Goal: Information Seeking & Learning: Stay updated

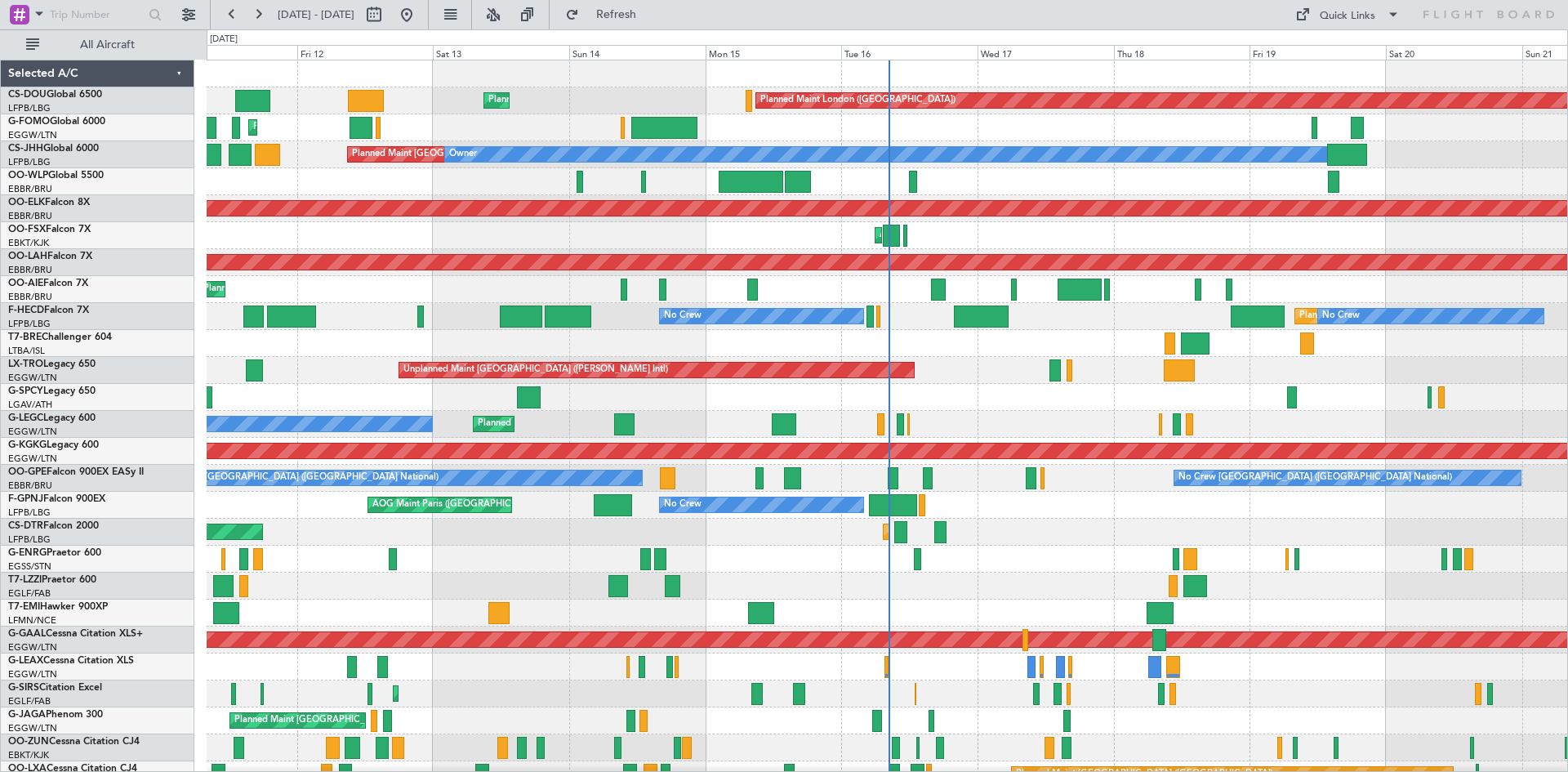
scroll to position [177, 0]
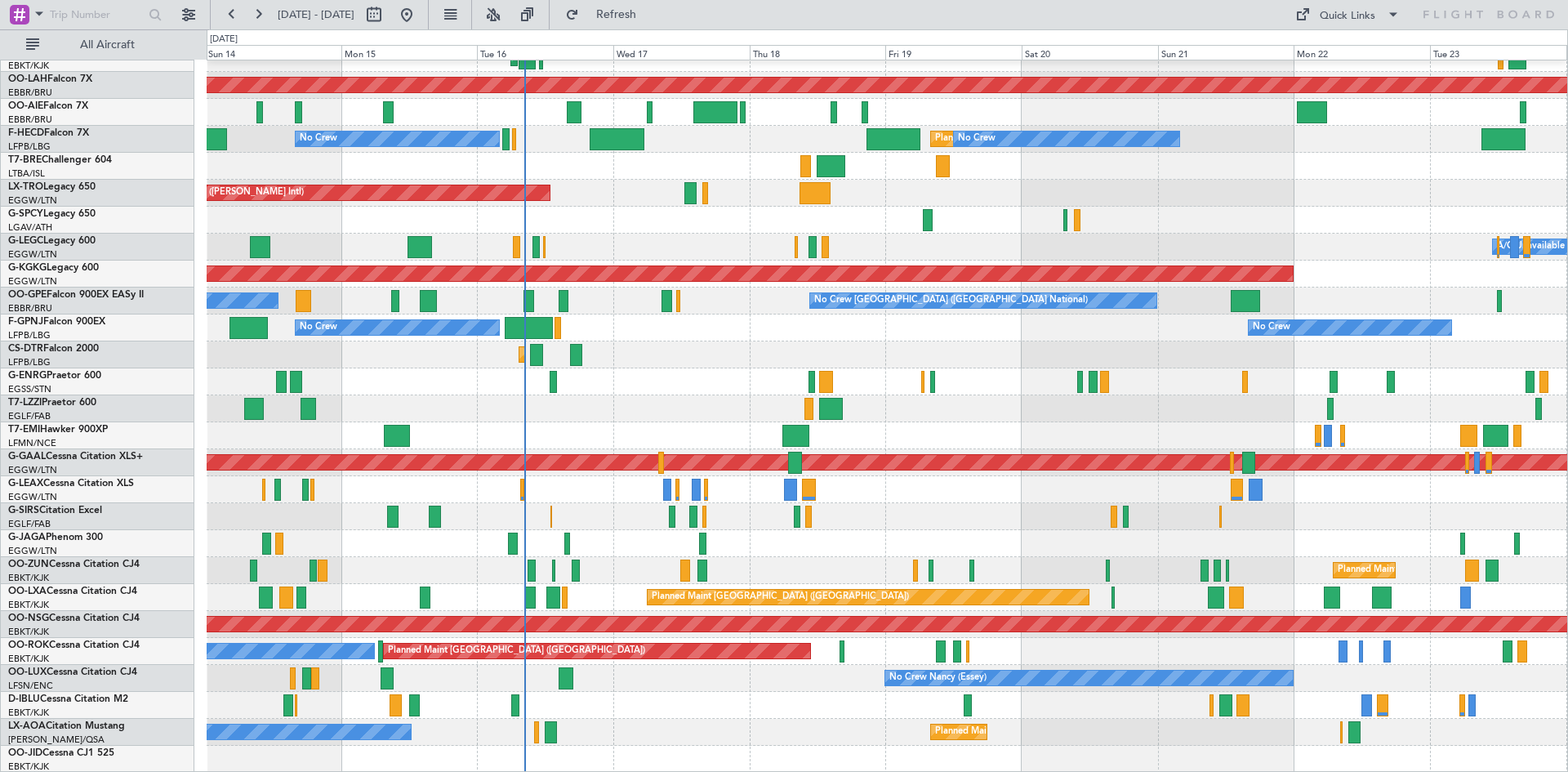
click at [616, 545] on div "Planned Maint Kortrijk-Wevelgem AOG Maint Kortrijk-Wevelgem Planned Maint Alton…" at bounding box center [887, 328] width 1360 height 890
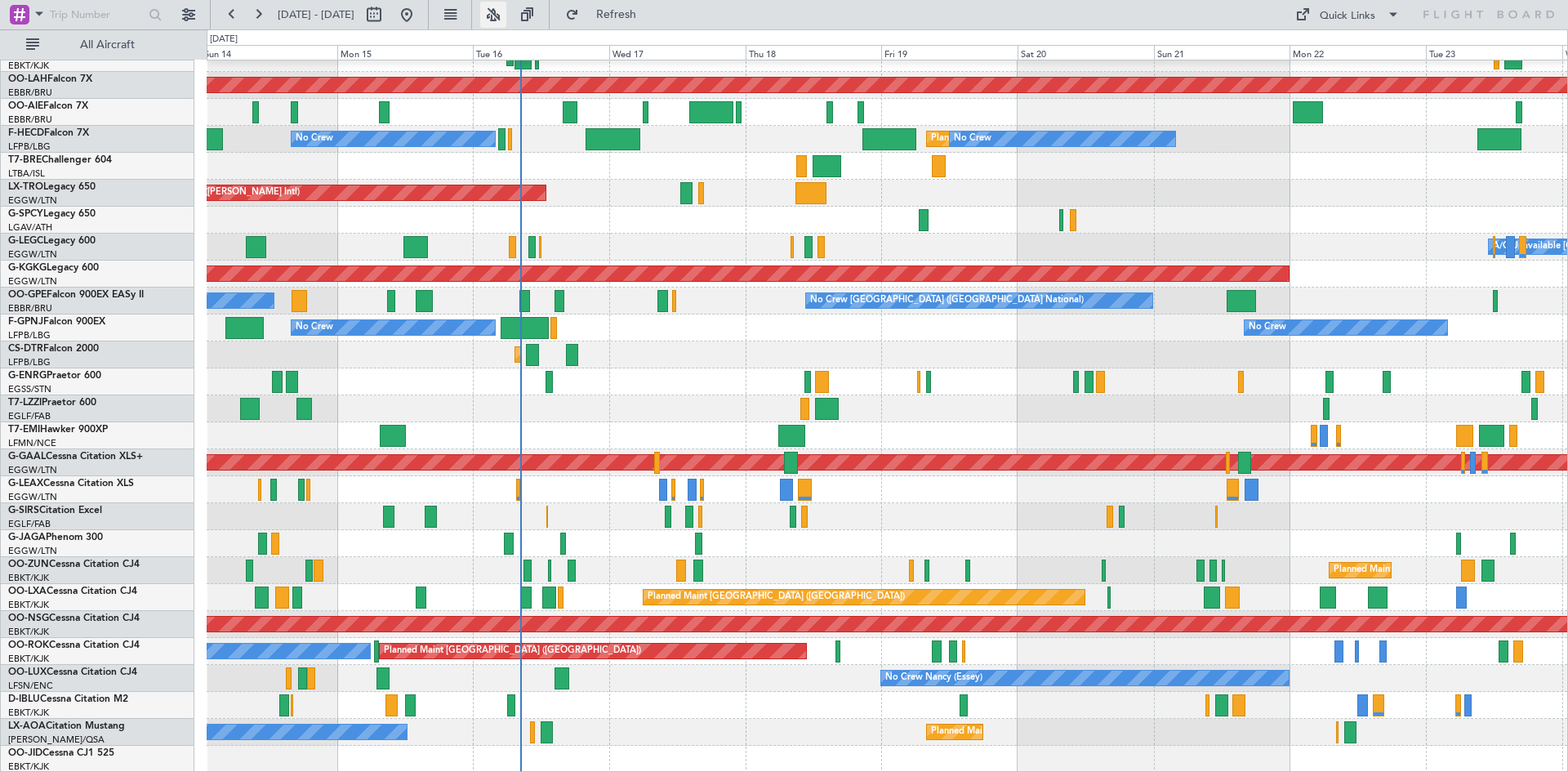
click at [506, 19] on button at bounding box center [493, 15] width 26 height 26
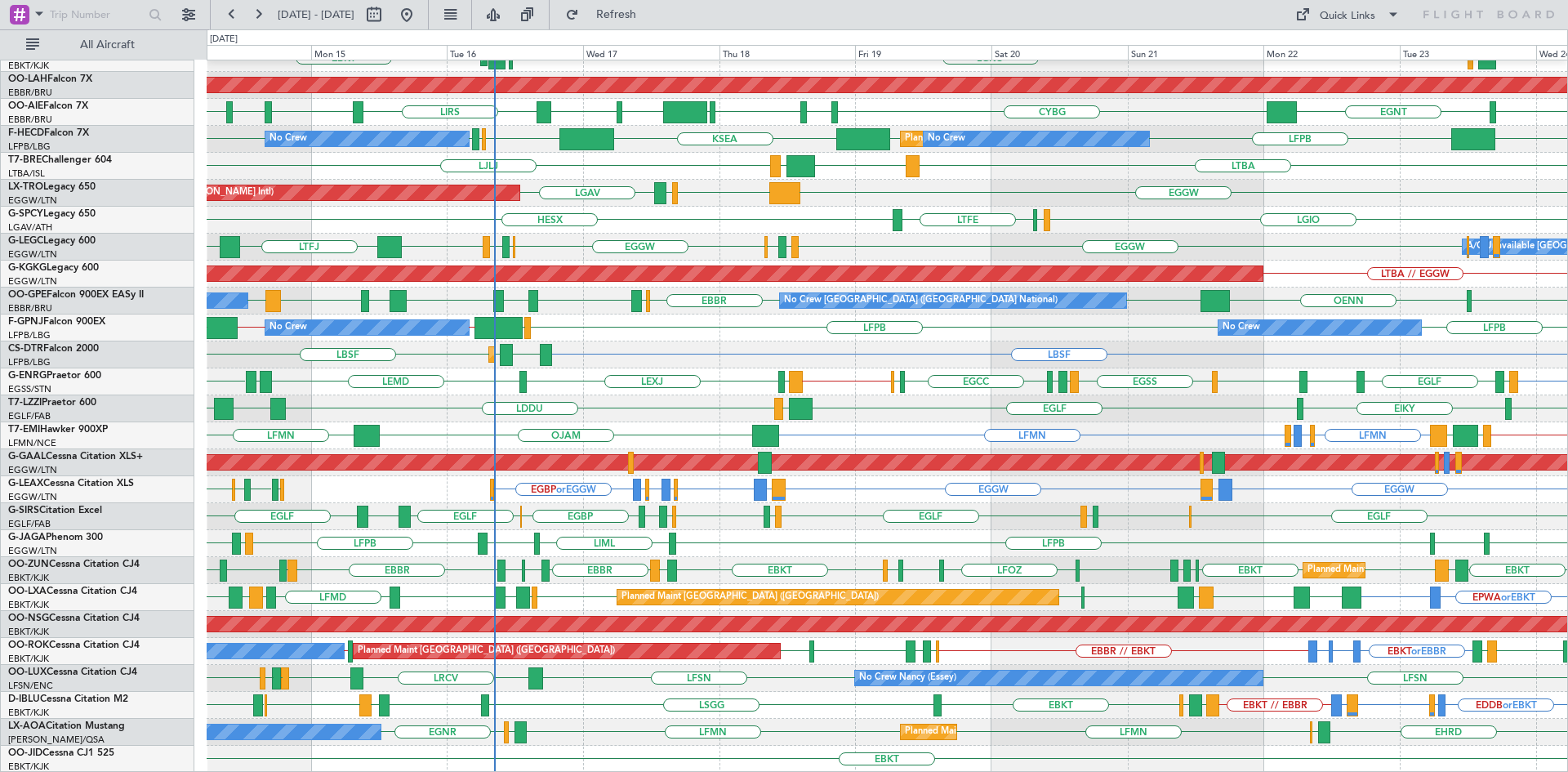
click at [1086, 720] on div "No Crew Chester Planned Maint Nice (Côte d'Azur Airport) LFMN EGLF EGNR EHRD LF…" at bounding box center [887, 732] width 1360 height 27
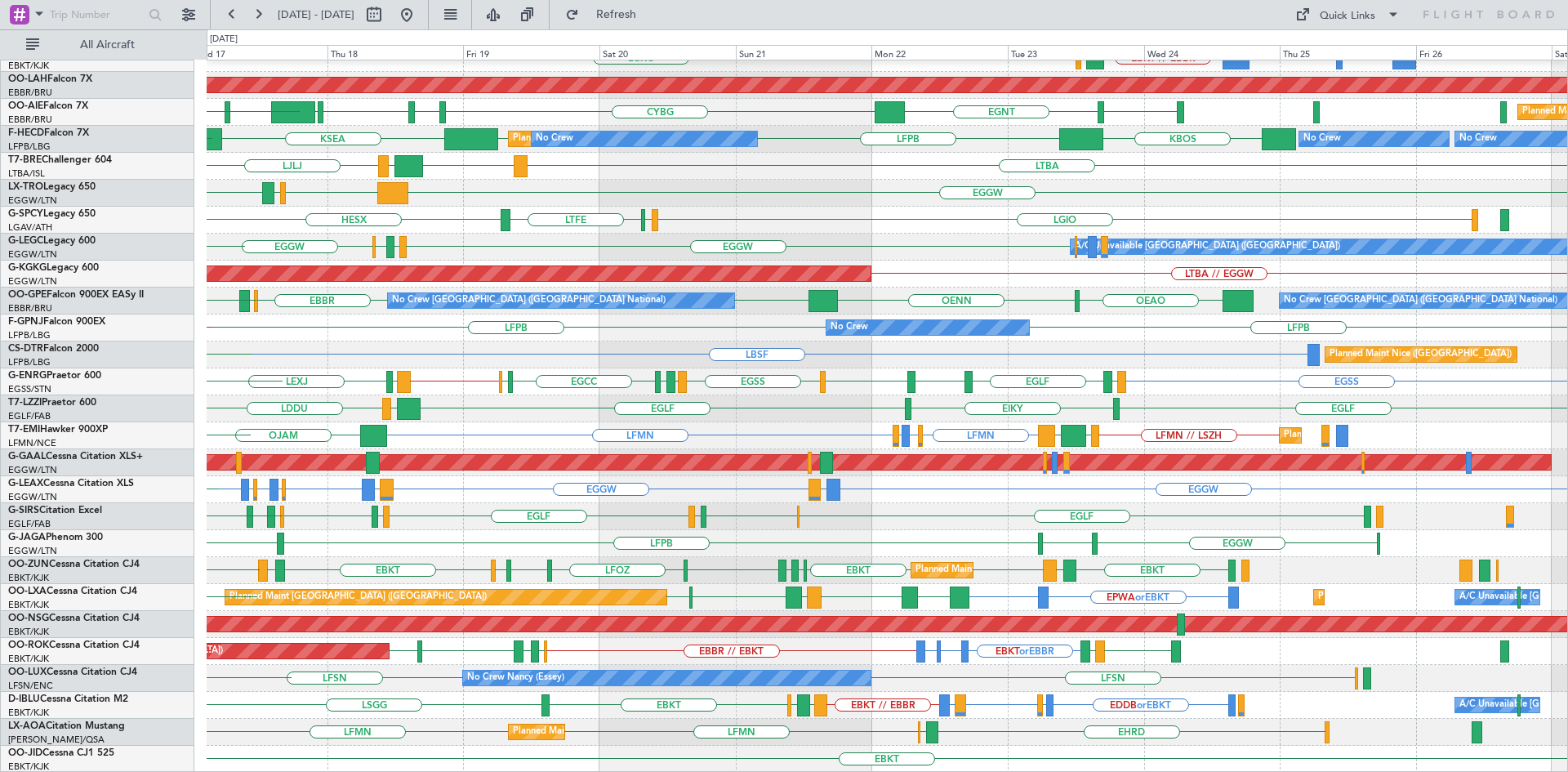
click at [851, 715] on div "Planned Maint Kortrijk-Wevelgem EBKT // EBBR LGKO LGAV LGAV LGAV AOG Maint Kort…" at bounding box center [887, 328] width 1360 height 890
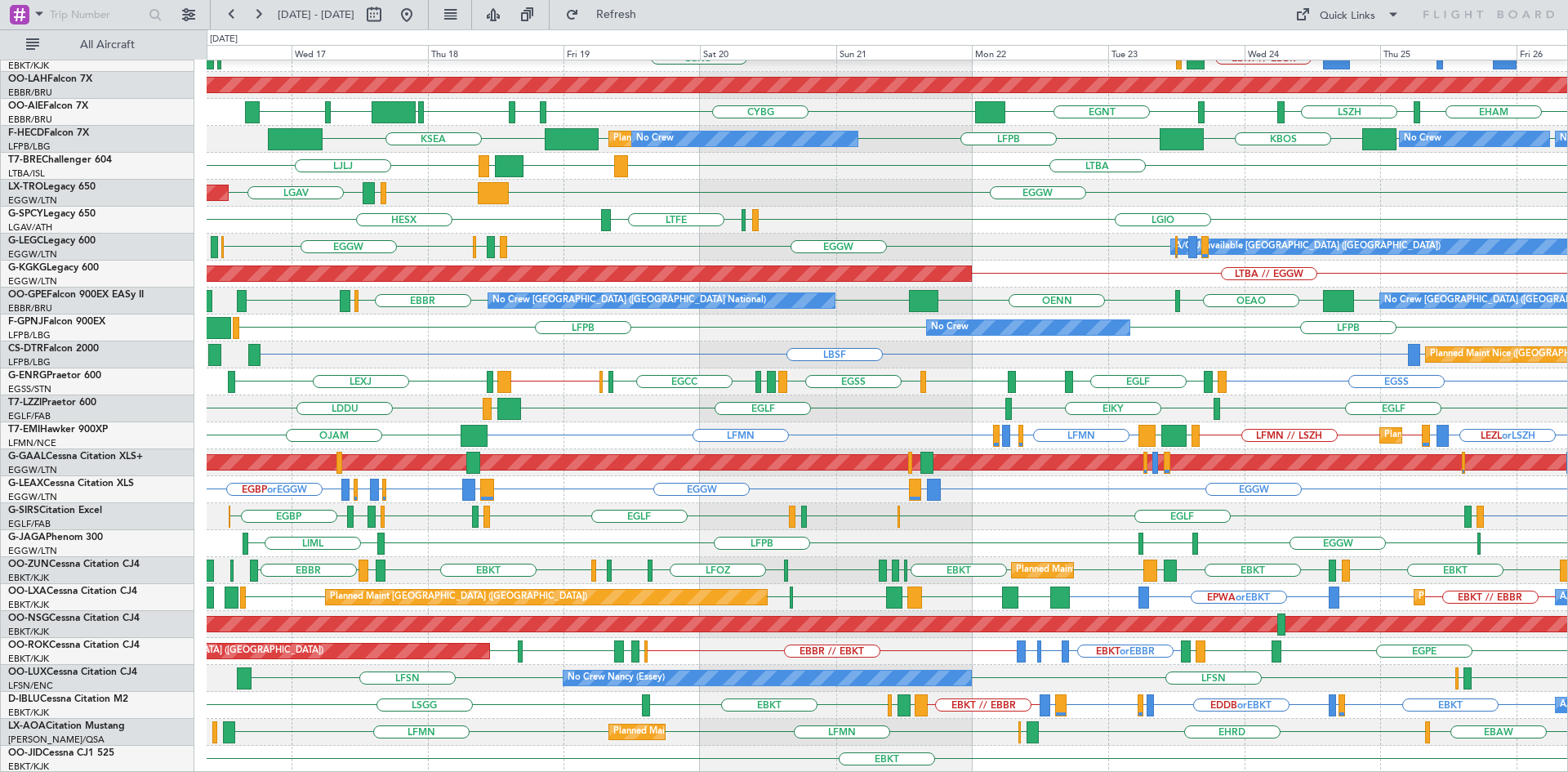
click at [958, 695] on div "A/C Unavailable Brussels (Brussels National) EDDB or EBKT EDSB or EBKT EBKT LIR…" at bounding box center [887, 705] width 1360 height 27
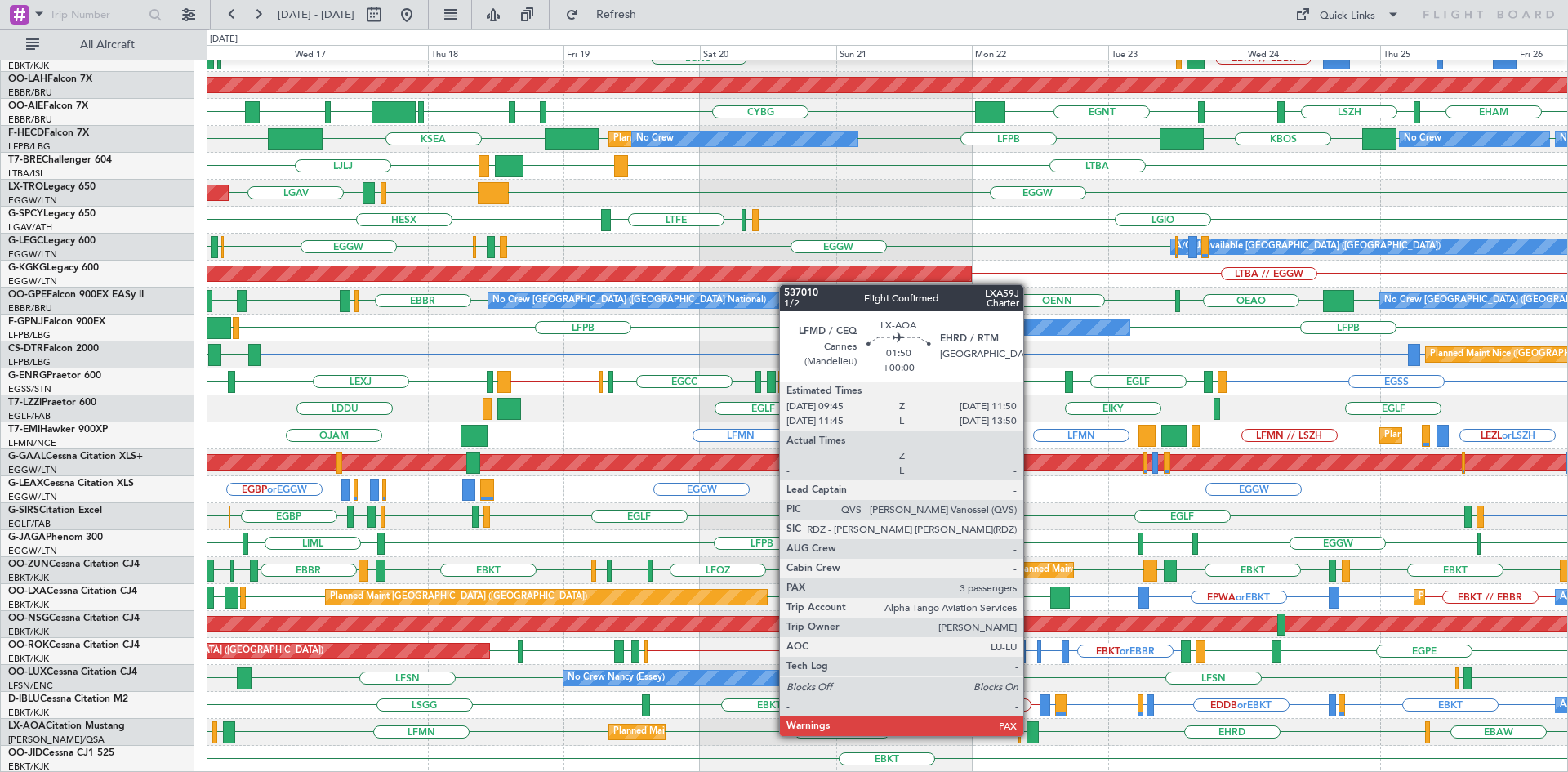
click at [1031, 734] on div at bounding box center [1032, 732] width 12 height 22
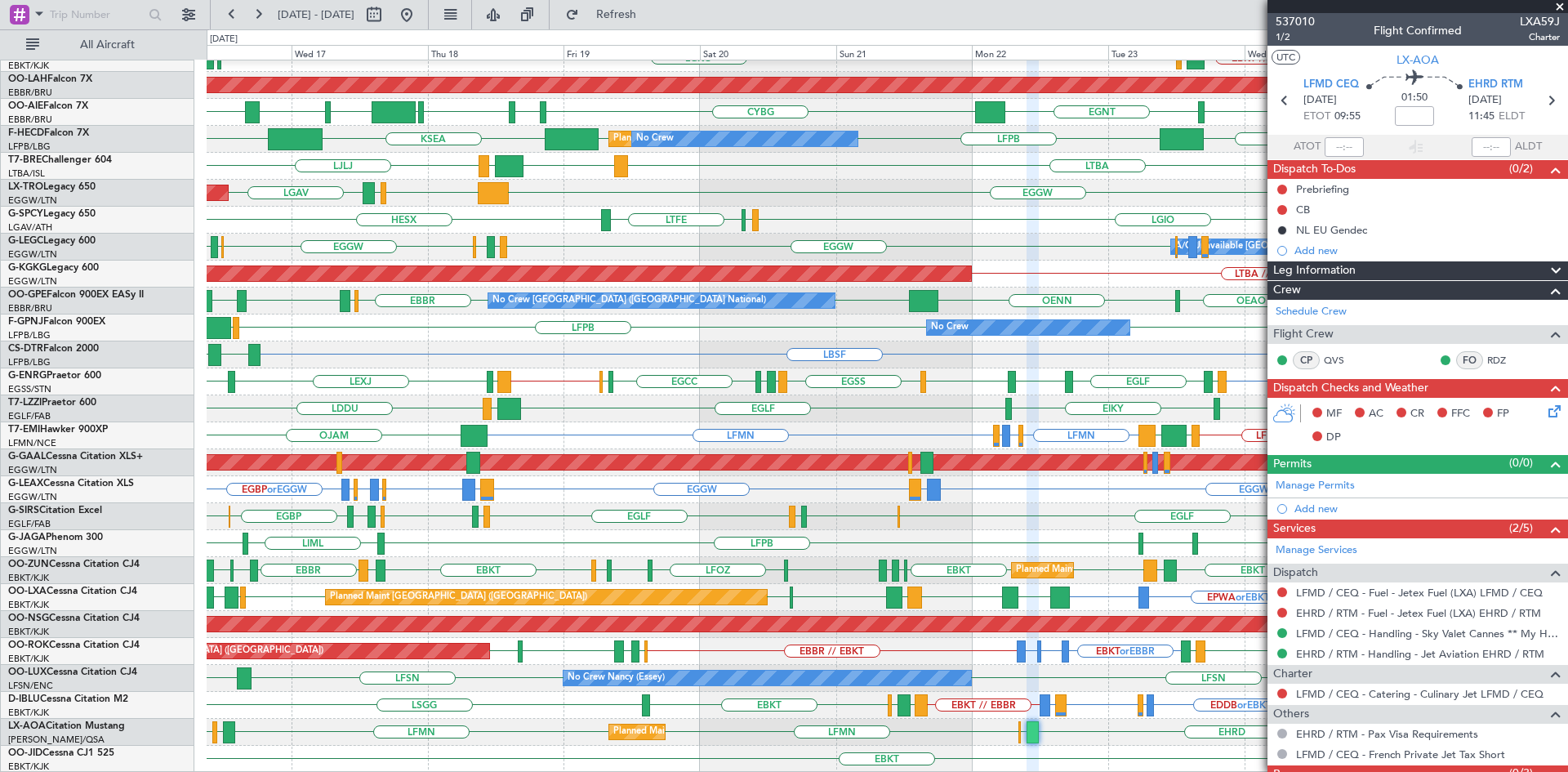
click at [1559, 7] on span at bounding box center [1560, 7] width 16 height 15
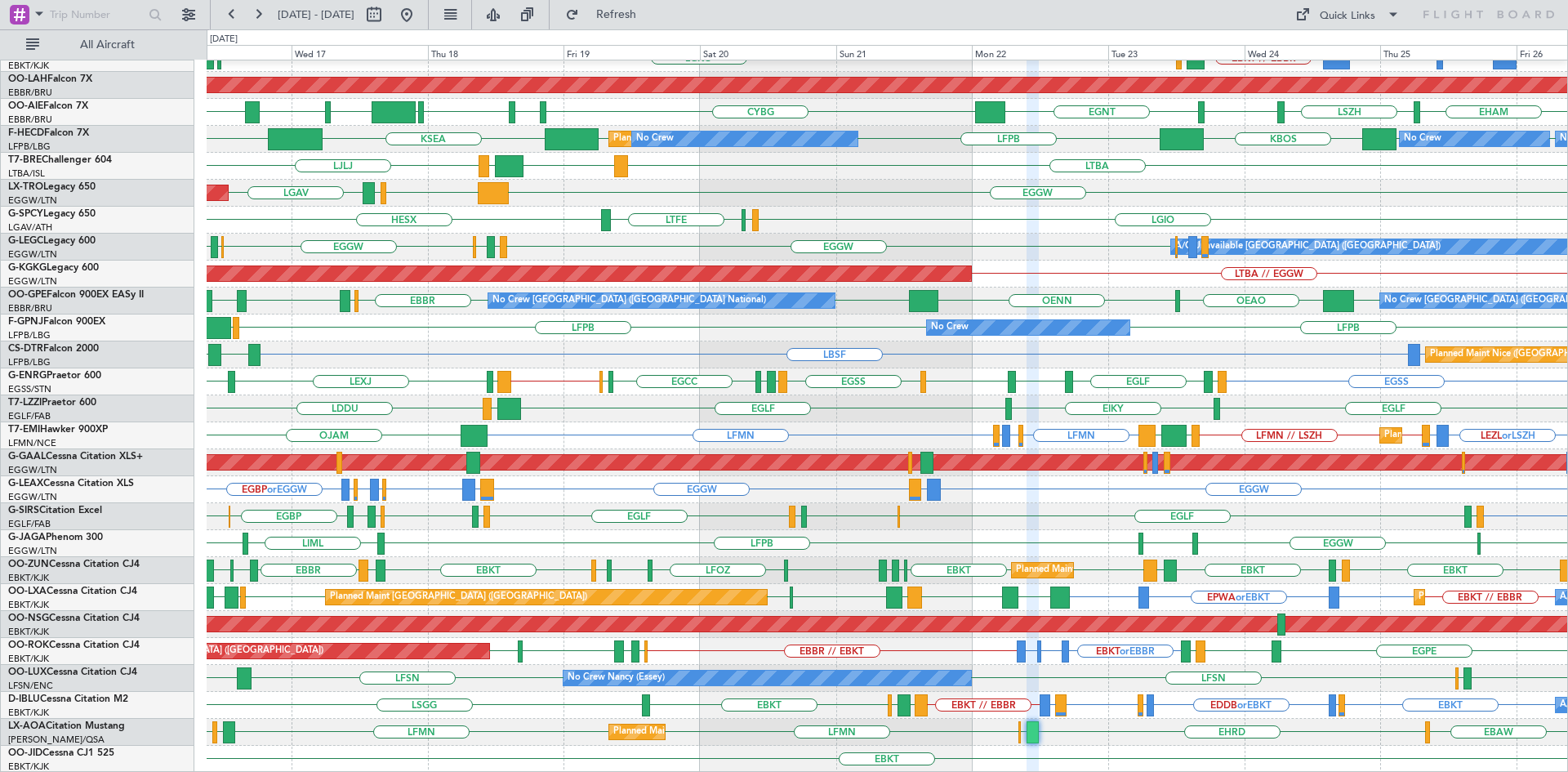
type input "0"
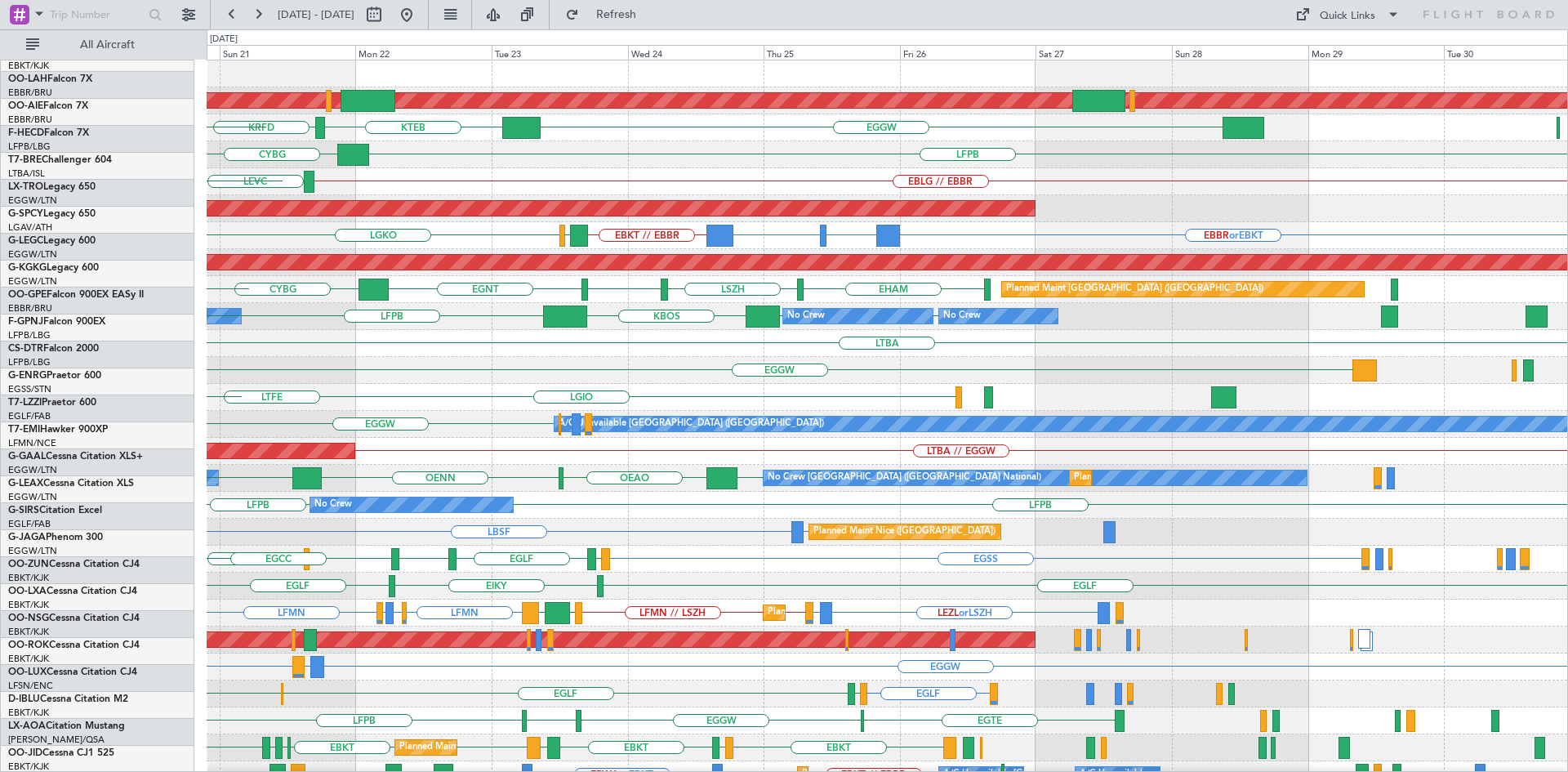
scroll to position [0, 0]
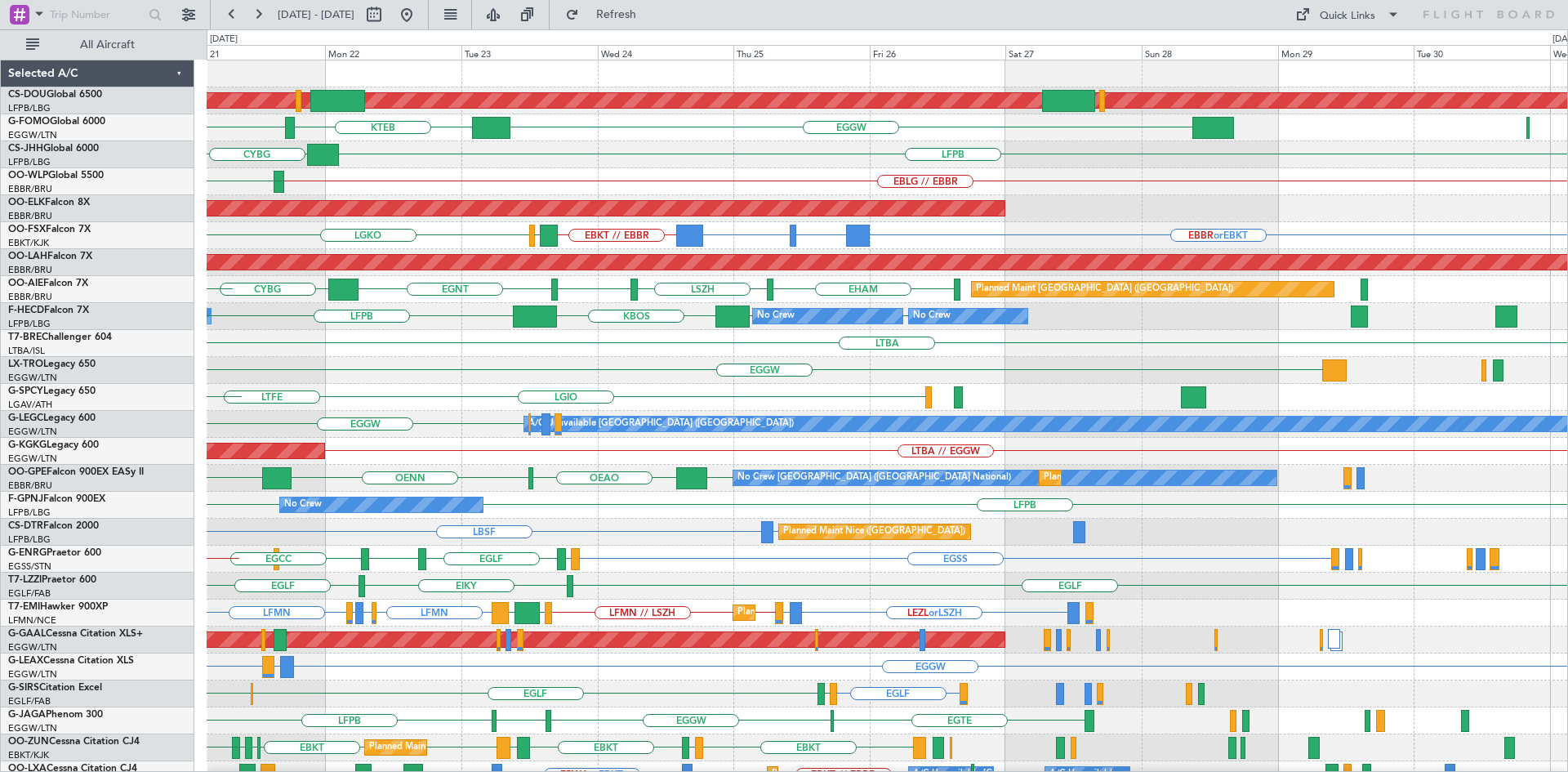
click at [338, 767] on div "Planned Maint London (Biggin Hill) KTEB KRFD EGGW KBOS KTEB LFPB CYBG Owner EBL…" at bounding box center [887, 505] width 1360 height 890
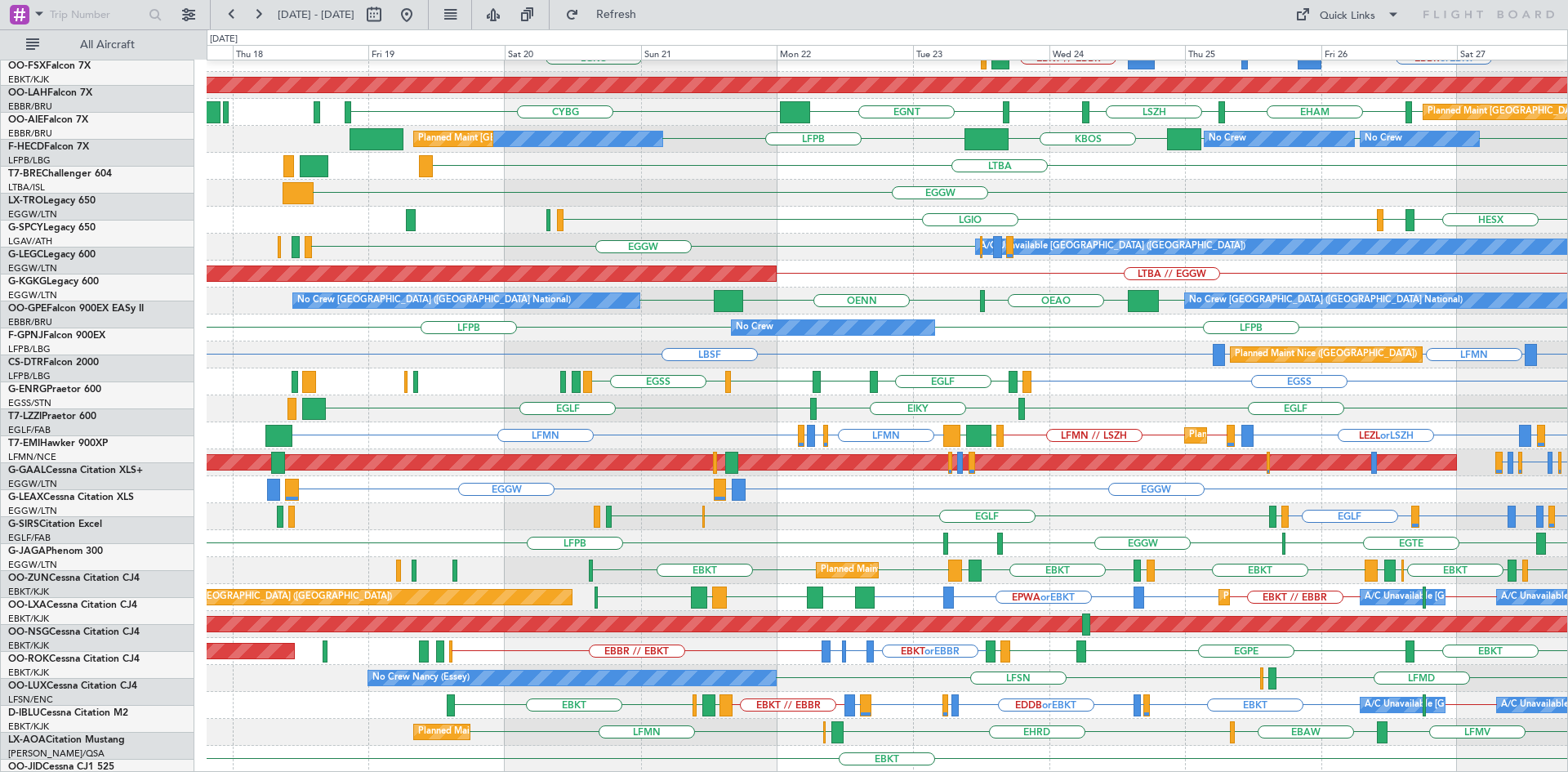
scroll to position [177, 0]
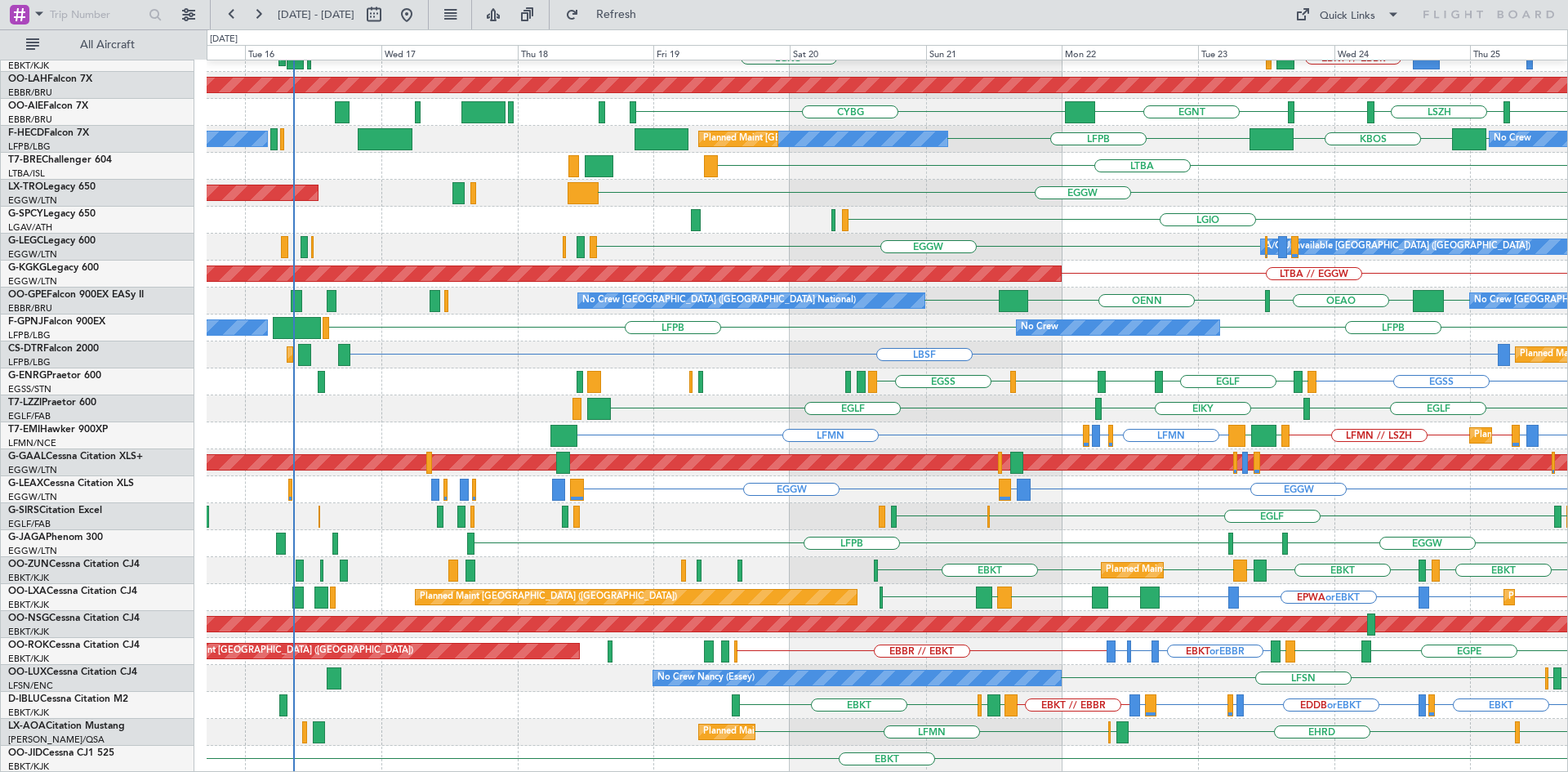
click at [1263, 285] on div "Planned Maint Kortrijk-Wevelgem EBKT // EBBR EBKT // EBBR LGKO LGAV AOG Maint K…" at bounding box center [887, 328] width 1360 height 890
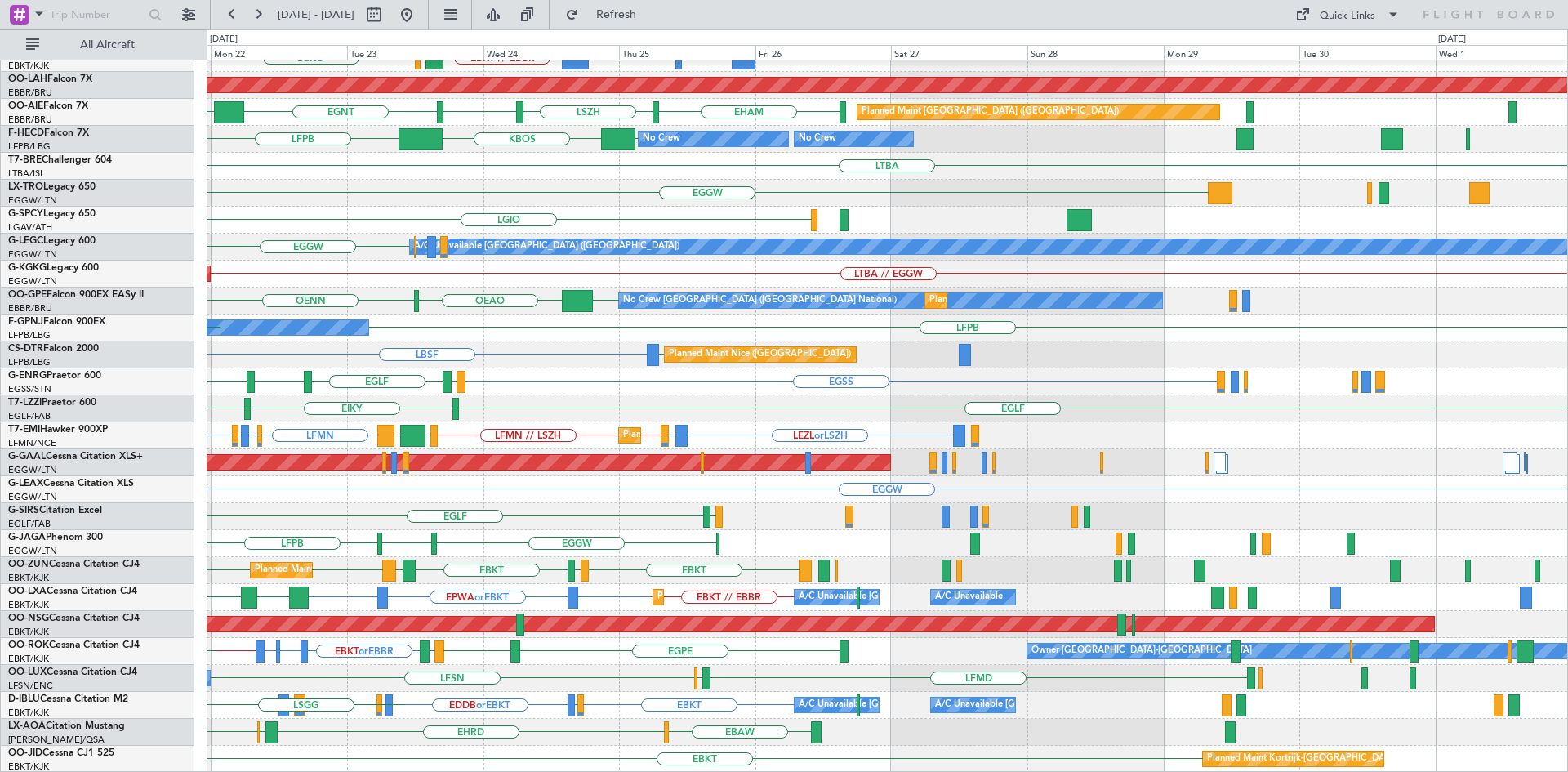
click at [345, 418] on div "Planned Maint Kortrijk-Wevelgem BGBW or EBKT BGGH or EBKT EBKT // EBBR LGKO LGA…" at bounding box center [887, 328] width 1360 height 890
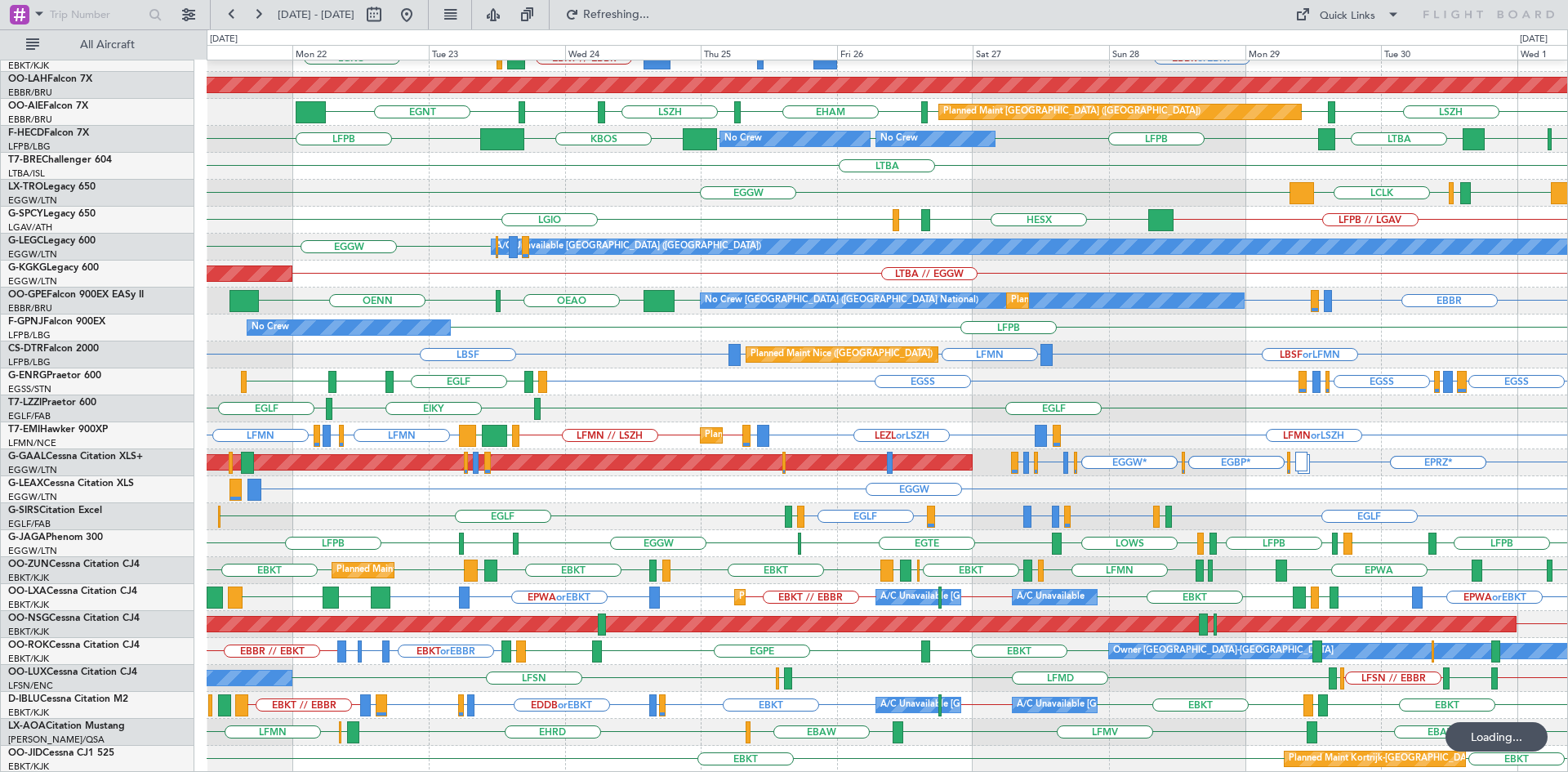
click at [1187, 633] on div "Planned Maint Kortrijk-Wevelgem EBKT // EBBR EBBR or EBKT BGBW or EBKT BGGH or …" at bounding box center [887, 328] width 1360 height 890
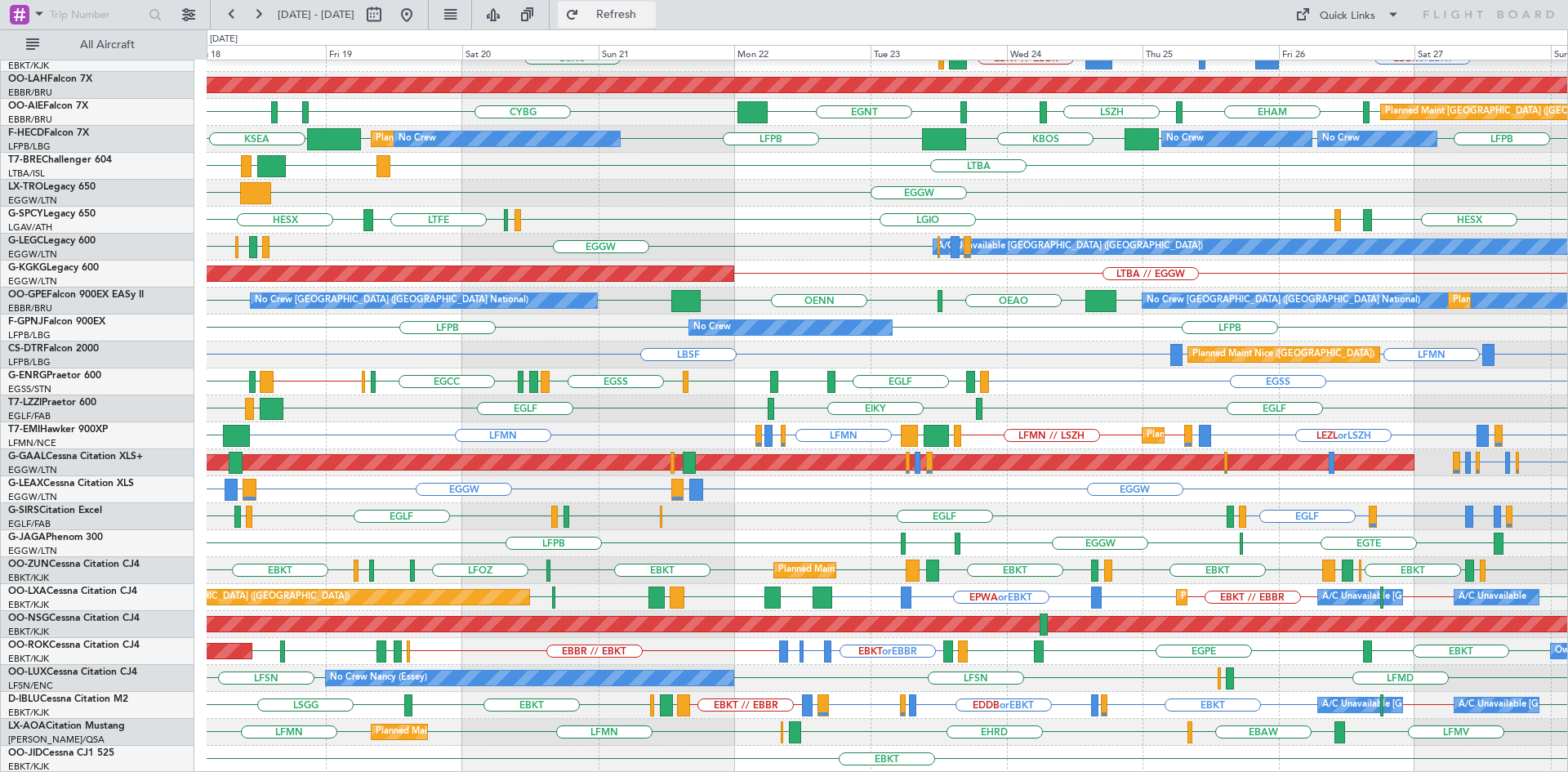
click at [644, 5] on button "Refresh" at bounding box center [606, 15] width 98 height 26
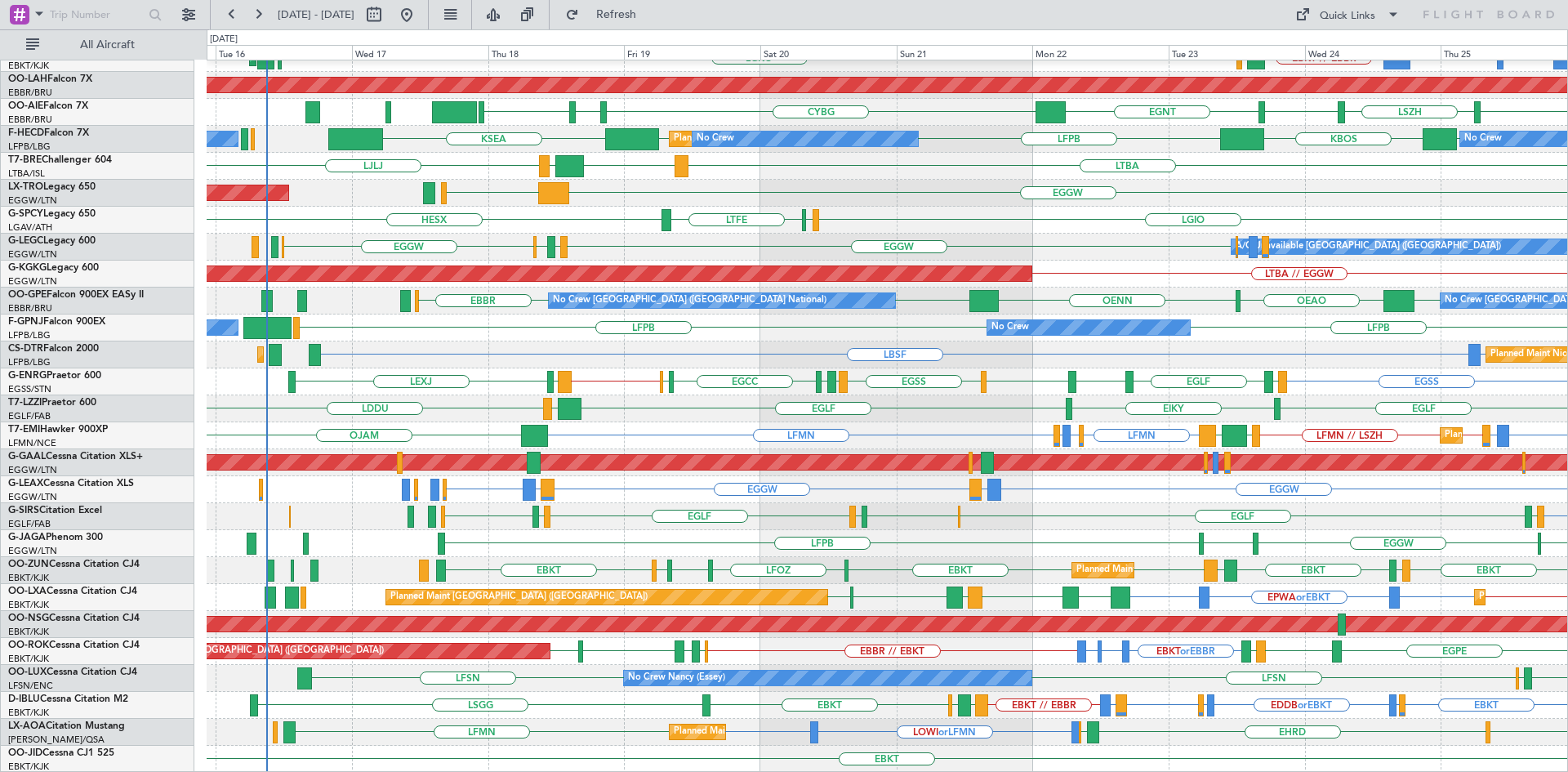
click at [1218, 694] on div "Planned Maint Kortrijk-Wevelgem EBKT // EBBR BGBW or EBKT BGGH or EBKT EBKT // …" at bounding box center [887, 328] width 1360 height 890
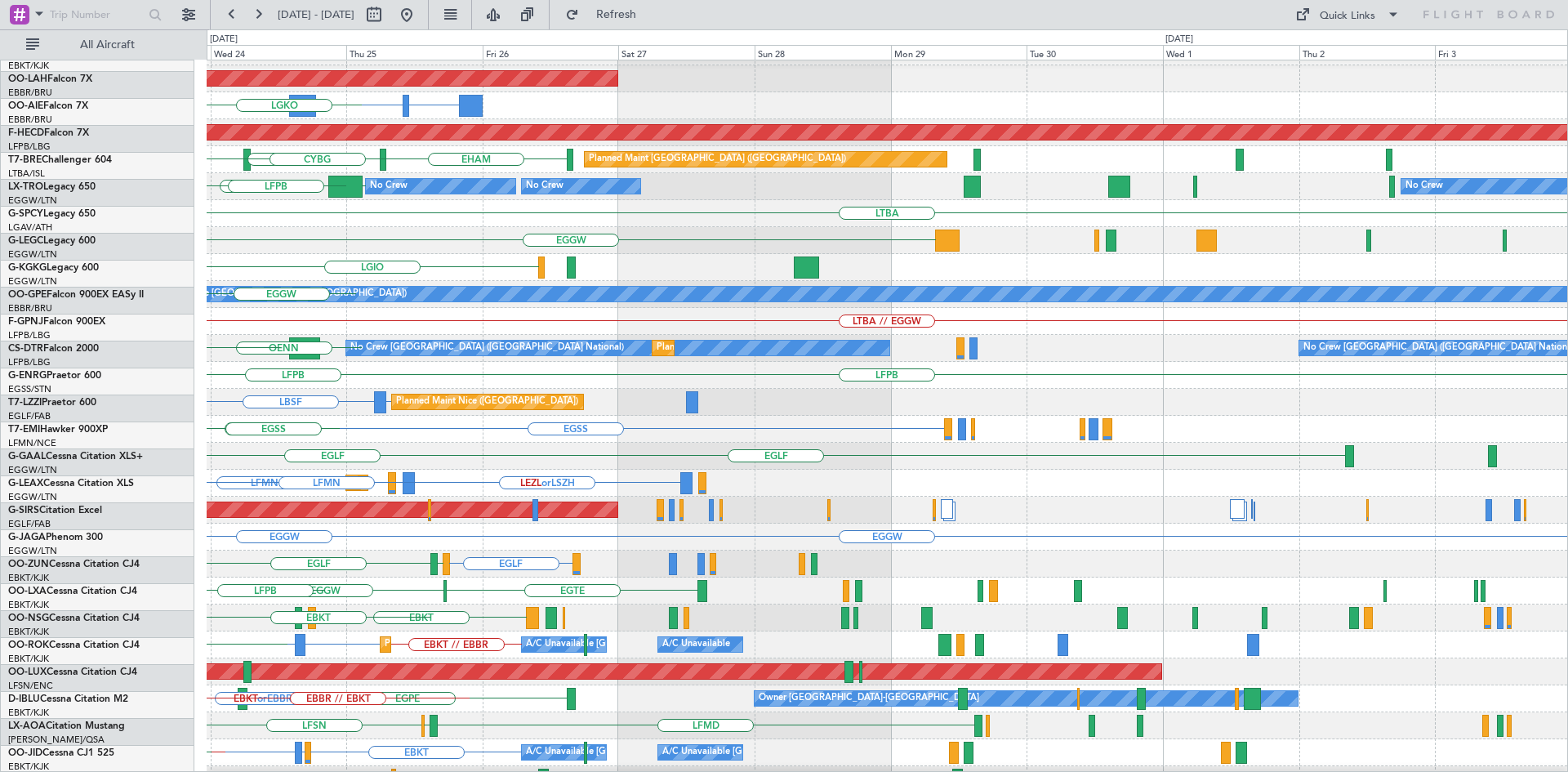
scroll to position [129, 0]
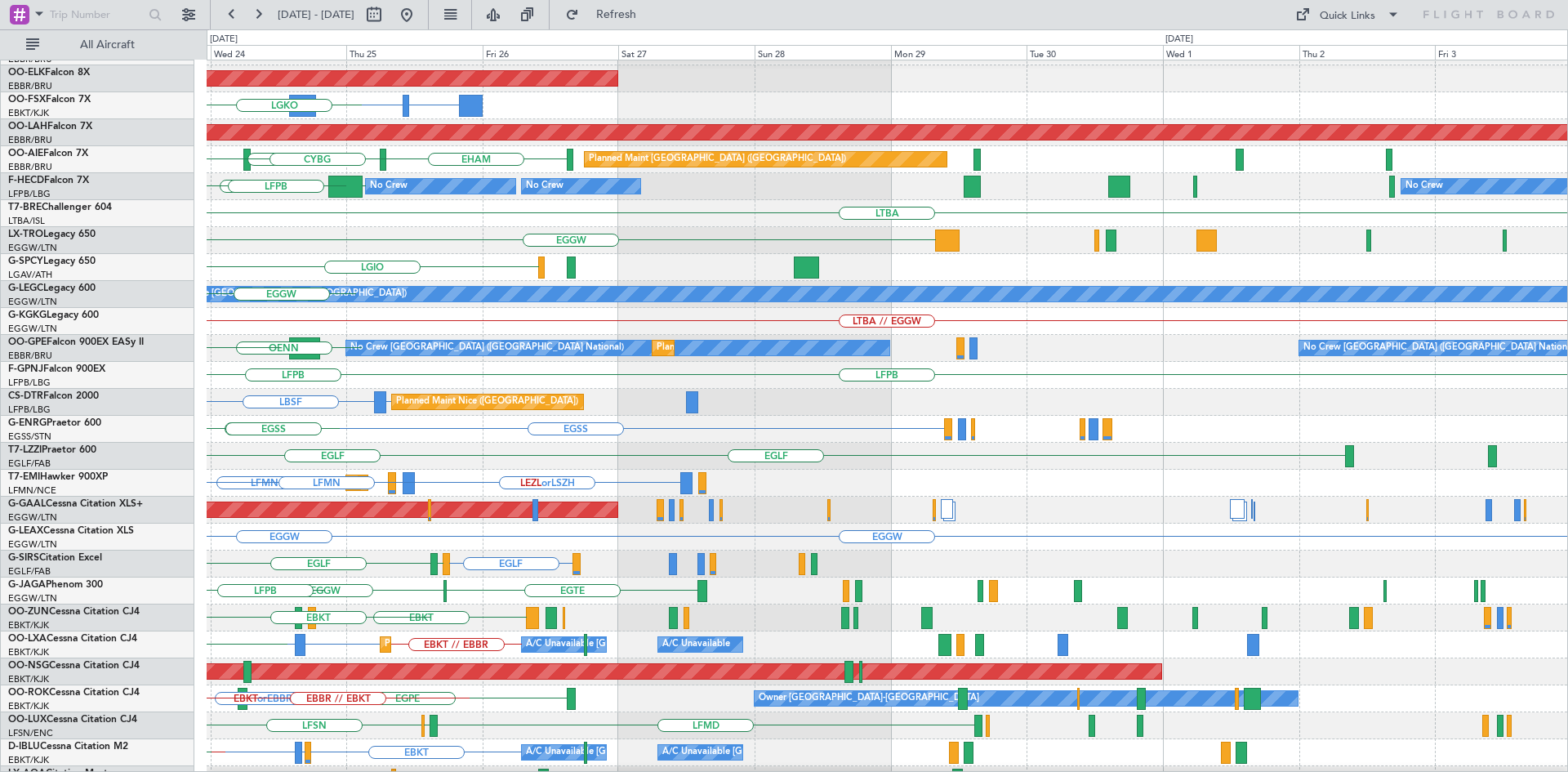
click at [167, 295] on div "EBLG // EBBR LEVC Planned Maint Kortrijk-Wevelgem BGBW or EBKT BGGH or EBKT EBK…" at bounding box center [784, 400] width 1568 height 742
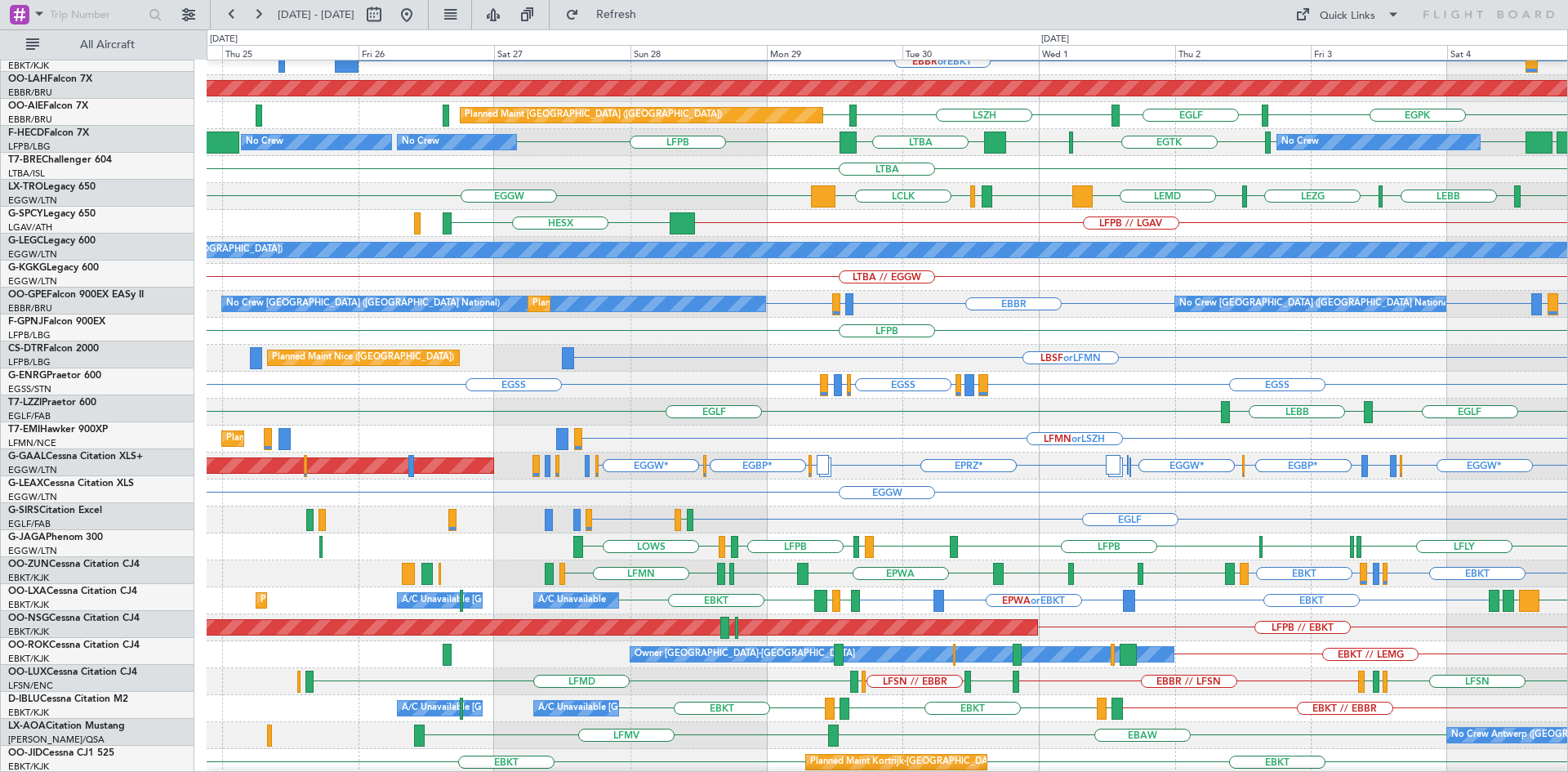
scroll to position [175, 0]
click at [1290, 618] on div "LFPB // EBKT Planned Maint Paris (Le Bourget) EPWA or LFPB" at bounding box center [887, 628] width 1360 height 27
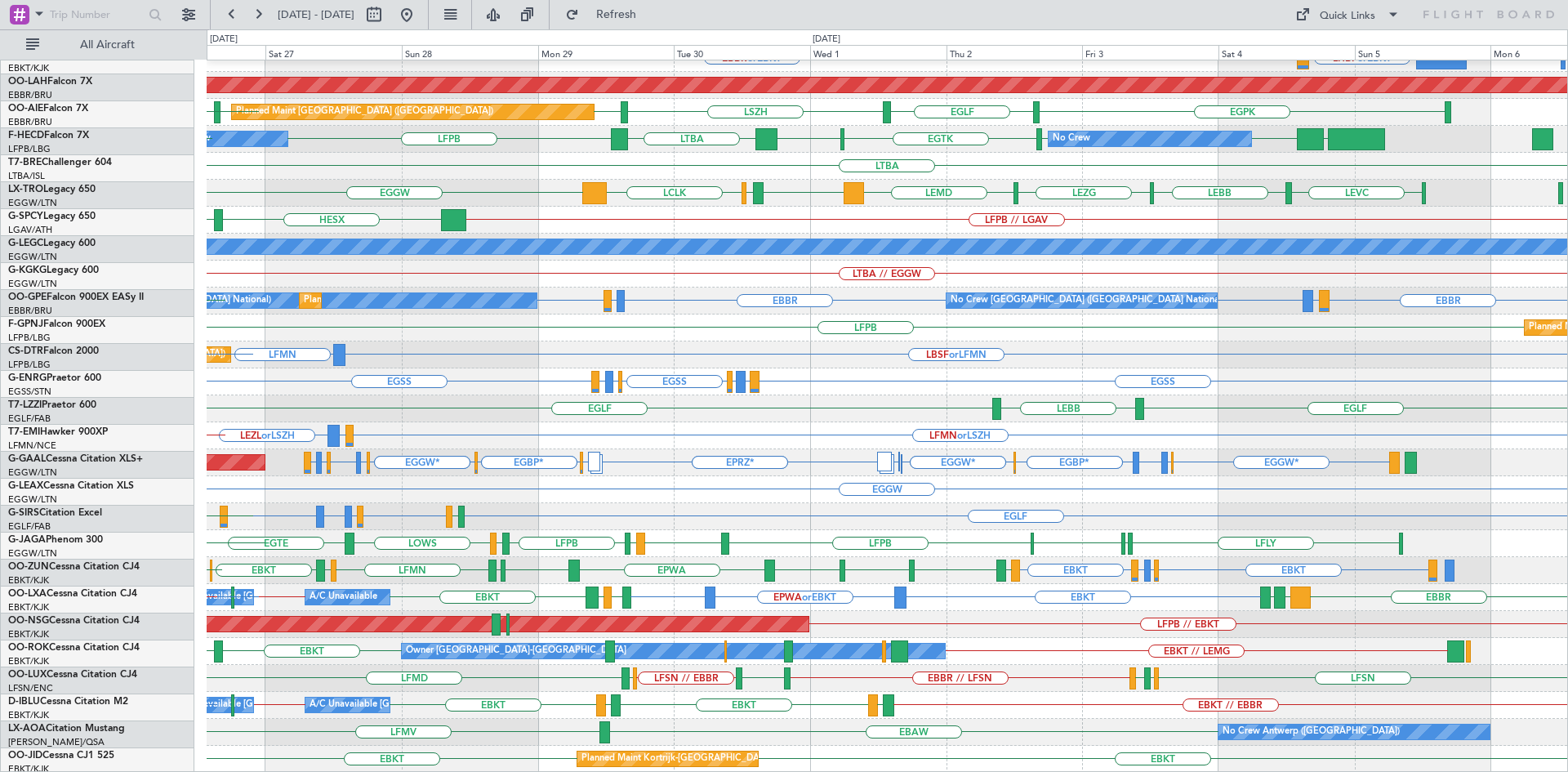
scroll to position [177, 0]
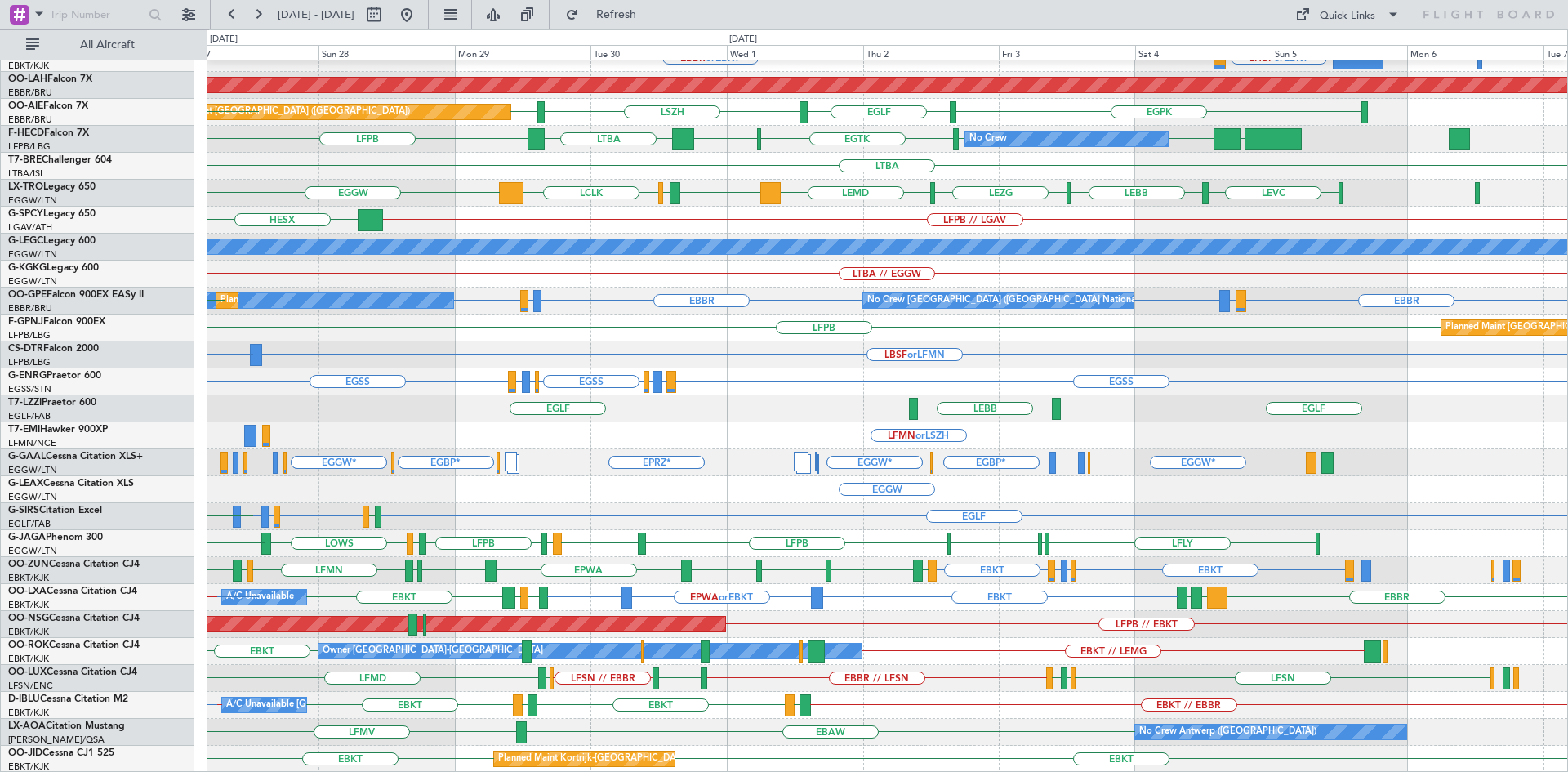
click at [978, 633] on div "EBKT // EBBR LFMN Planned Maint Kortrijk-Wevelgem EBBR or EBKT LHBP or EBKT BGB…" at bounding box center [887, 328] width 1360 height 890
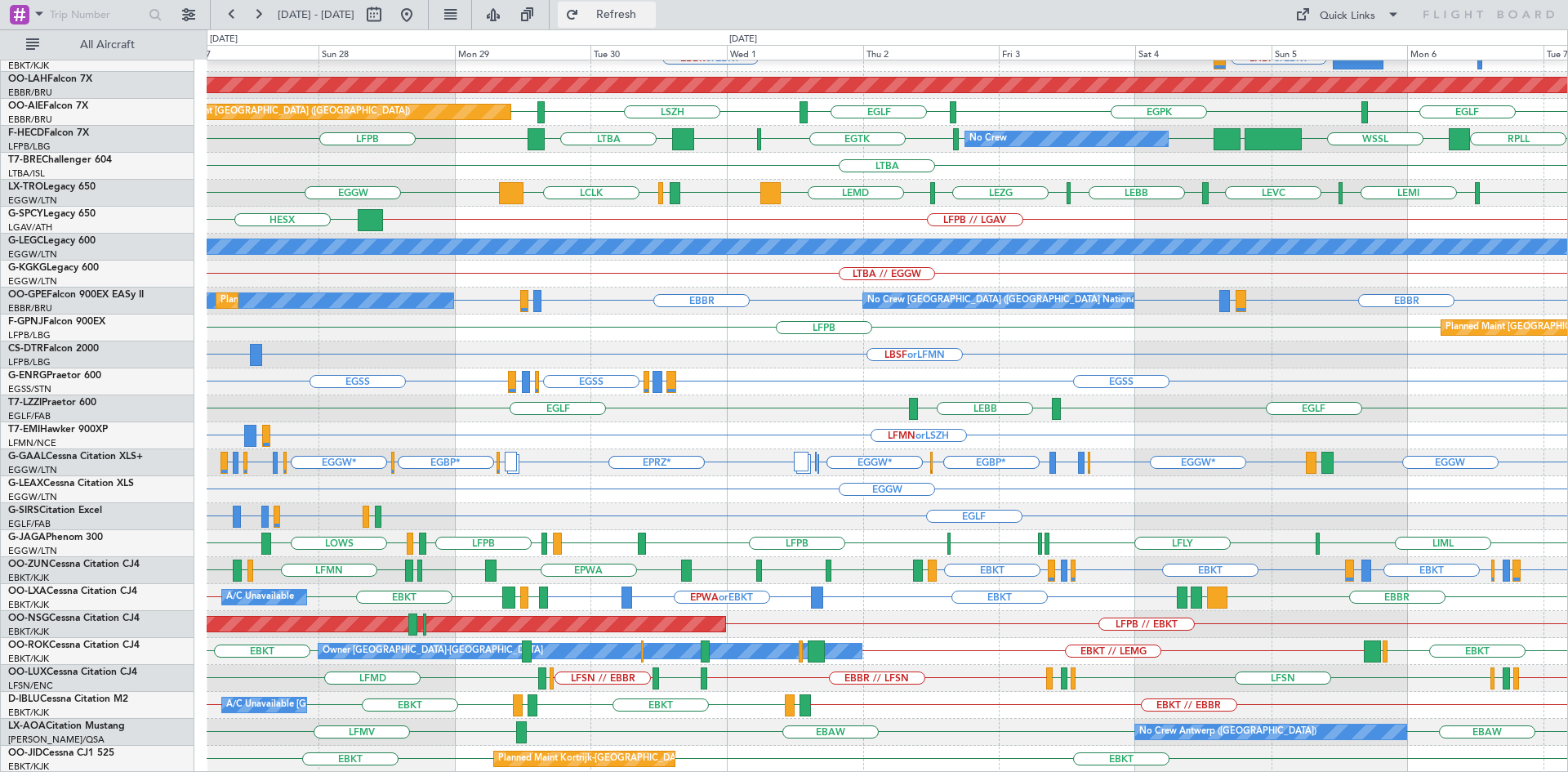
click at [651, 16] on span "Refresh" at bounding box center [616, 15] width 68 height 12
click at [419, 11] on button at bounding box center [407, 15] width 26 height 26
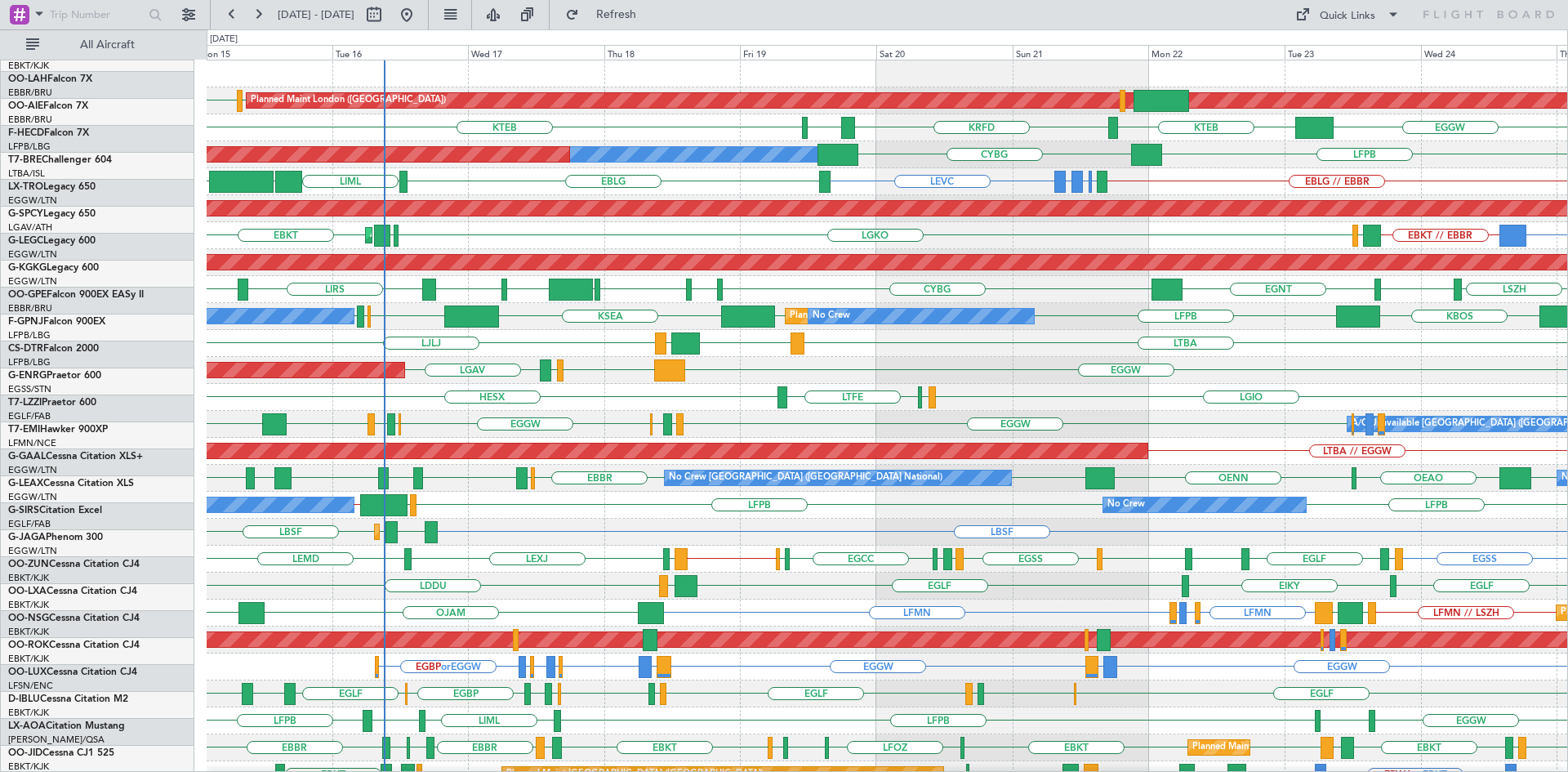
scroll to position [0, 0]
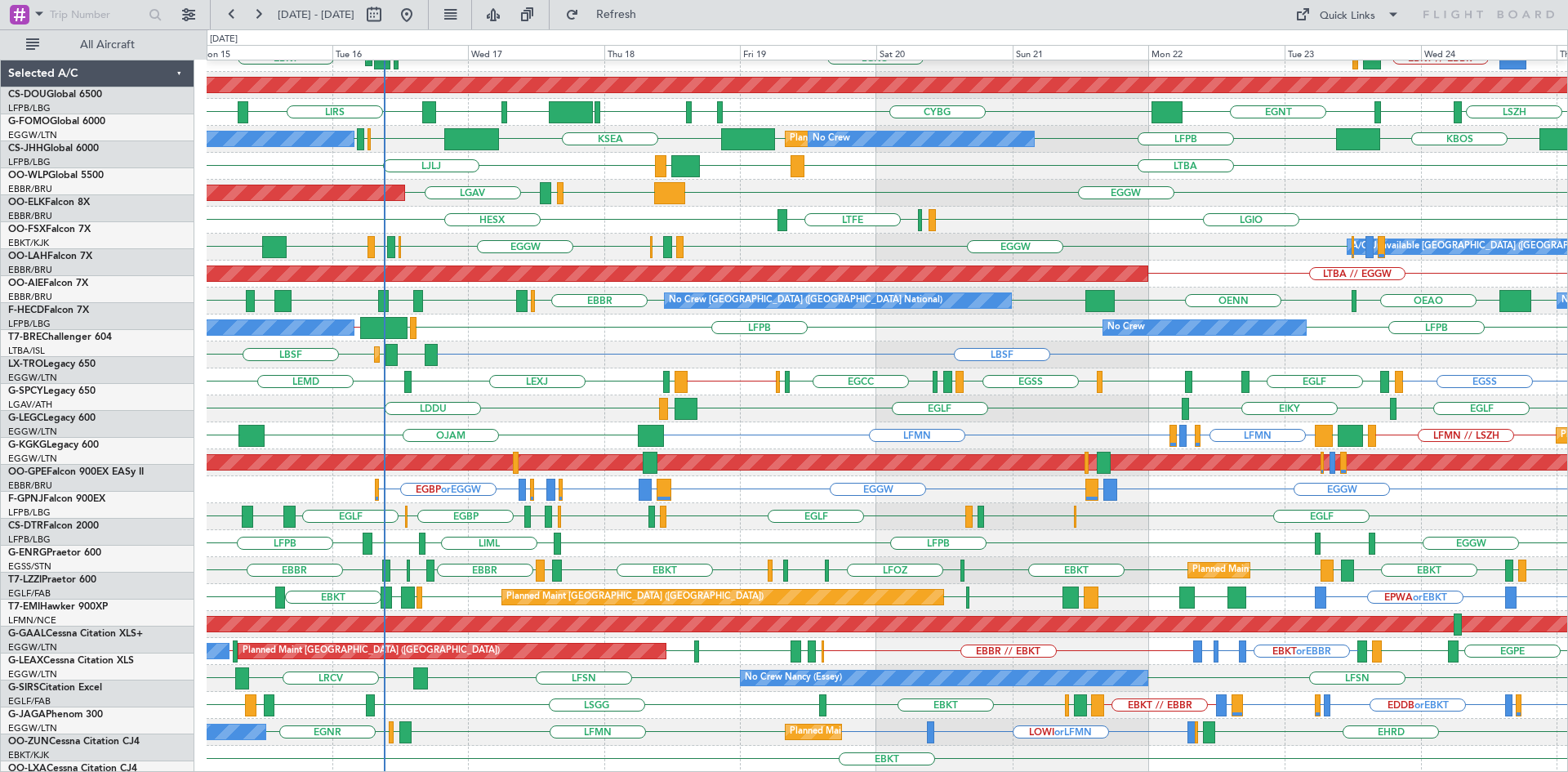
scroll to position [177, 0]
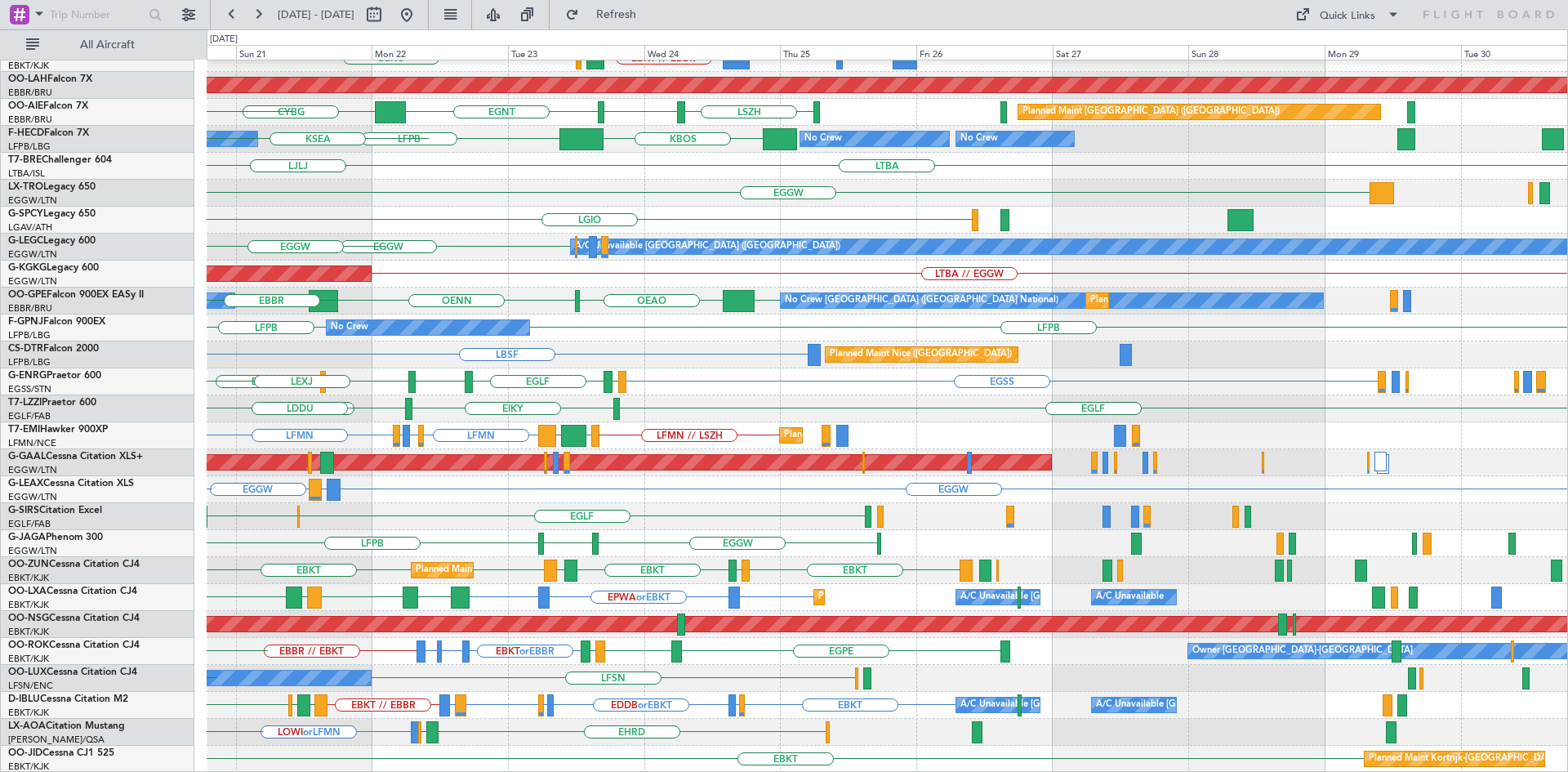
click at [598, 506] on div "Planned Maint Kortrijk-Wevelgem BGGH or EBKT EBKT // EBBR LGAV LGKO Planned Mai…" at bounding box center [887, 328] width 1360 height 890
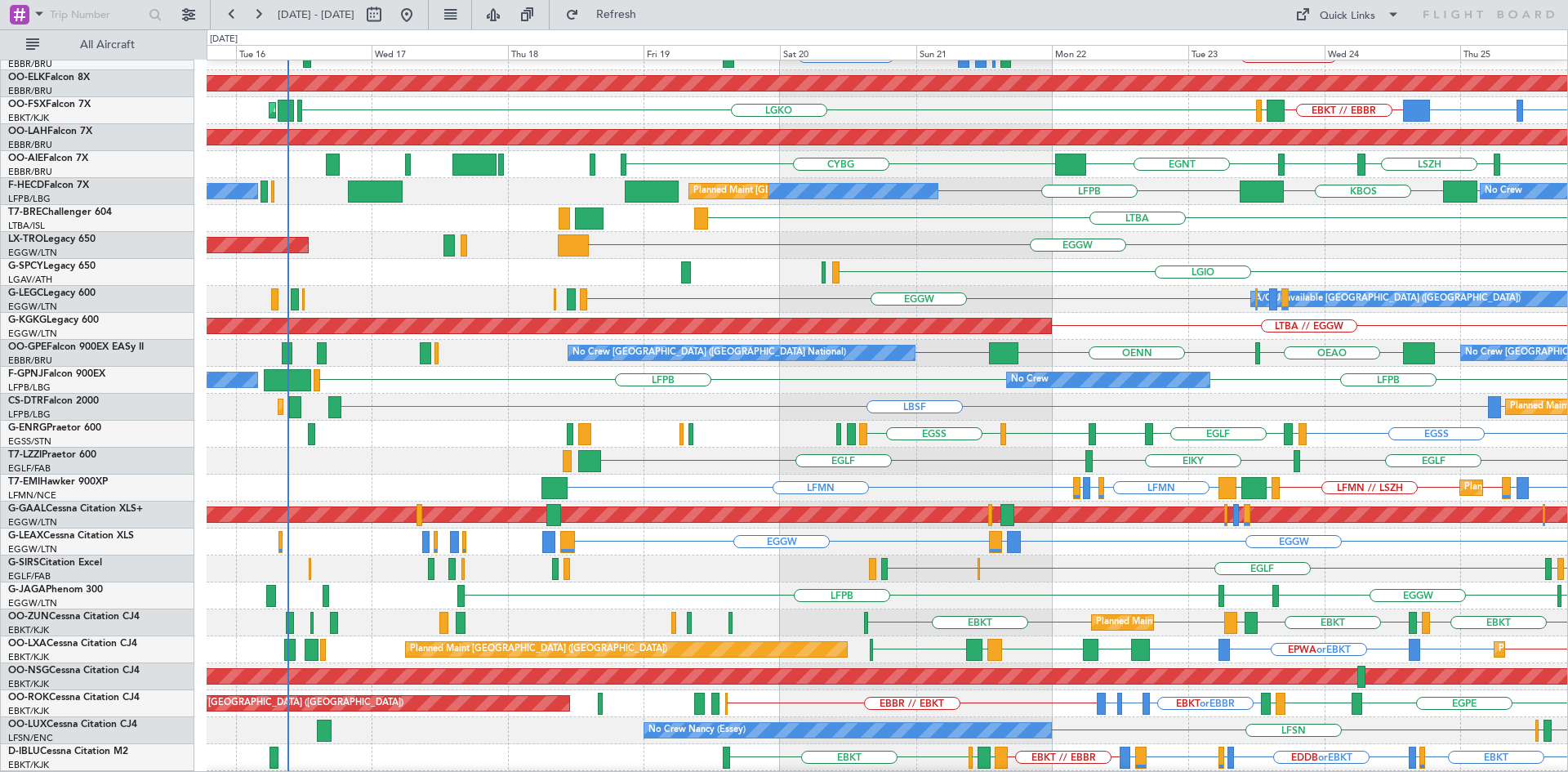
scroll to position [121, 0]
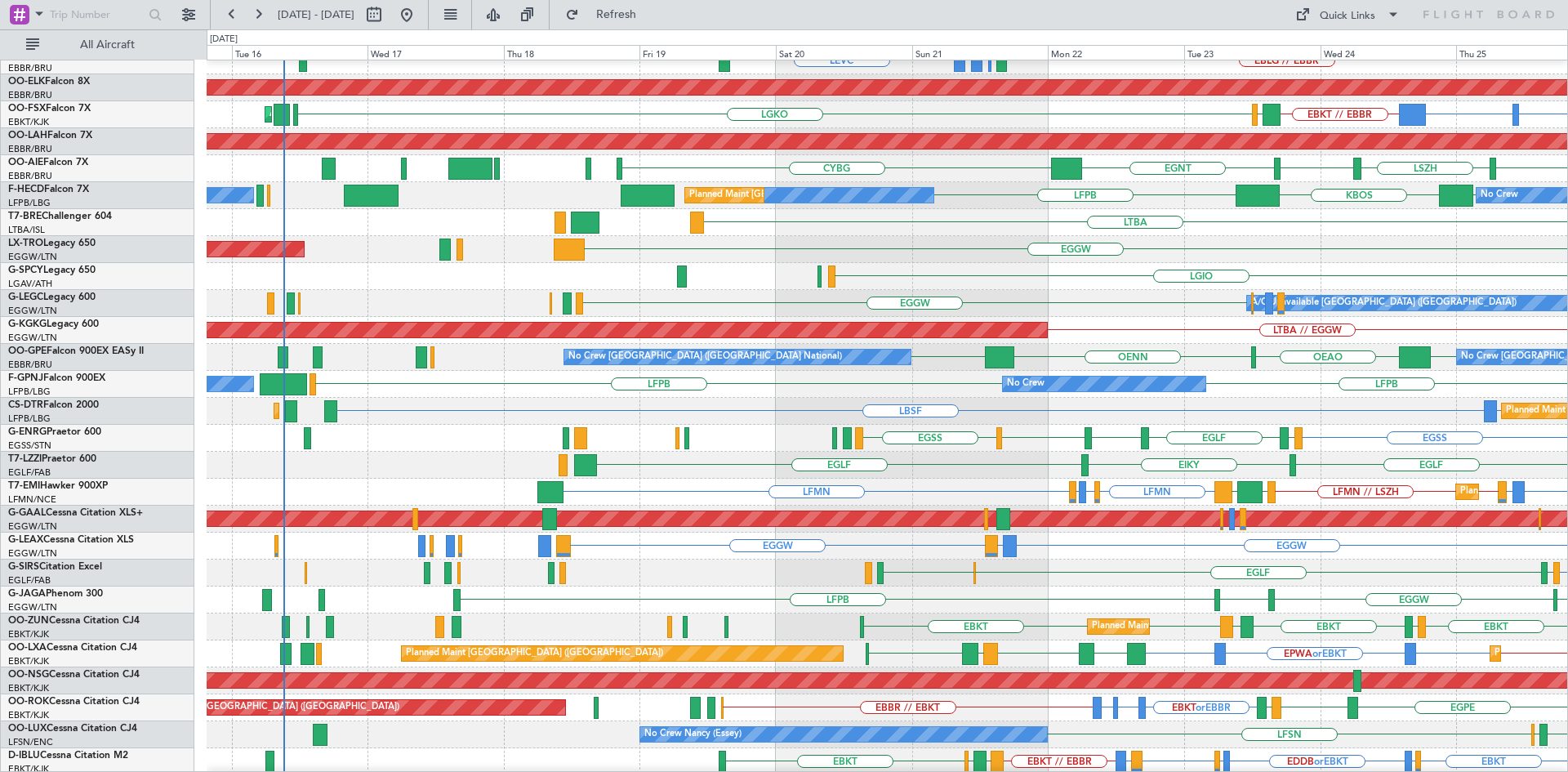
click at [1126, 260] on div "EGGW Unplanned Maint Athens (Eleftherios Venizelos Intl)" at bounding box center [887, 250] width 1360 height 27
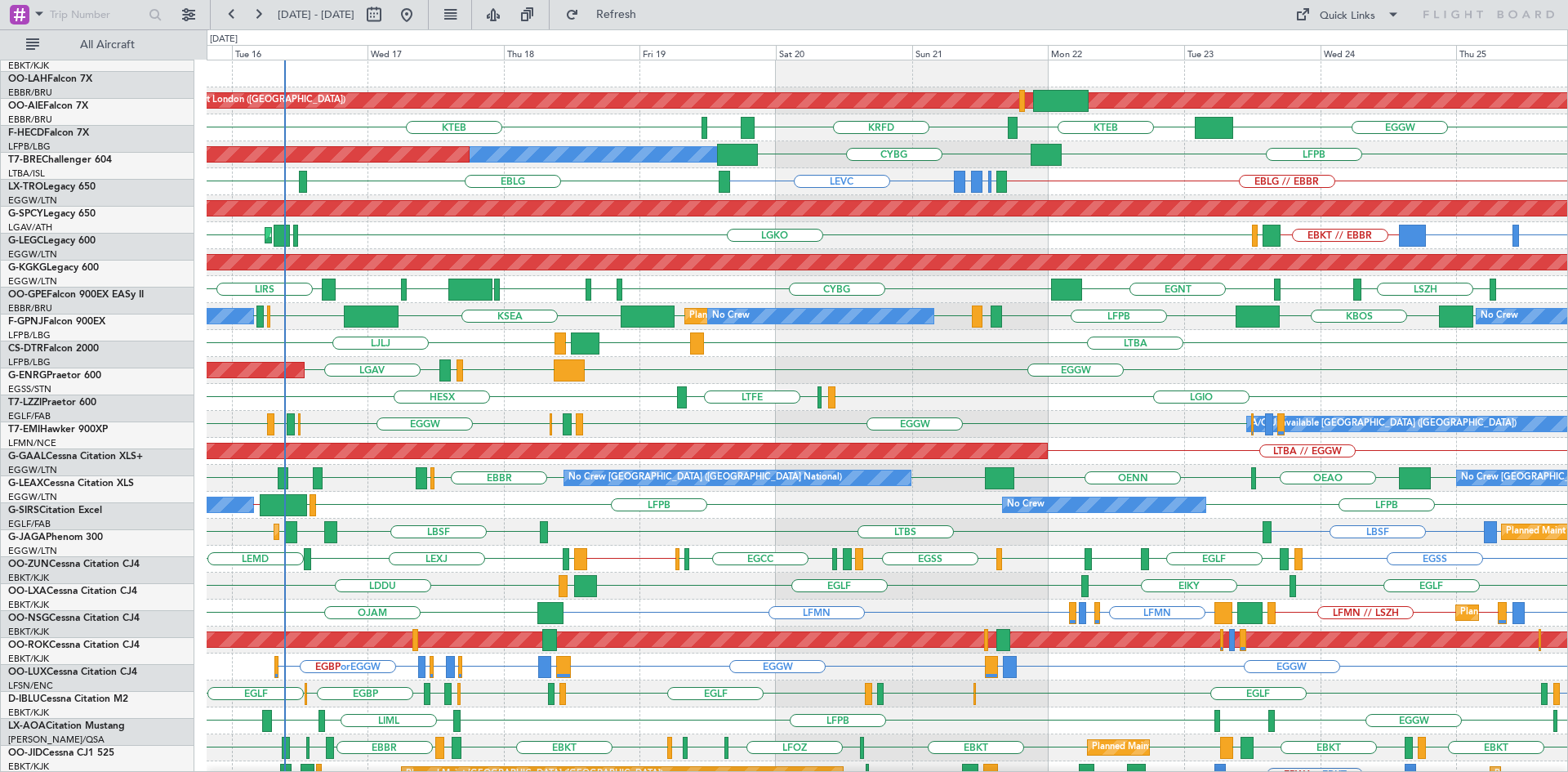
scroll to position [0, 0]
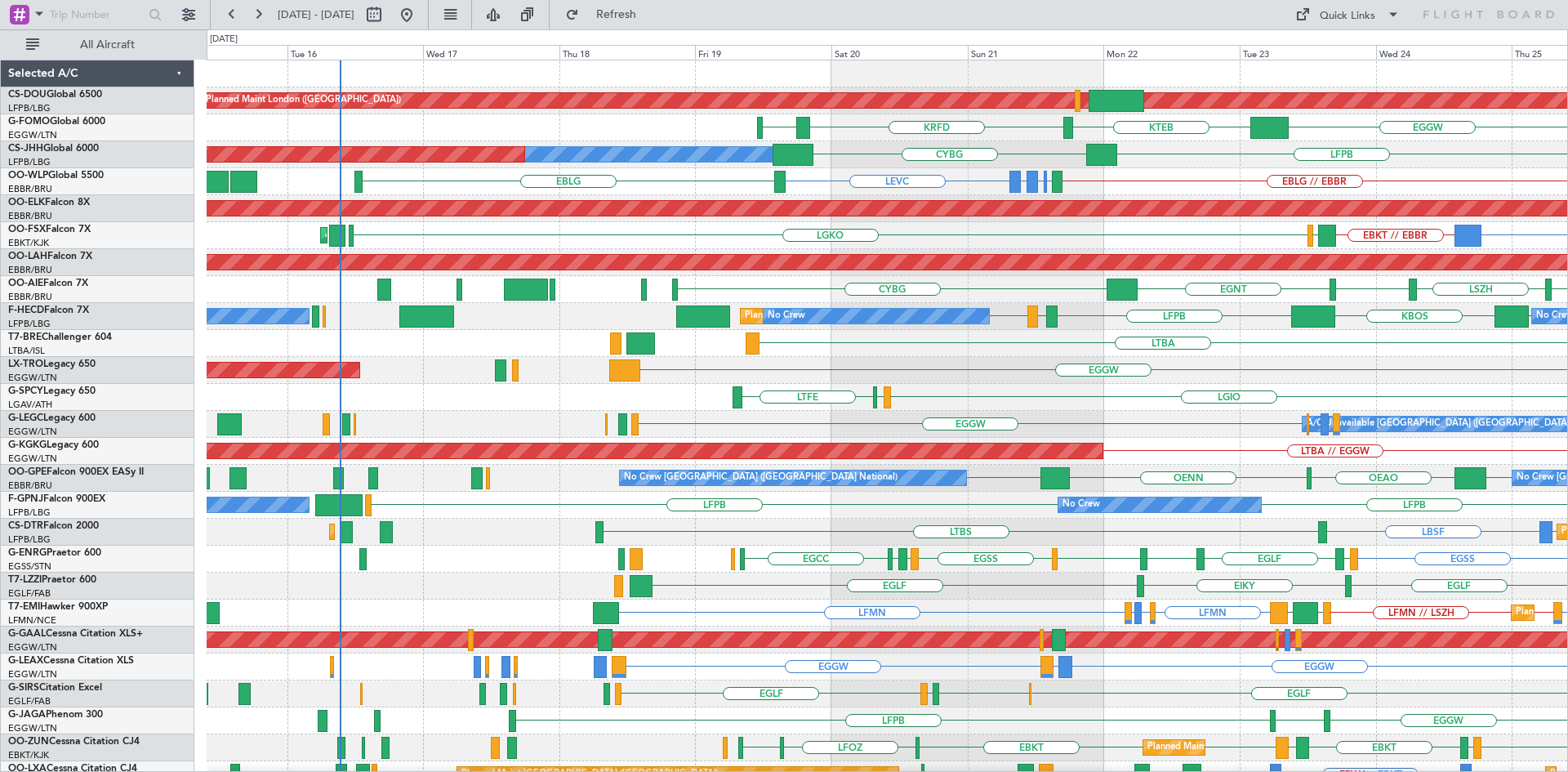
click at [1149, 377] on div "EGGW Unplanned Maint Athens (Eleftherios Venizelos Intl)" at bounding box center [887, 370] width 1360 height 27
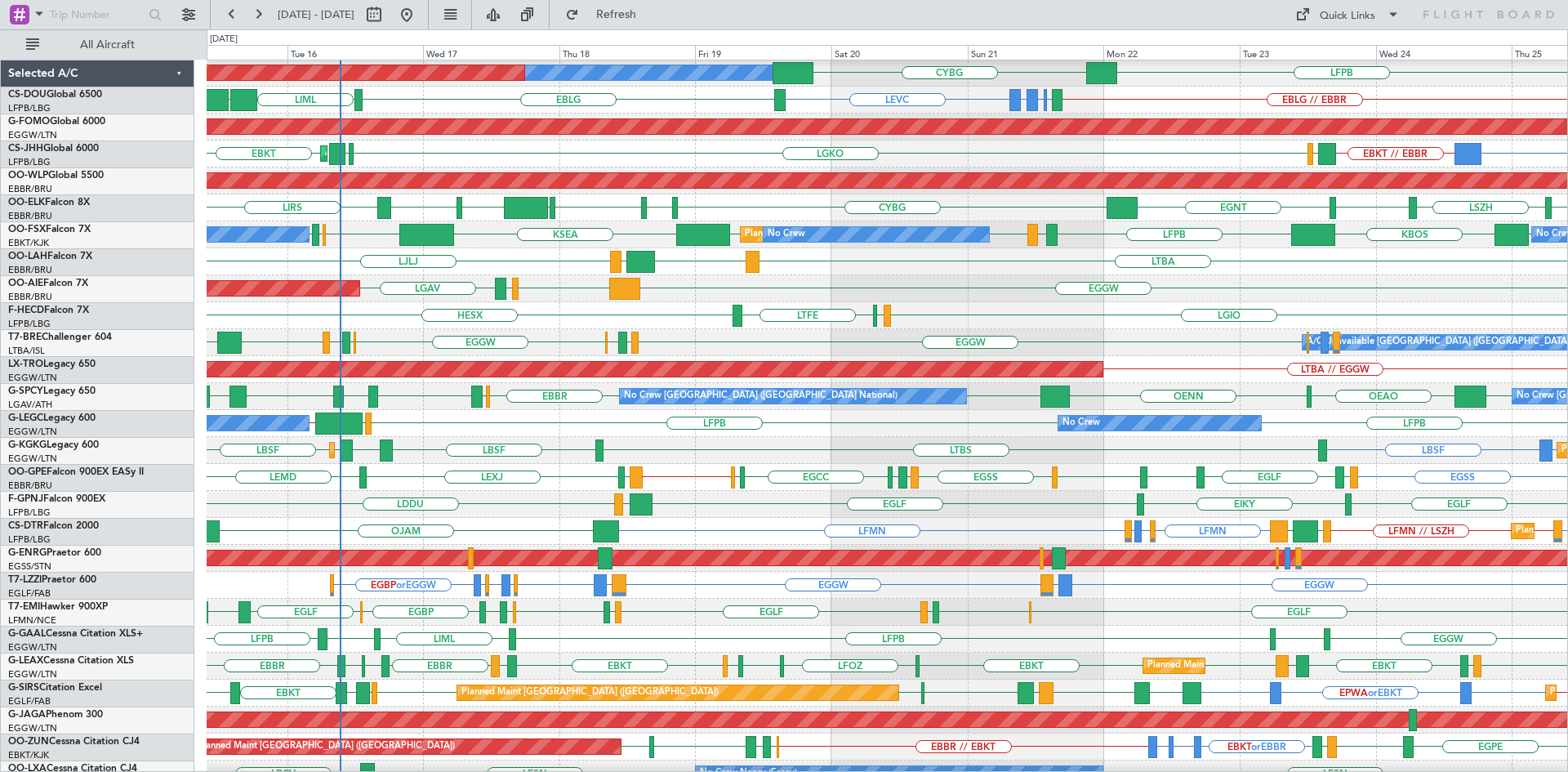
scroll to position [177, 0]
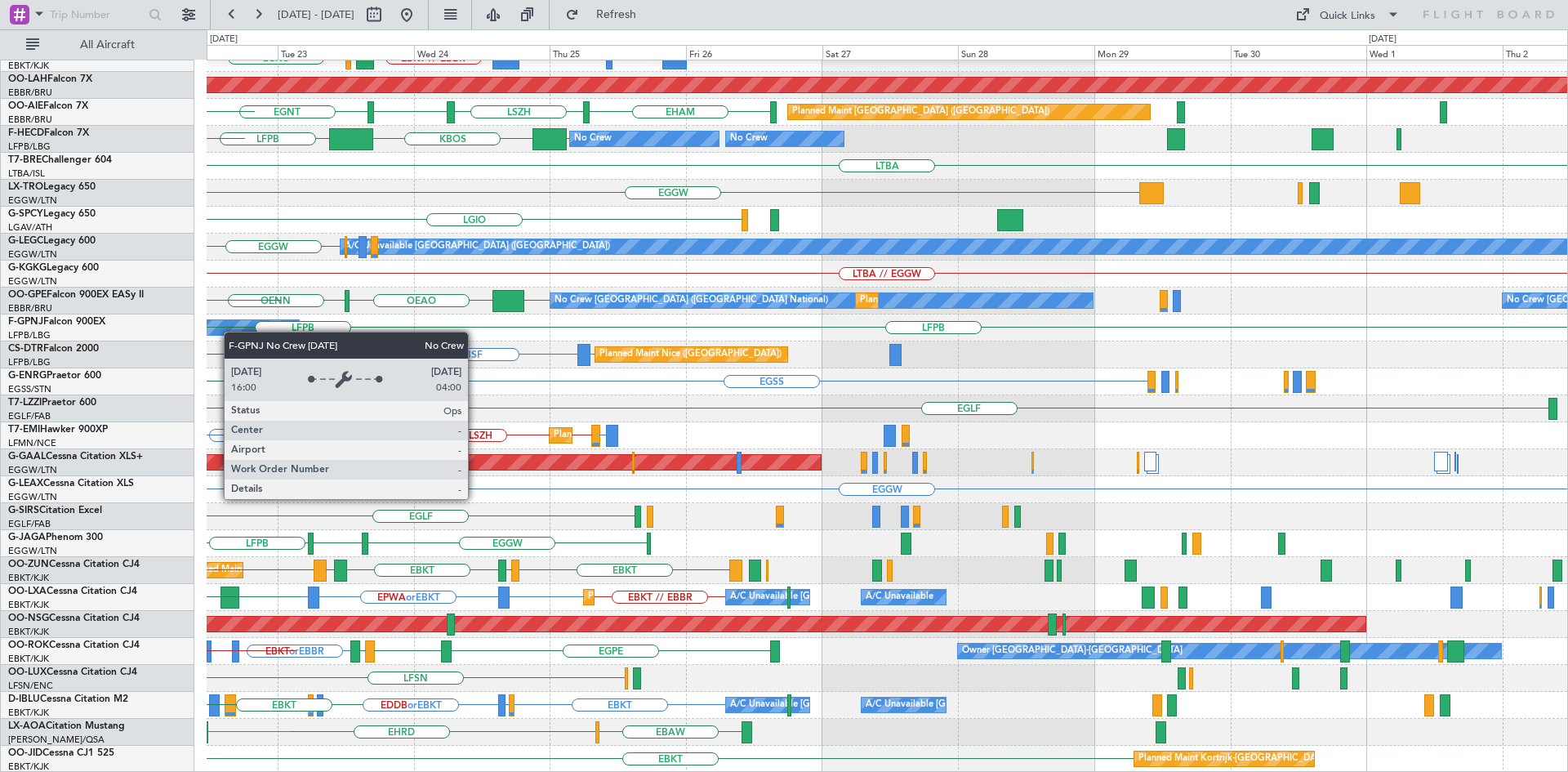
click at [229, 332] on div "Planned Maint Kortrijk-Wevelgem BGGH or EBKT EBKT // EBBR LGAV LGKO Planned Mai…" at bounding box center [887, 328] width 1360 height 890
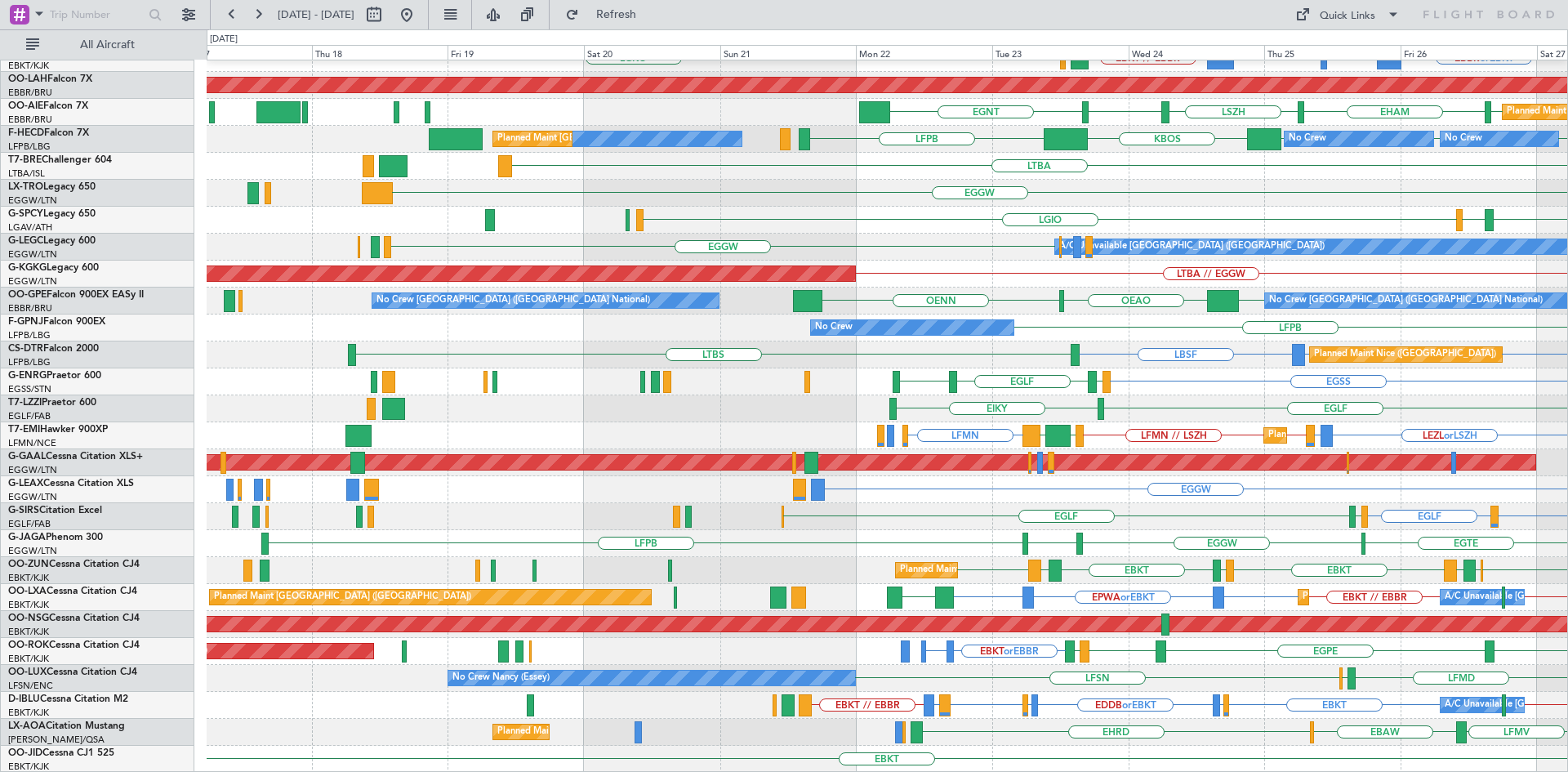
click at [1252, 428] on div "Planned Maint Kortrijk-Wevelgem EBKT // EBBR EBBR or EBKT BGBW or EBKT BGGH or …" at bounding box center [887, 328] width 1360 height 890
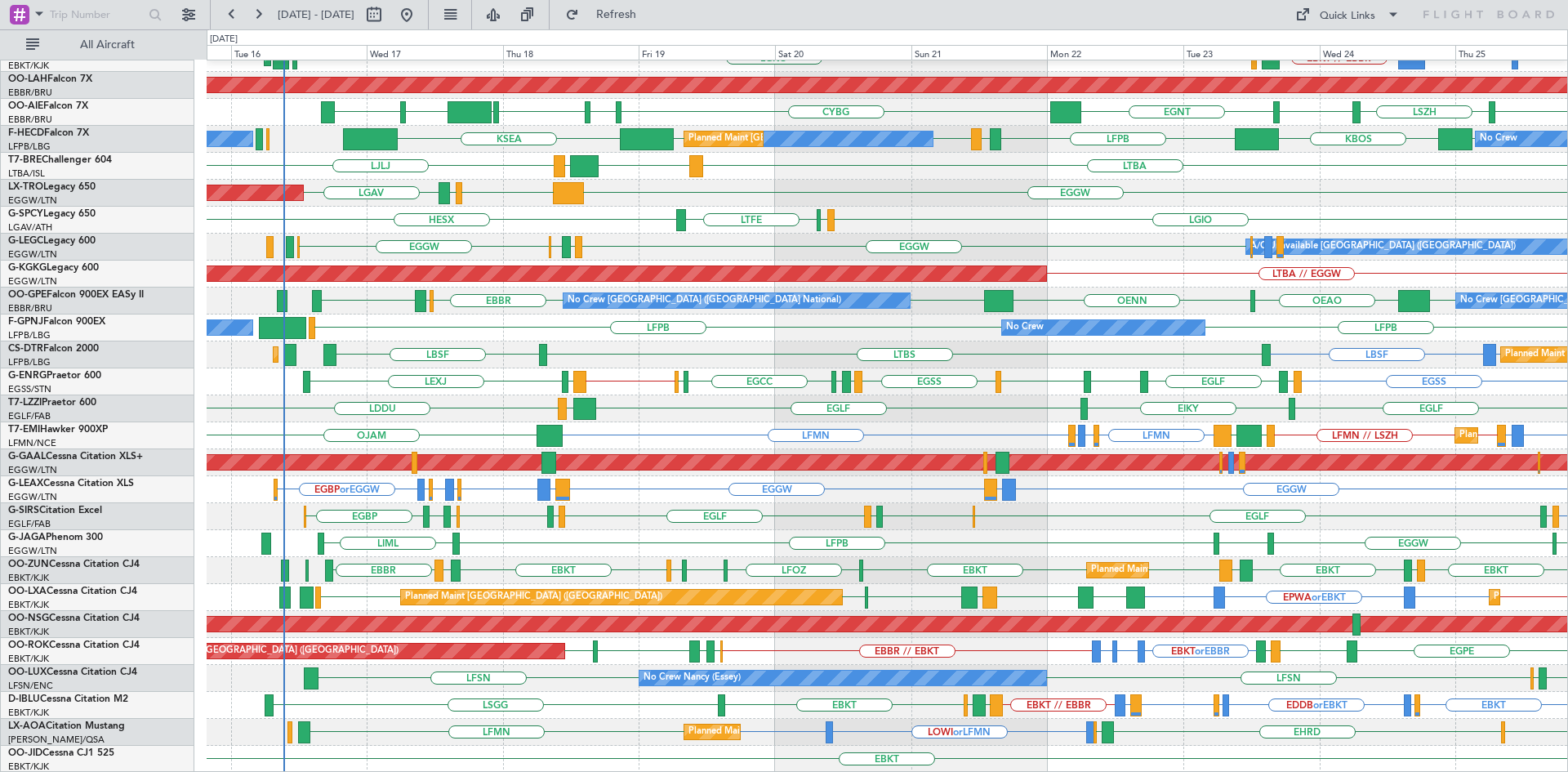
click at [875, 632] on div "Planned Maint Kortrijk-Wevelgem EBKT // EBBR BGBW or EBKT BGGH or EBKT EBKT // …" at bounding box center [887, 328] width 1360 height 890
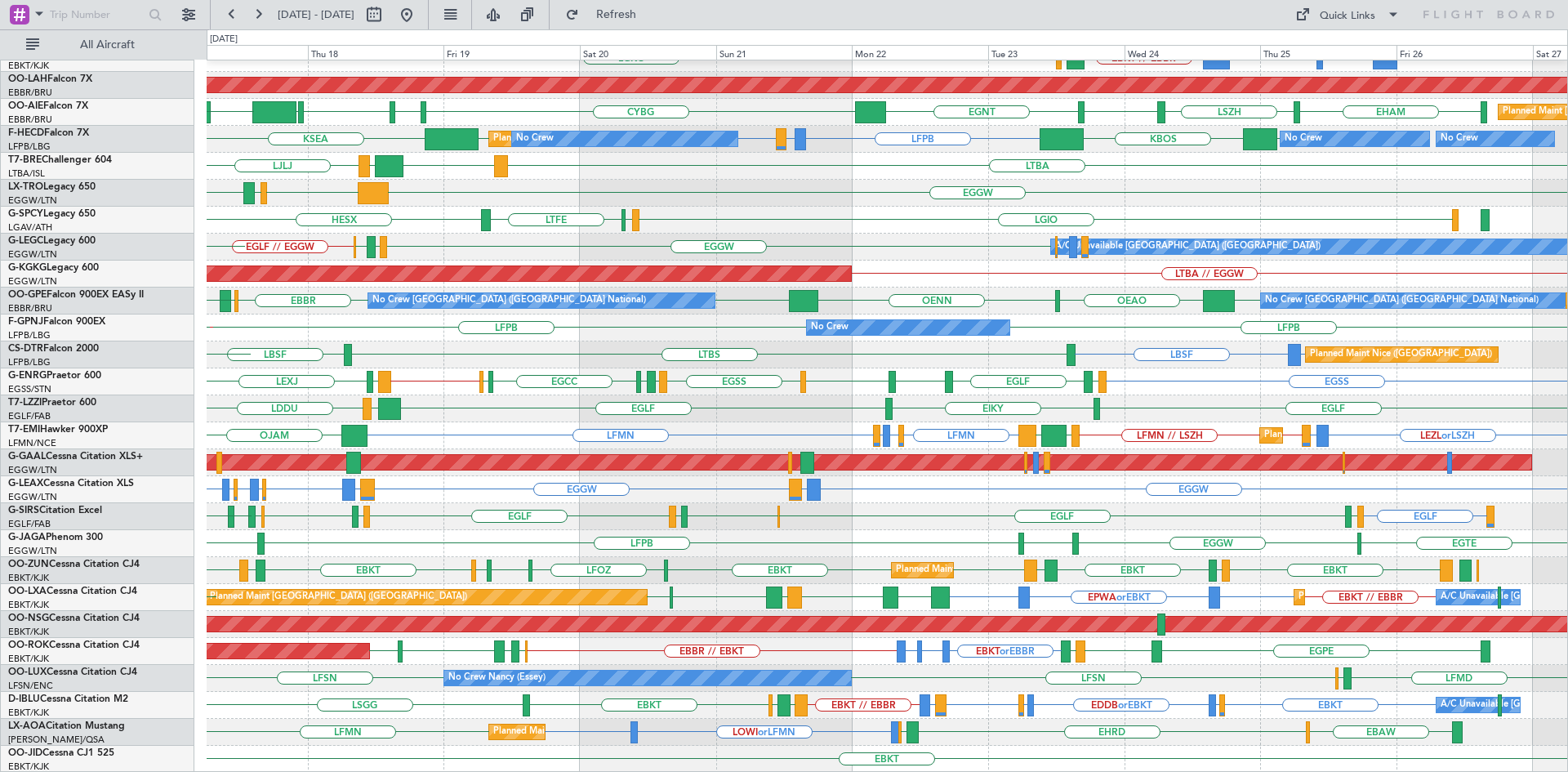
click at [1109, 712] on div "Planned Maint Kortrijk-Wevelgem BGBW or EBKT BGGH or EBKT EBKT // EBBR LGAV LGK…" at bounding box center [887, 328] width 1360 height 890
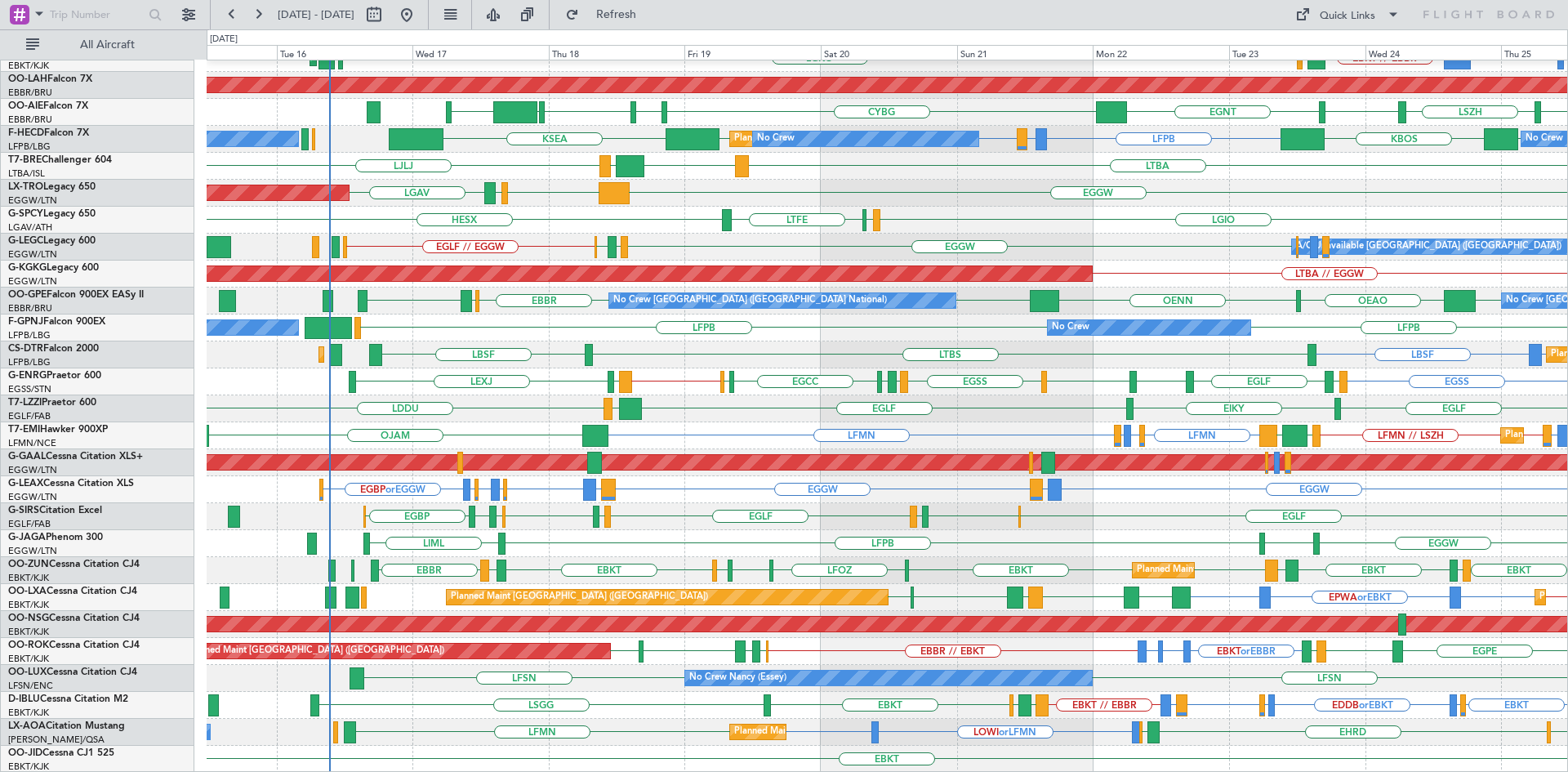
click at [893, 328] on div "Planned Maint Kortrijk-Wevelgem EBKT // EBBR LGKO AOG Maint Kortrijk-Wevelgem E…" at bounding box center [887, 328] width 1360 height 890
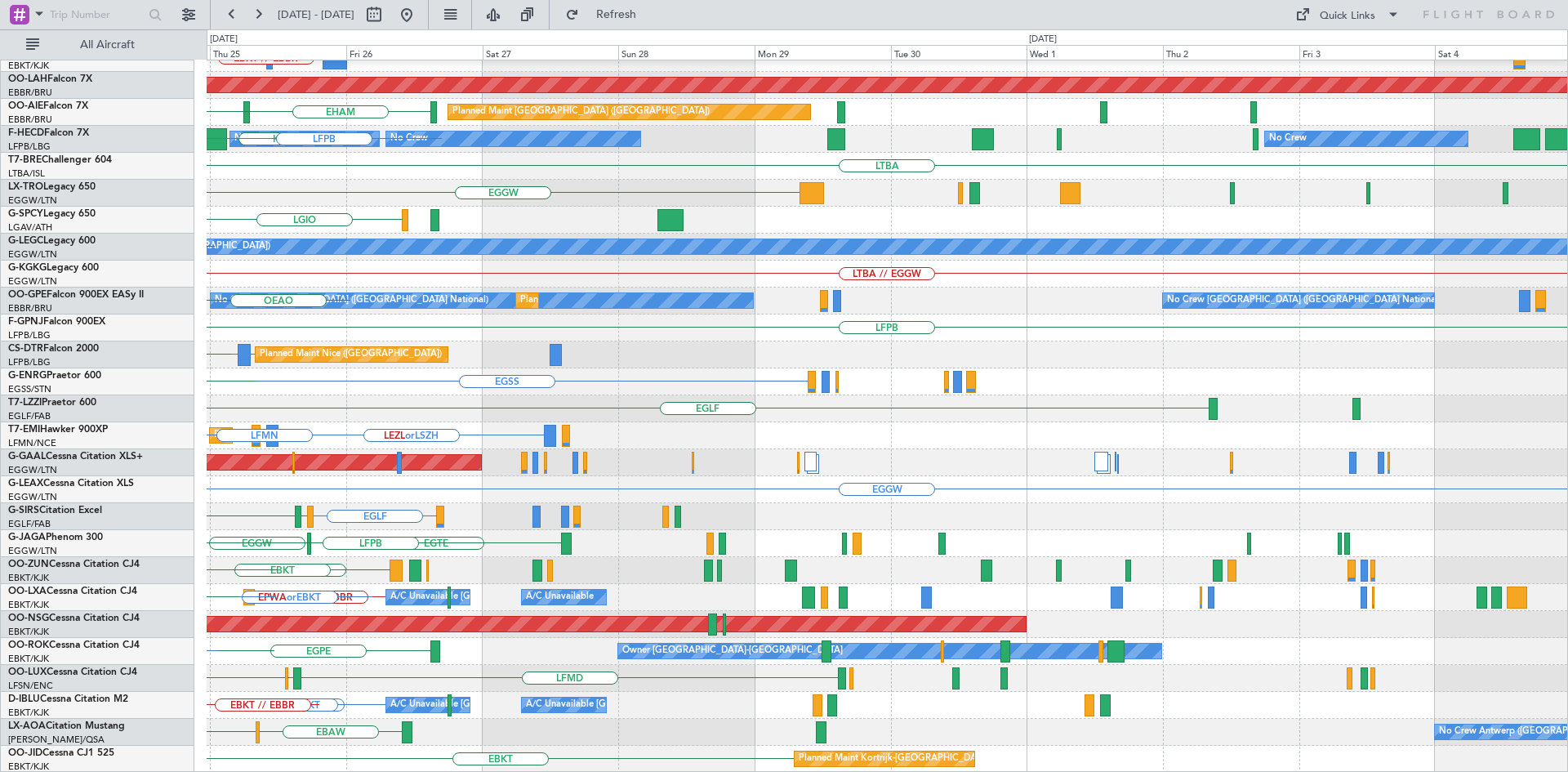
click at [5, 455] on div "Planned Maint Kortrijk-Wevelgem BGBW or EBKT BGGH or EBKT LGAV EBKT // EBBR LGK…" at bounding box center [784, 400] width 1568 height 742
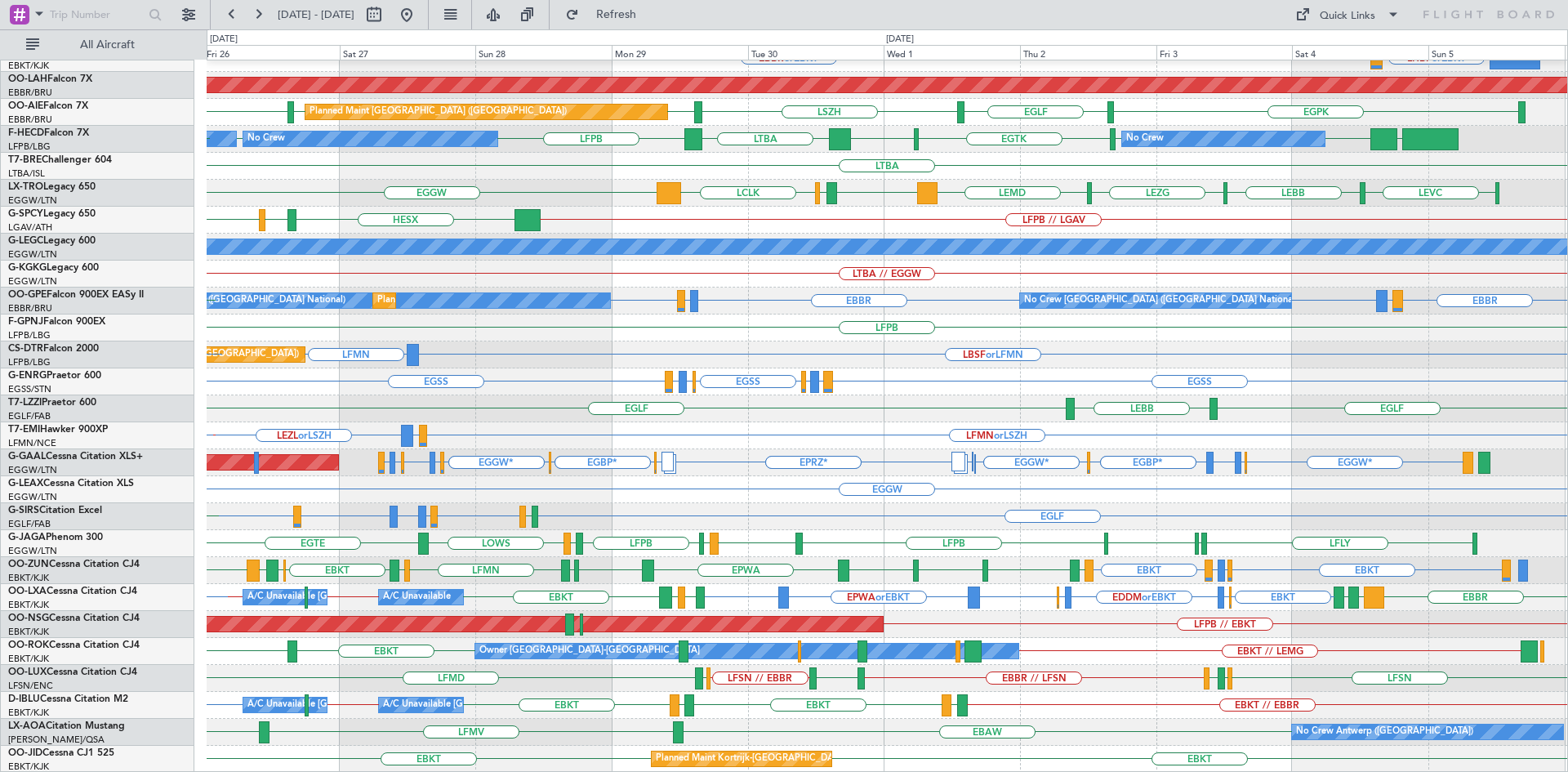
click at [1142, 612] on div "LFMN EBKT // EBBR Planned Maint Kortrijk-Wevelgem LHBP or EBKT EBBR or EBKT BGB…" at bounding box center [887, 328] width 1360 height 890
drag, startPoint x: 461, startPoint y: 13, endPoint x: 460, endPoint y: 4, distance: 9.1
click at [419, 13] on button at bounding box center [407, 15] width 26 height 26
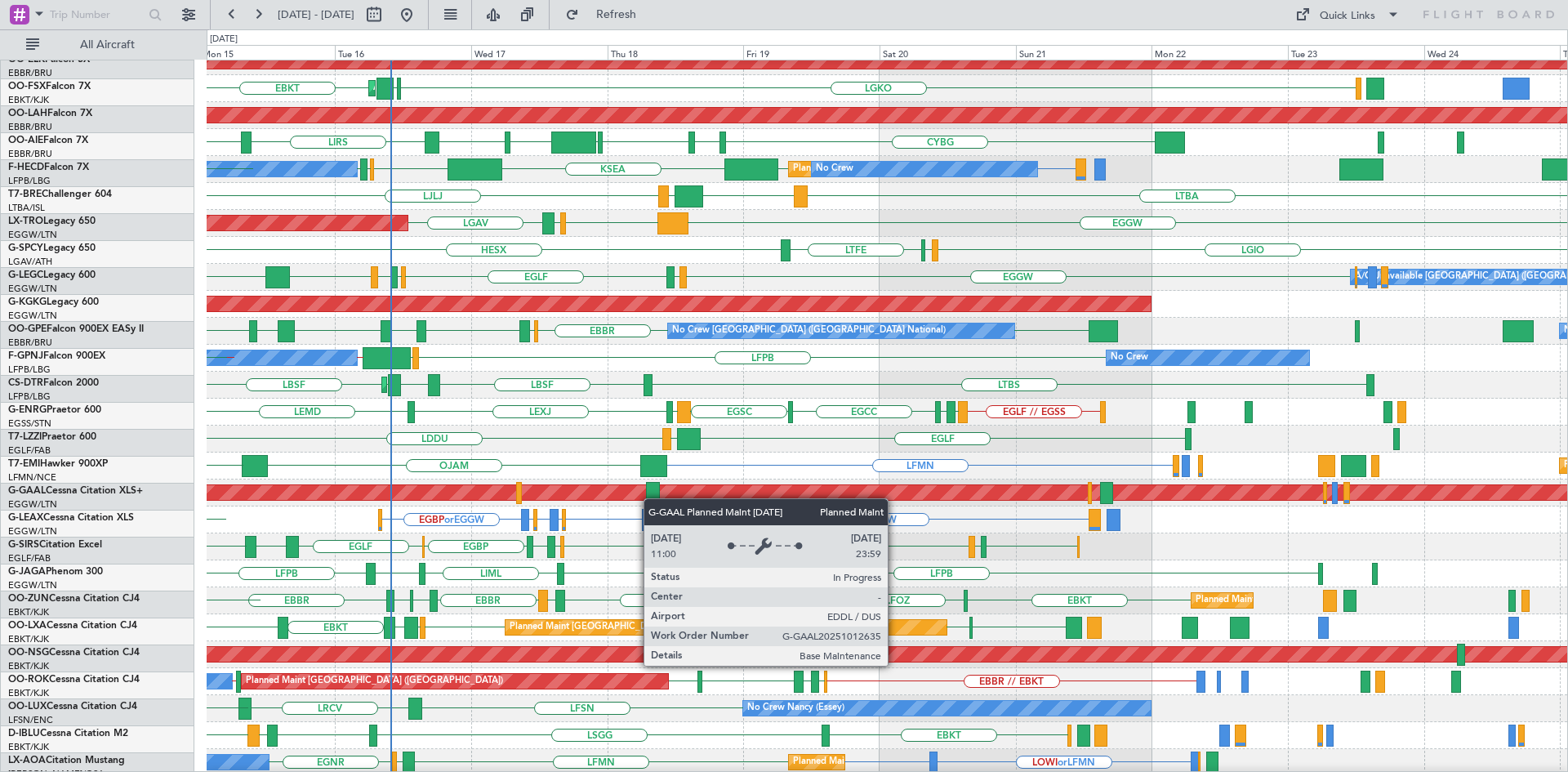
scroll to position [147, 0]
click at [624, 494] on div "Planned Maint Dusseldorf" at bounding box center [338, 492] width 2984 height 15
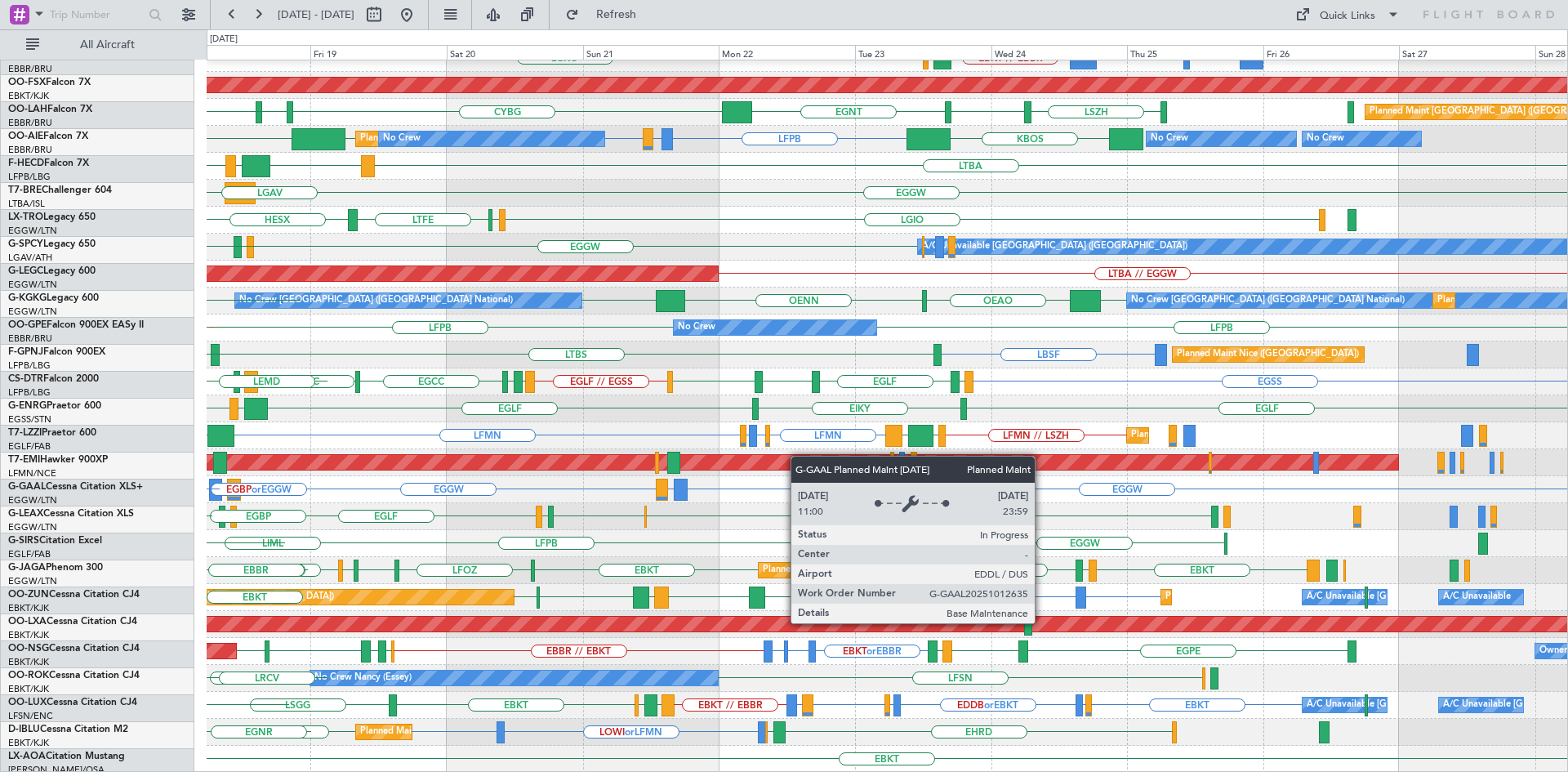
click at [789, 457] on div "Planned Maint Dusseldorf" at bounding box center [122, 462] width 2552 height 15
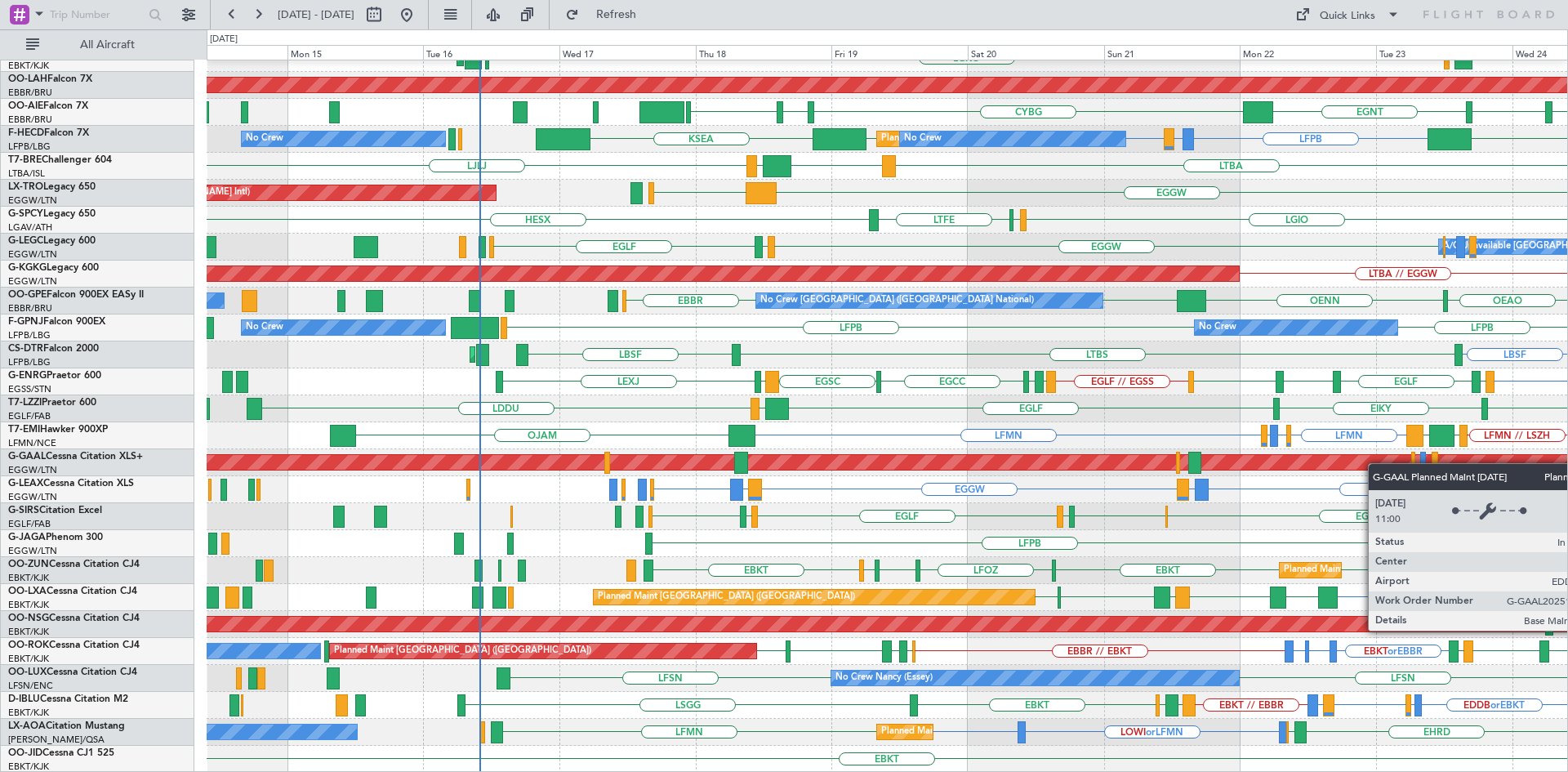
click at [1377, 463] on div "Planned Maint Kortrijk-Wevelgem AOG Maint Kortrijk-Wevelgem EBKT // EBBR LGKO L…" at bounding box center [887, 328] width 1360 height 890
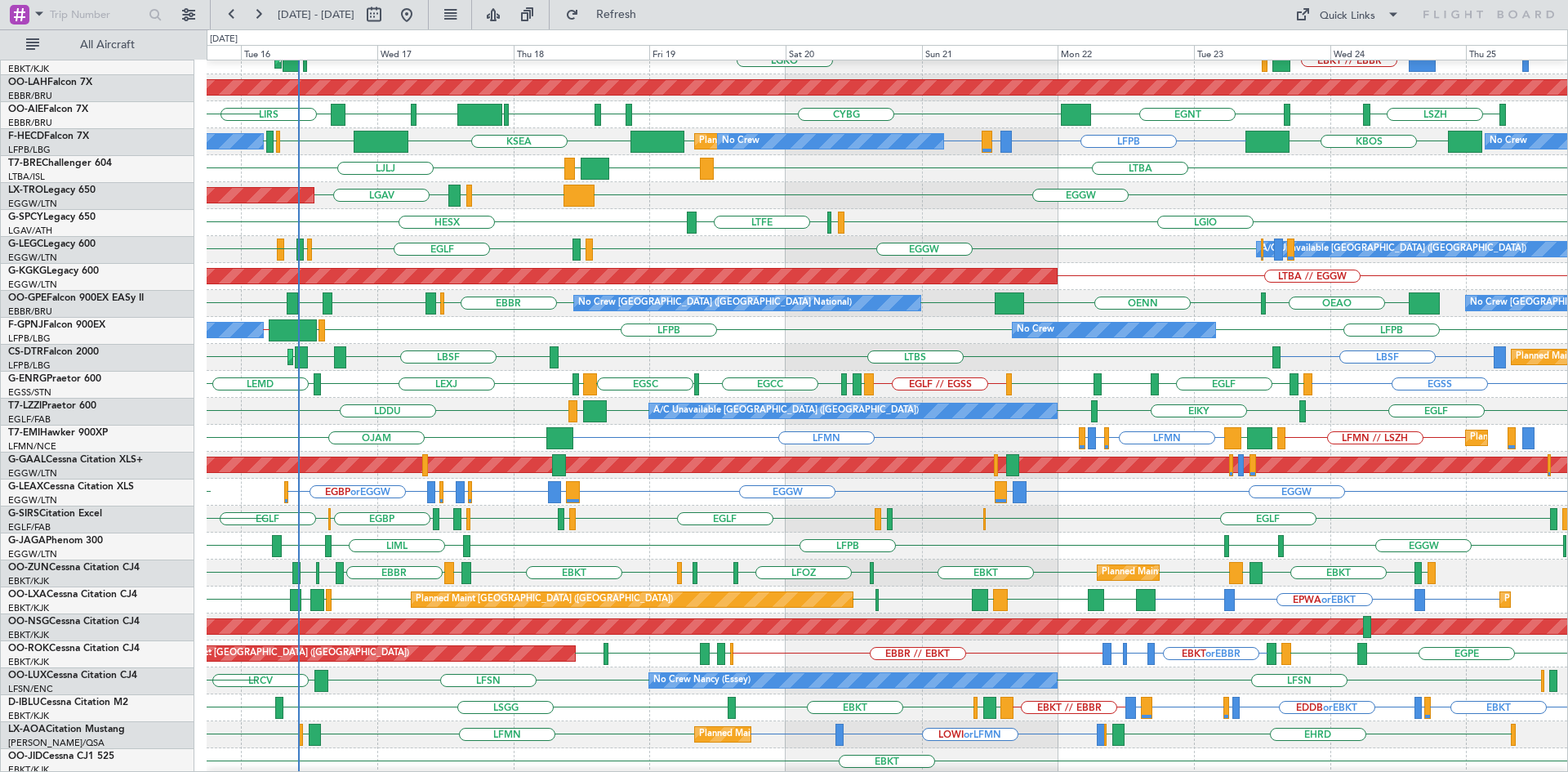
scroll to position [175, 0]
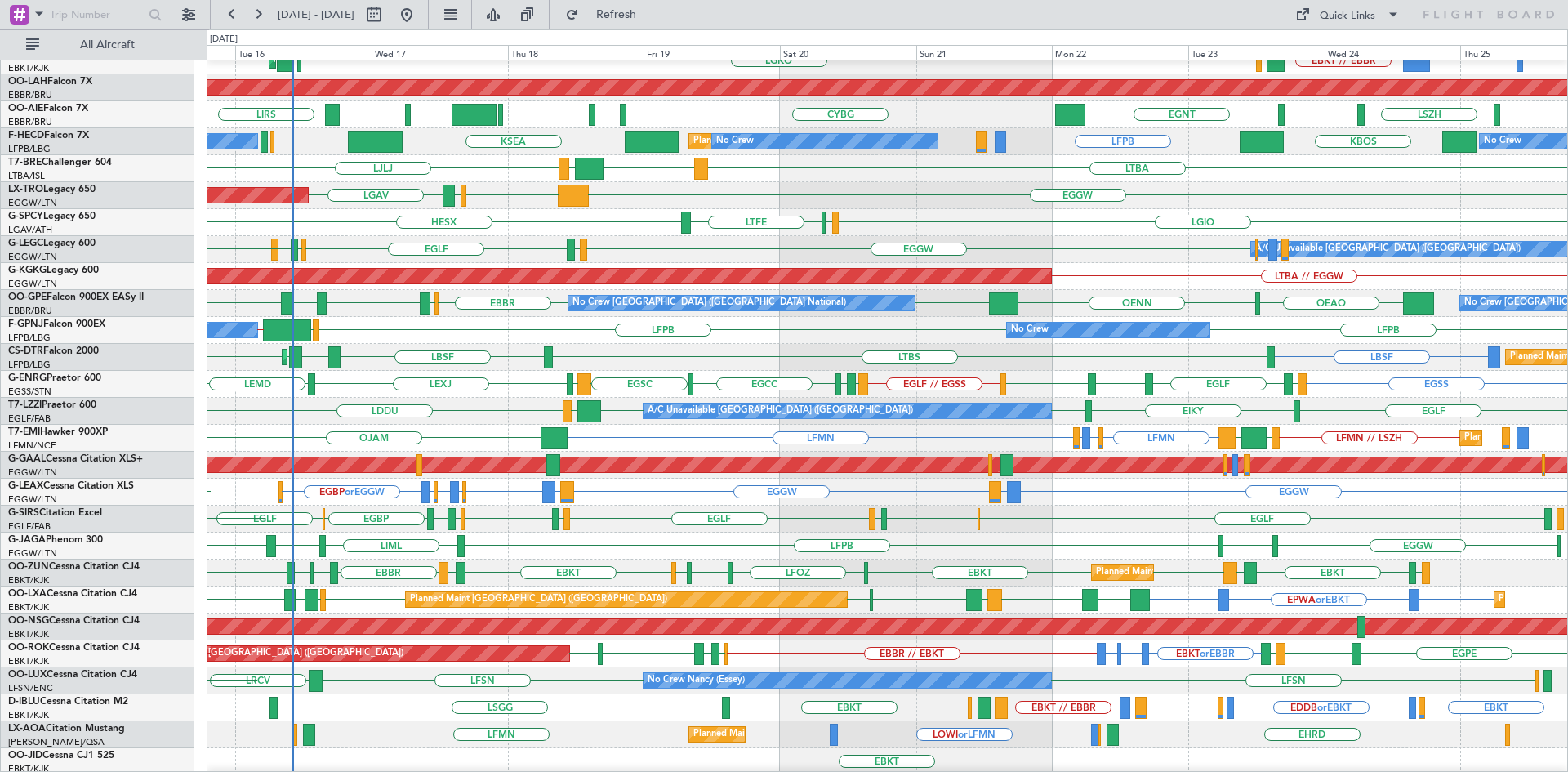
click at [789, 201] on div "EGGW LCLK LLBG LGAV Unplanned Maint Athens (Eleftherios Venizelos Intl)" at bounding box center [887, 196] width 1360 height 27
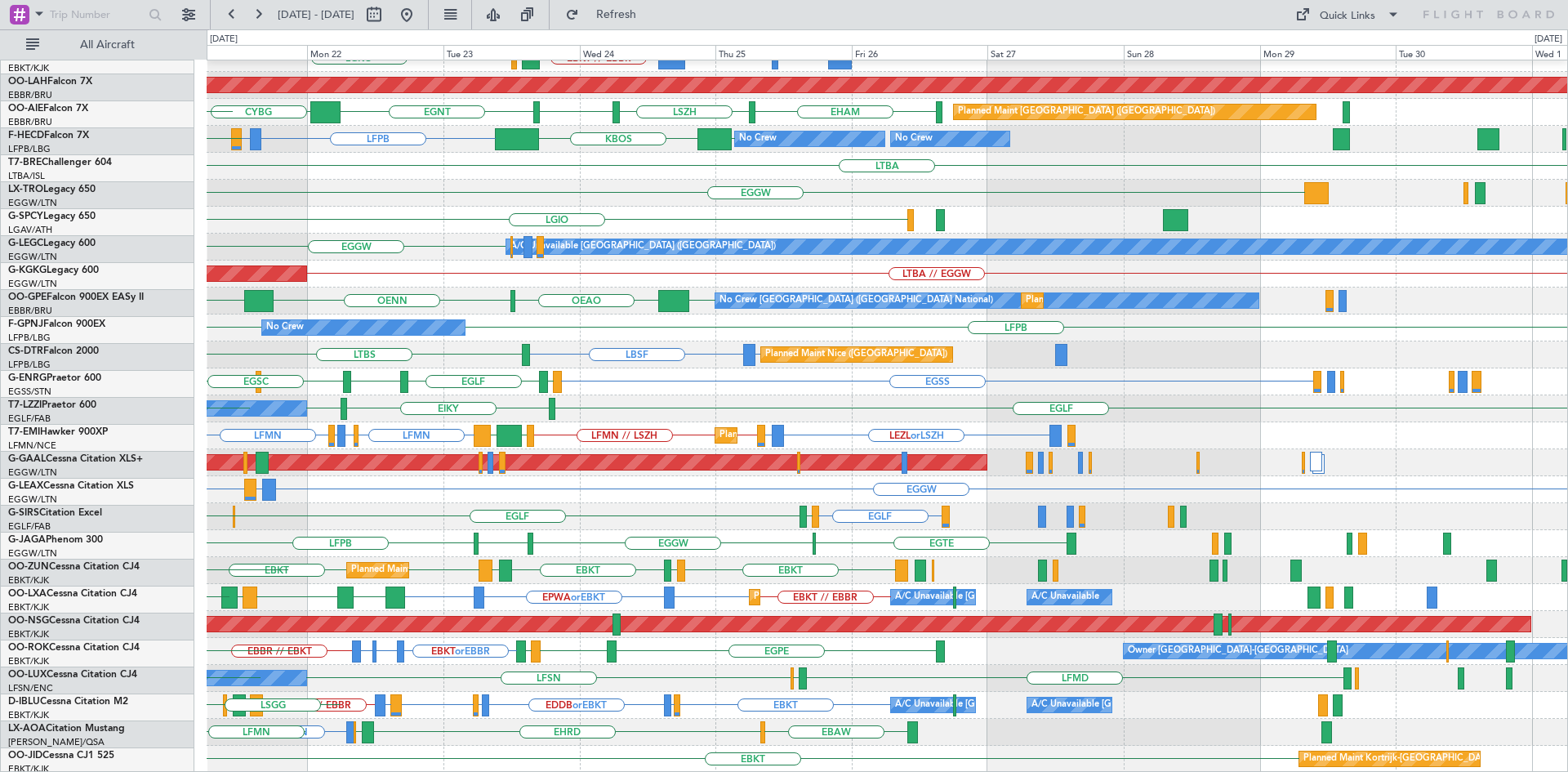
click at [345, 506] on div "Planned Maint Kortrijk-Wevelgem BGBW or EBKT BGGH or EBKT EBKT // EBBR LGAV LGK…" at bounding box center [887, 328] width 1360 height 890
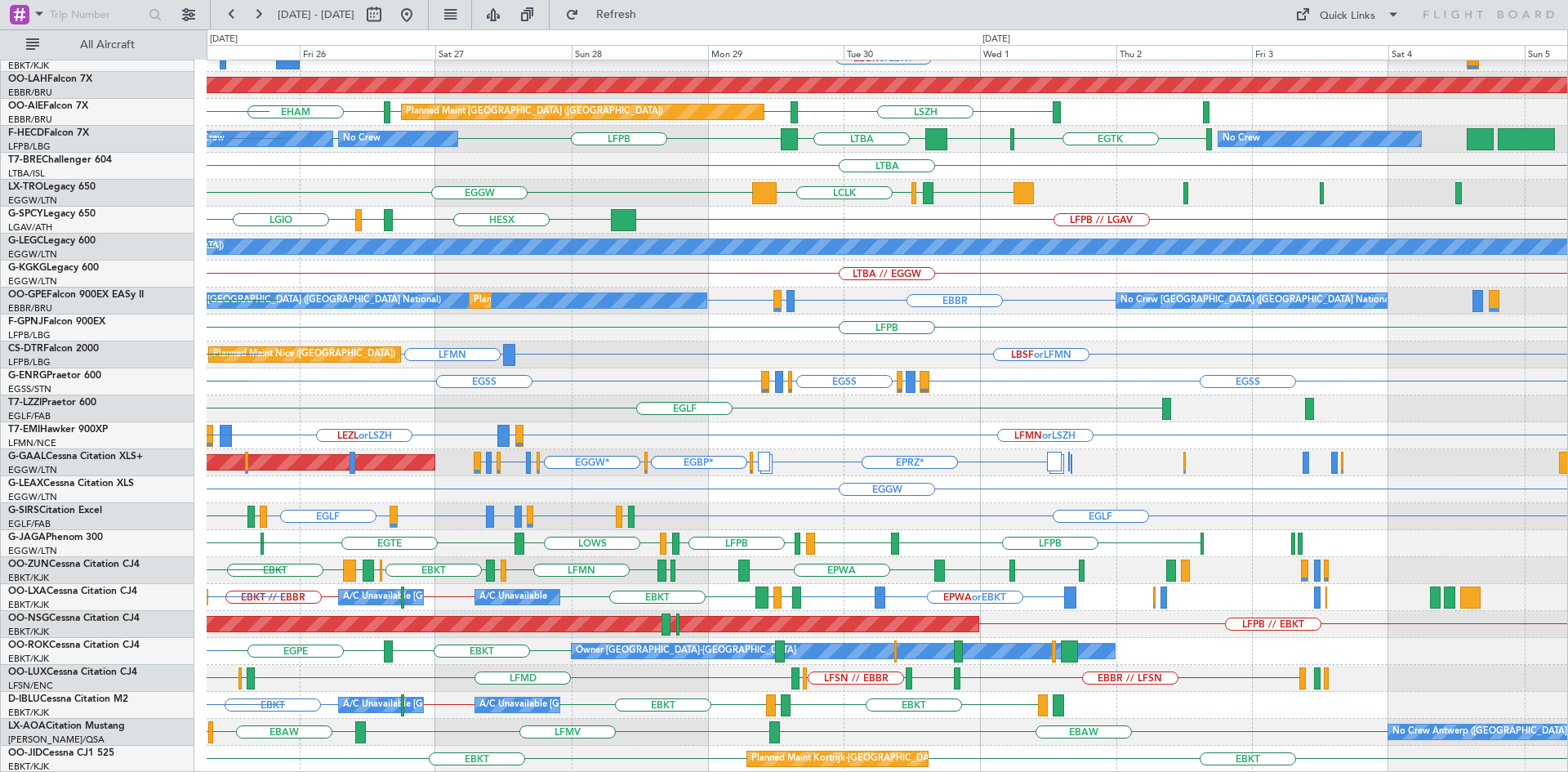
click at [619, 612] on div "Planned Maint Kortrijk-Wevelgem EBKT // EBBR EBBR or EBKT BGBW or EBKT BGGH or …" at bounding box center [887, 328] width 1360 height 890
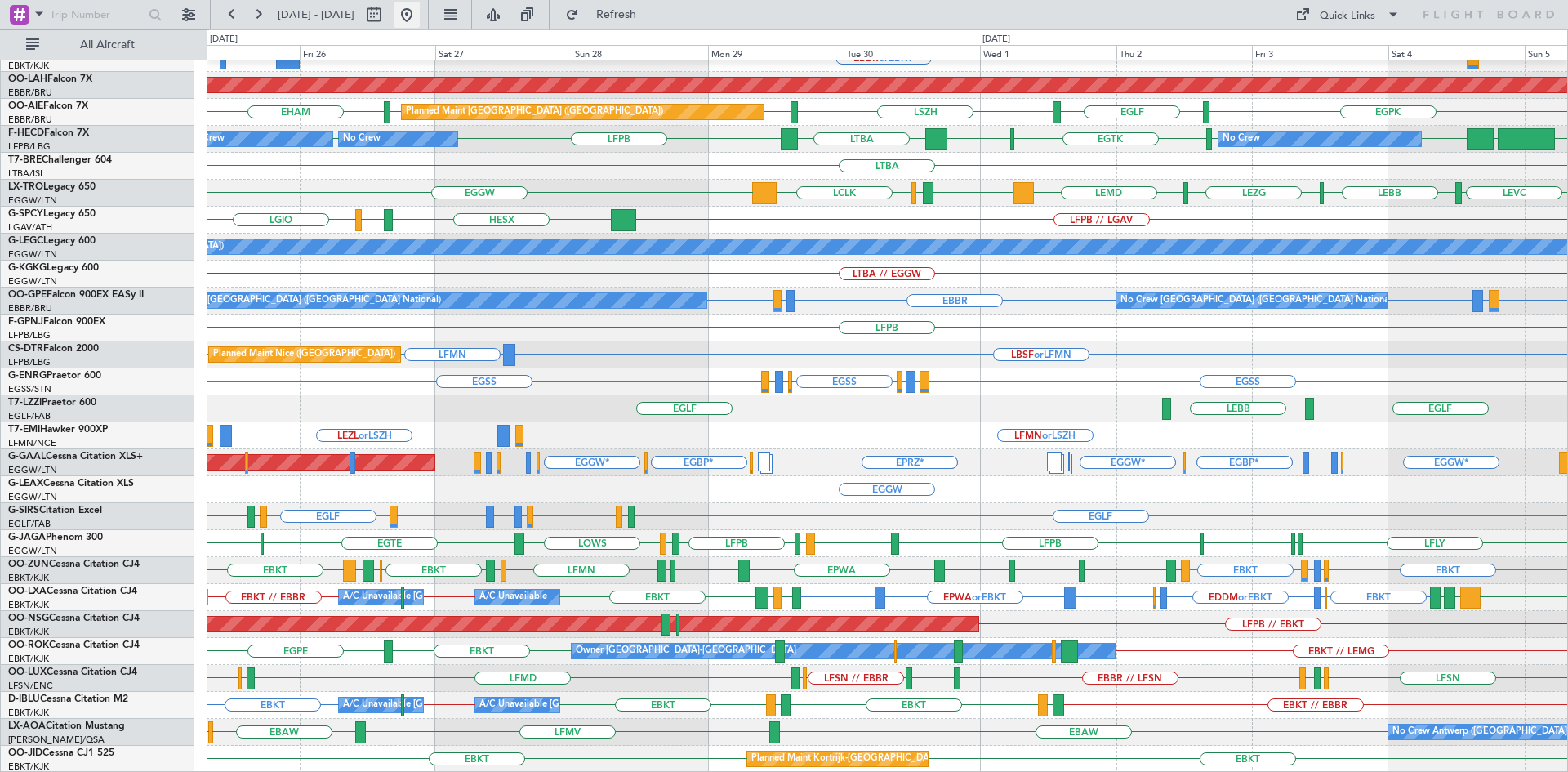
click at [419, 15] on button at bounding box center [407, 15] width 26 height 26
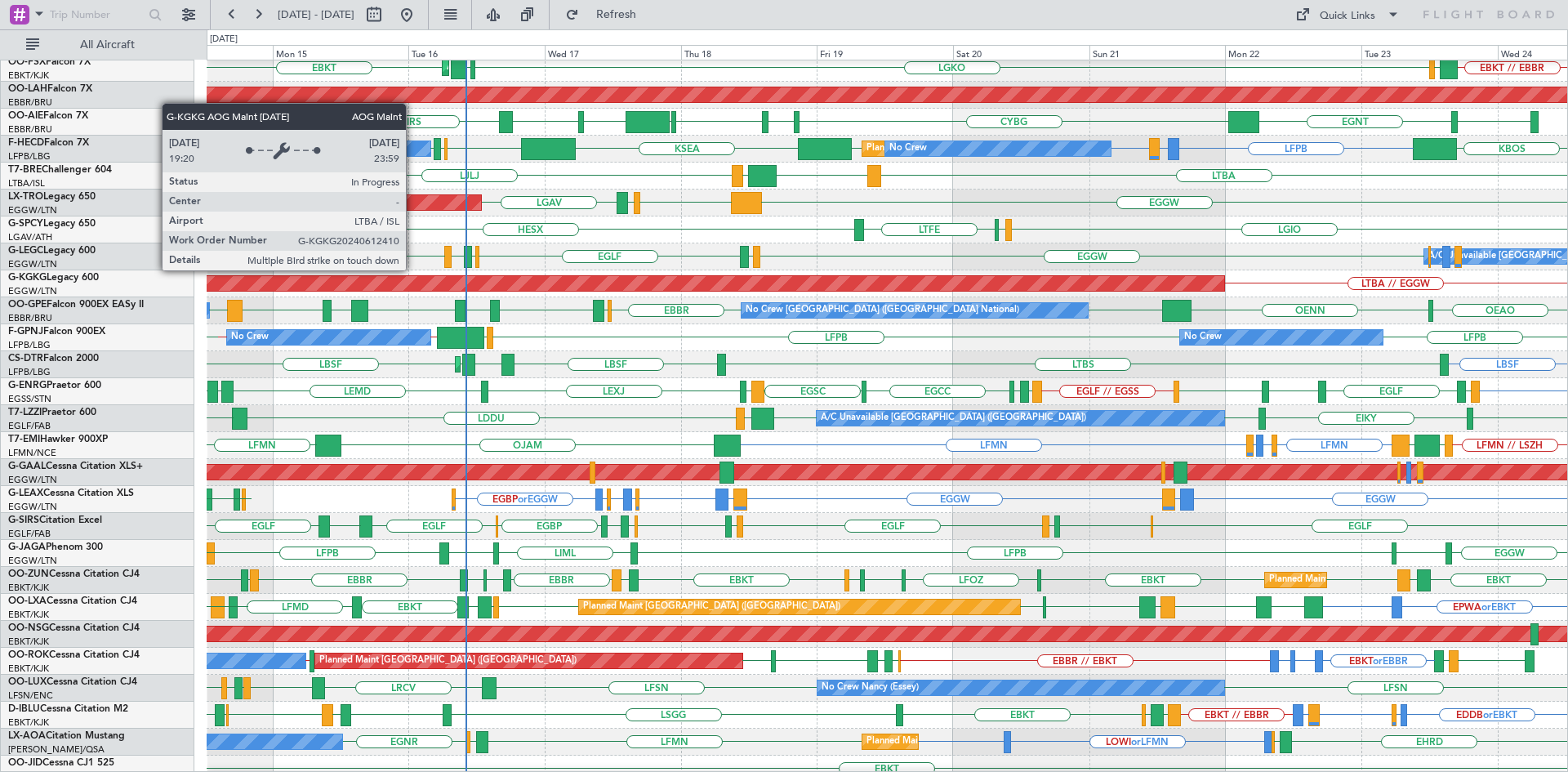
click at [640, 221] on div "LGIO LGMK LTFE HESX" at bounding box center [887, 230] width 1360 height 27
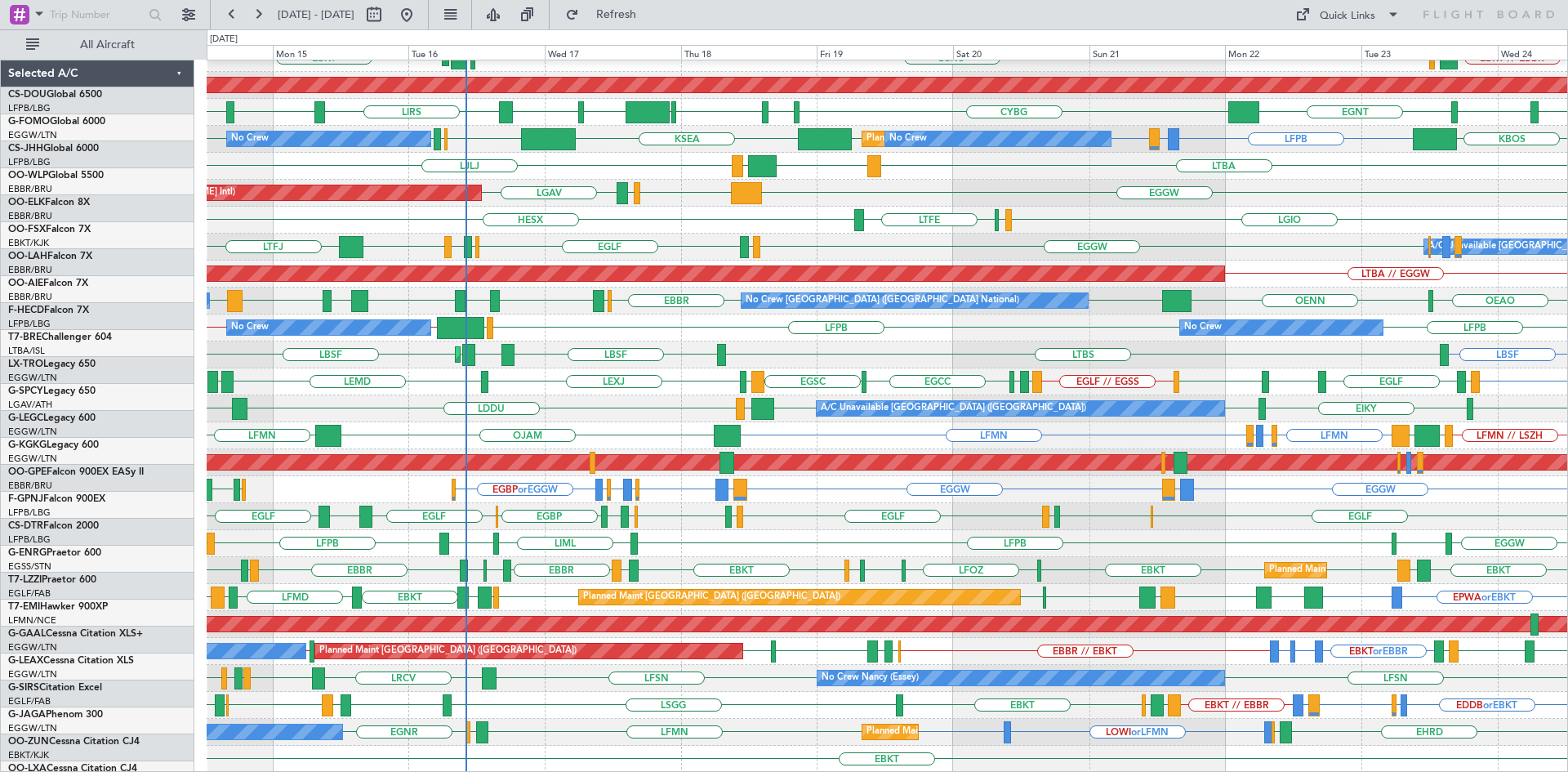
scroll to position [177, 0]
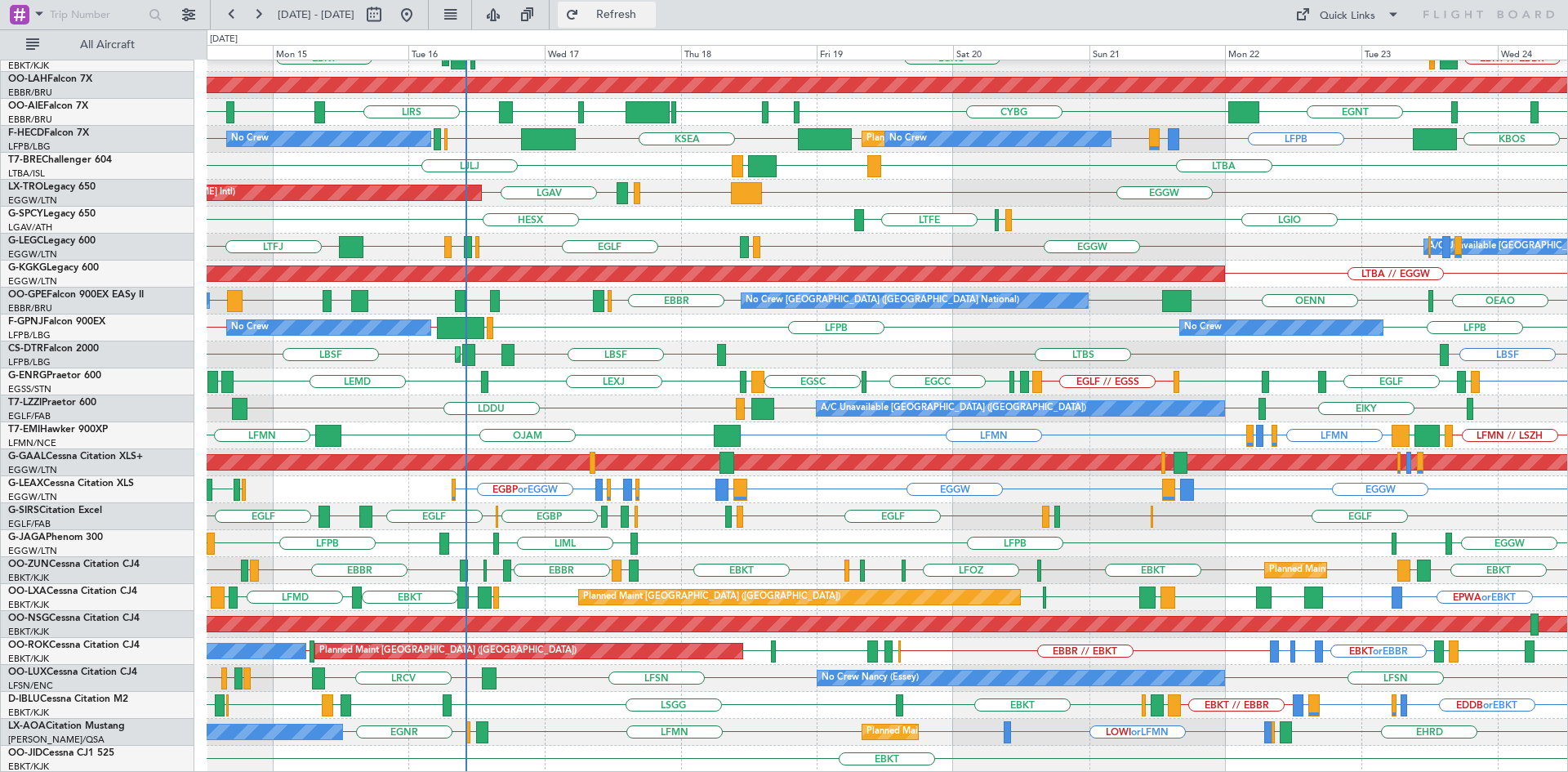
click at [649, 11] on span "Refresh" at bounding box center [616, 15] width 68 height 12
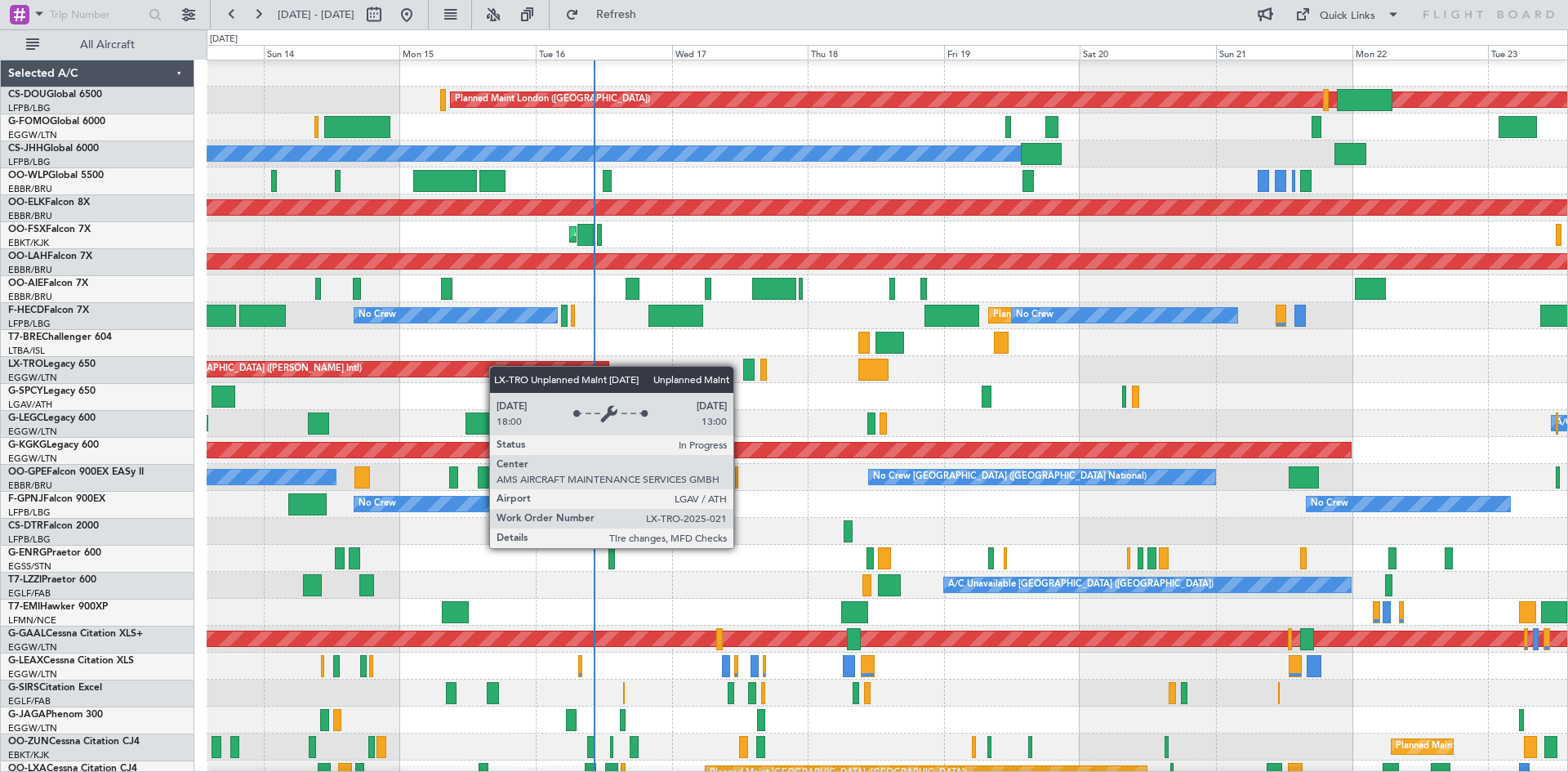
scroll to position [1, 0]
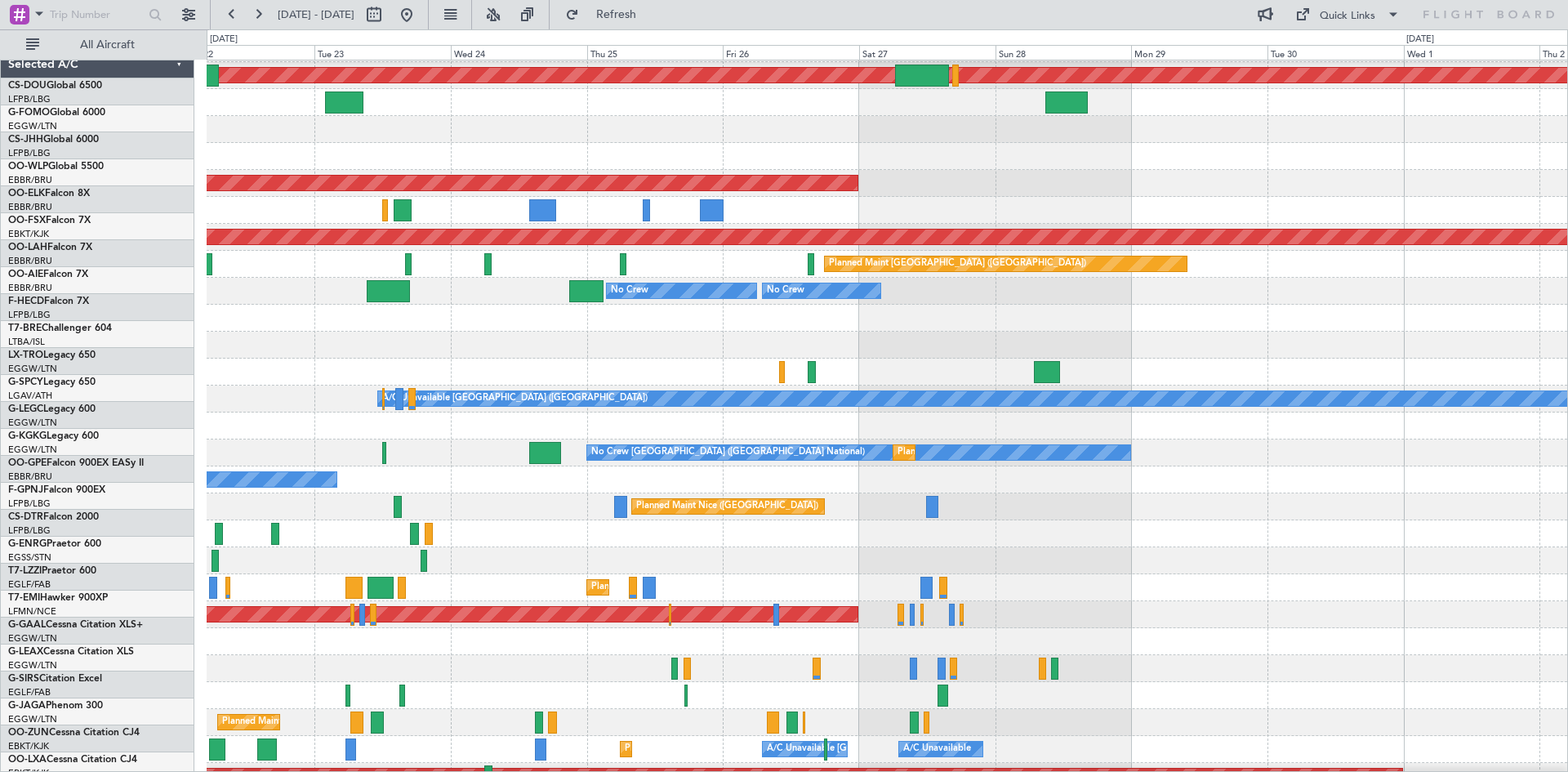
click at [68, 393] on div "Planned Maint London ([GEOGRAPHIC_DATA]) Planned Maint [GEOGRAPHIC_DATA]-[GEOGR…" at bounding box center [784, 400] width 1568 height 742
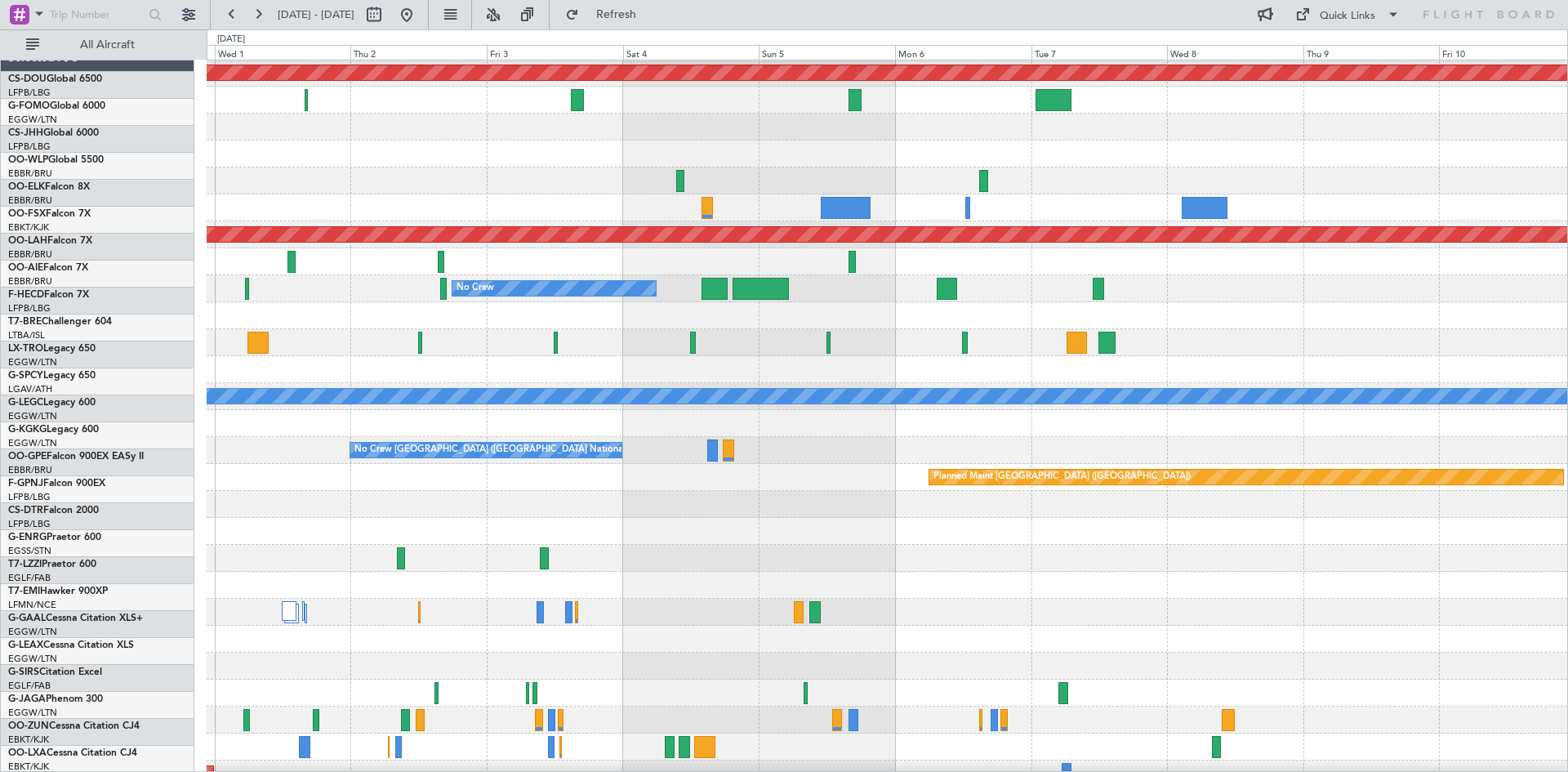
scroll to position [77, 0]
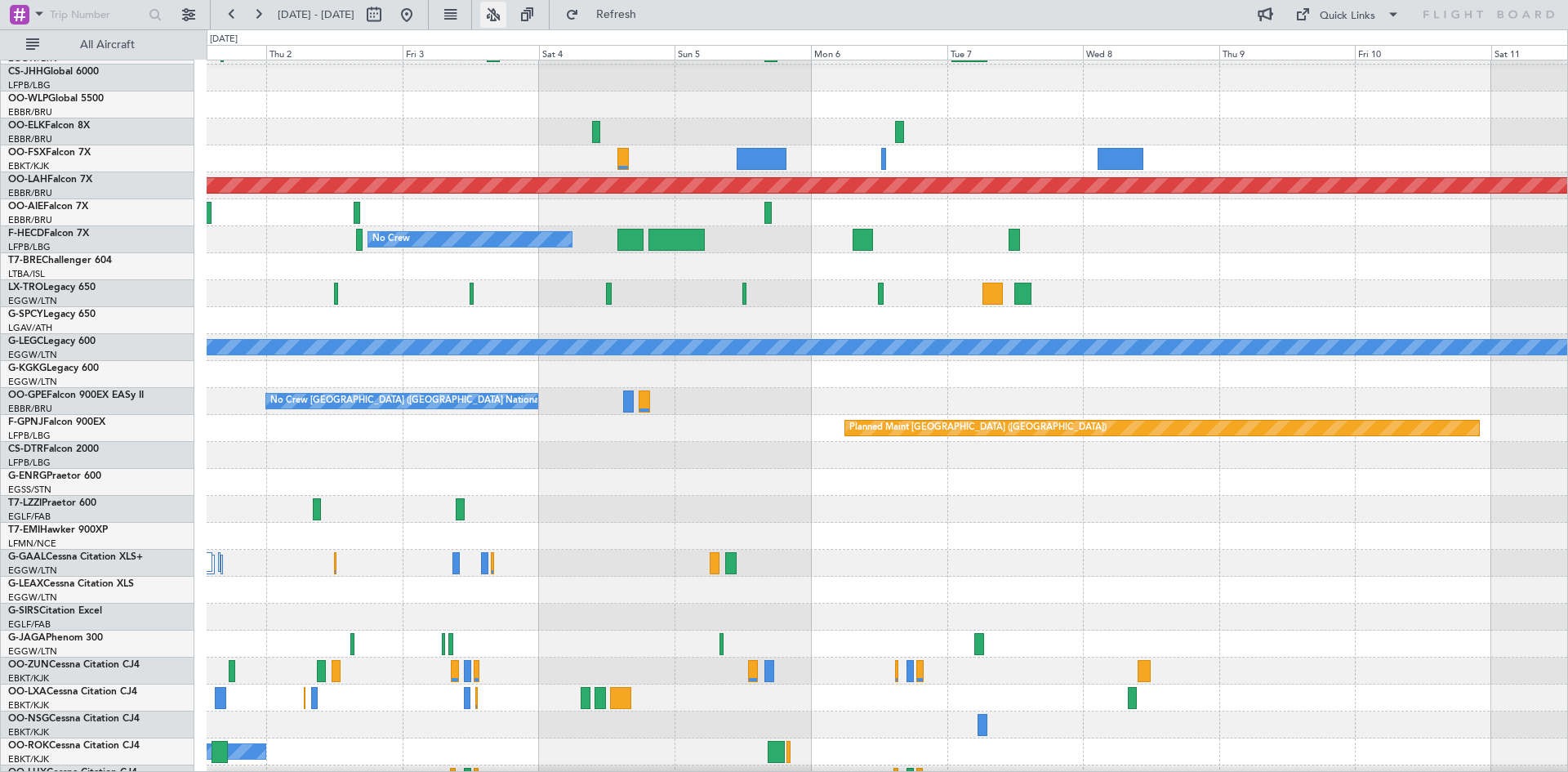
click at [506, 20] on button at bounding box center [493, 15] width 26 height 26
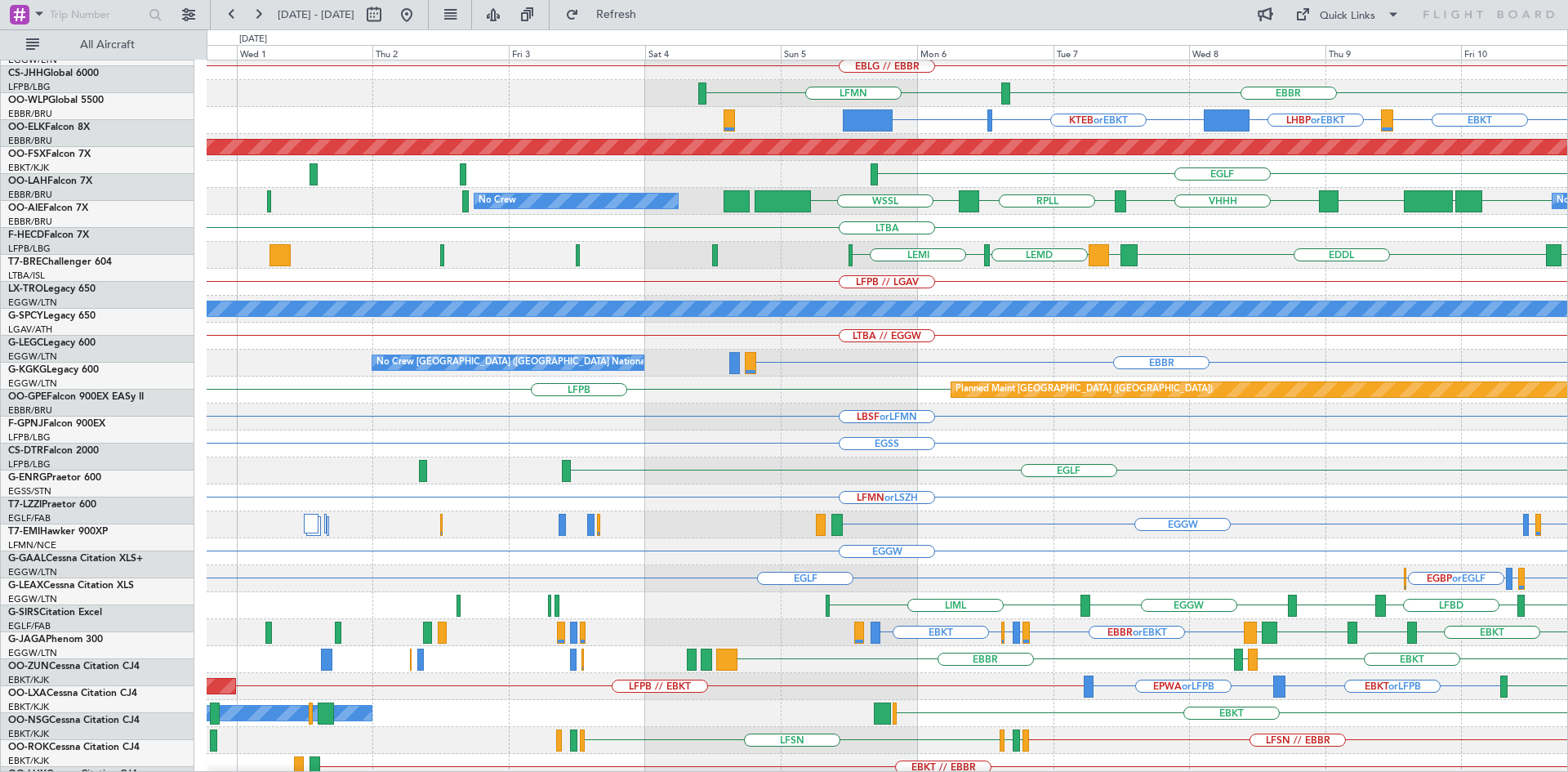
scroll to position [115, 0]
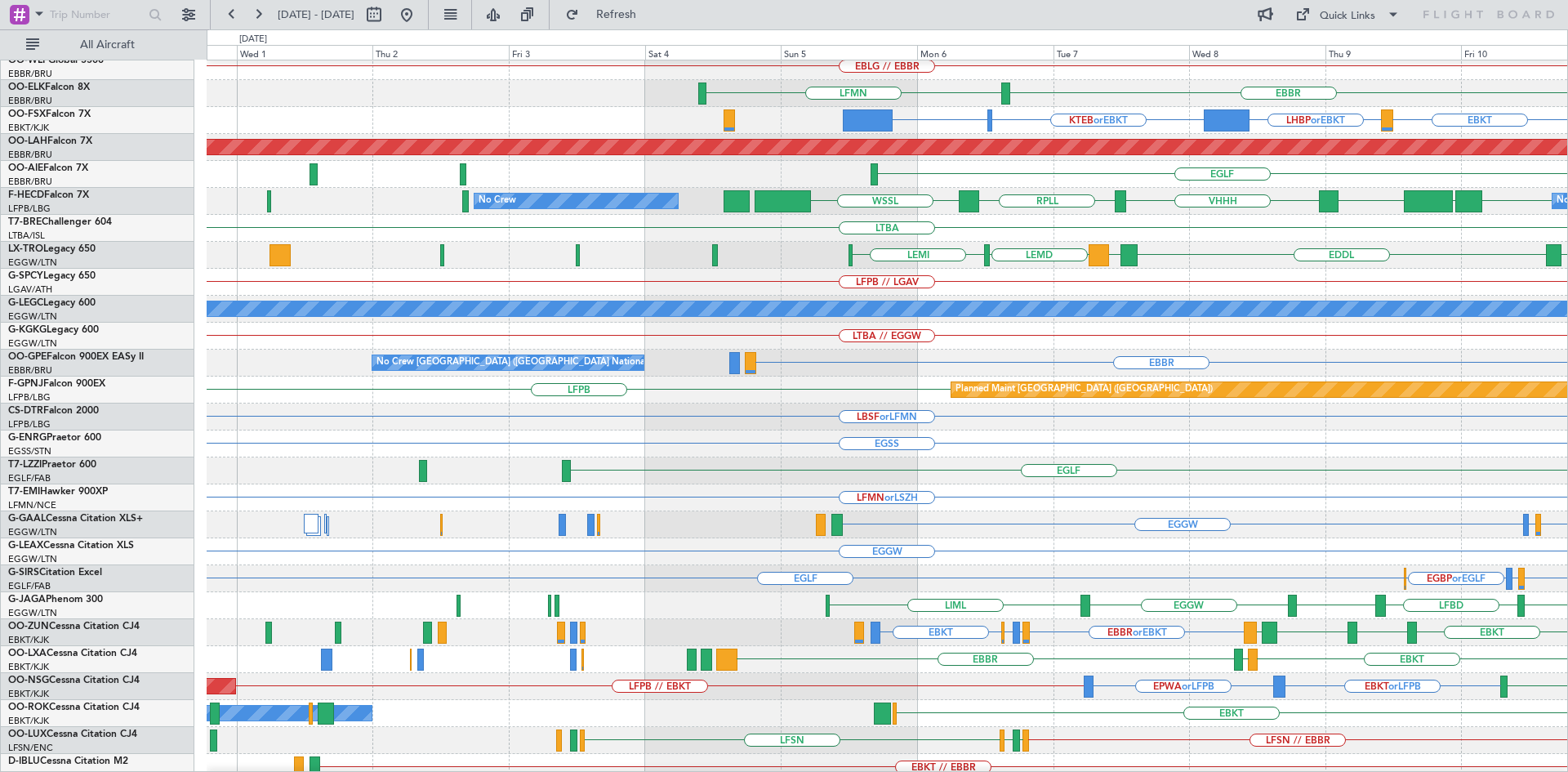
click at [1230, 284] on div "LFPB // LGAV" at bounding box center [887, 283] width 1360 height 27
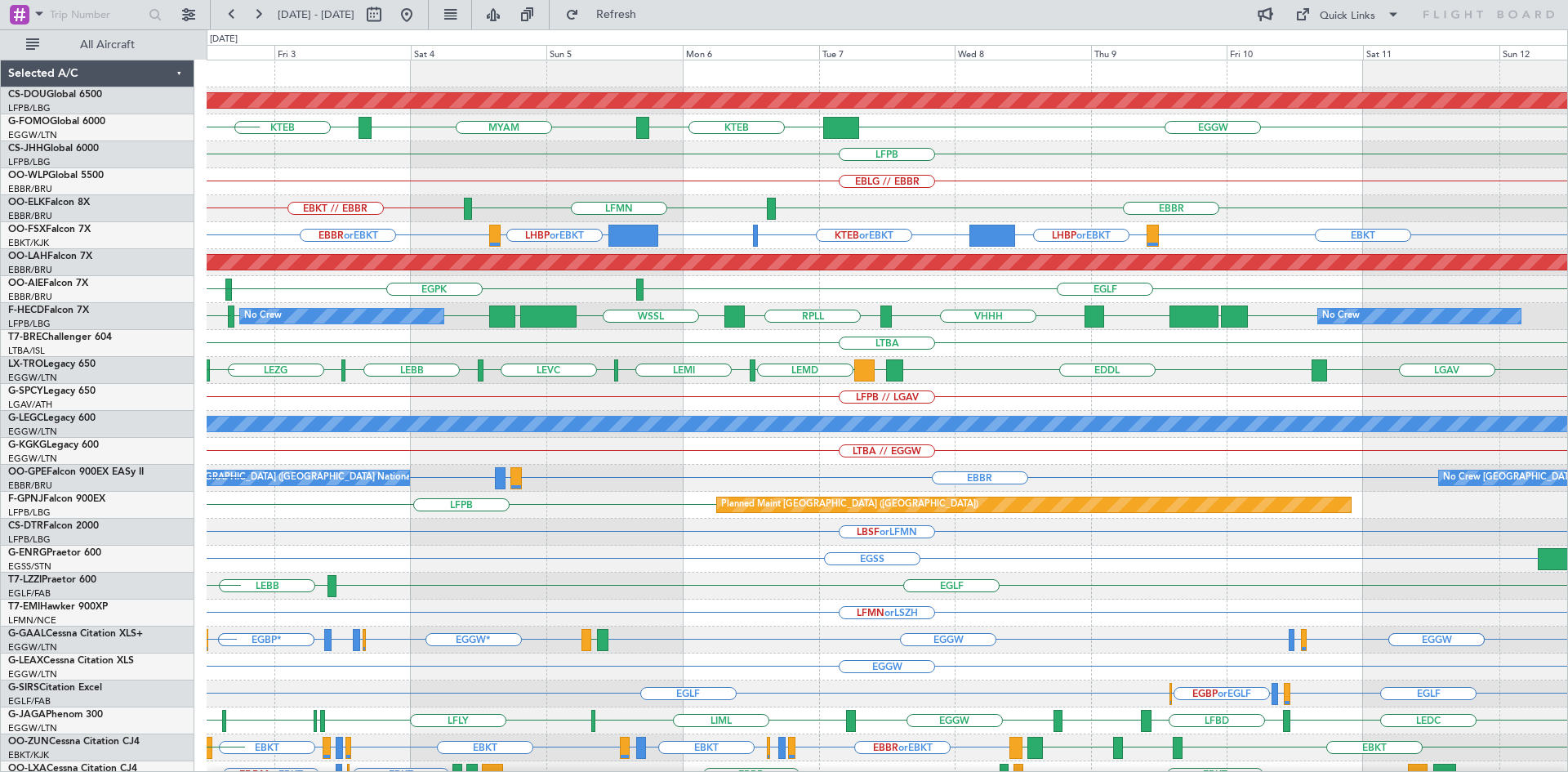
scroll to position [0, 0]
click at [1023, 366] on div "Planned Maint London ([GEOGRAPHIC_DATA]) KTEB EGGW KTEB MYAM KPHL KTEB LFPB EBL…" at bounding box center [887, 505] width 1360 height 890
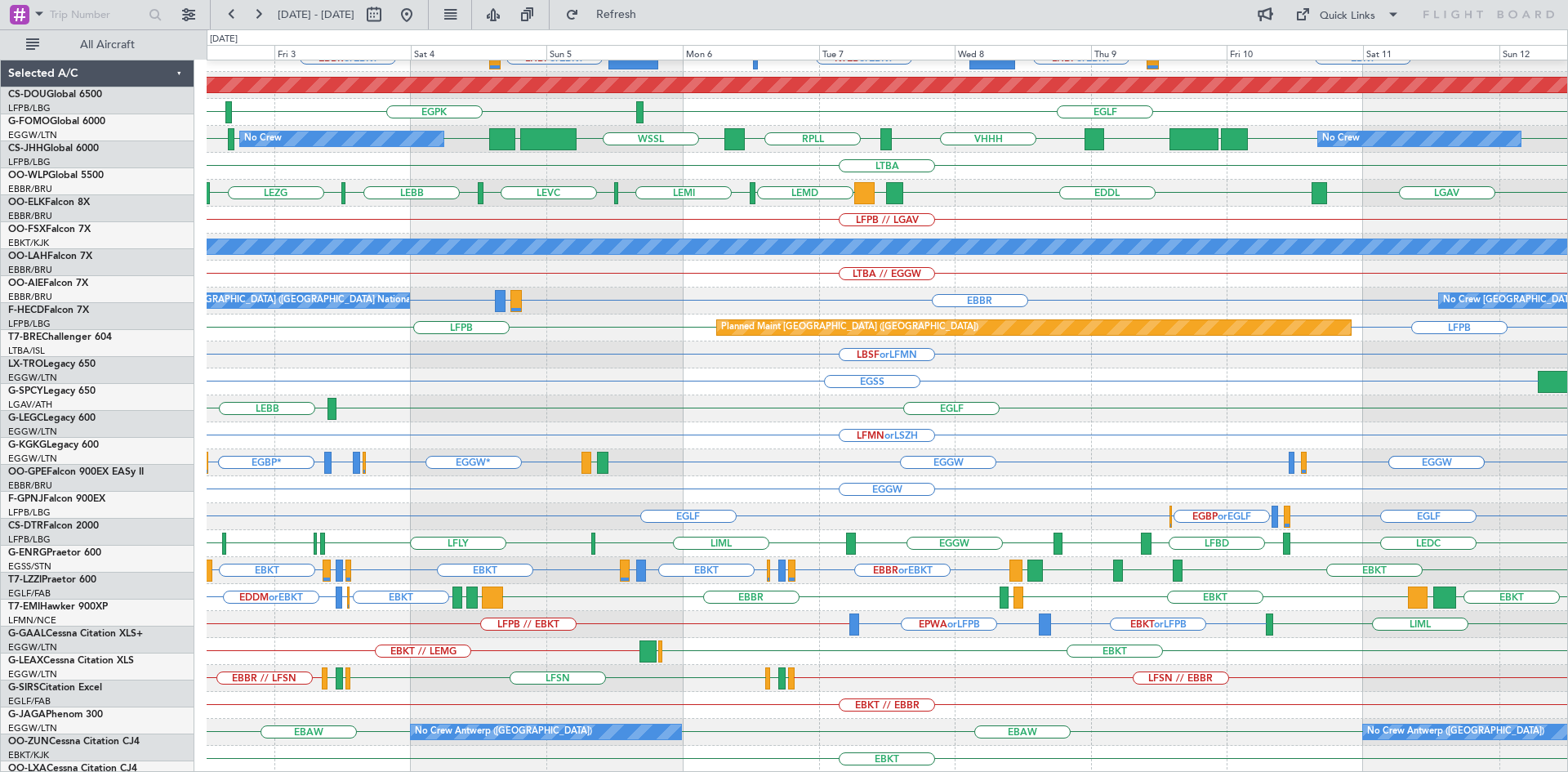
scroll to position [177, 0]
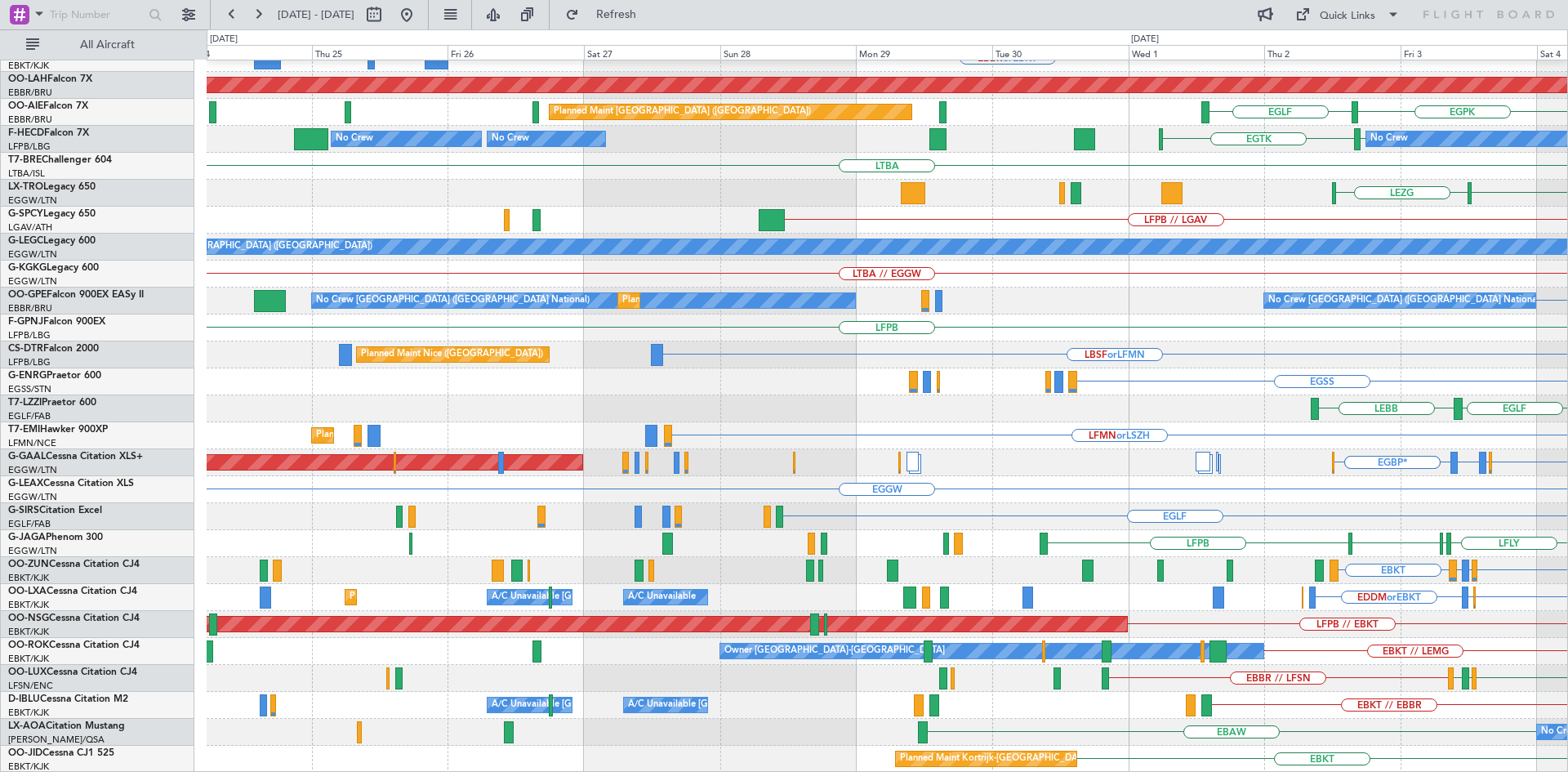
click at [1567, 533] on html "[DATE] - [DATE] Refresh Quick Links All Aircraft EBKT // EBBR Planned Maint [GE…" at bounding box center [784, 386] width 1568 height 772
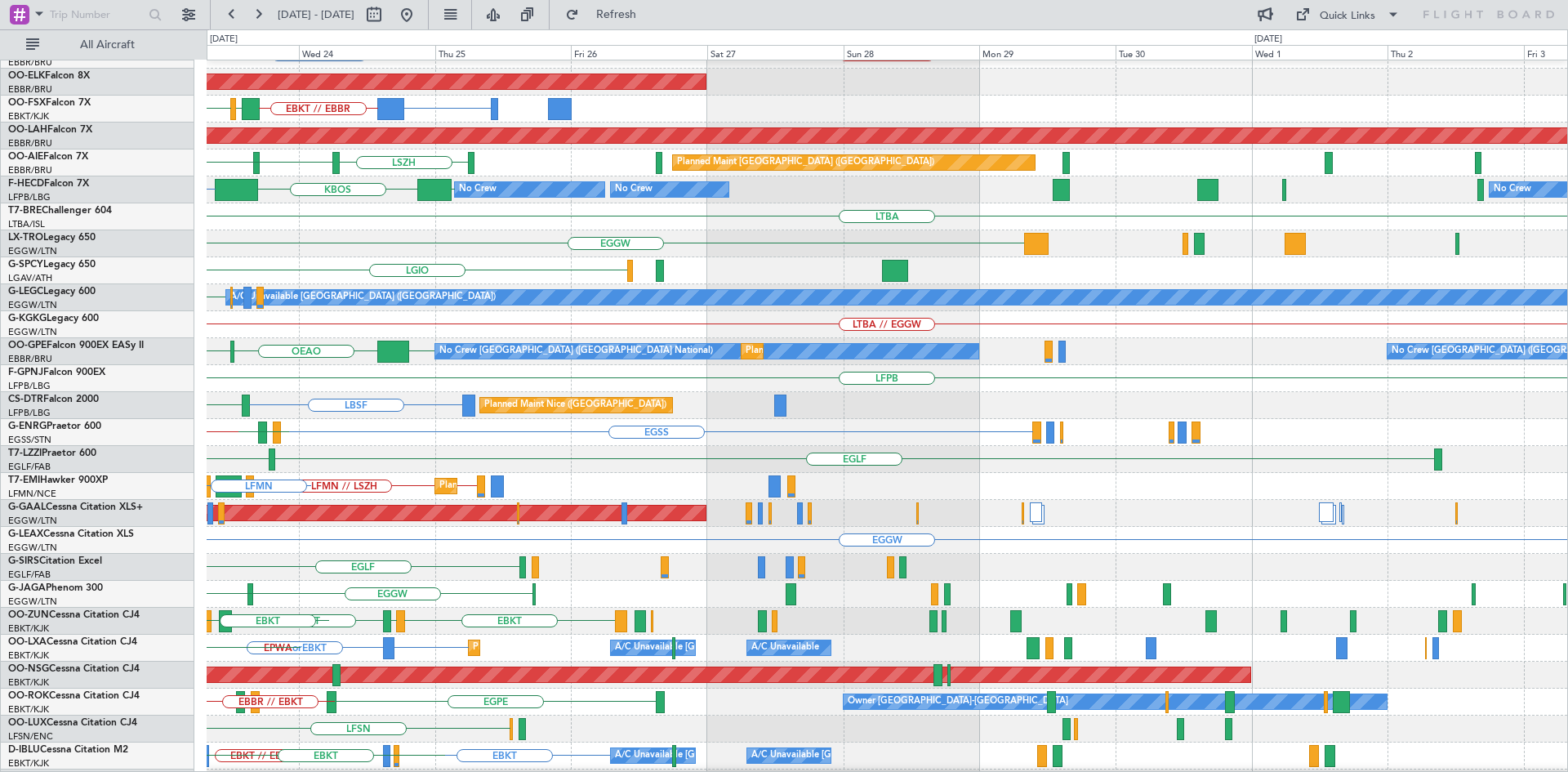
click at [24, 253] on div "LFPB CYBG EBLG // EBBR EHEH or LEVC LEIB or LEVC LEVC LEVC Planned Maint Kortri…" at bounding box center [784, 400] width 1568 height 742
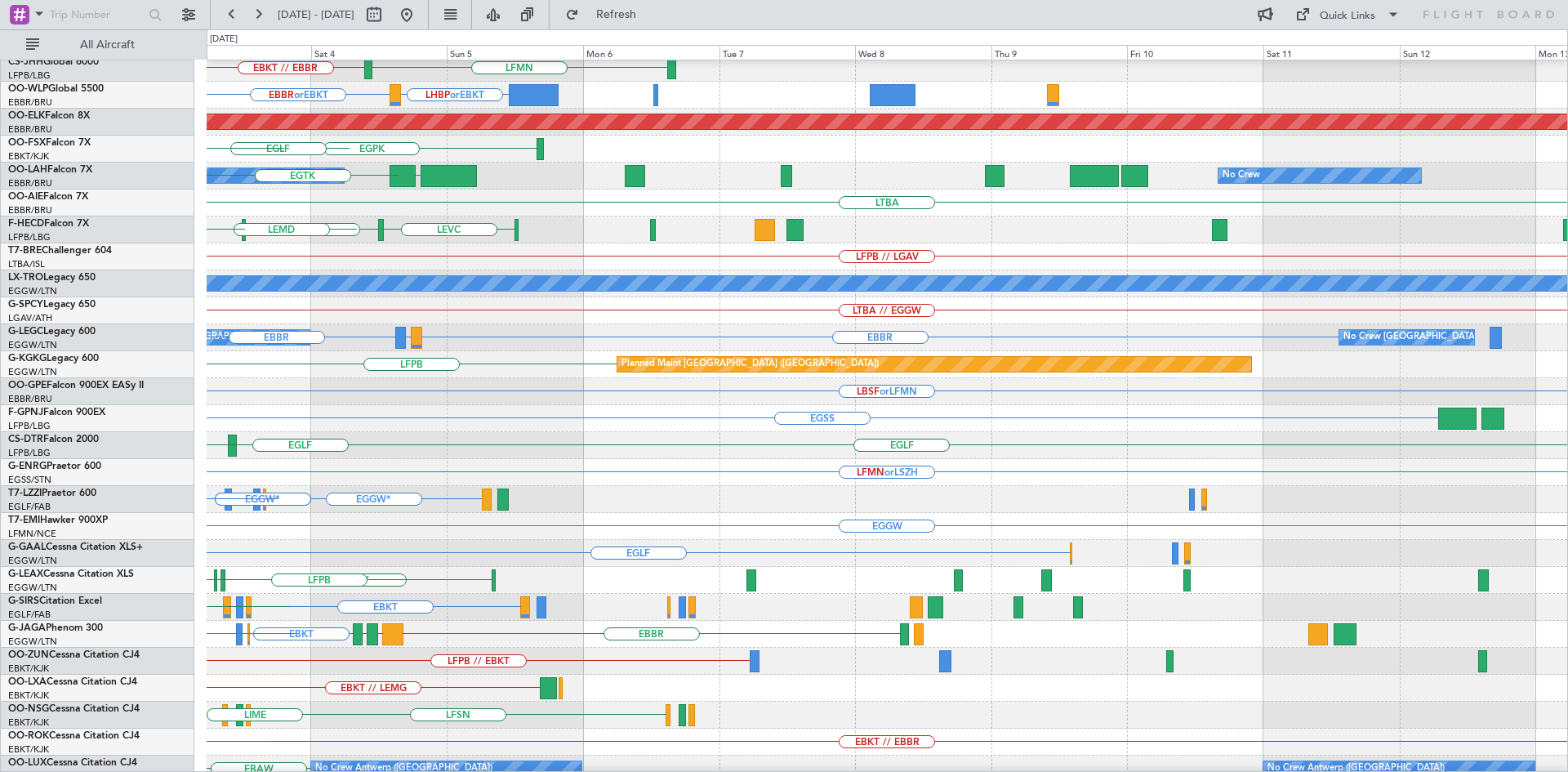
scroll to position [140, 0]
click at [0, 246] on div "EBLG // EBBR EBKT // EBBR LFMN EBBR or EBKT LHBP or EBKT Planned Maint Alton-st…" at bounding box center [784, 400] width 1568 height 742
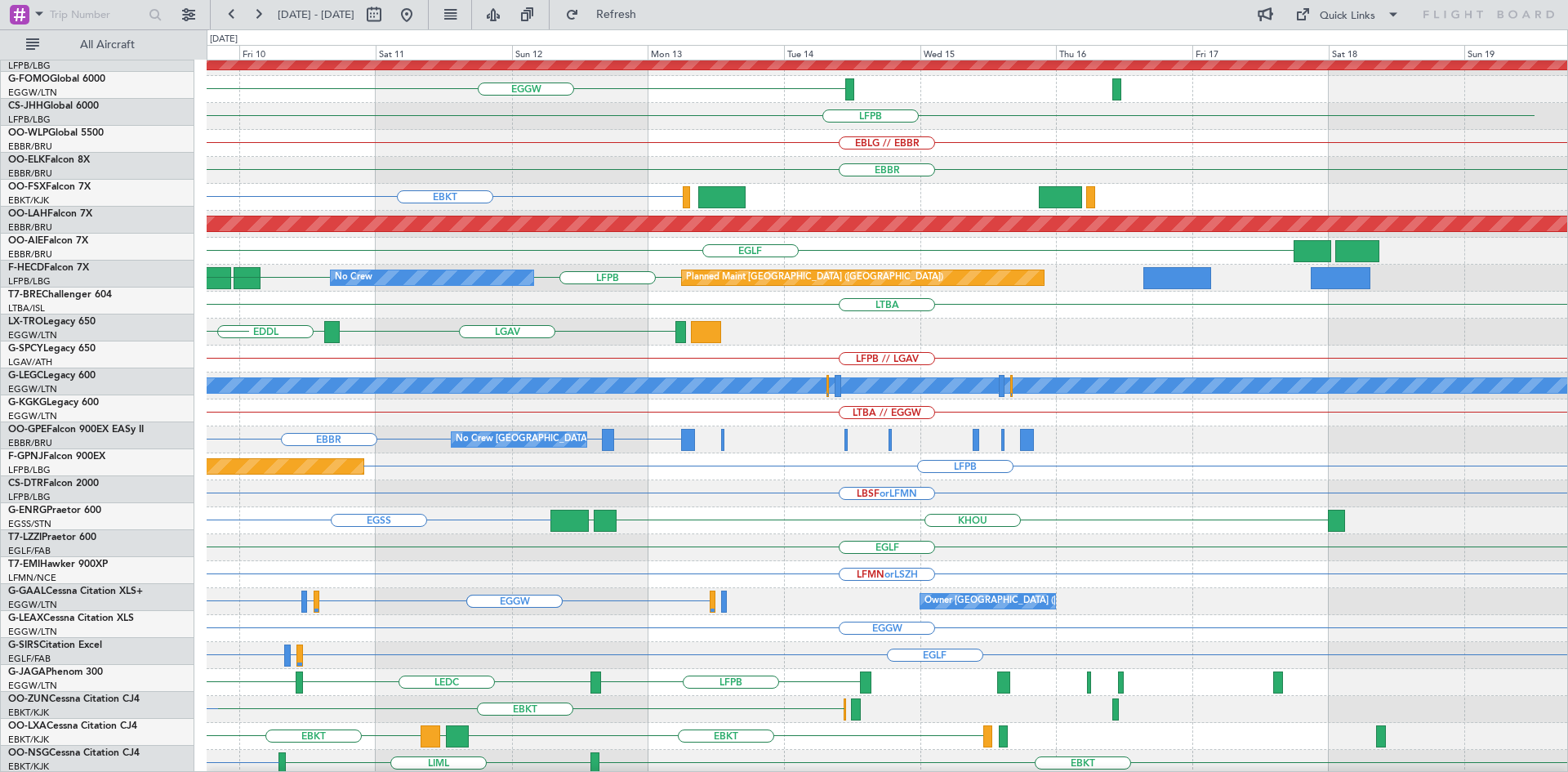
scroll to position [35, 0]
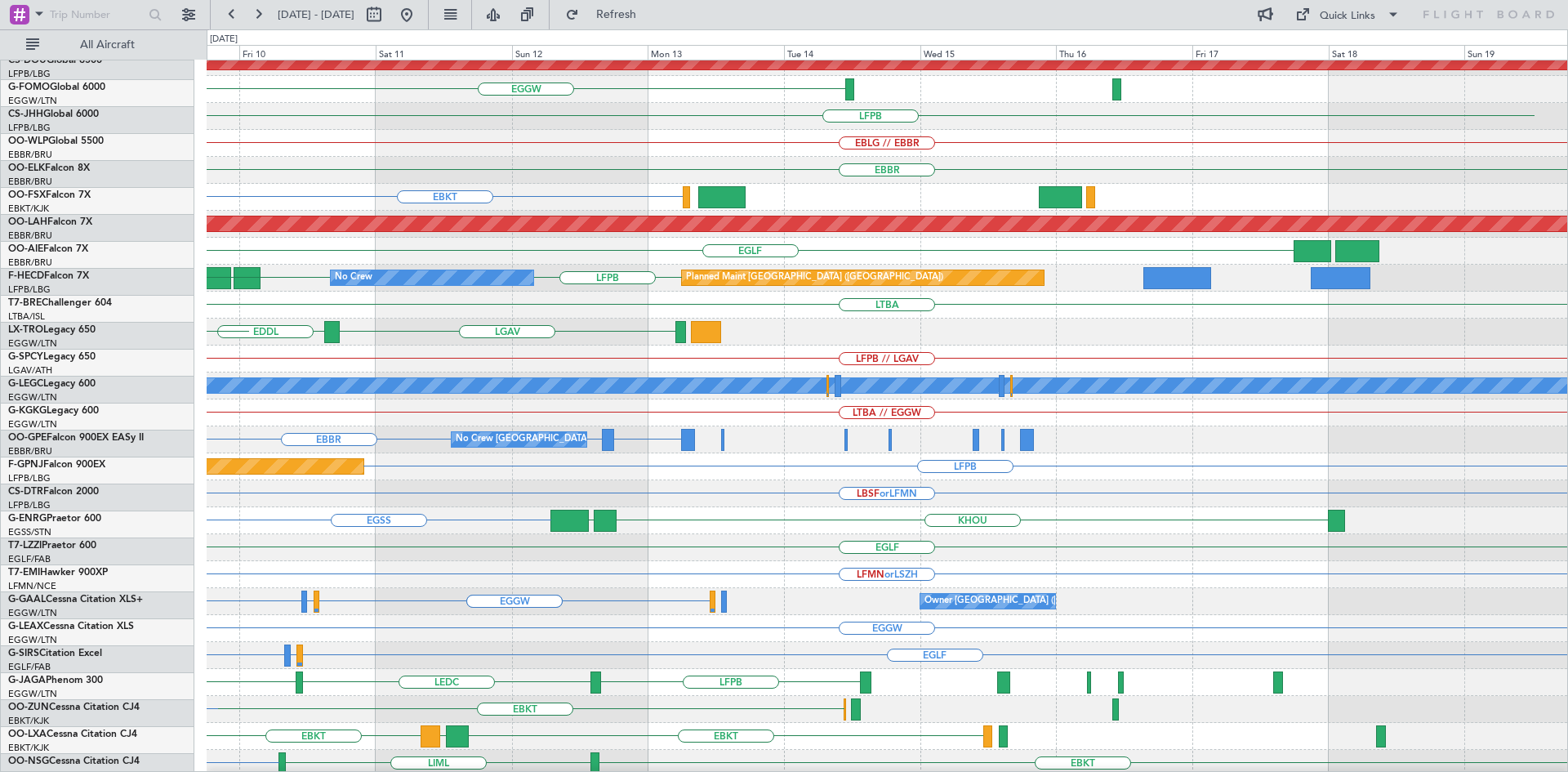
click at [295, 325] on div "LGAV EDDL LGAV LEMD" at bounding box center [887, 332] width 1360 height 27
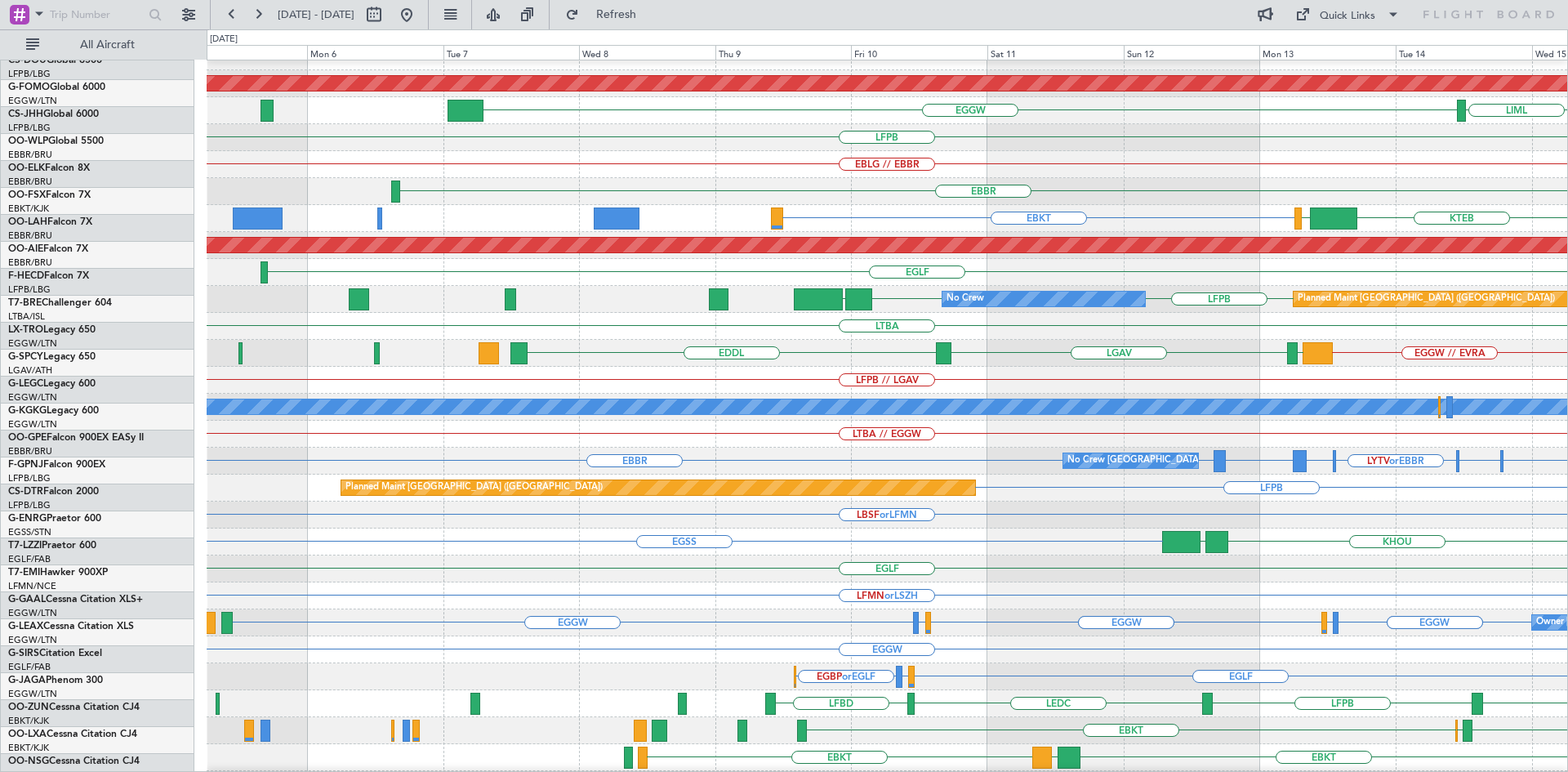
scroll to position [17, 0]
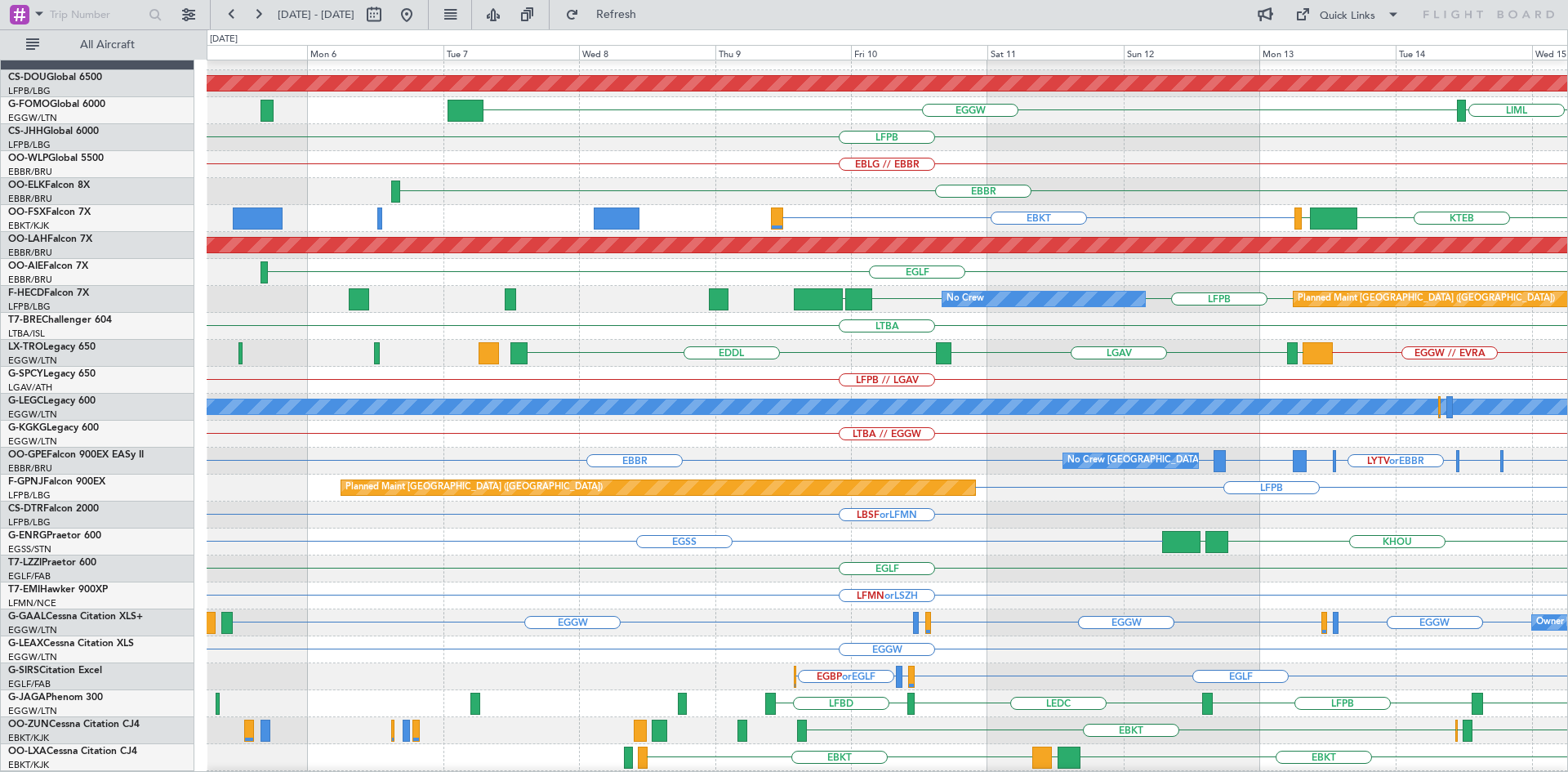
click at [1381, 170] on div "EBLG // EBBR" at bounding box center [887, 165] width 1360 height 27
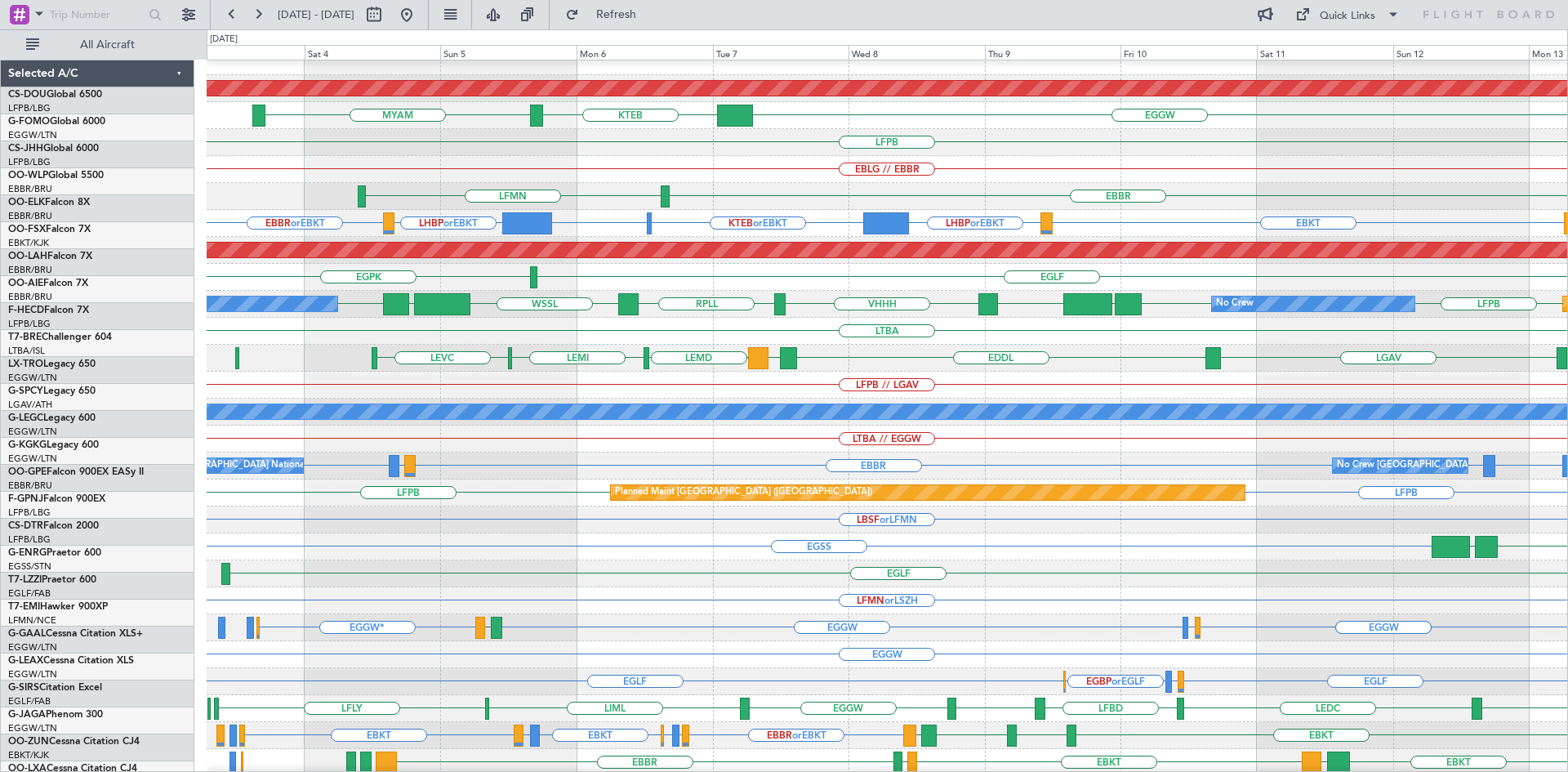
scroll to position [12, 0]
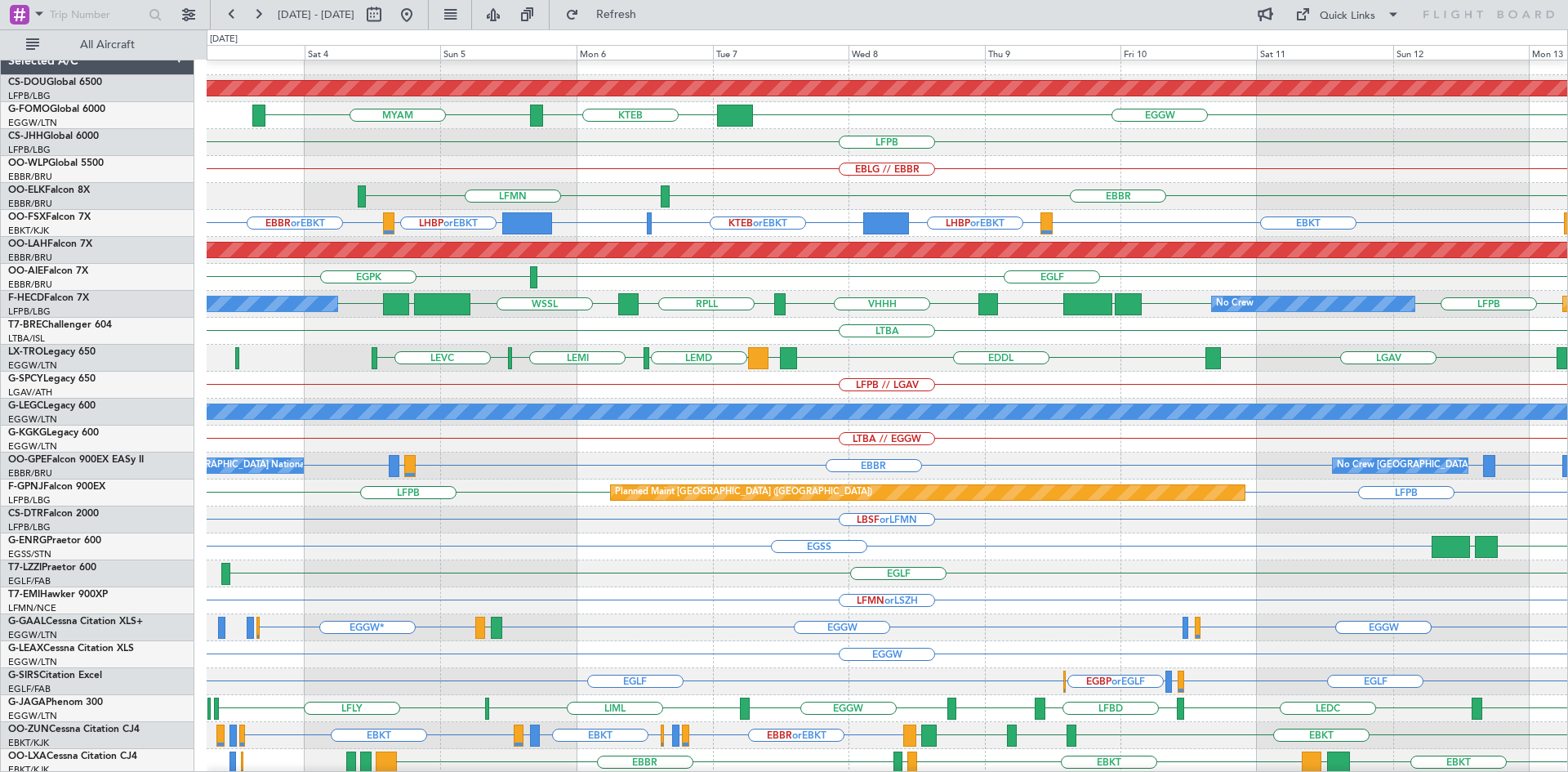
click at [595, 159] on div "EBLG // EBBR" at bounding box center [887, 170] width 1360 height 27
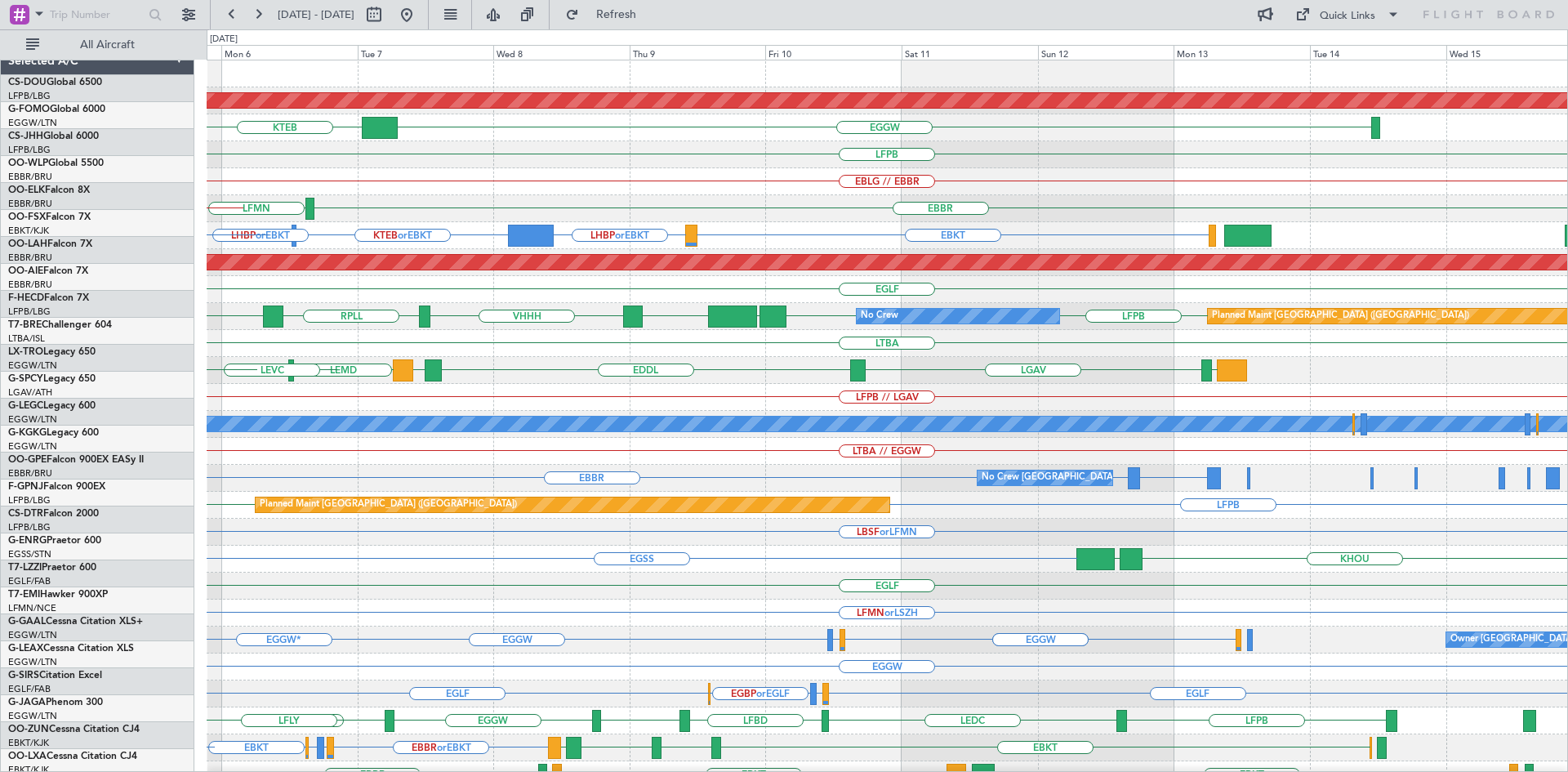
scroll to position [0, 0]
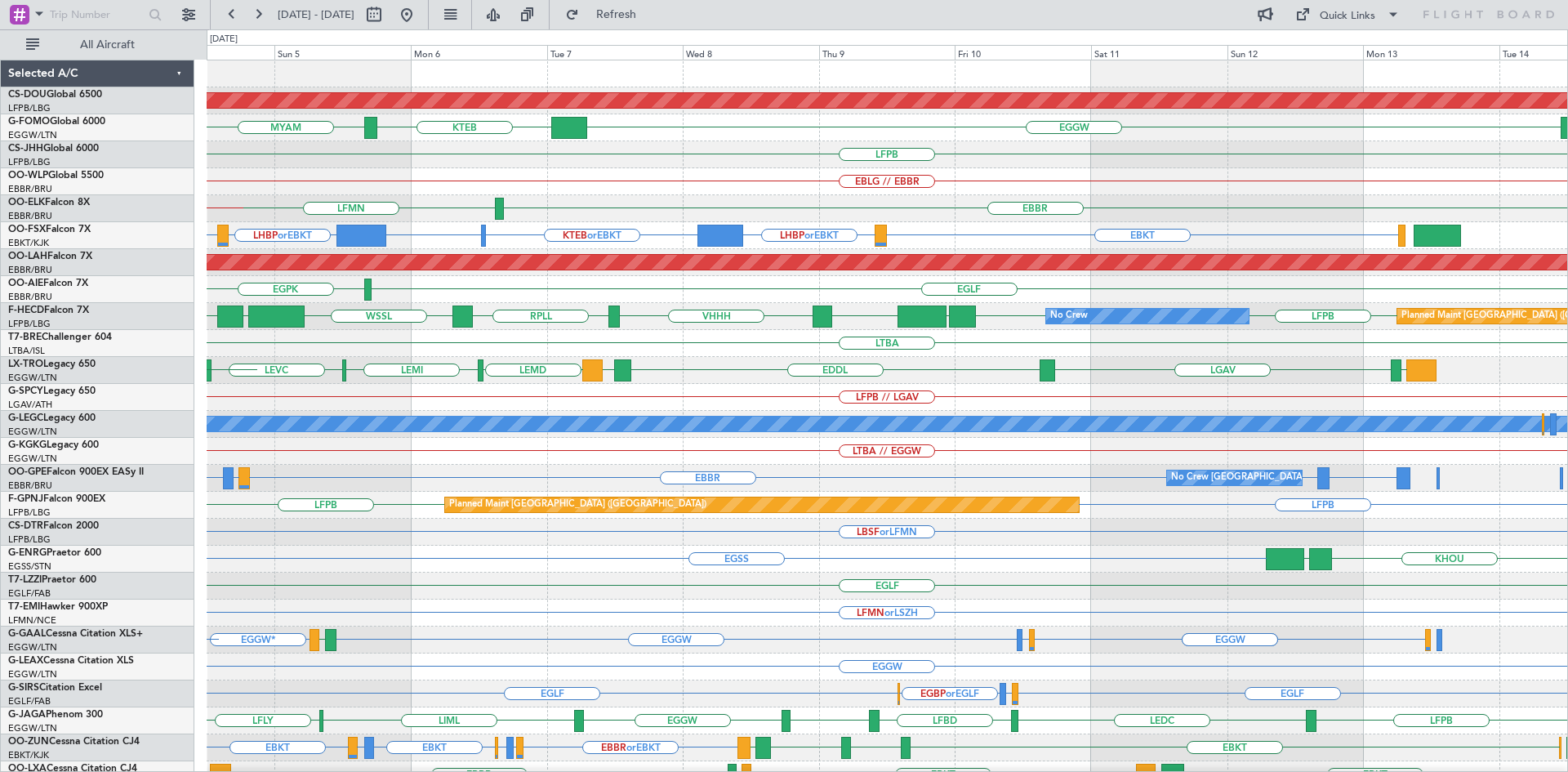
click at [1020, 281] on div "Planned Maint London (Biggin Hill) EGGW KTEB MYAM KTEB LFPB EBLG // EBBR EBBR L…" at bounding box center [887, 505] width 1360 height 890
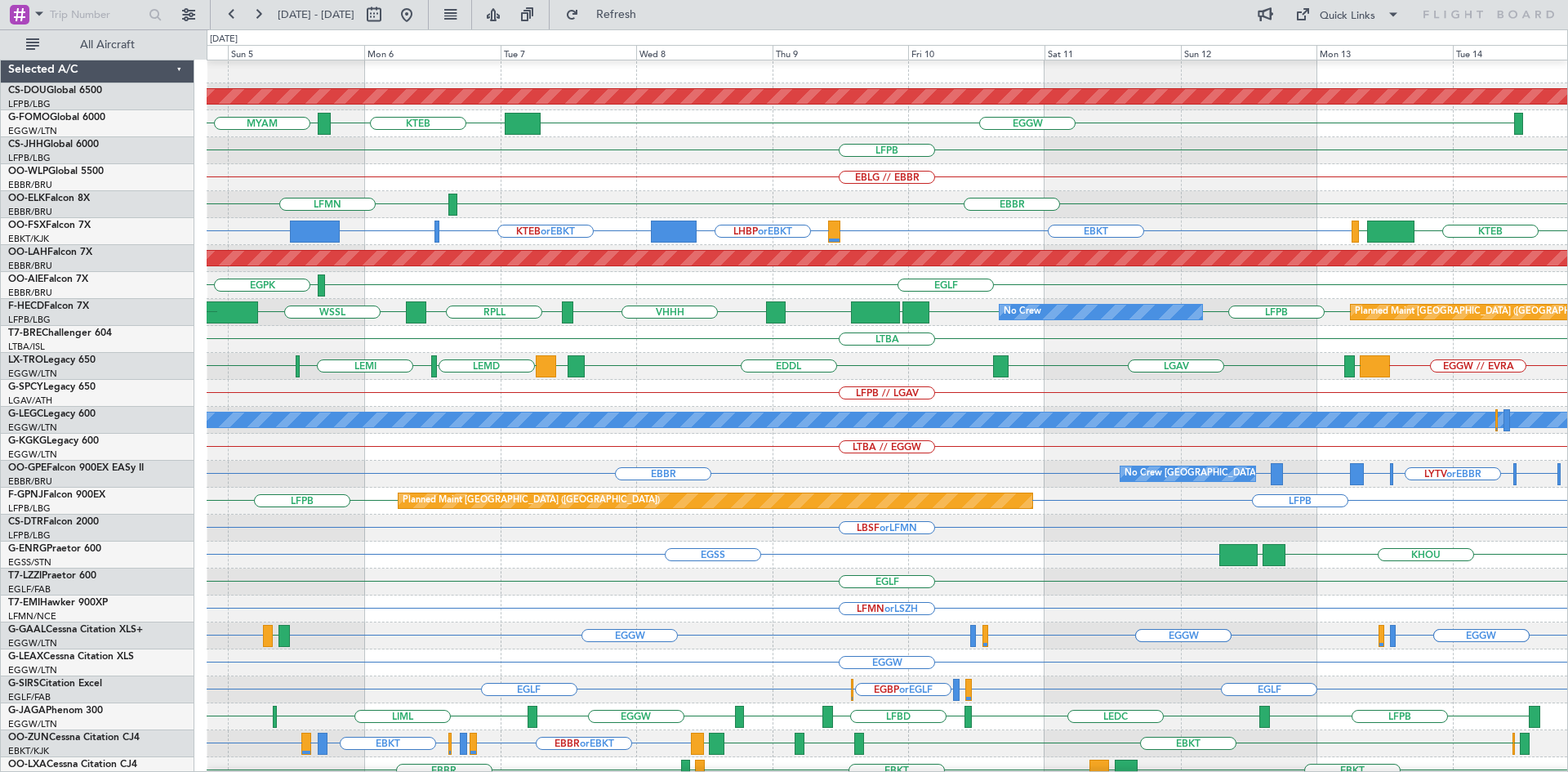
scroll to position [6, 0]
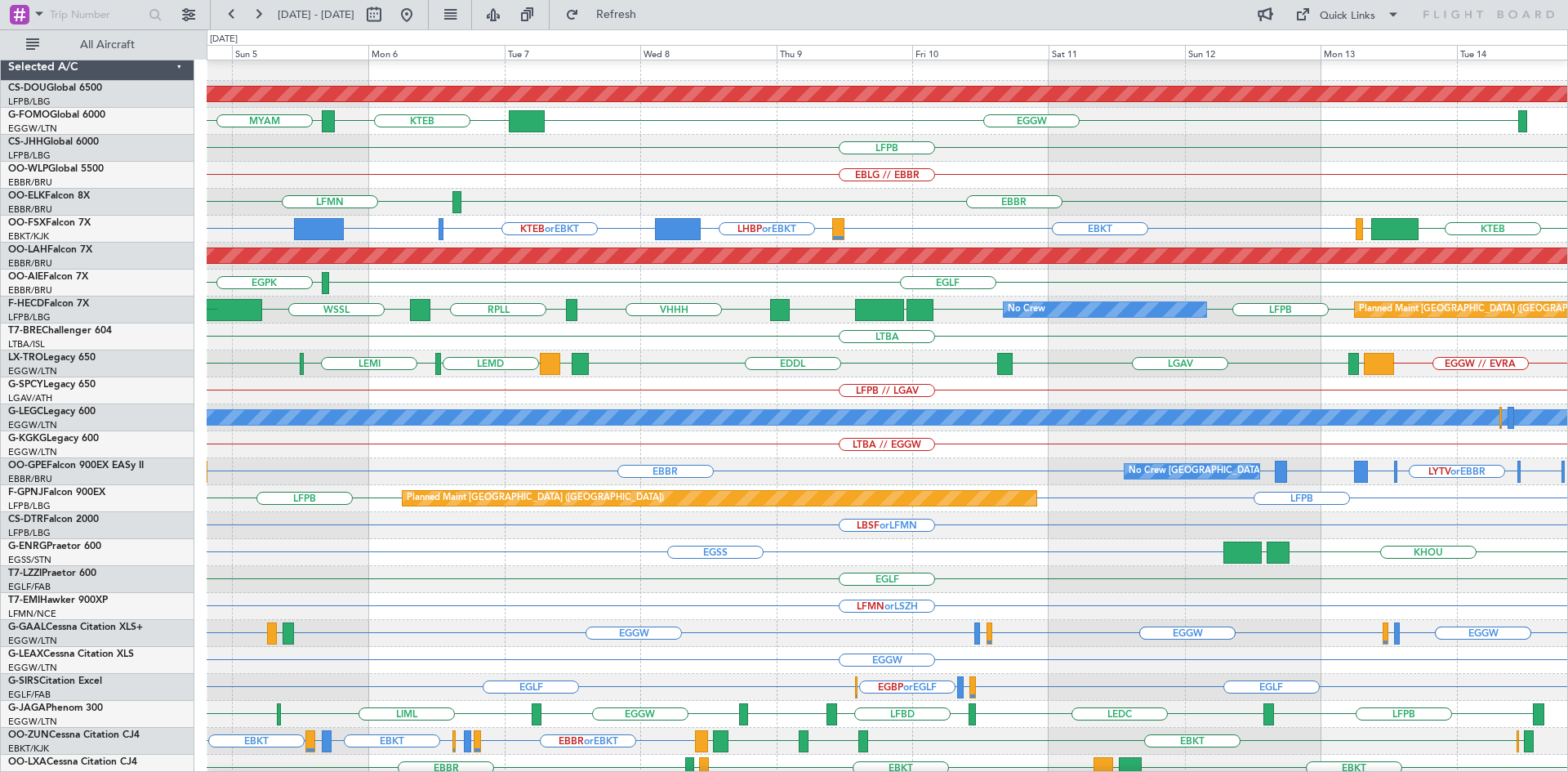
click at [769, 296] on div "Planned Maint Paris (Le Bourget) No Crew LFPB LFPB UGTB ZBAA VHHH RPLL WSSL HEG…" at bounding box center [887, 310] width 1360 height 27
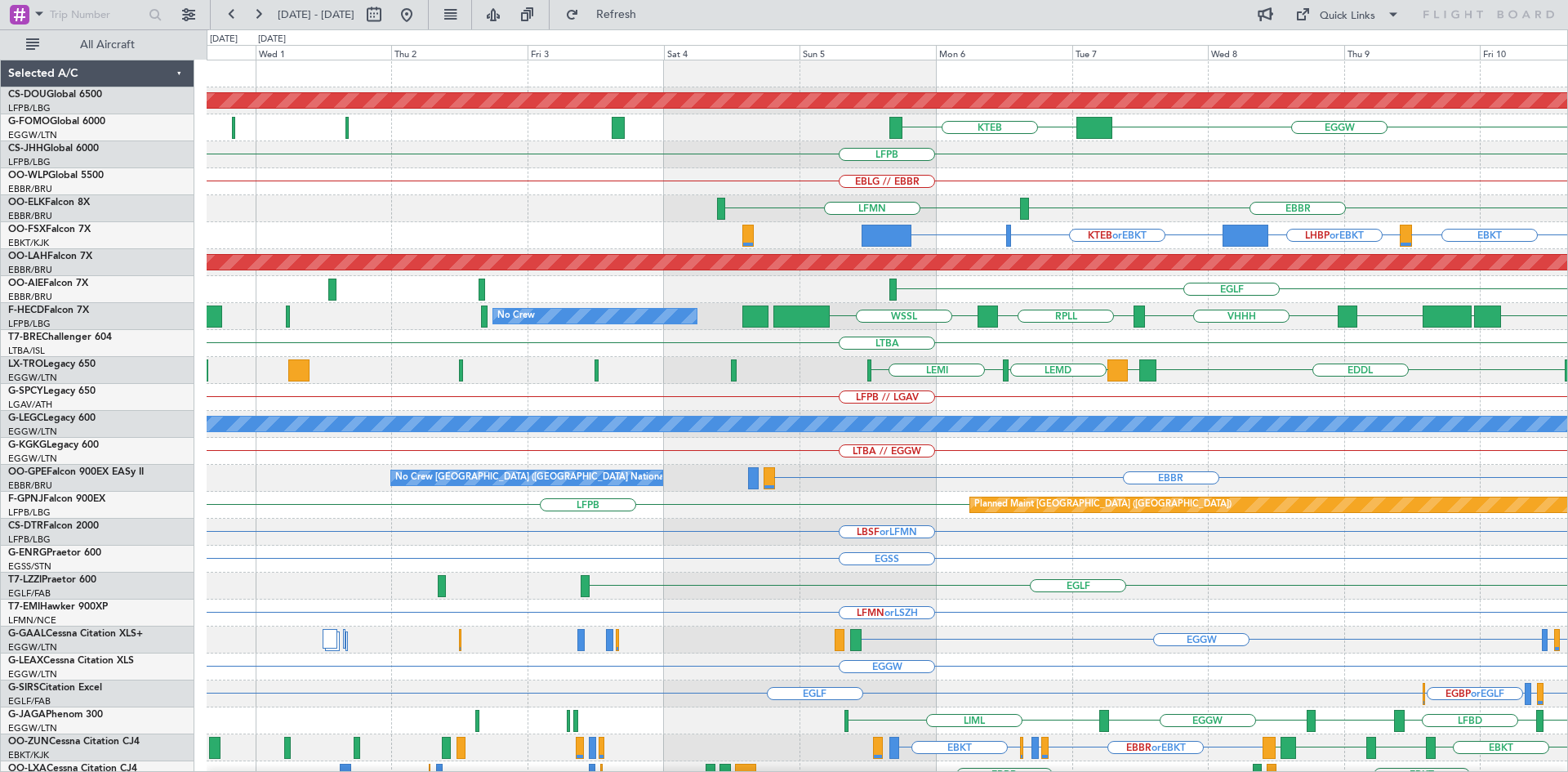
scroll to position [0, 0]
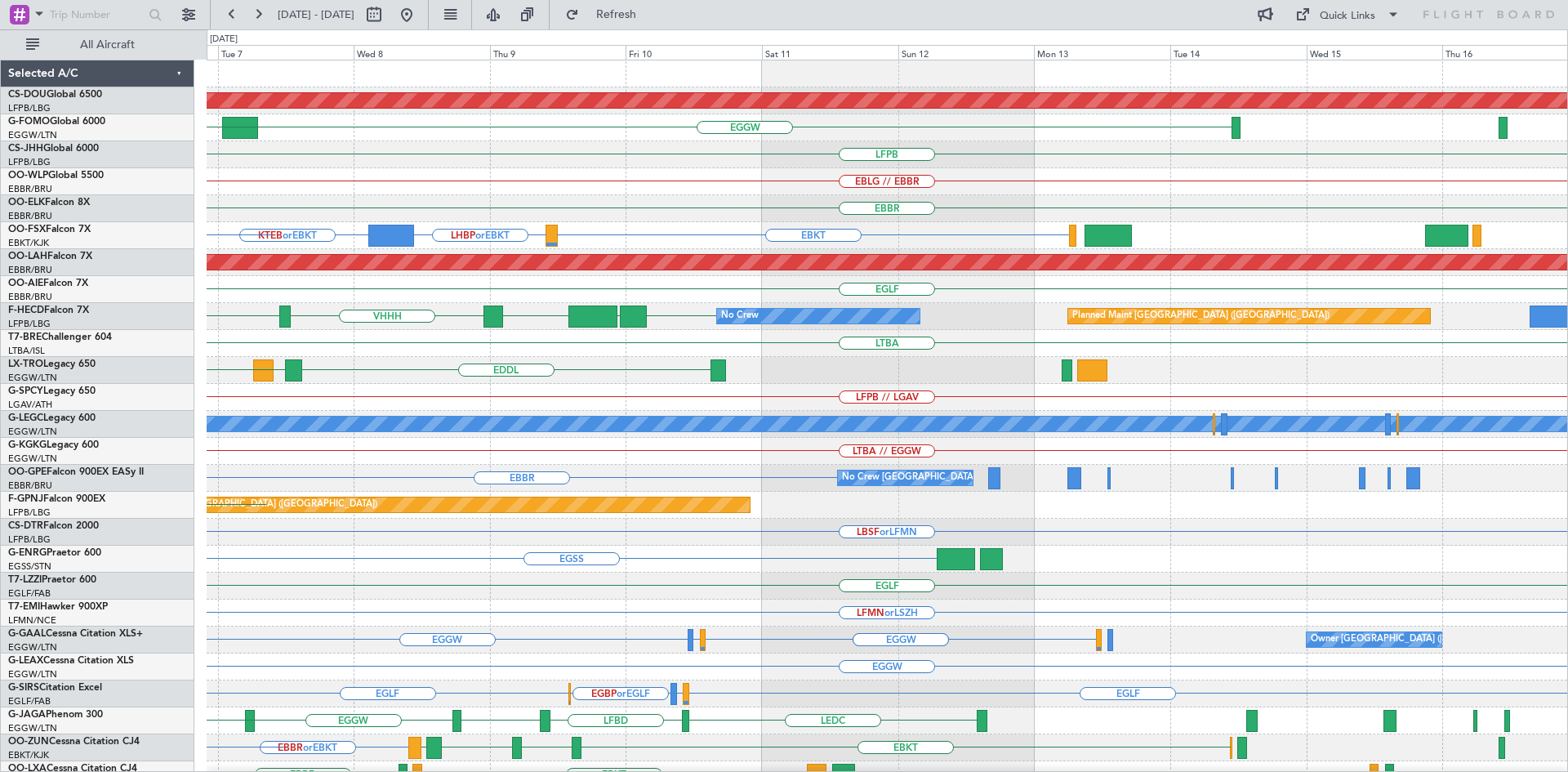
click at [182, 365] on div "Planned Maint London (Biggin Hill) EGGW KTEB MYAM LFPB EBLG // EBBR EBBR LFMN E…" at bounding box center [784, 400] width 1568 height 742
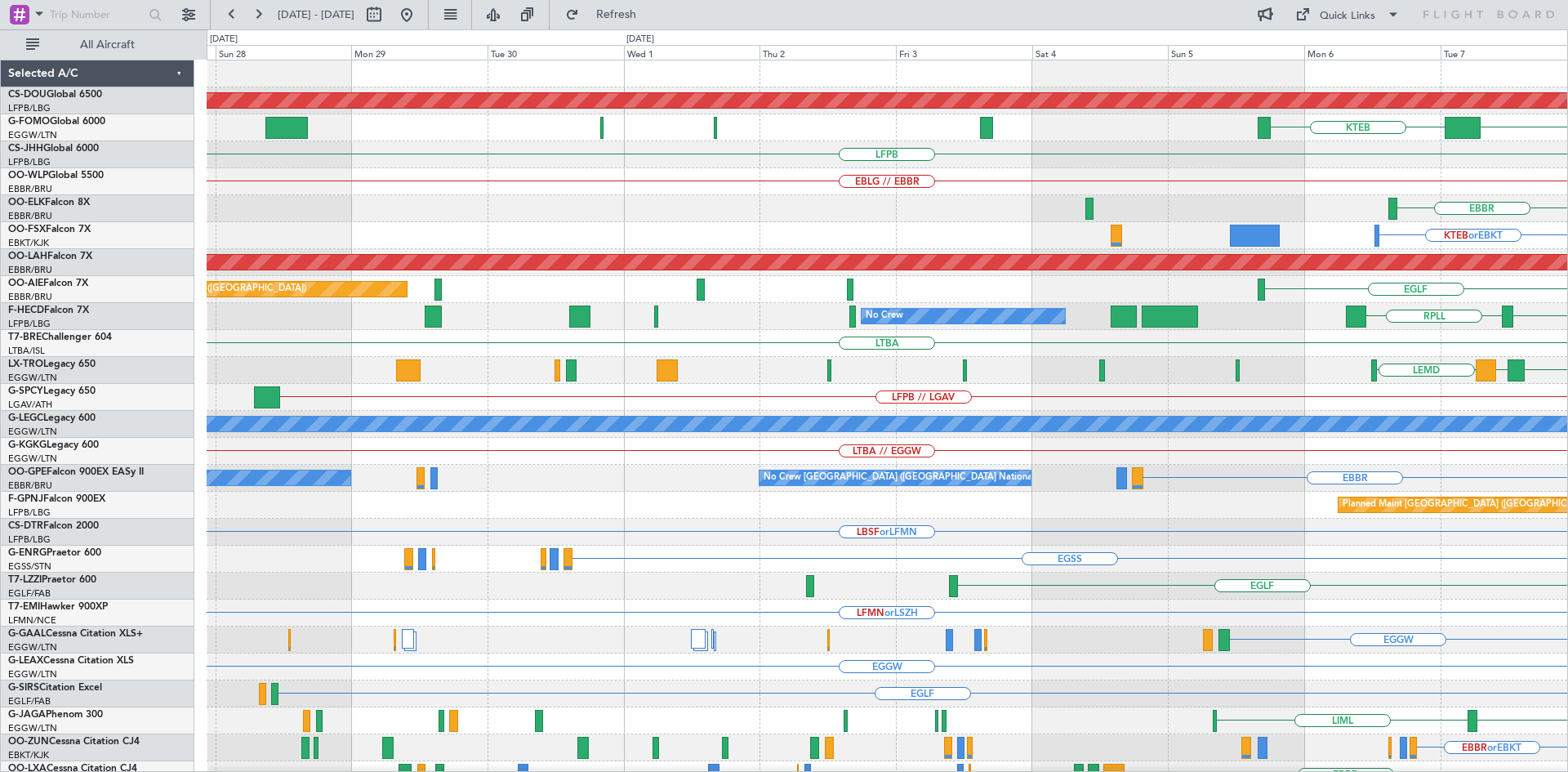
click at [1567, 399] on html "06 Oct 2025 - 16 Oct 2025 Refresh Quick Links All Aircraft Planned Maint London…" at bounding box center [784, 386] width 1568 height 772
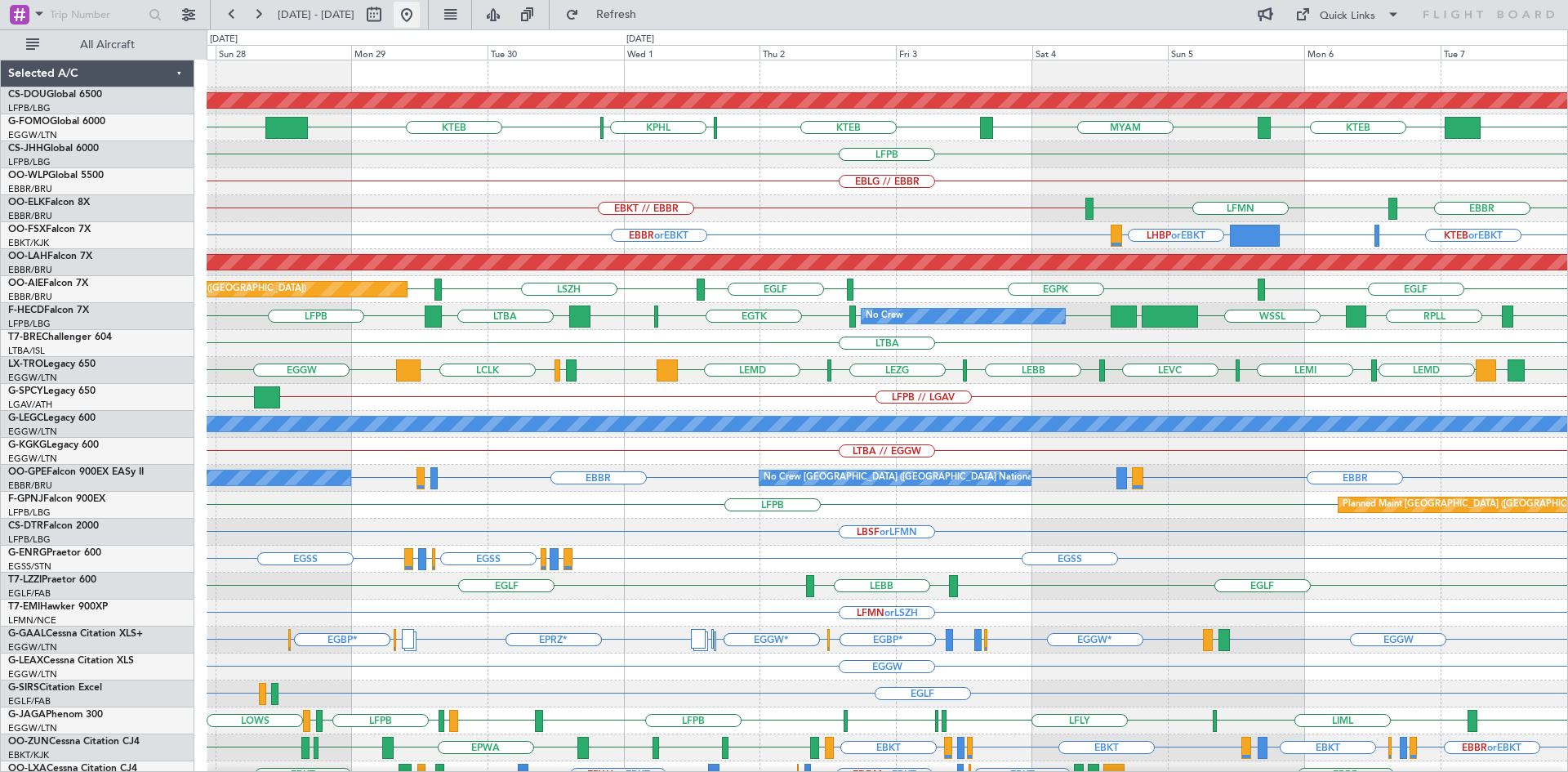
click at [419, 16] on button at bounding box center [407, 15] width 26 height 26
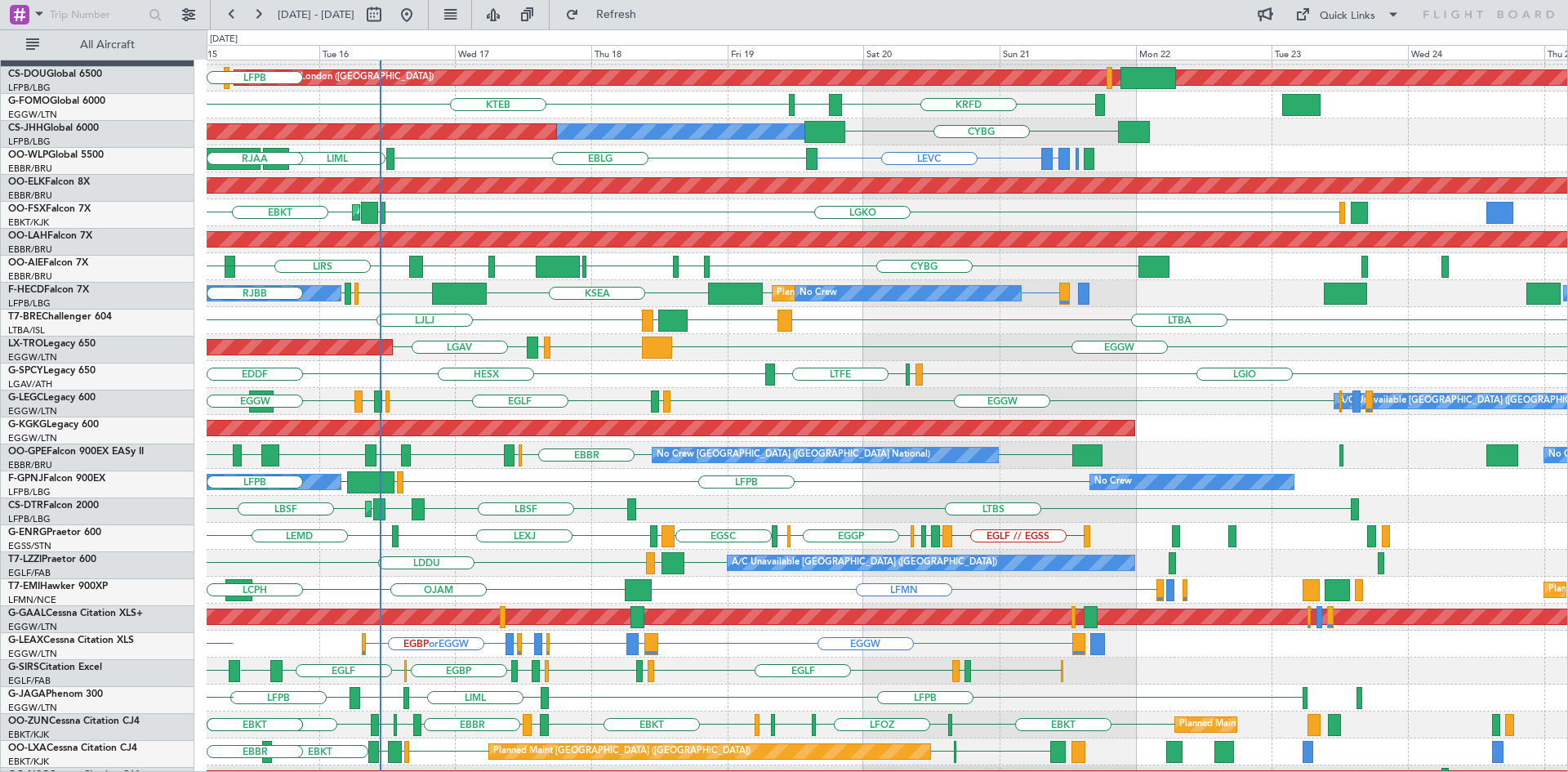
click at [287, 392] on div "EGGW EGPD EGLF EGWU EGPD EGGW LTFJ A/C Unavailable London (Luton) EGGW Planned …" at bounding box center [887, 402] width 1360 height 27
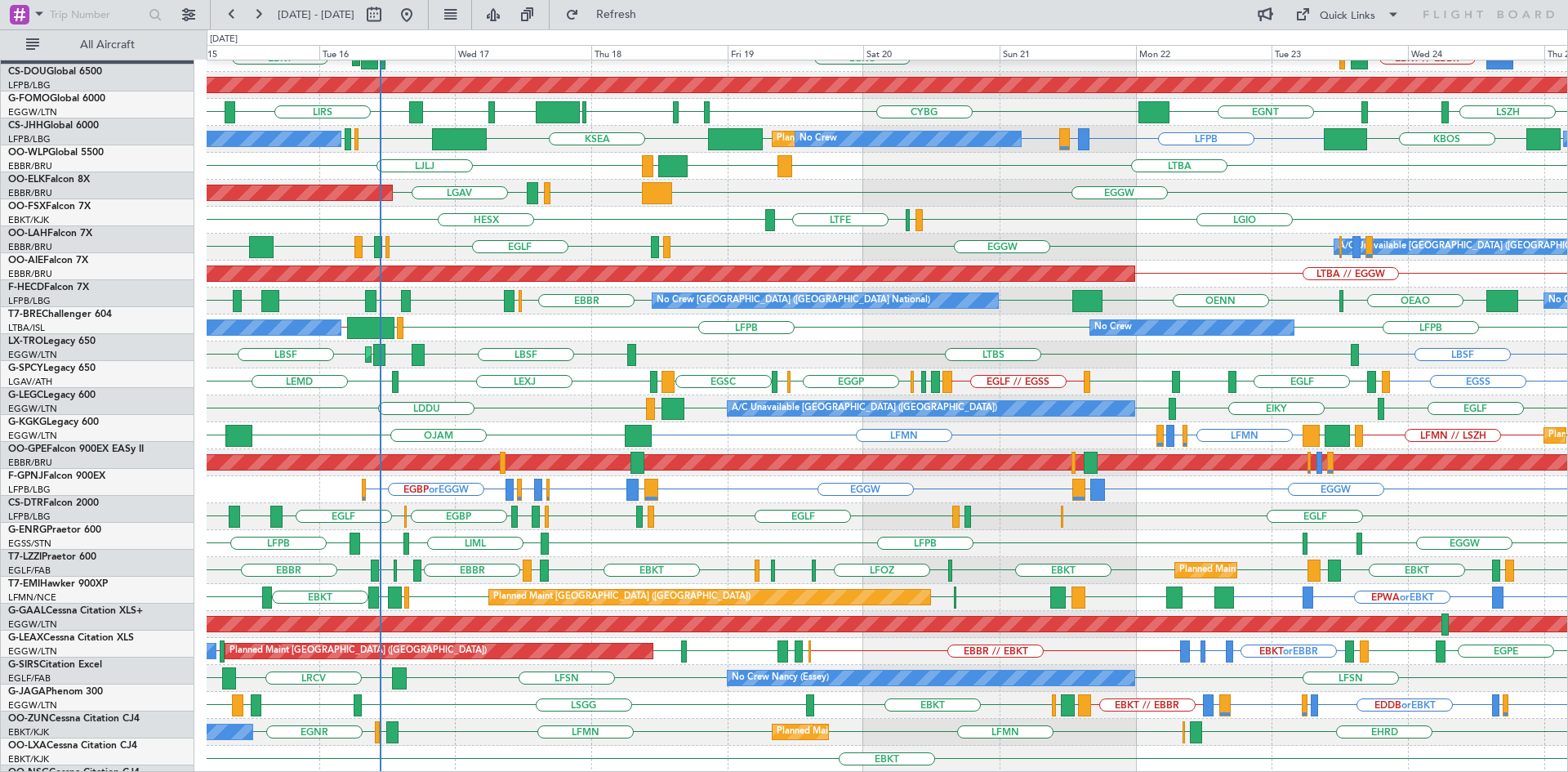
scroll to position [177, 0]
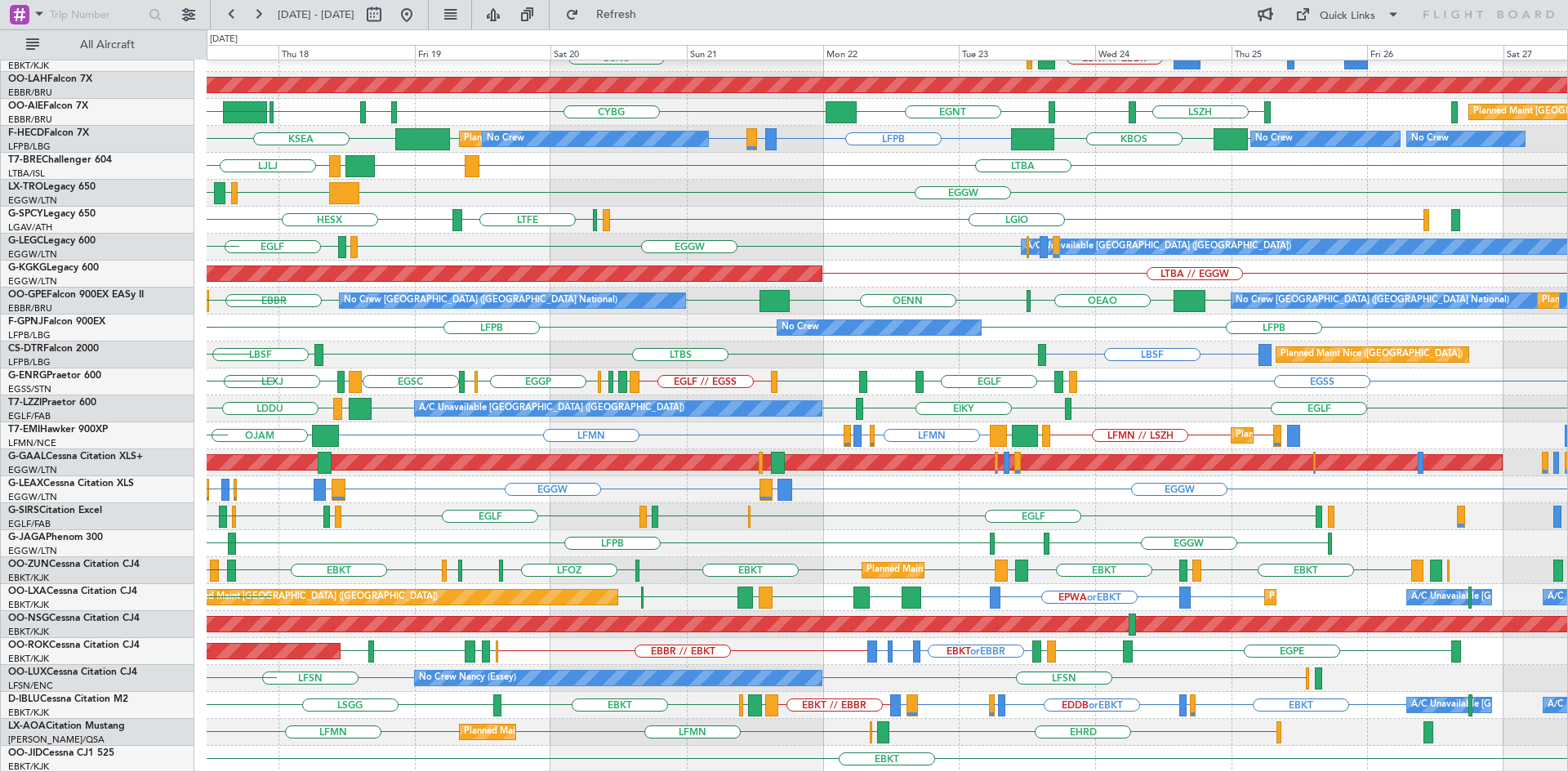
click at [882, 710] on div "Planned Maint Kortrijk-Wevelgem BGGH or EBKT EBKT // EBBR LGAV LGKO LGAV LGAV A…" at bounding box center [887, 328] width 1360 height 890
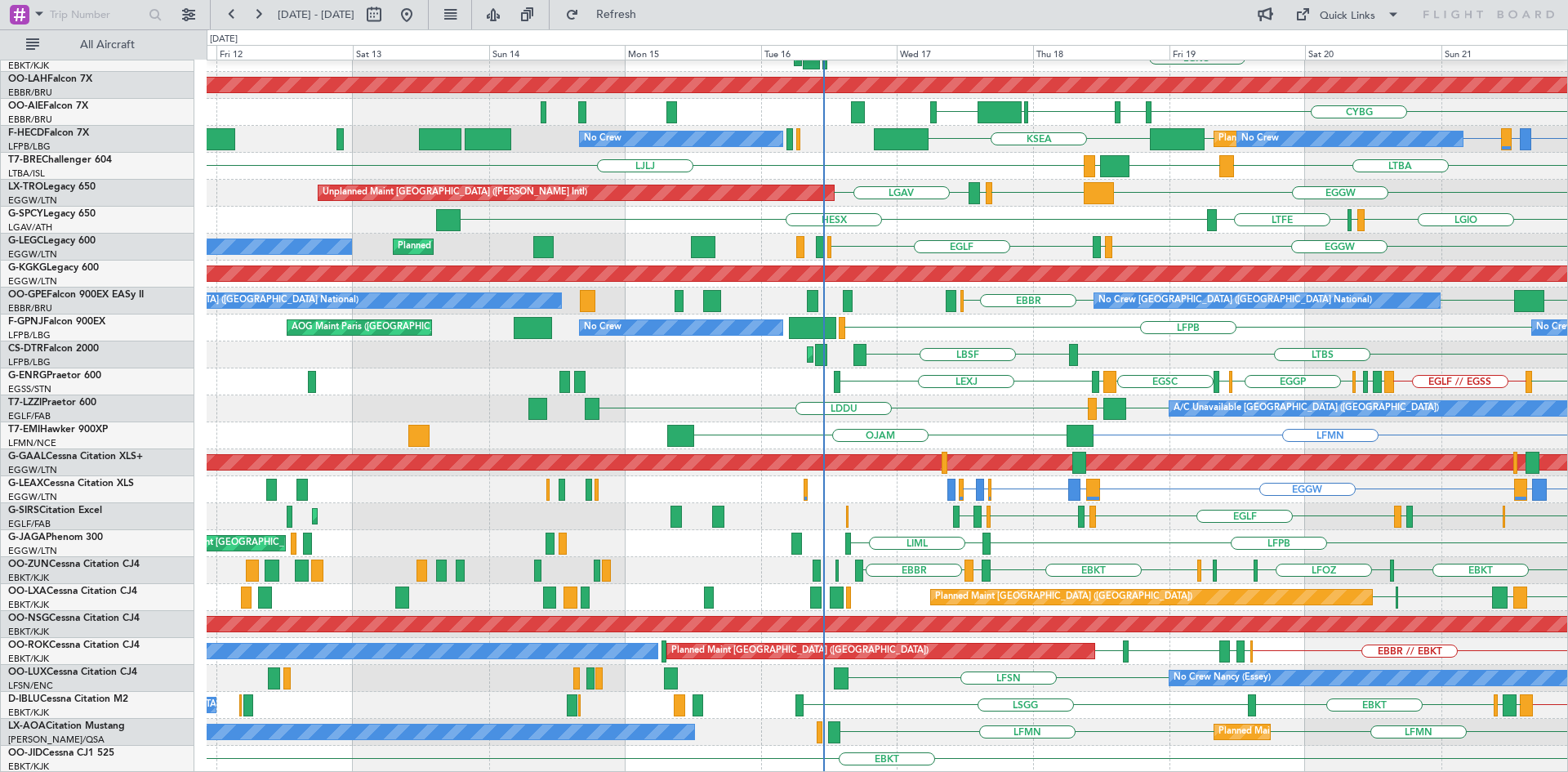
click at [1059, 501] on div "Planned Maint Kortrijk-Wevelgem LGKO AOG Maint Kortrijk-Wevelgem LGAV EBKT // E…" at bounding box center [887, 328] width 1360 height 890
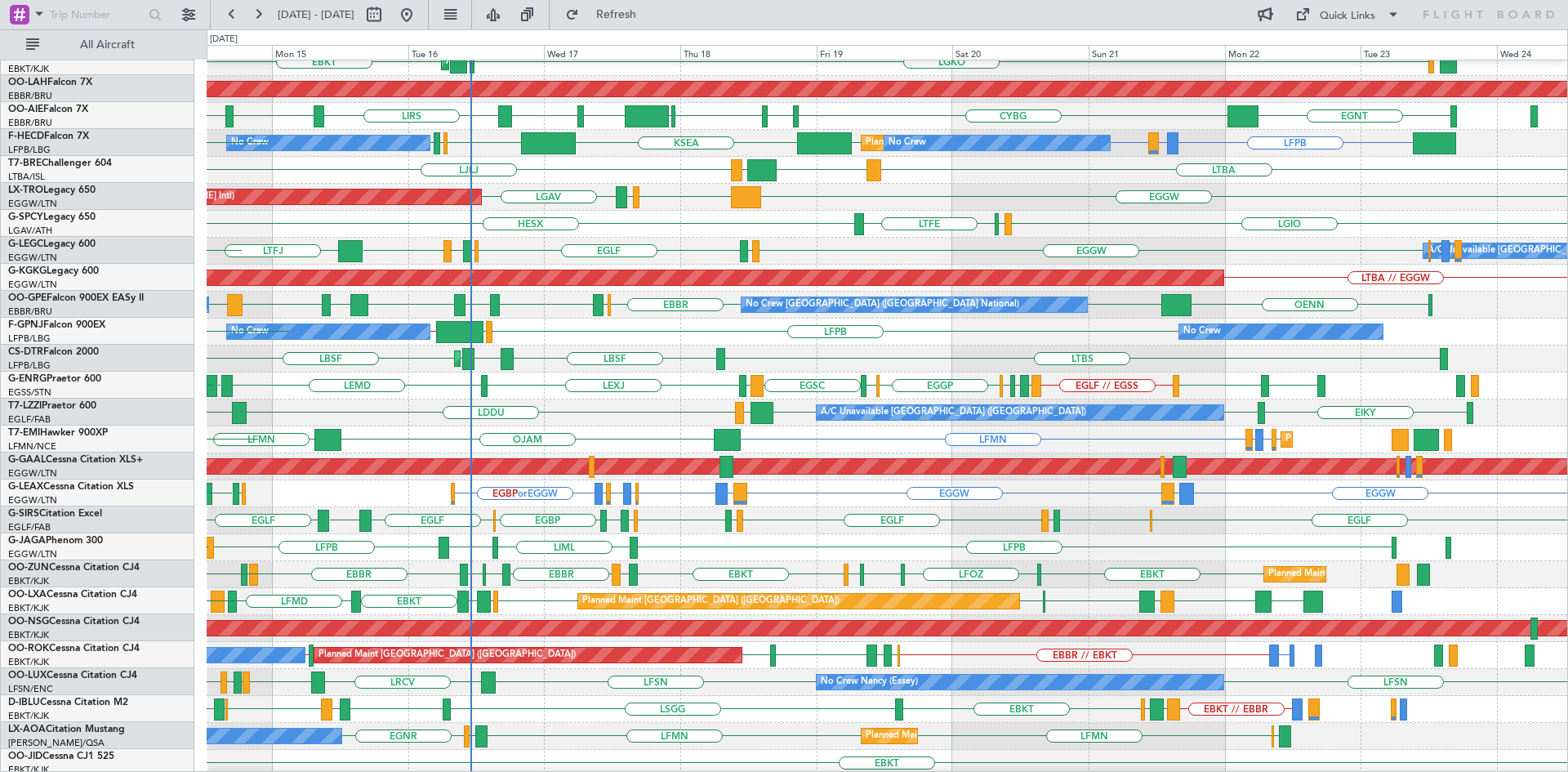
scroll to position [173, 0]
click at [575, 351] on div "Planned Maint Sofia LTBS LBSF LBSF EDDB LBSF Planned Maint Nice (Côte d'Azur Ai…" at bounding box center [887, 359] width 1360 height 27
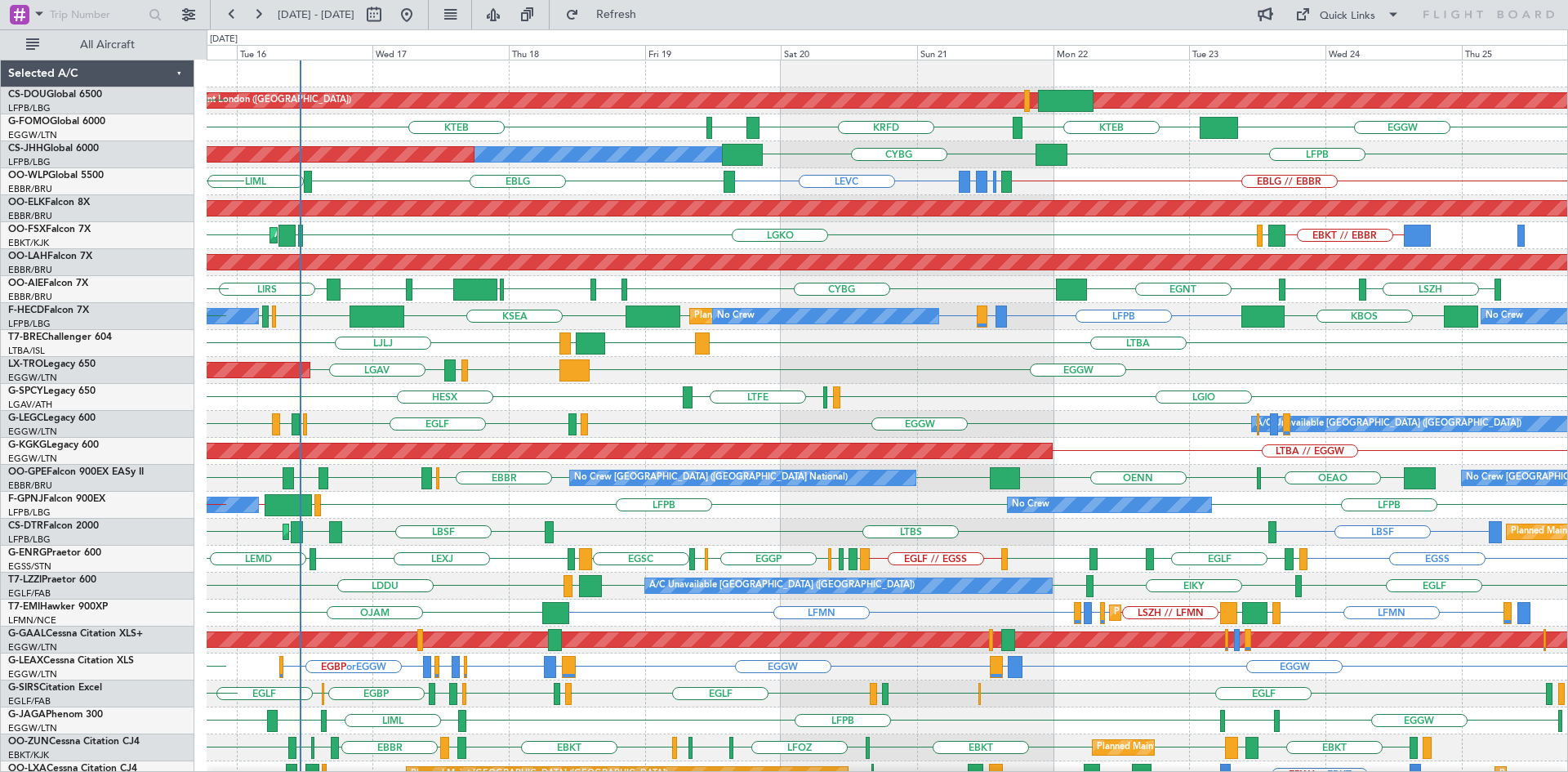
click at [951, 460] on div "Planned Maint London (Biggin Hill) EGKB LFPB Planned Maint Paris (Le Bourget) E…" at bounding box center [887, 505] width 1360 height 890
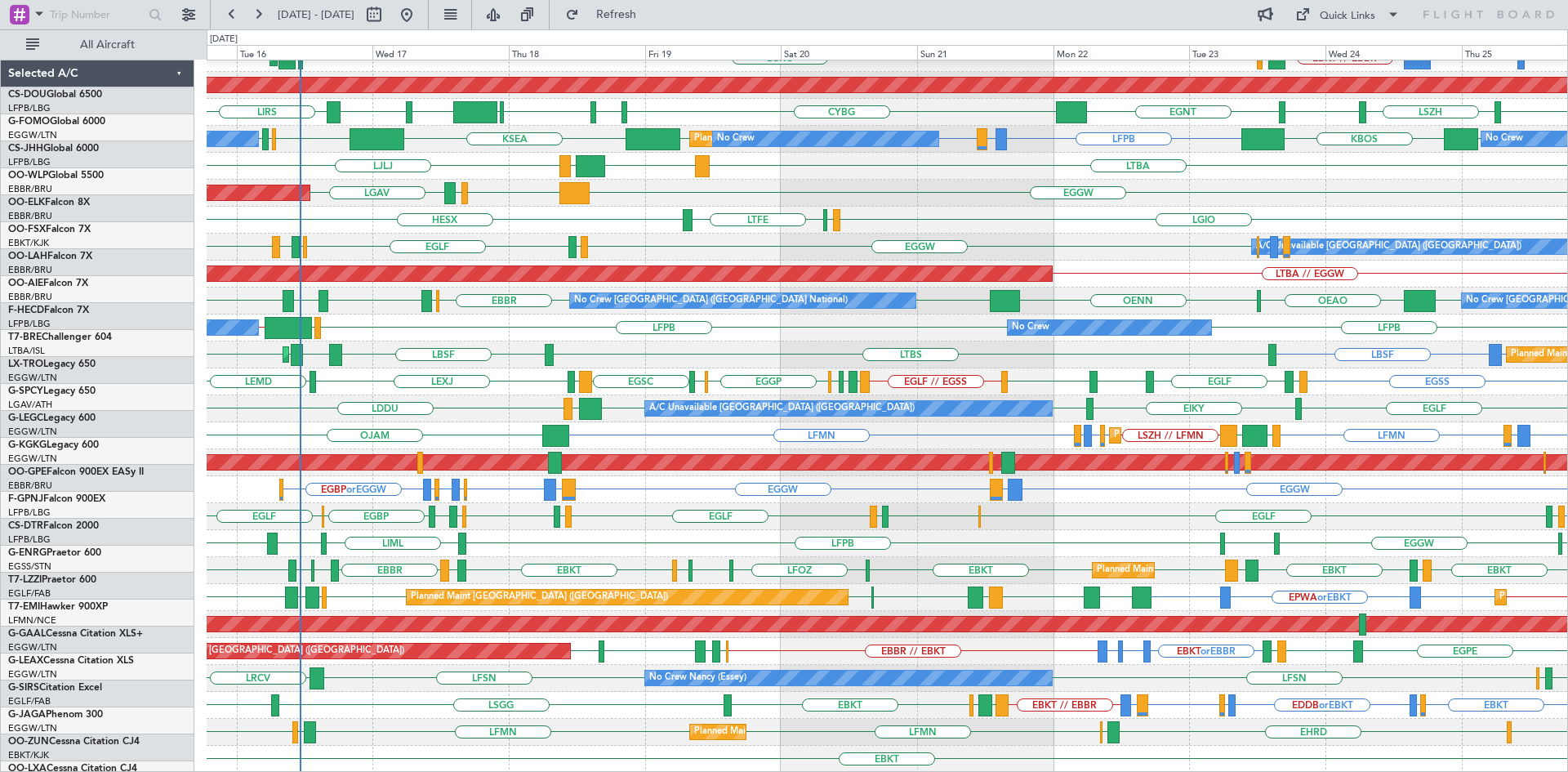
scroll to position [177, 0]
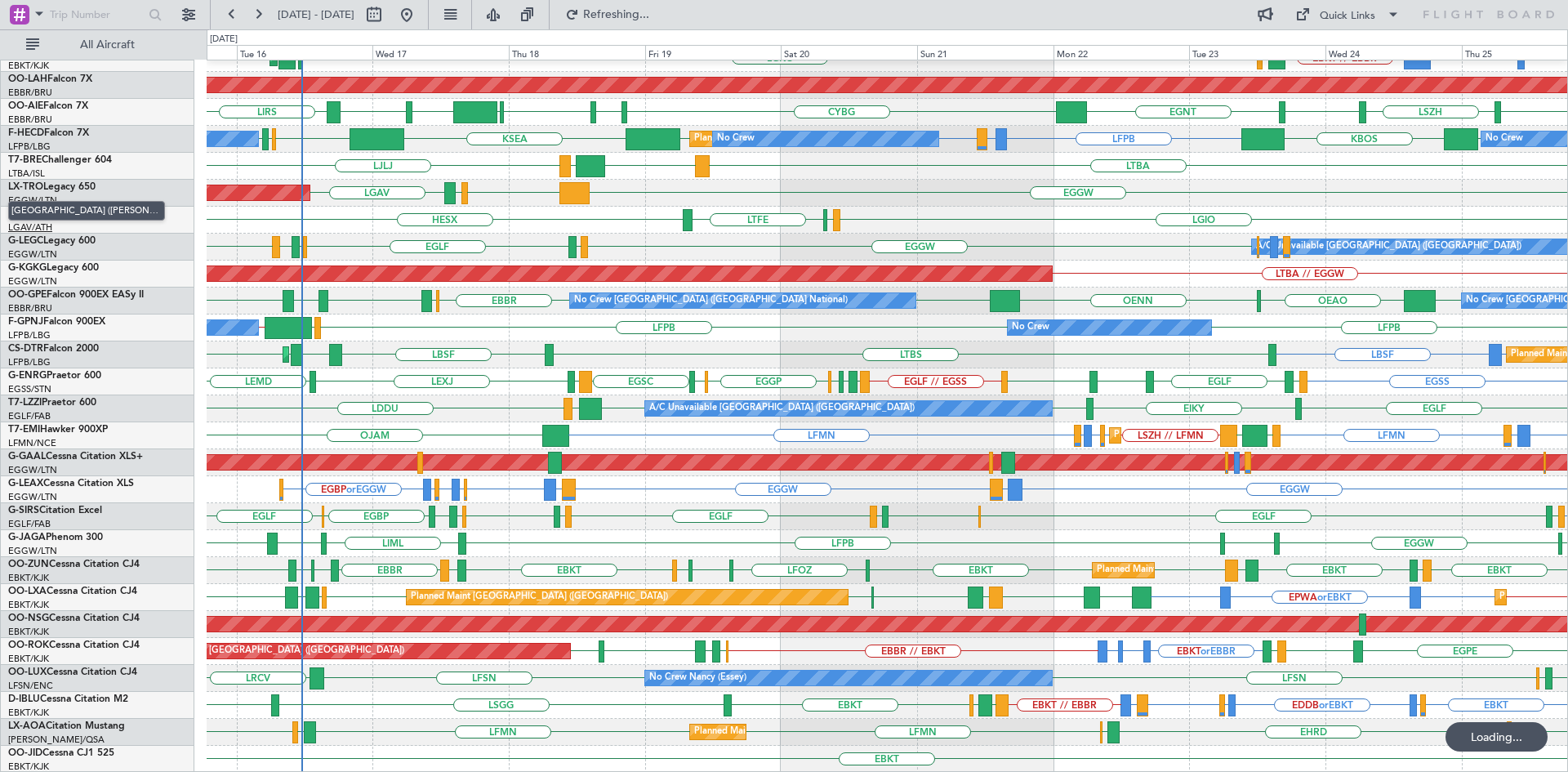
click at [0, 239] on div "Planned Maint Kortrijk-Wevelgem BGBW or EBKT BGGH or EBKT EBKT // EBBR LGAV LGK…" at bounding box center [784, 400] width 1568 height 742
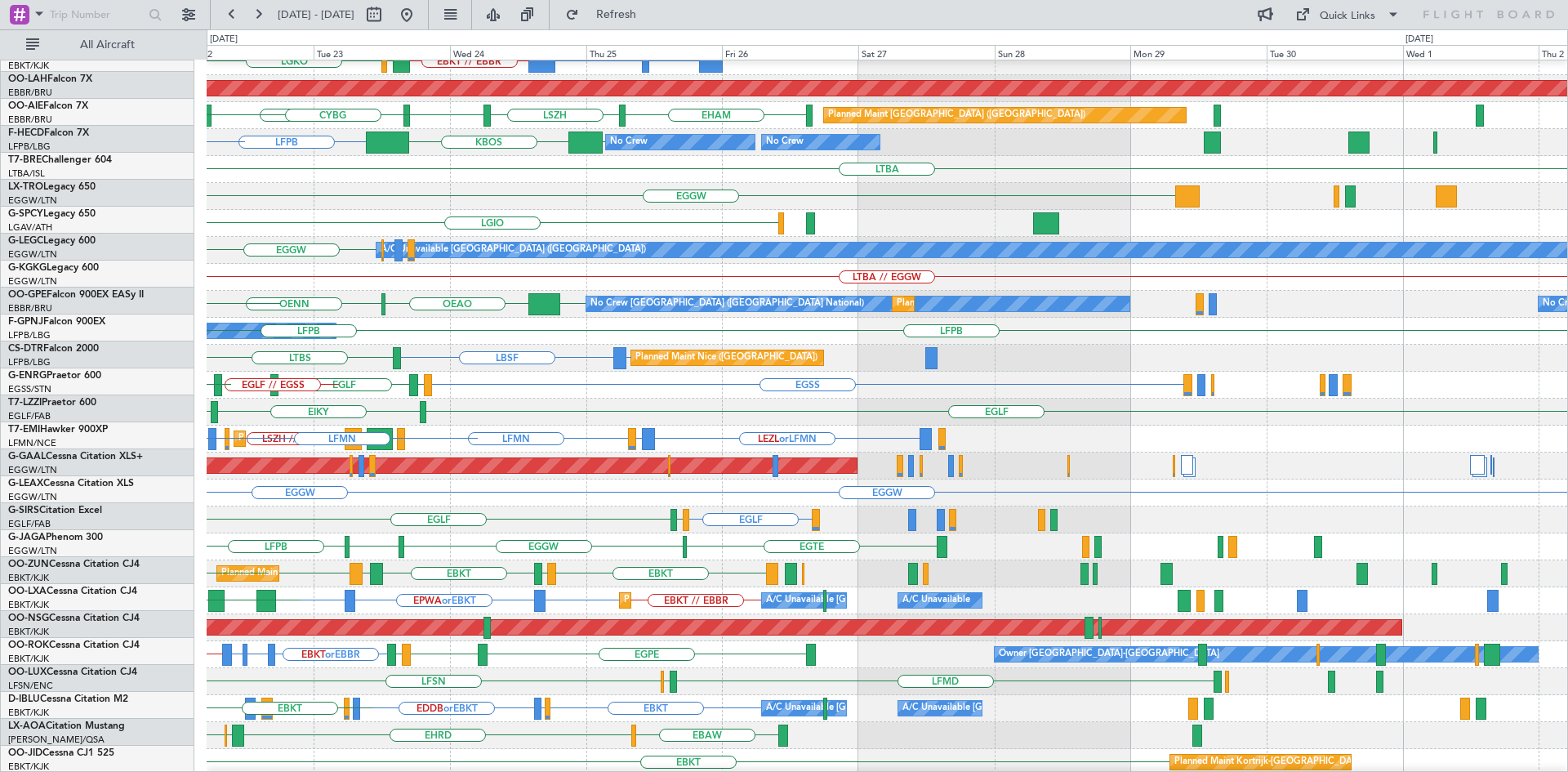
click at [380, 197] on div "EGGW" at bounding box center [887, 197] width 1360 height 27
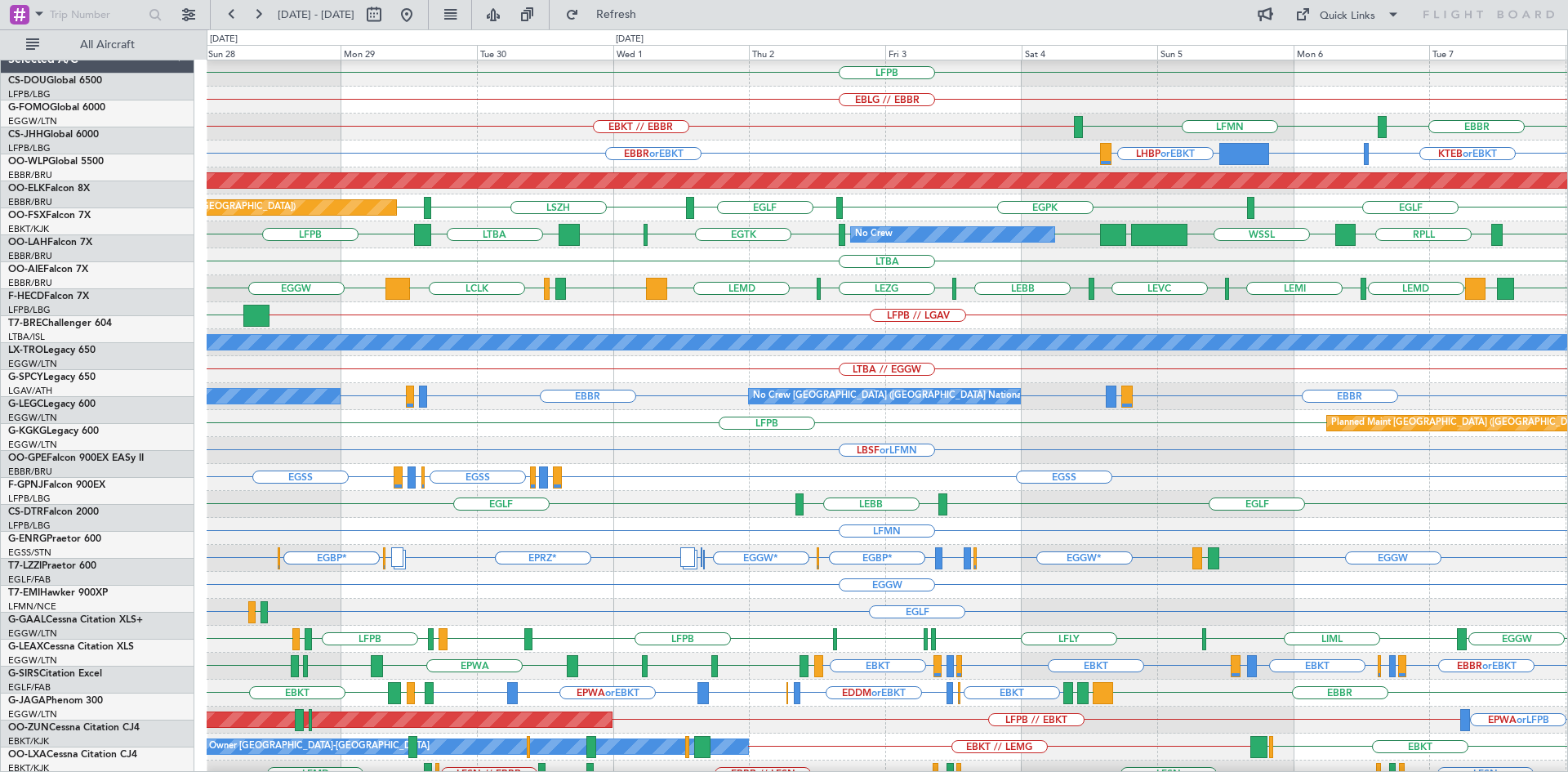
scroll to position [0, 0]
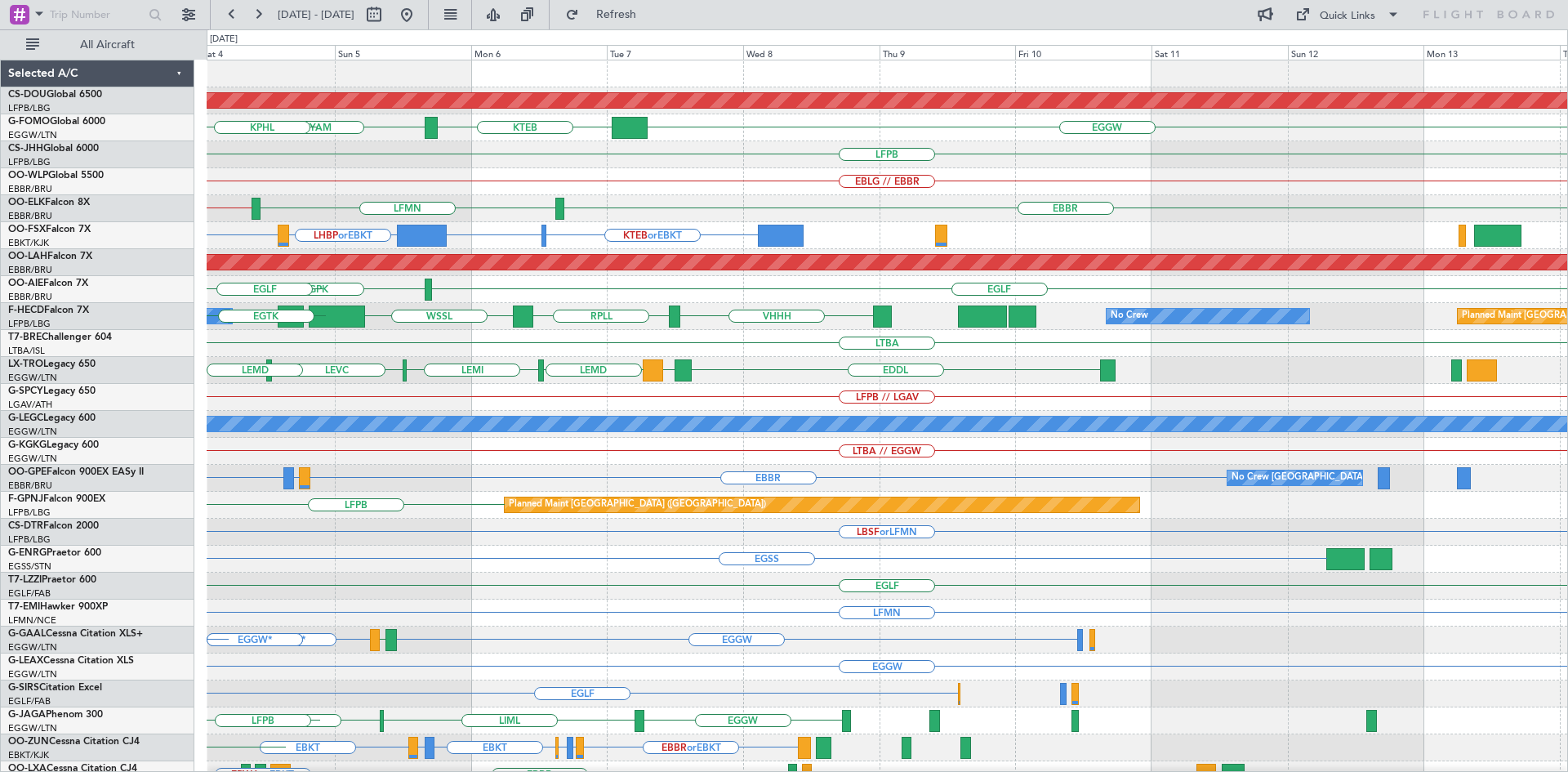
click at [208, 243] on div "Planned Maint London (Biggin Hill) EGGW KTEB MYAM KTEB KPHL LFPB EBLG // EBBR E…" at bounding box center [887, 505] width 1360 height 890
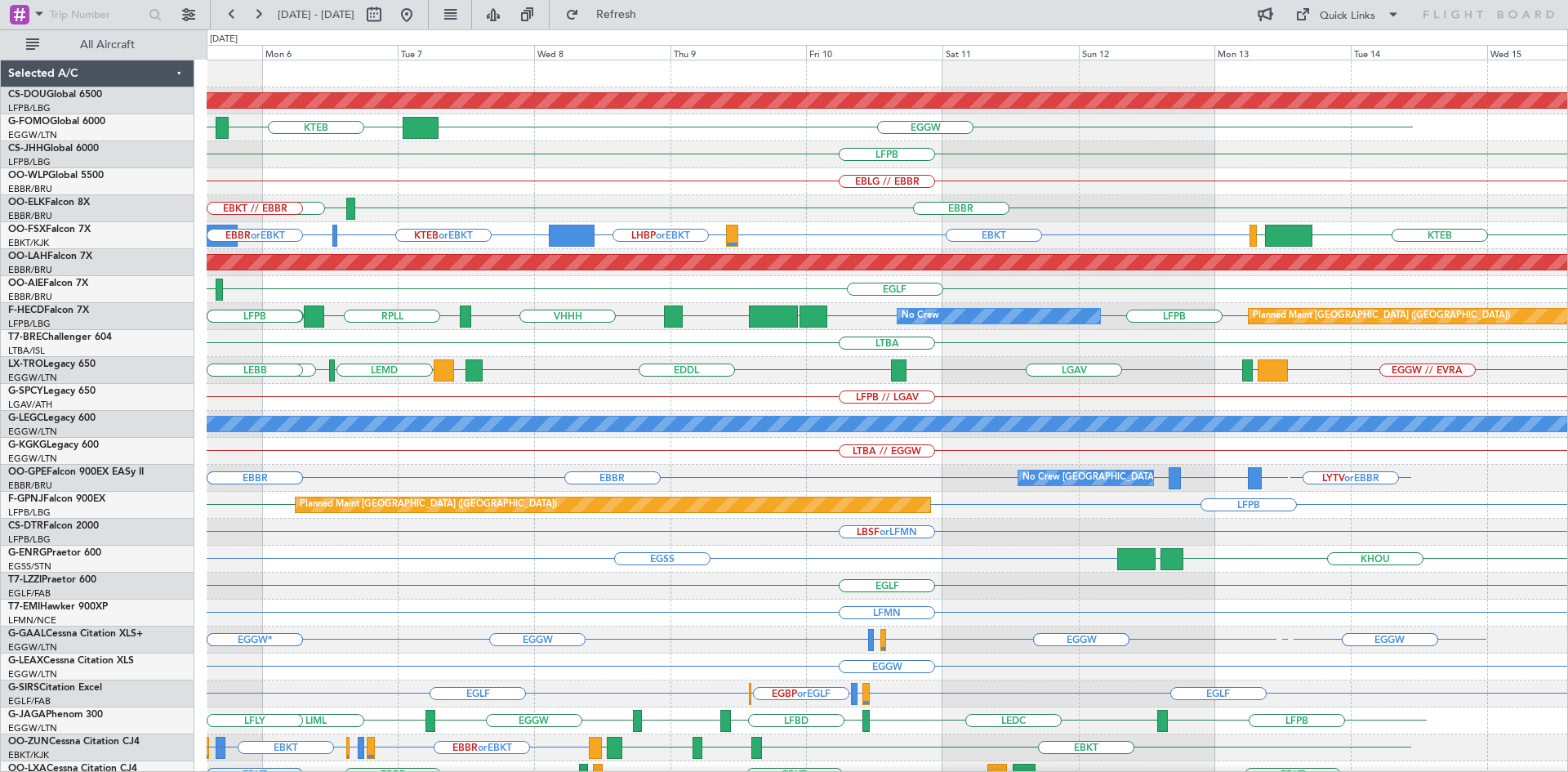
click at [1141, 236] on div "Planned Maint London (Biggin Hill) EGGW KTEB MYAM LFPB EBLG // EBBR EBBR LFMN E…" at bounding box center [887, 505] width 1360 height 890
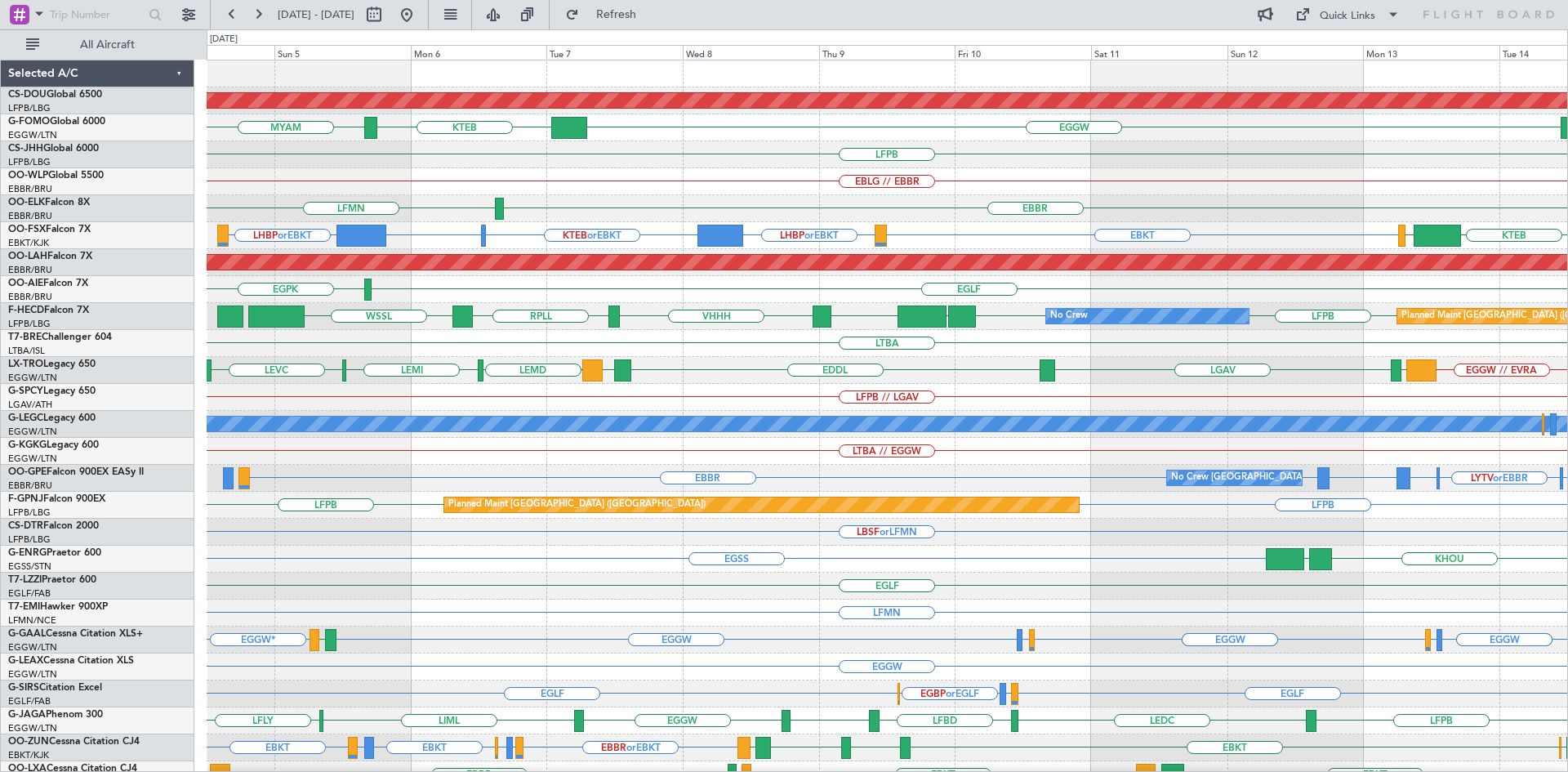
click at [1336, 199] on div "Planned Maint London (Biggin Hill) EGGW KTEB MYAM LIML LFPB EBLG // EBBR EBBR L…" at bounding box center [887, 505] width 1360 height 890
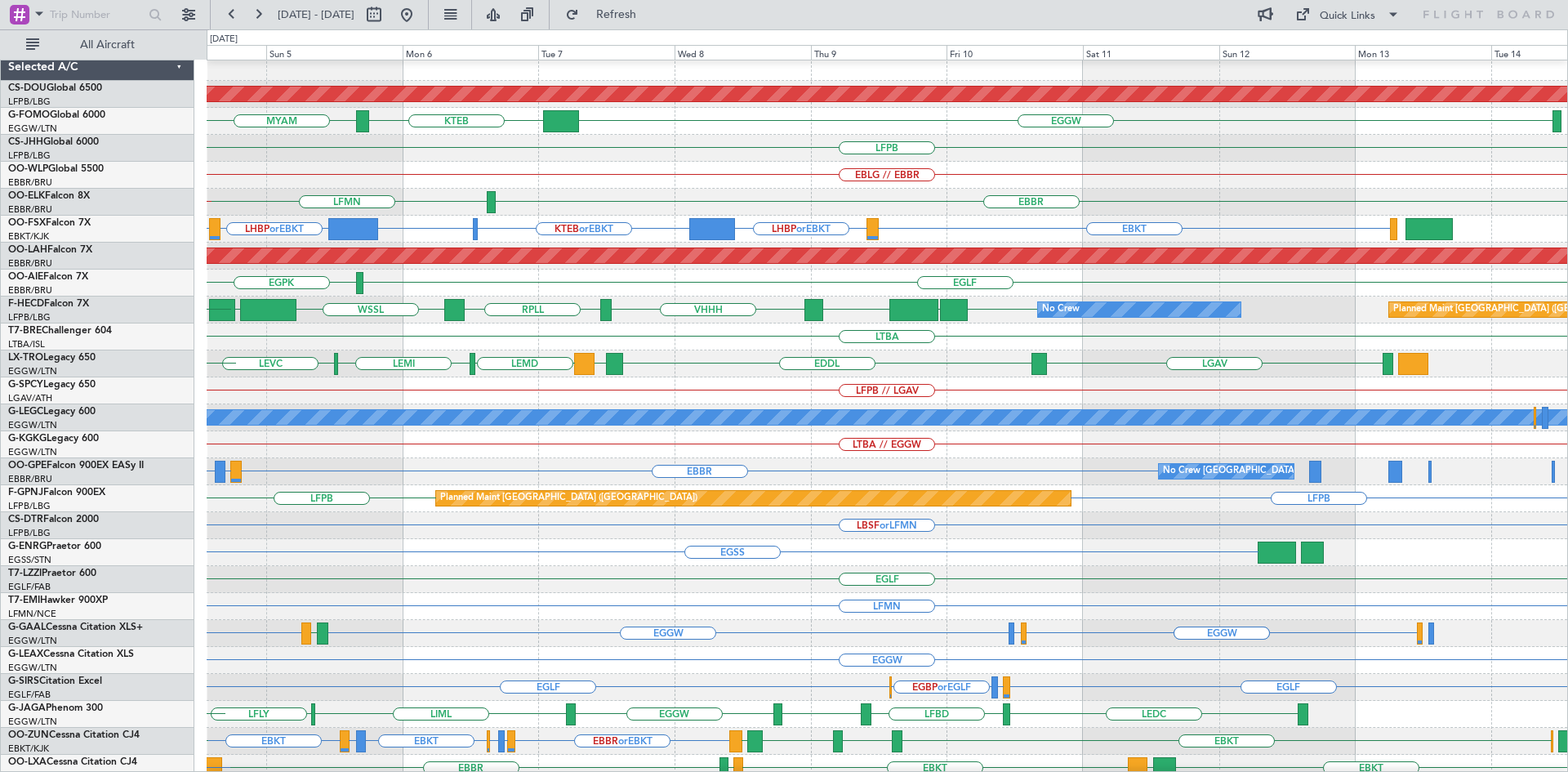
scroll to position [5, 0]
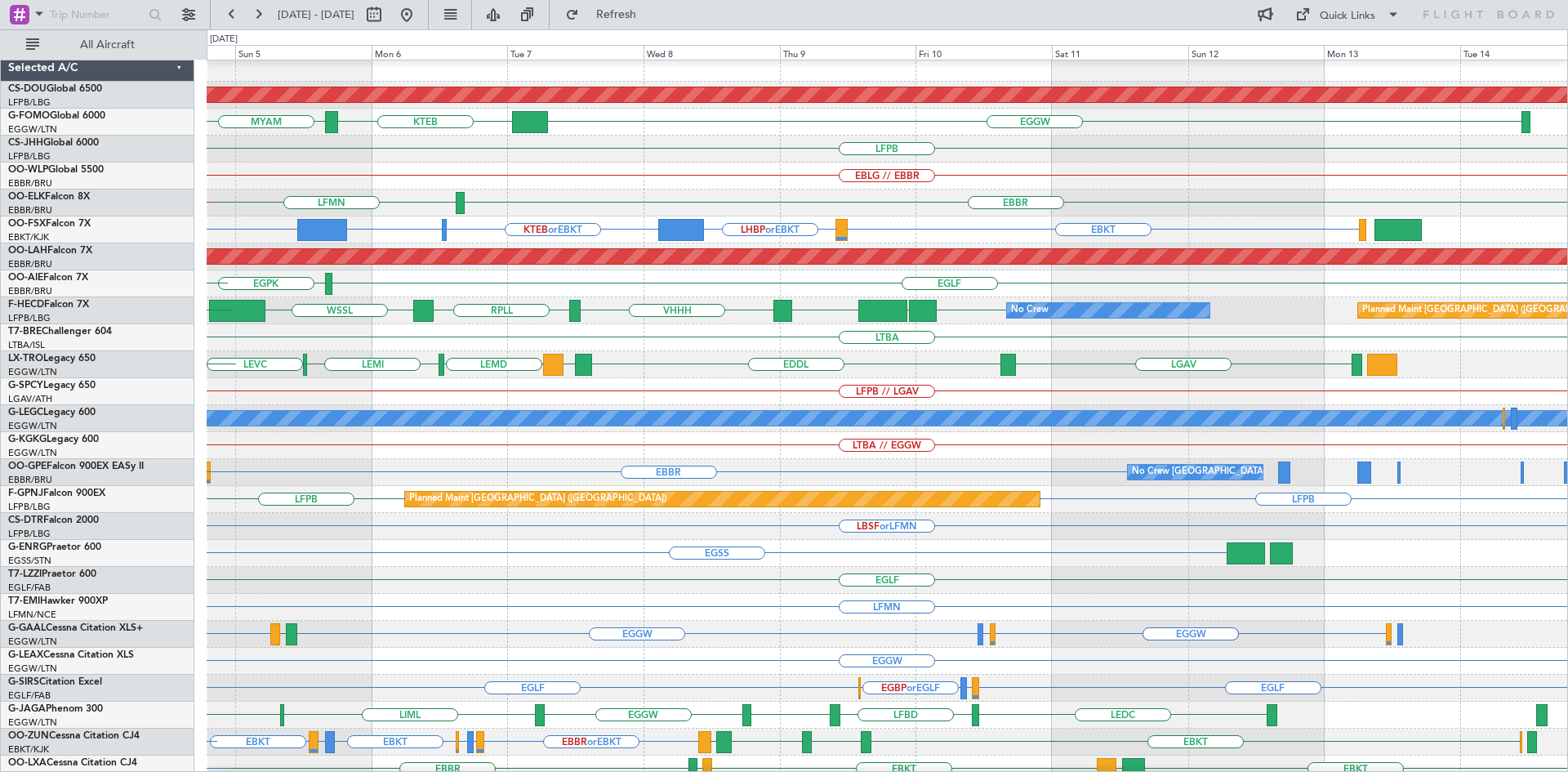
click at [931, 187] on div "EBLG // EBBR" at bounding box center [887, 176] width 1360 height 27
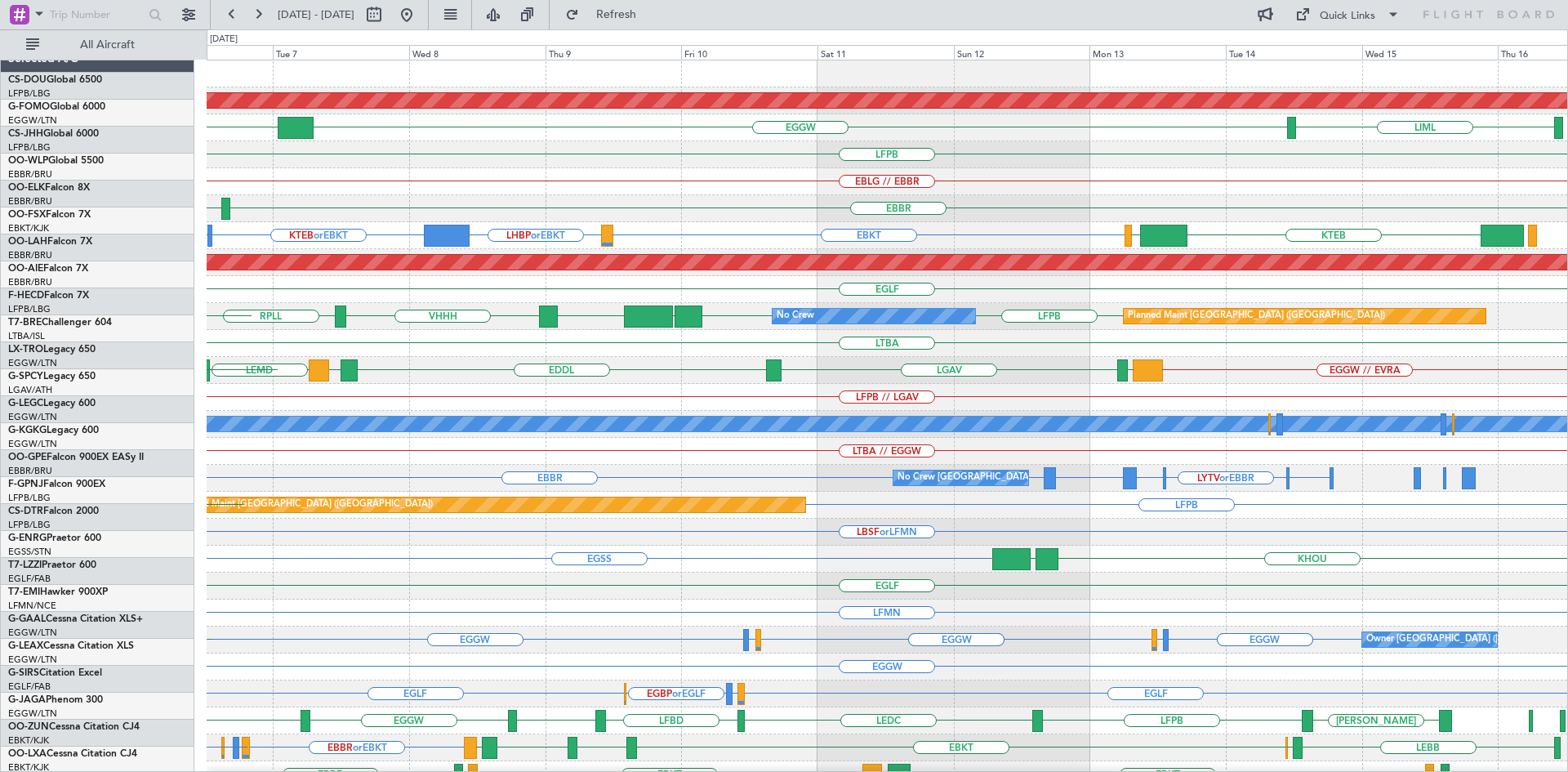
scroll to position [0, 0]
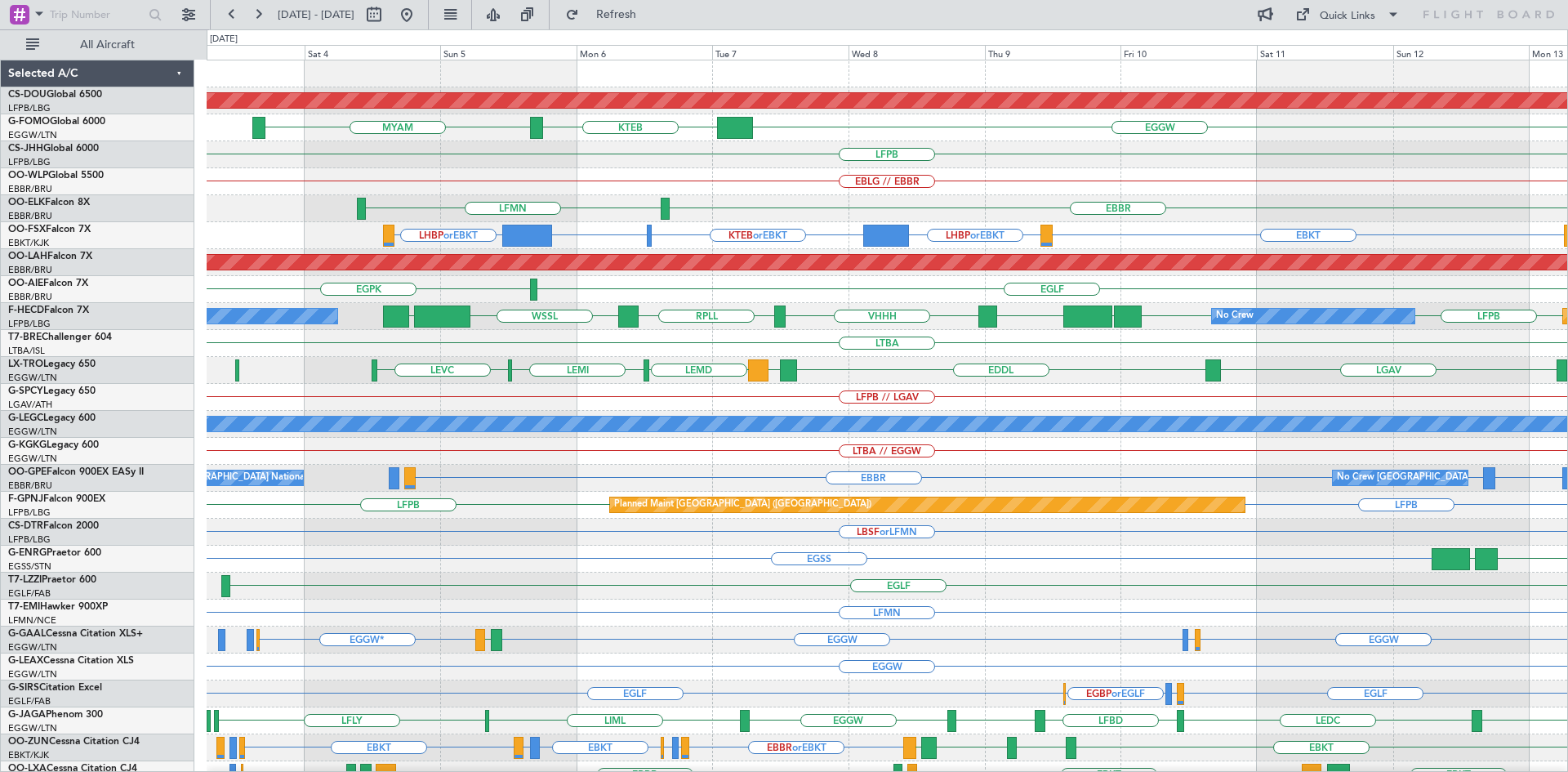
click at [1122, 230] on div "Planned Maint London (Biggin Hill) EGGW KTEB MYAM LIML LFPB EBLG // EBBR EBBR L…" at bounding box center [887, 505] width 1360 height 890
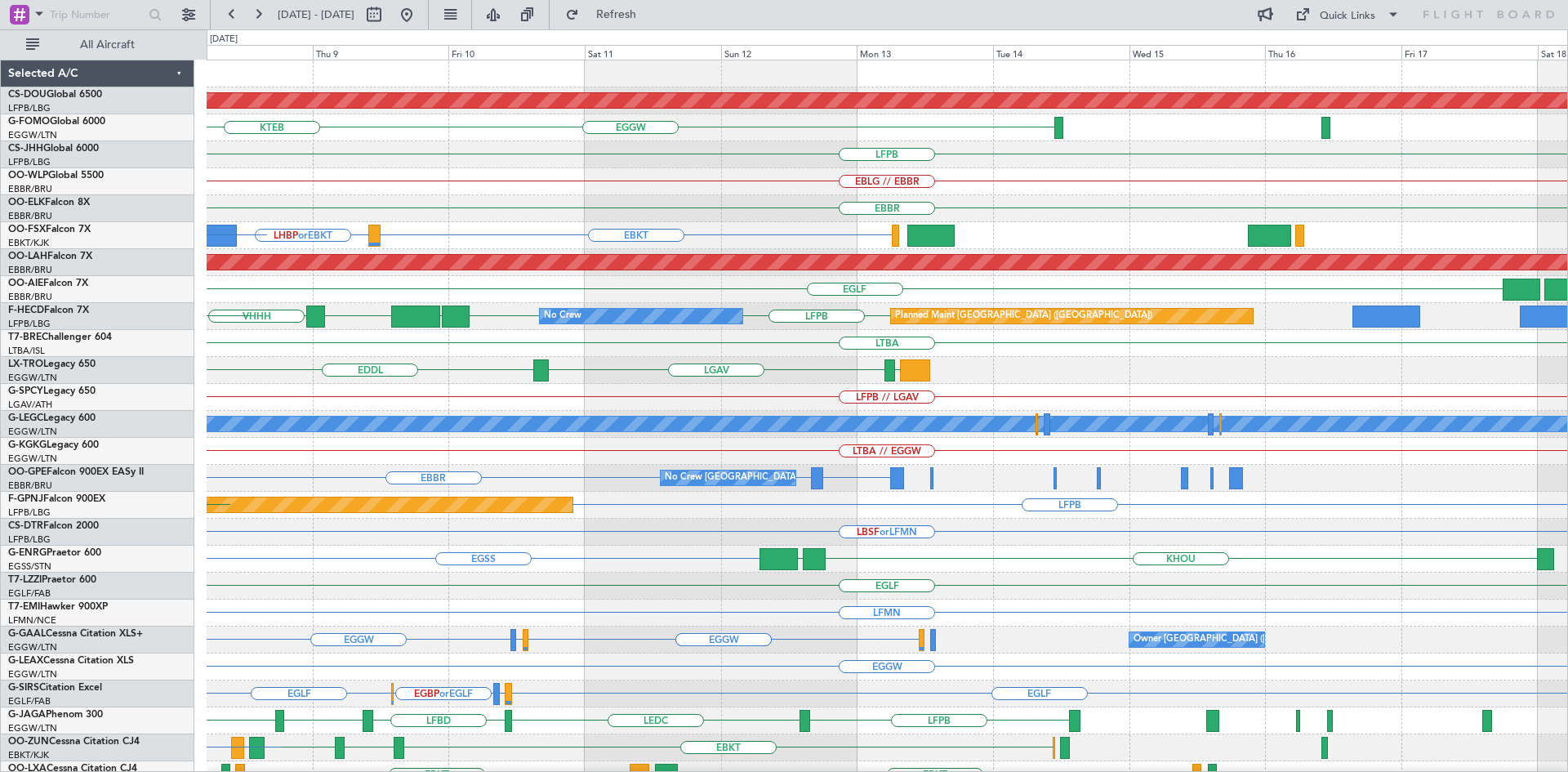
click at [271, 281] on div "Planned Maint London (Biggin Hill) EGGW KTEB LFPB EBLG // EBBR EBBR LFMN EBKT L…" at bounding box center [887, 505] width 1360 height 890
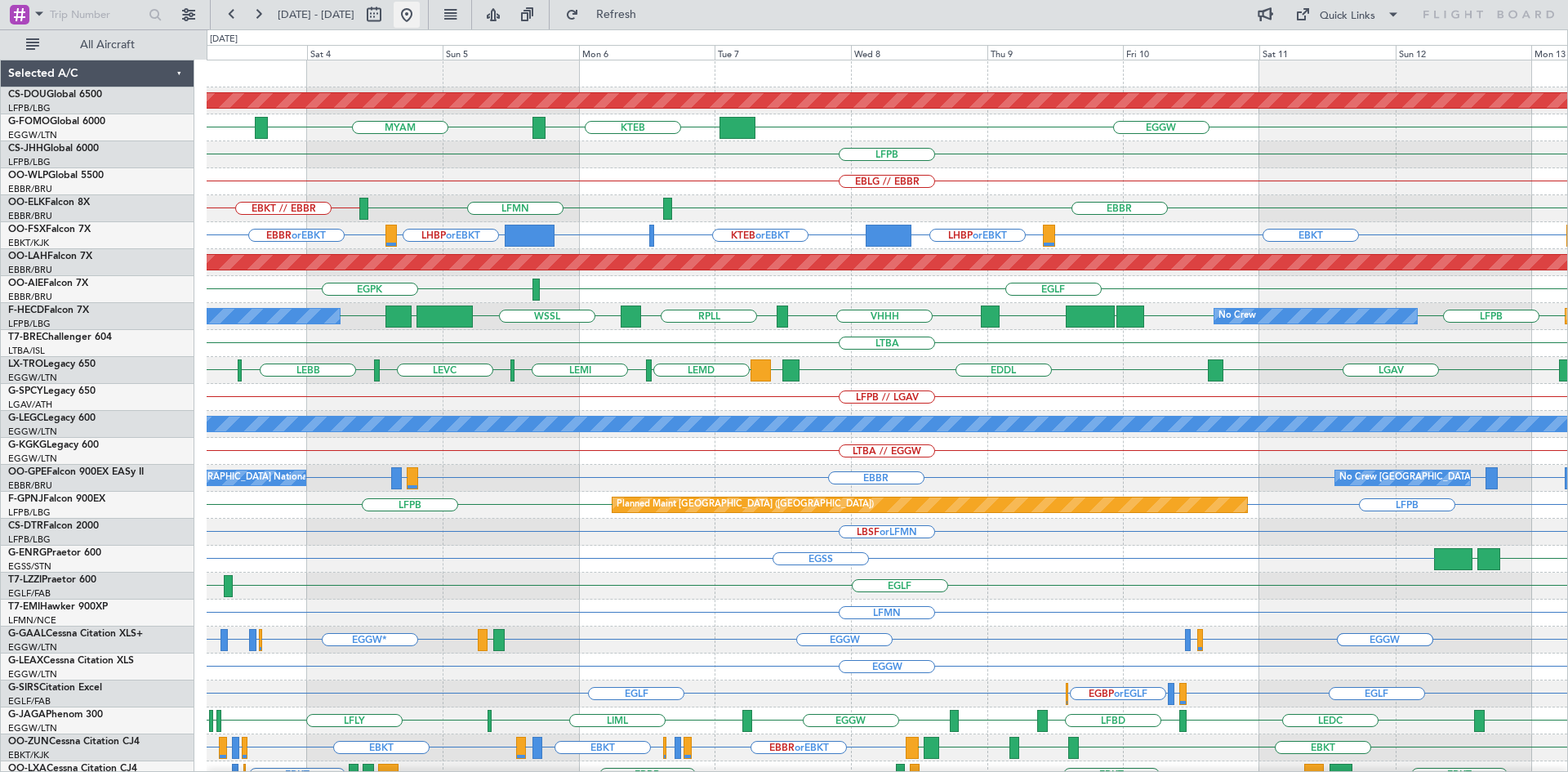
click at [419, 15] on button at bounding box center [407, 15] width 26 height 26
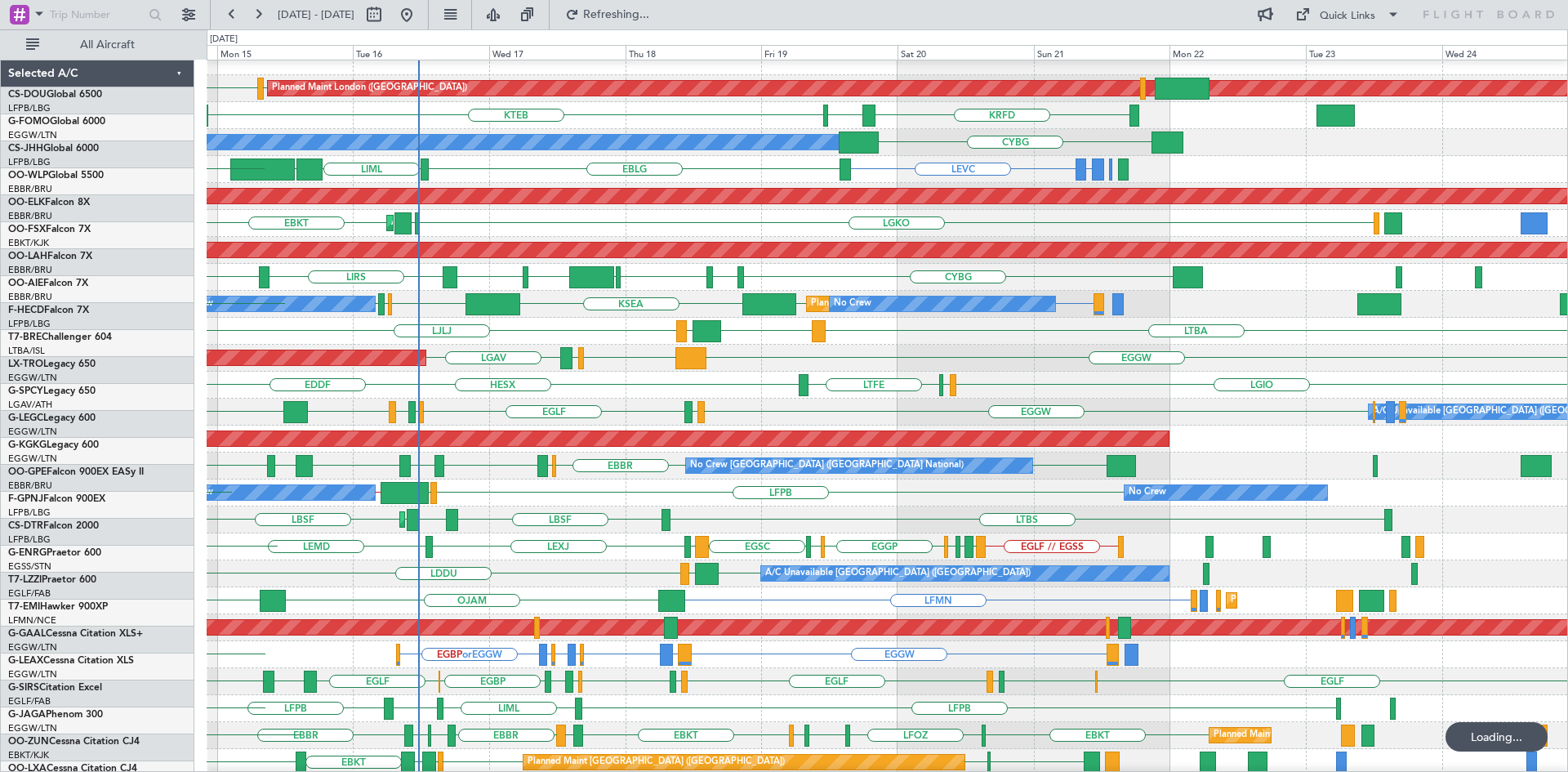
click at [536, 314] on div "LFPB LFPB KSEA No Crew Planned Maint Paris (Le Bourget) No Crew EGGW EGLC LFPB …" at bounding box center [887, 304] width 1360 height 27
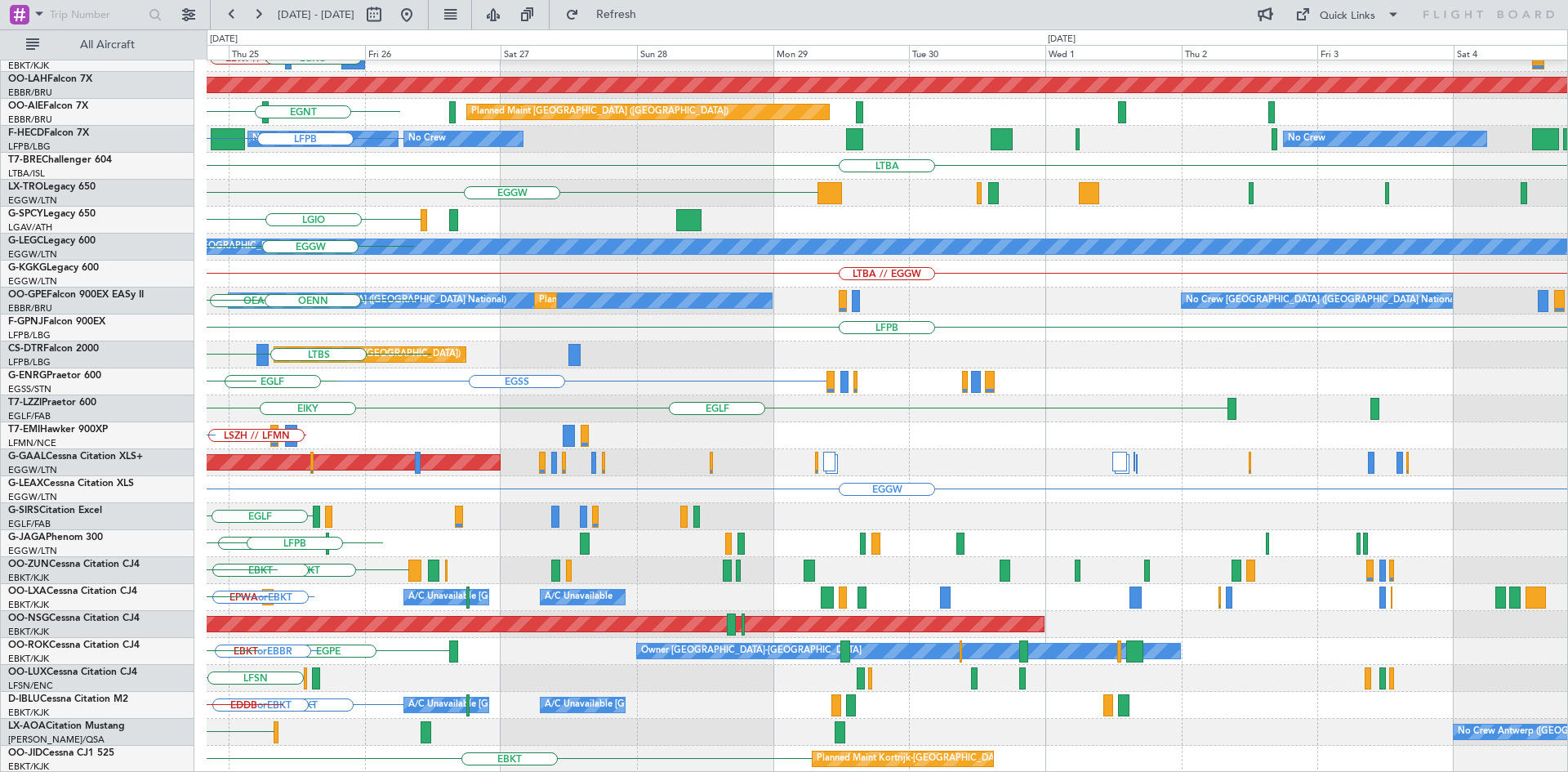
scroll to position [177, 0]
click at [0, 212] on div "Planned Maint Kortrijk-Wevelgem BGGH or EBKT LGAV EBKT // EBBR LGKO Planned Mai…" at bounding box center [784, 400] width 1568 height 742
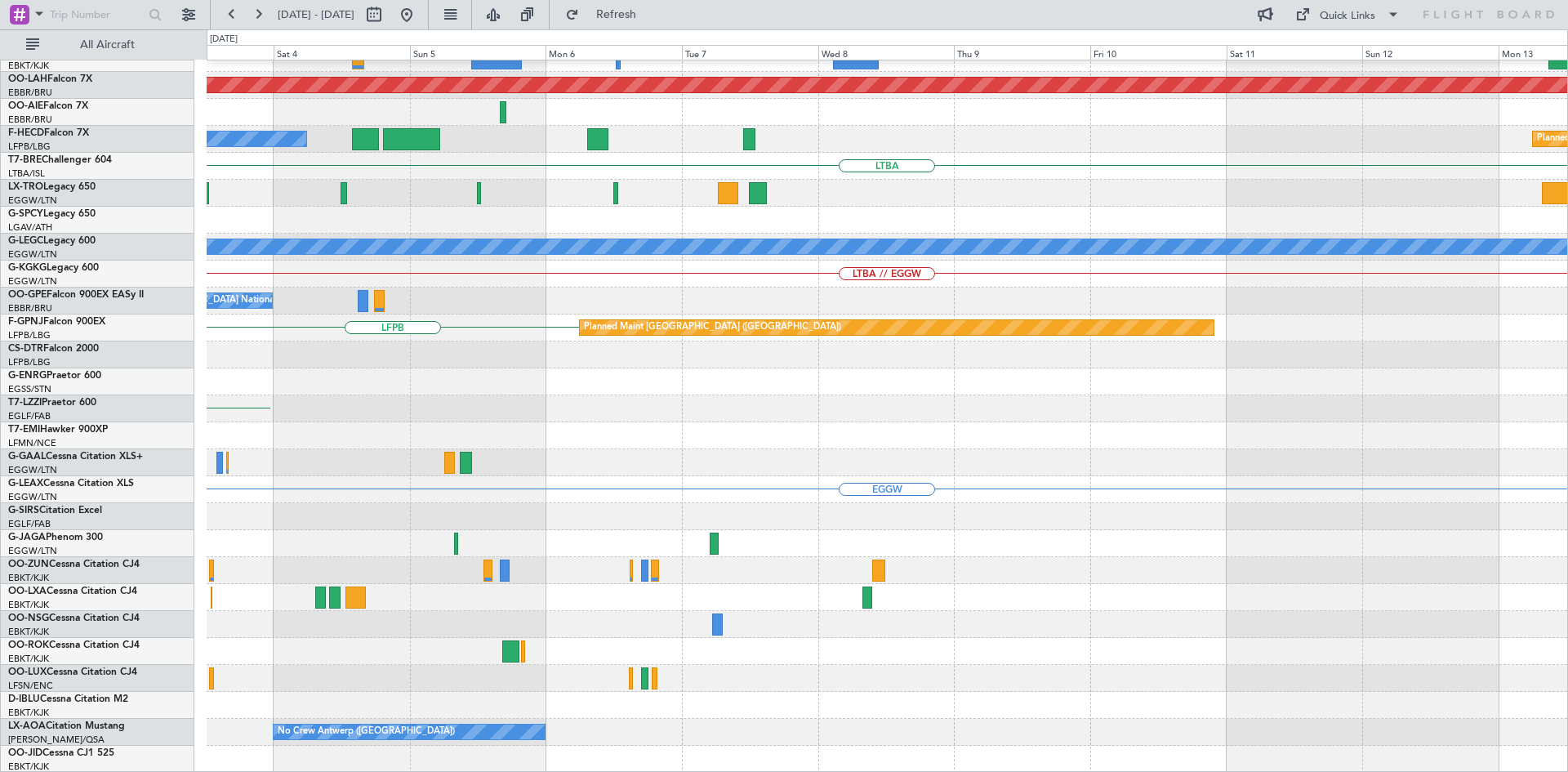
click at [1, 180] on div "Planned Maint Alton-st Louis (St Louis Regl) No Crew Planned Maint Paris (Le Bo…" at bounding box center [784, 400] width 1568 height 742
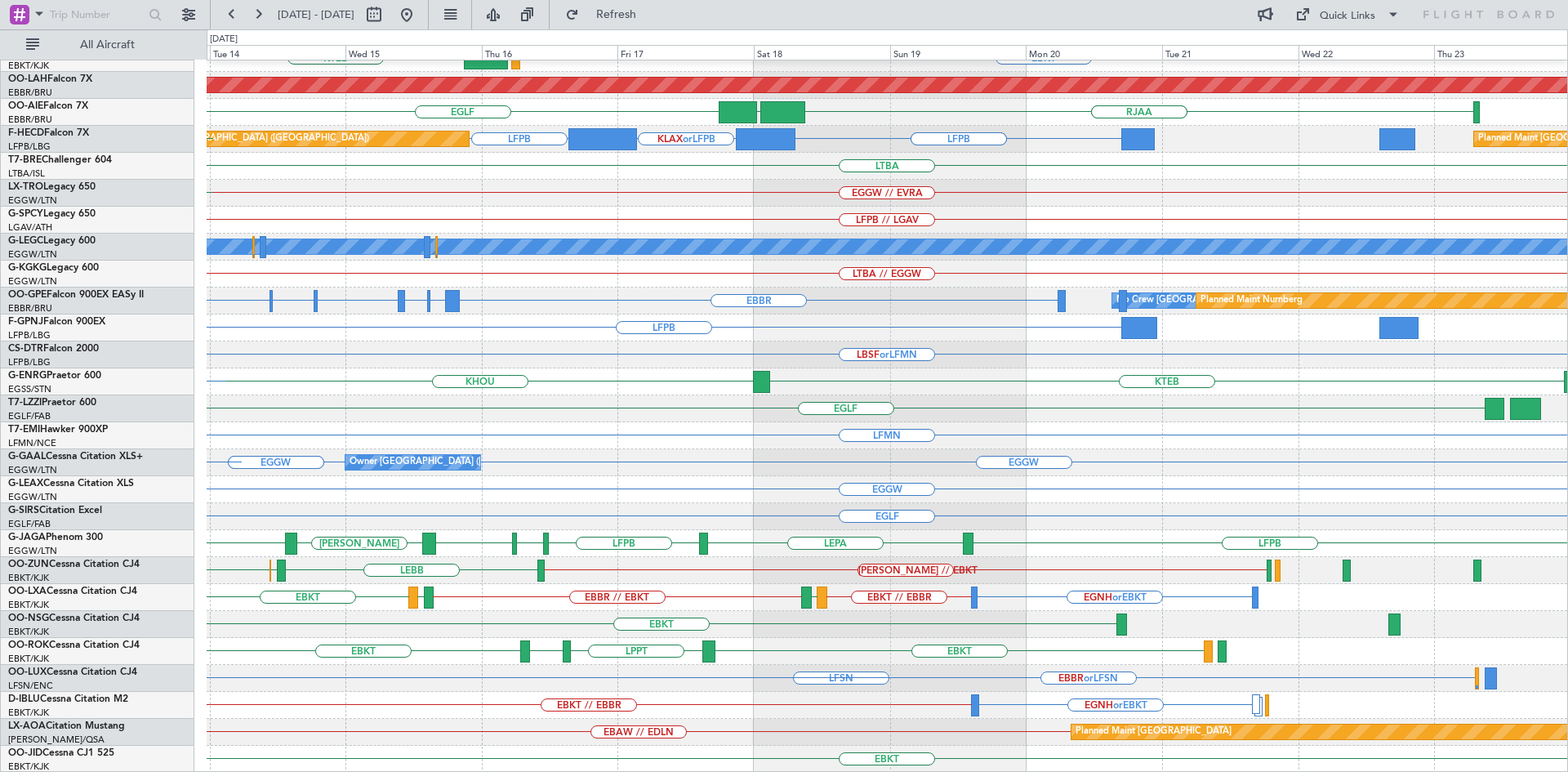
click at [576, 699] on div "EBKT // EBBR EGNH or EBKT" at bounding box center [887, 705] width 1360 height 27
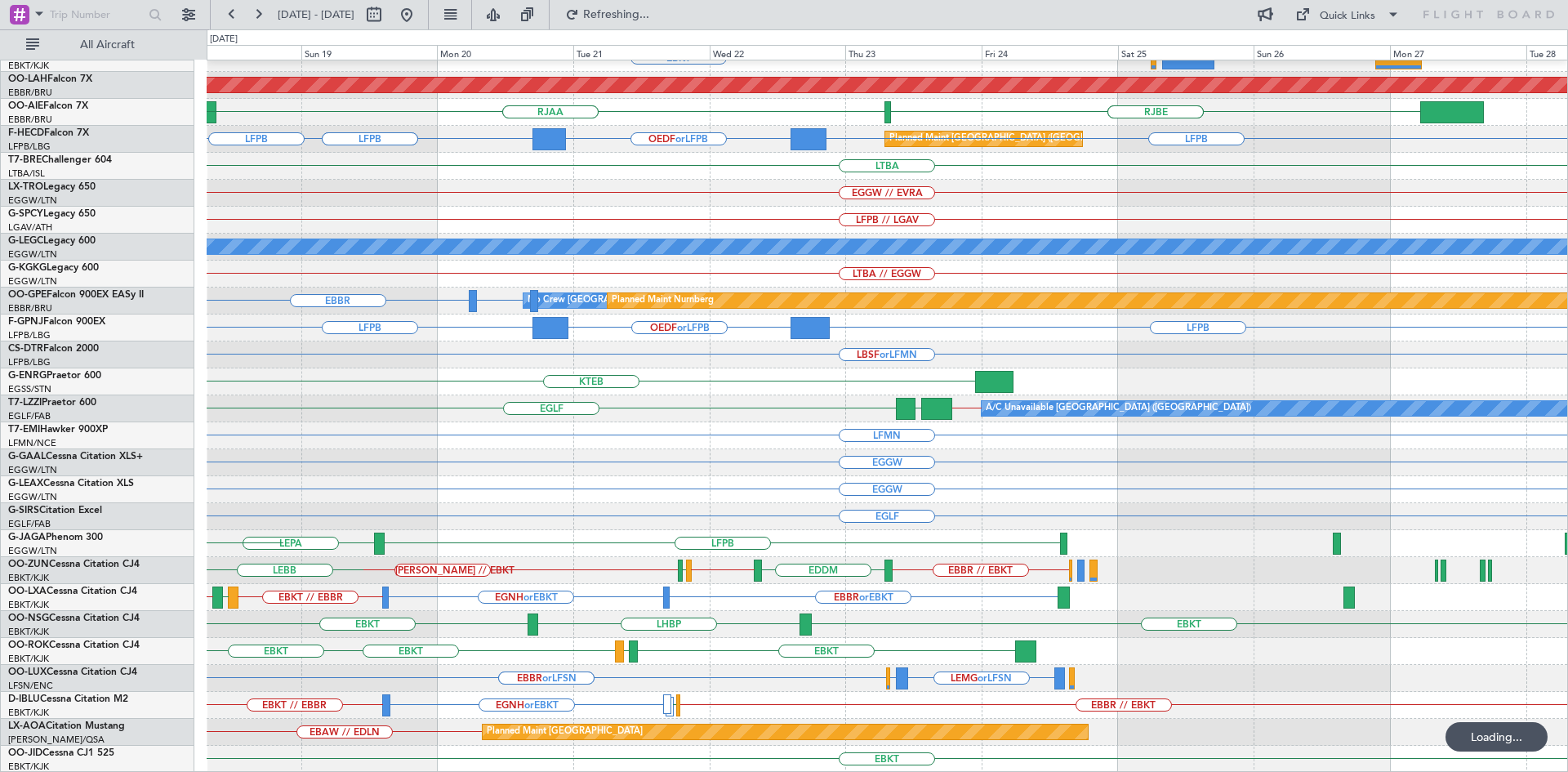
scroll to position [172, 0]
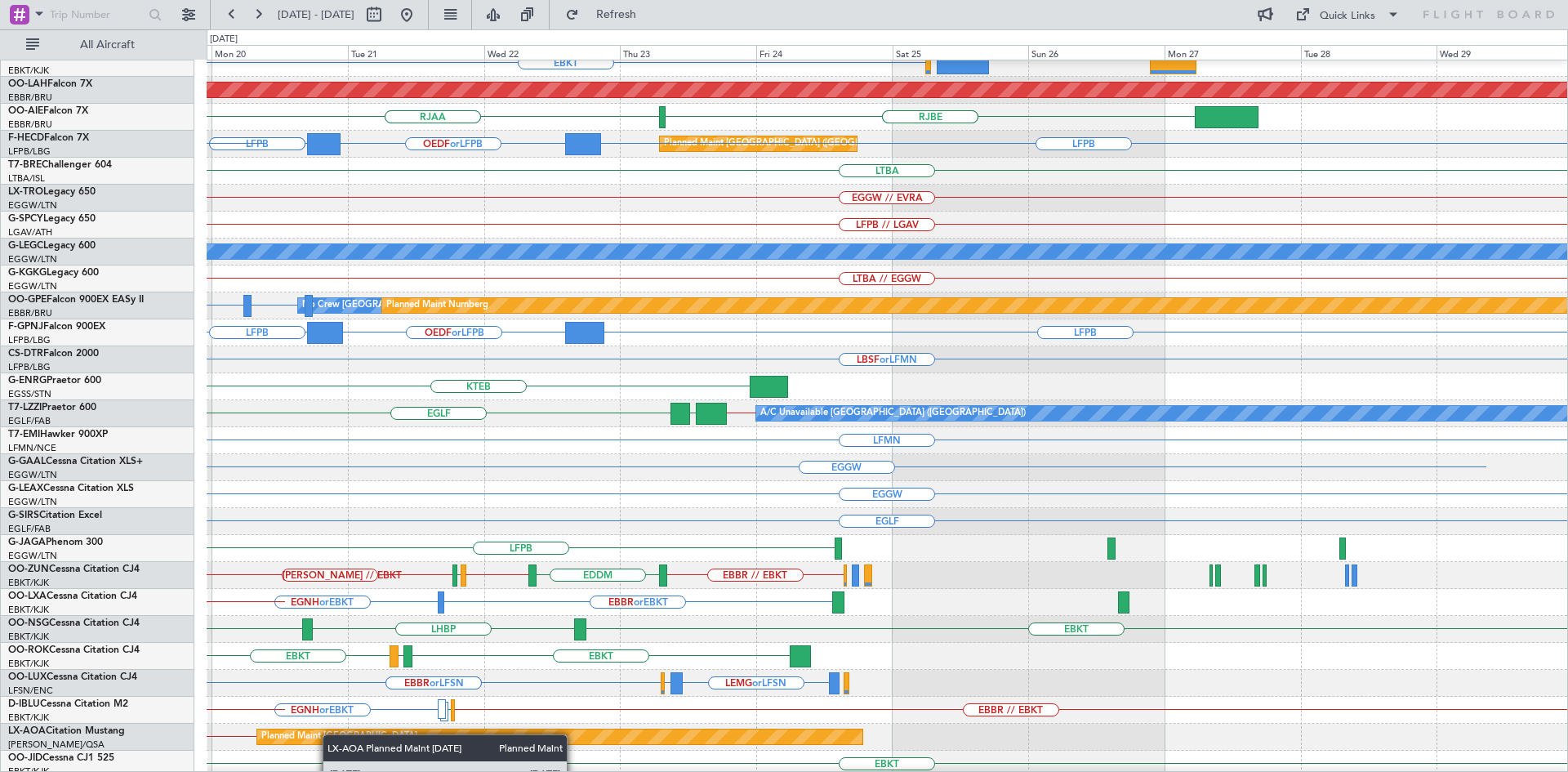
click at [331, 734] on div "Planned Maint Monchengladbach" at bounding box center [339, 736] width 156 height 25
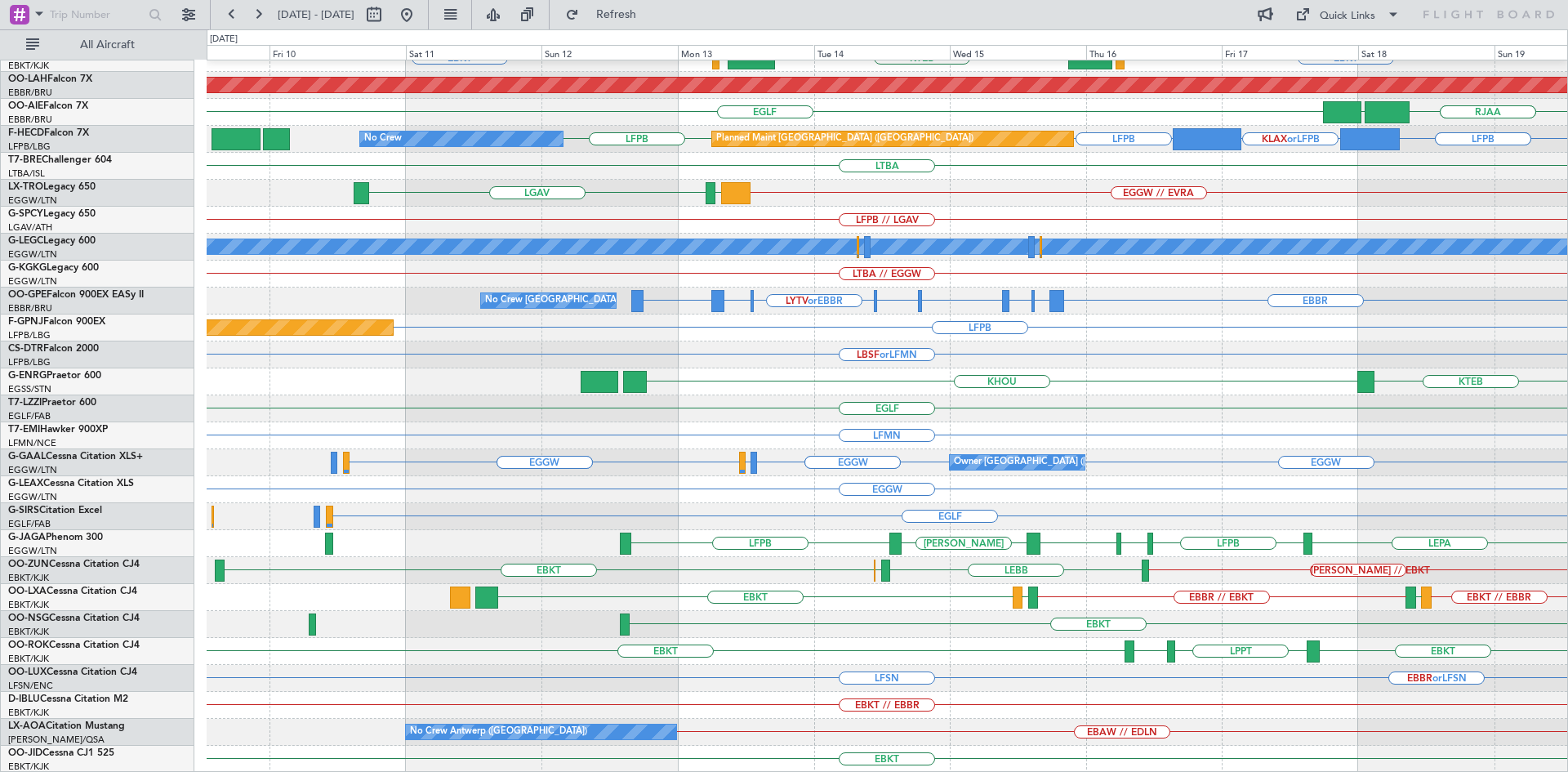
scroll to position [177, 0]
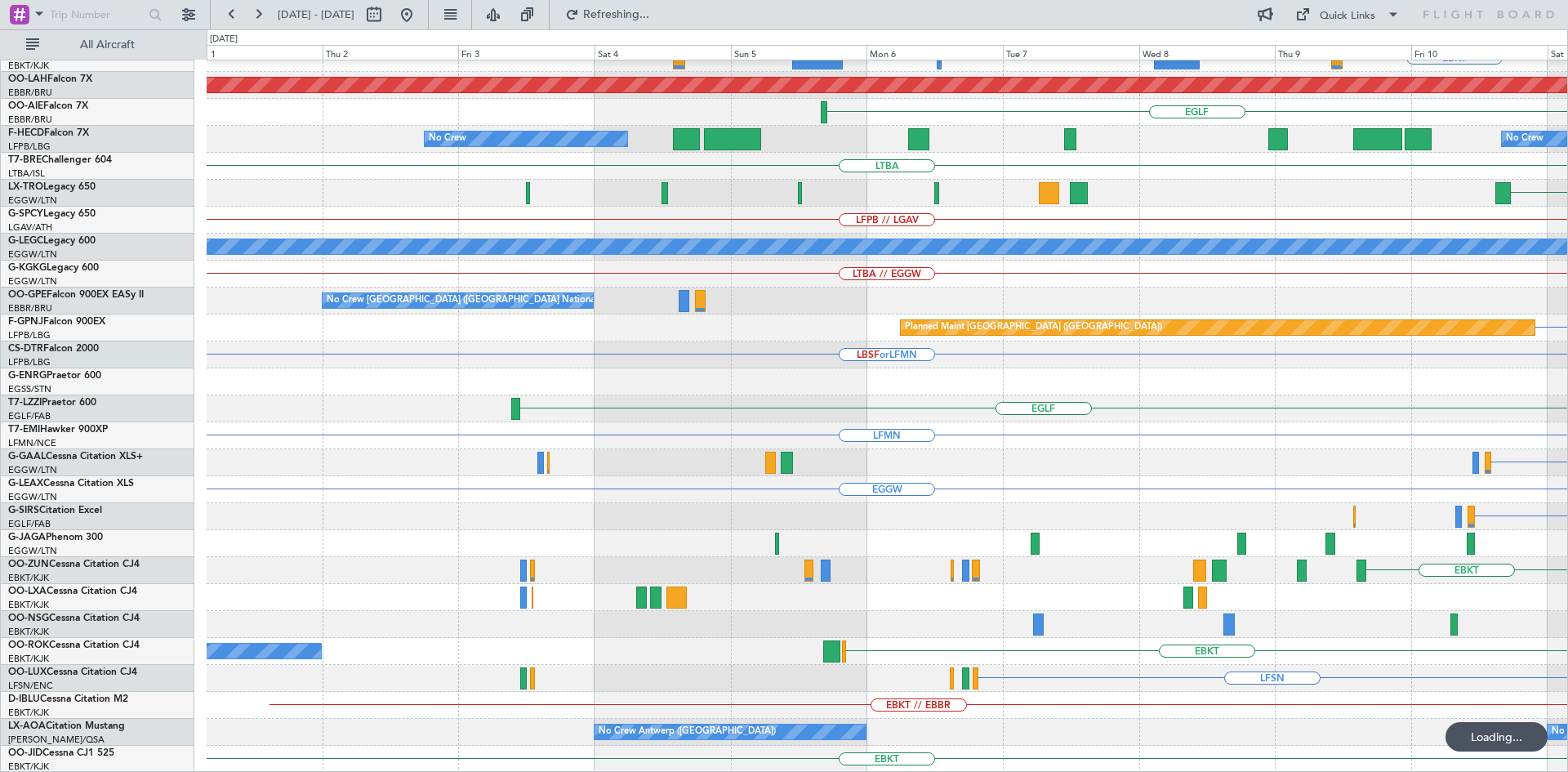
click at [1567, 355] on html "13 Oct 2025 - 23 Oct 2025 Refreshing... Quick Links All Aircraft EBBR EBKT LIMC…" at bounding box center [784, 386] width 1568 height 772
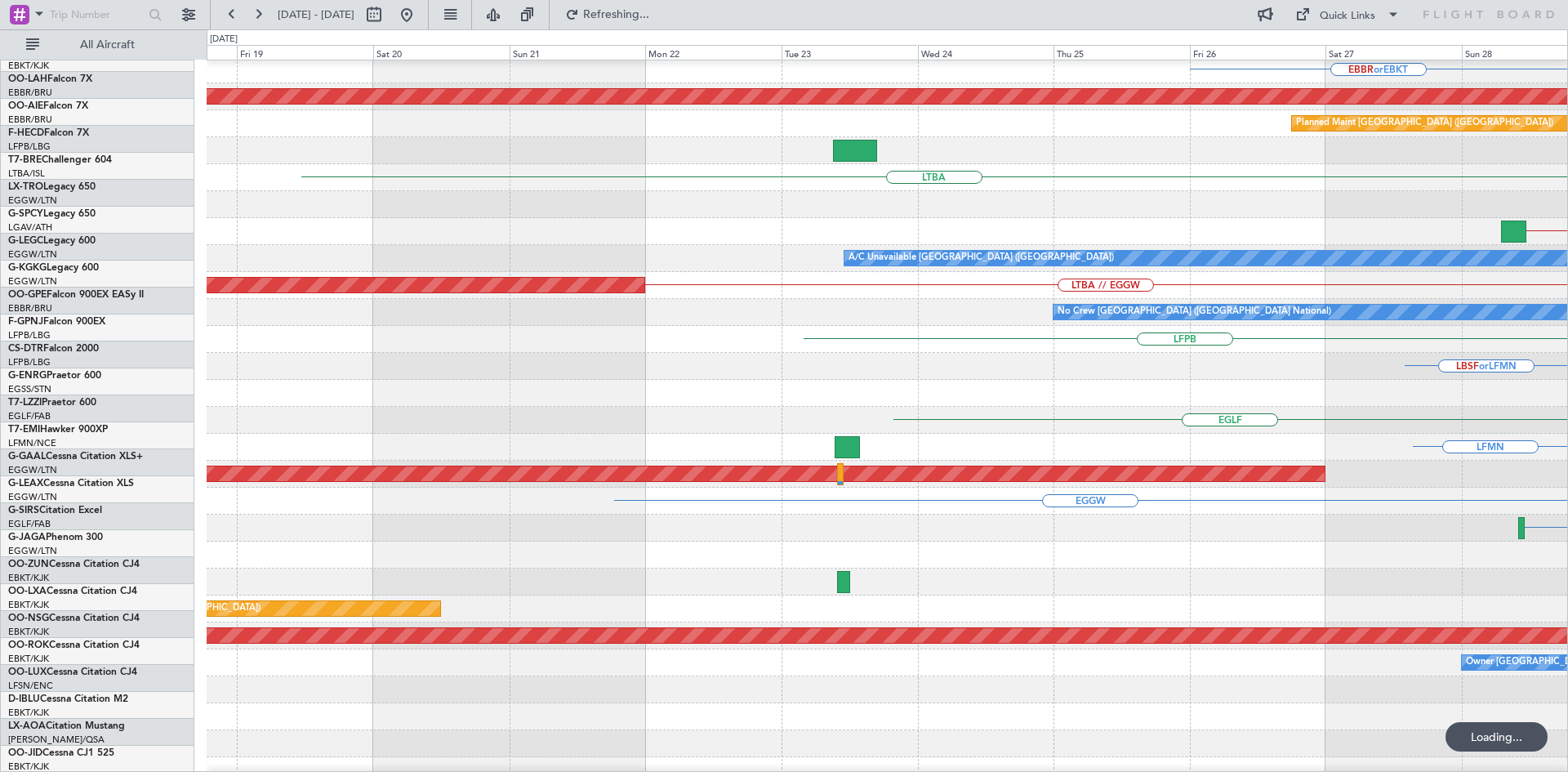
scroll to position [166, 0]
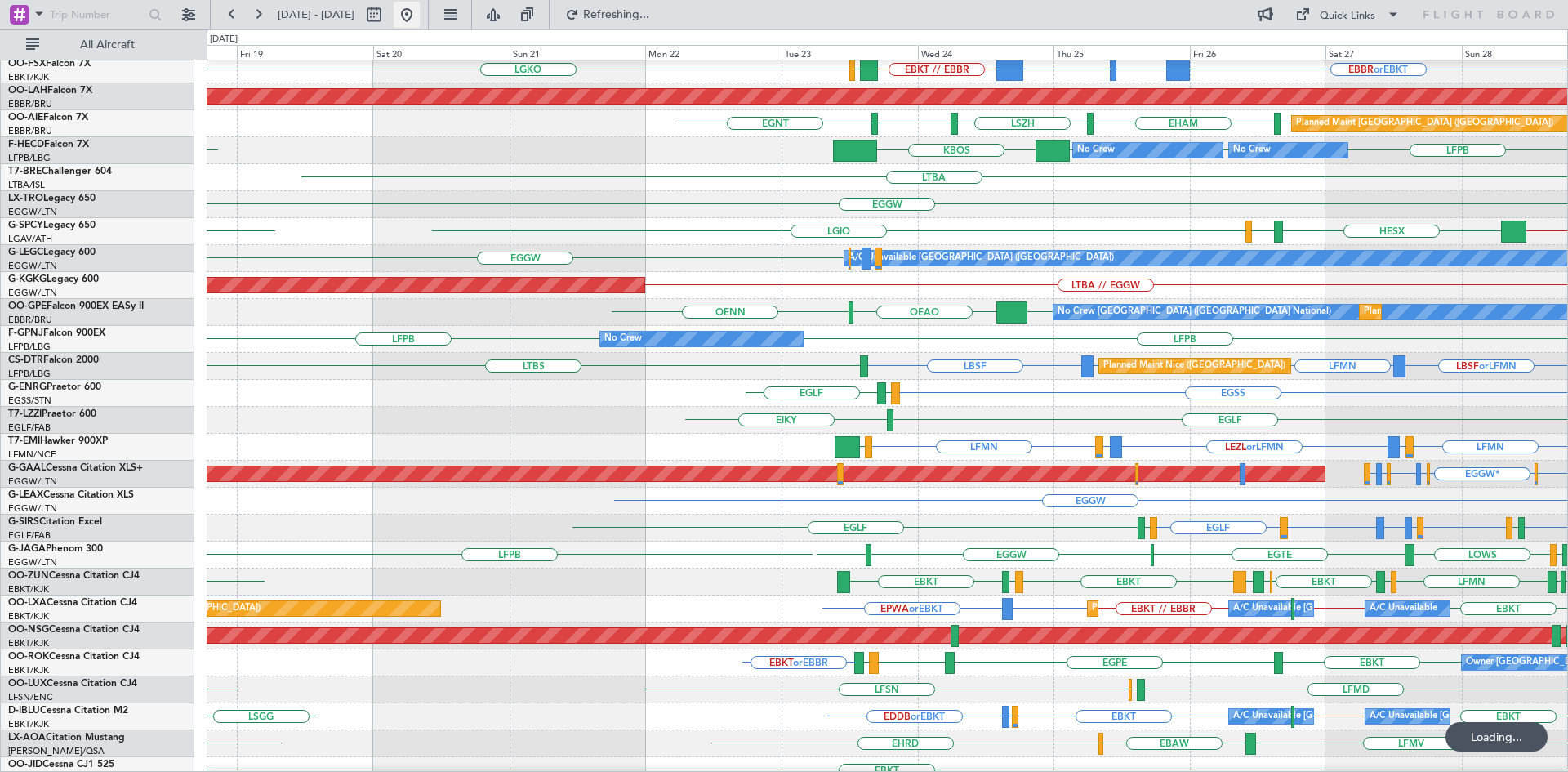
click at [419, 15] on button at bounding box center [407, 15] width 26 height 26
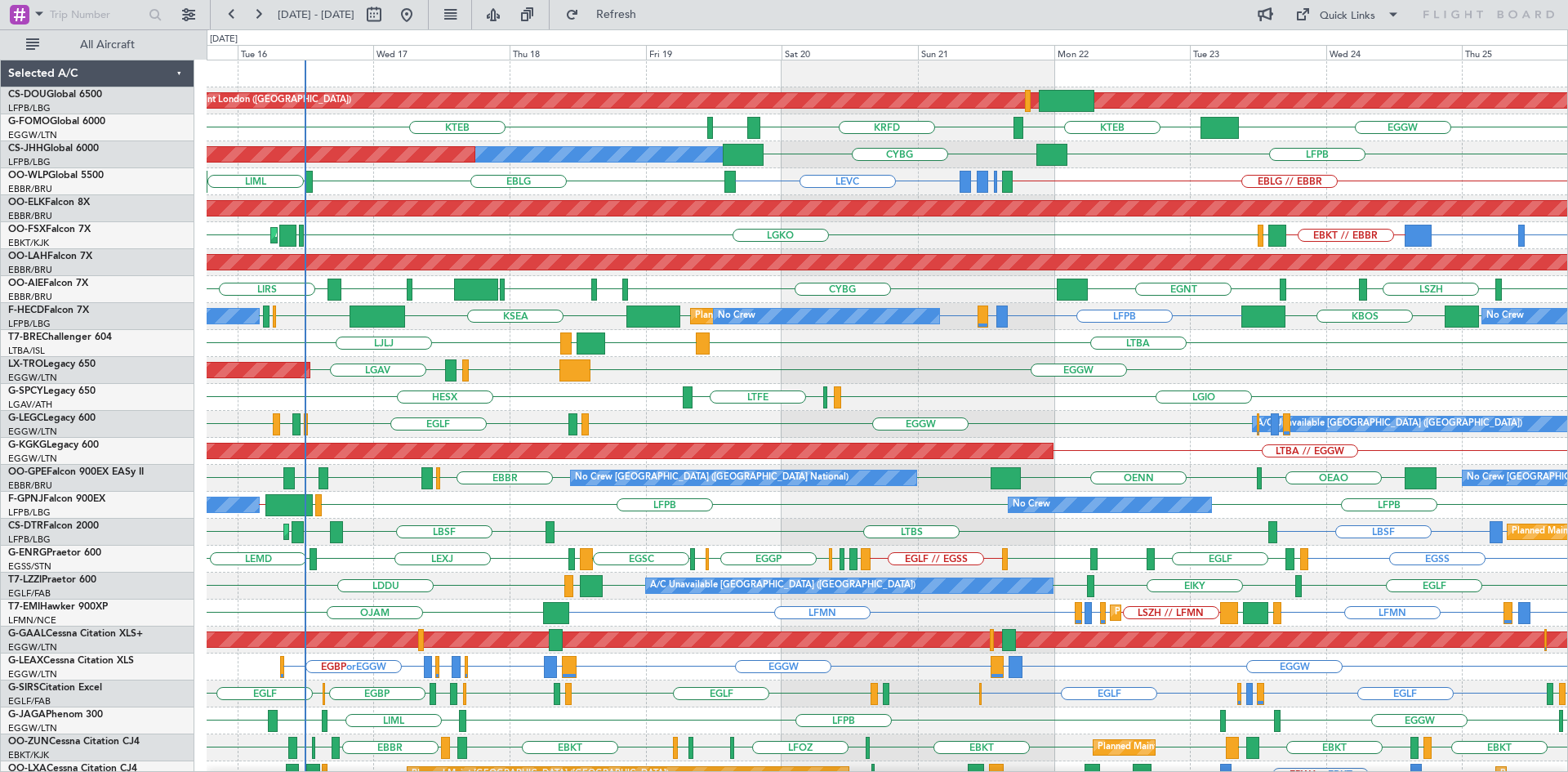
scroll to position [177, 0]
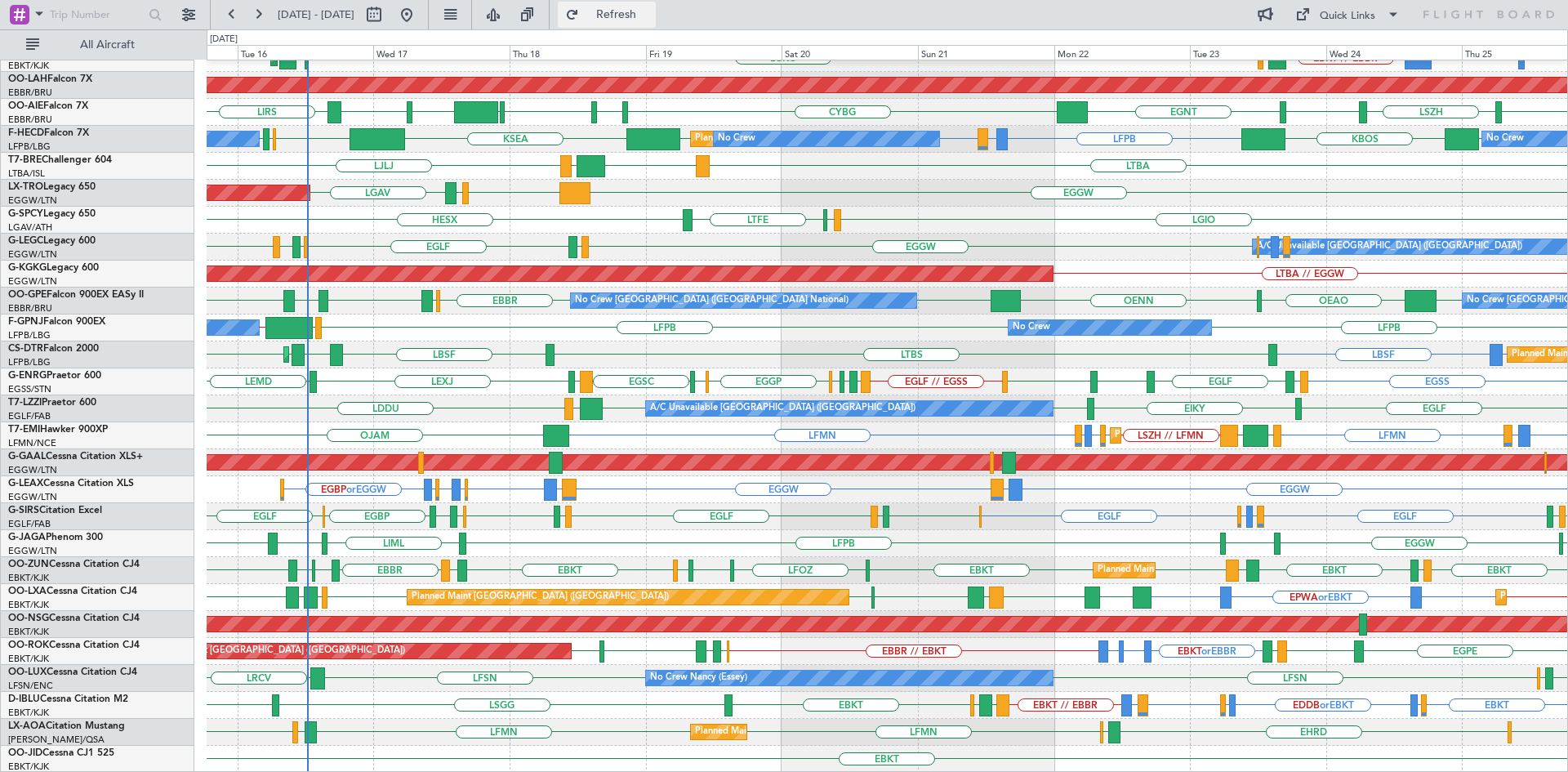
click at [651, 9] on span "Refresh" at bounding box center [616, 15] width 68 height 12
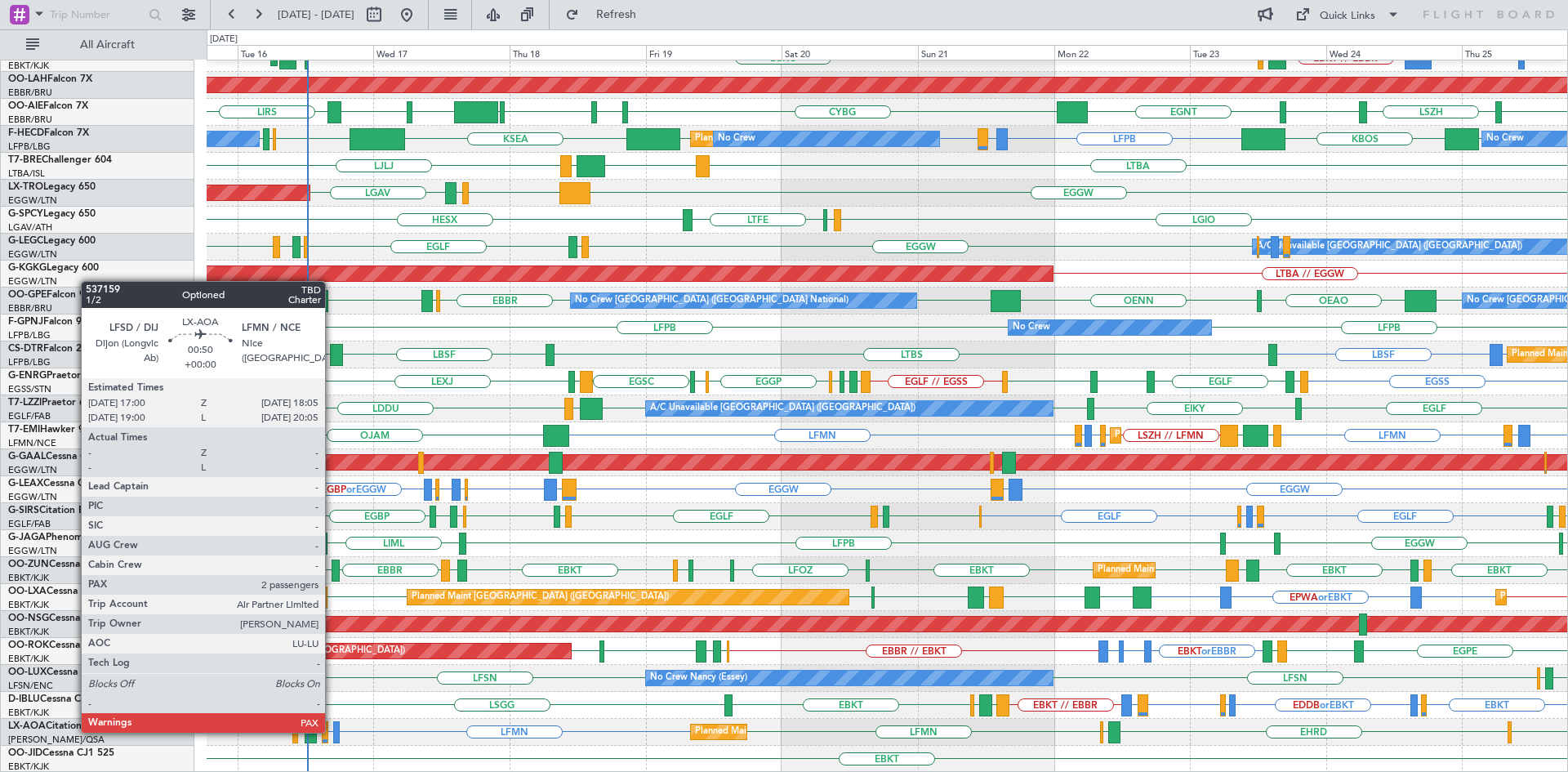
click at [333, 731] on div at bounding box center [335, 732] width 6 height 22
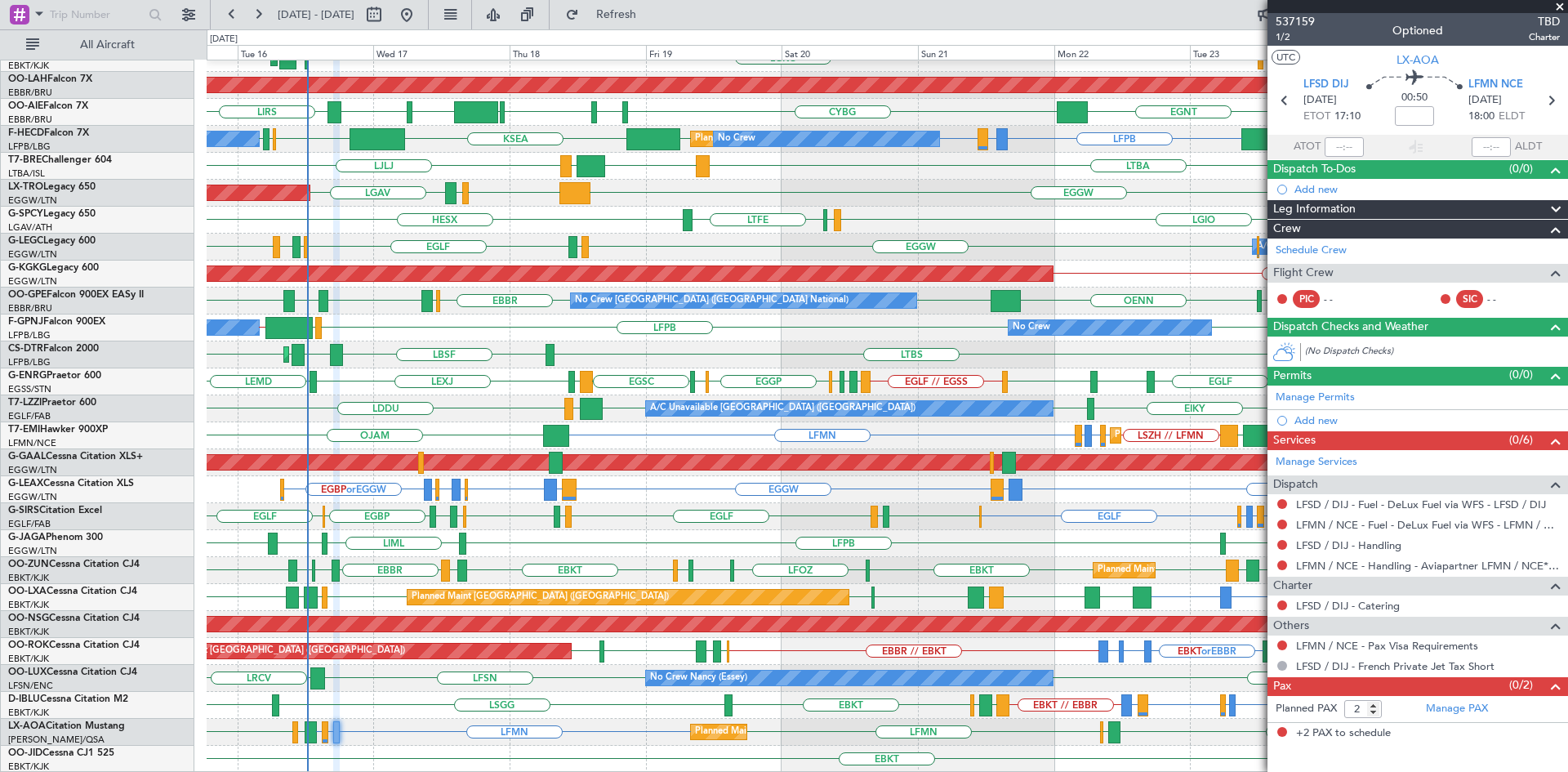
click at [1563, 5] on span at bounding box center [1560, 7] width 16 height 15
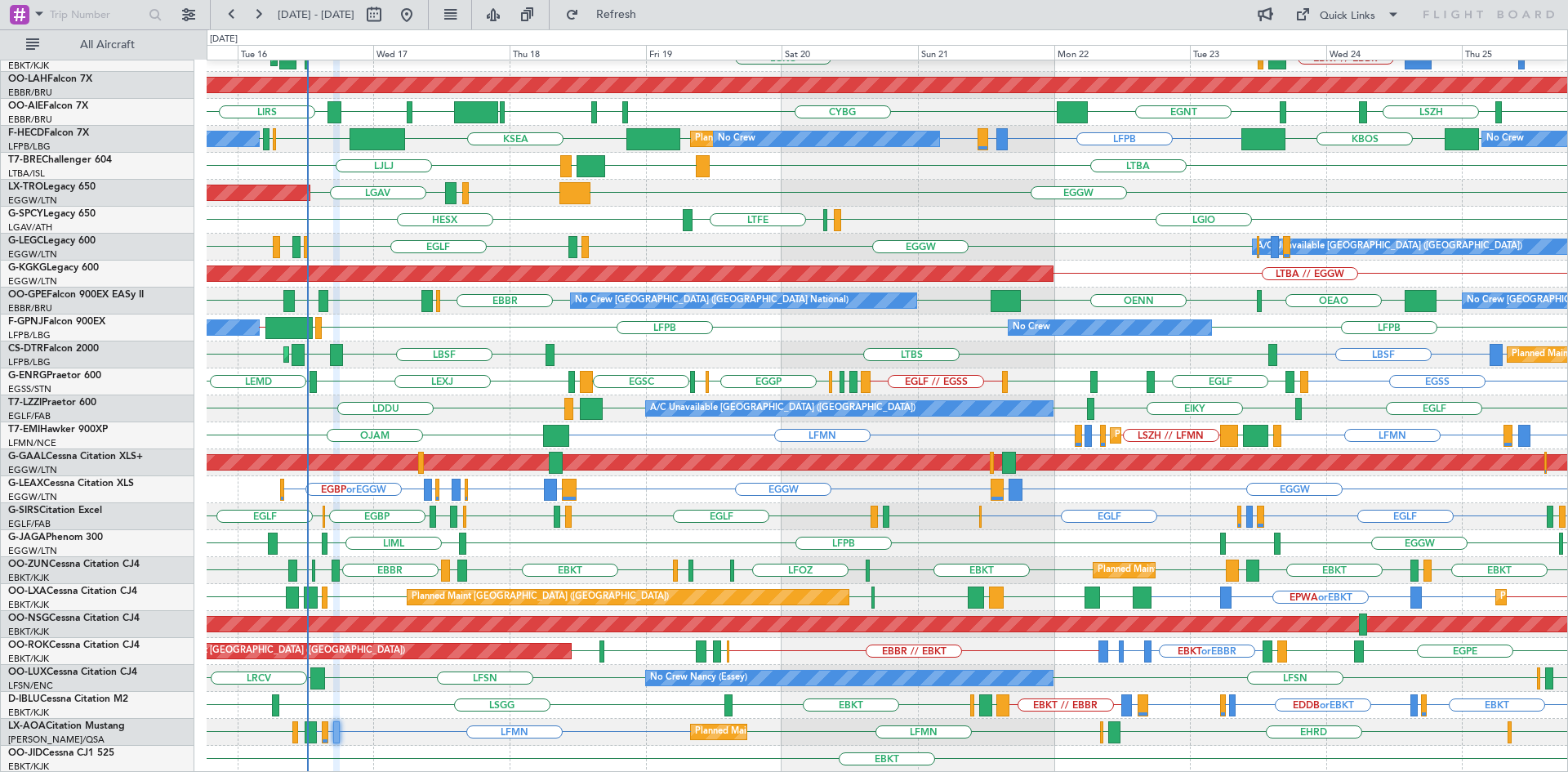
type input "0"
click at [651, 13] on span "Refresh" at bounding box center [616, 15] width 68 height 12
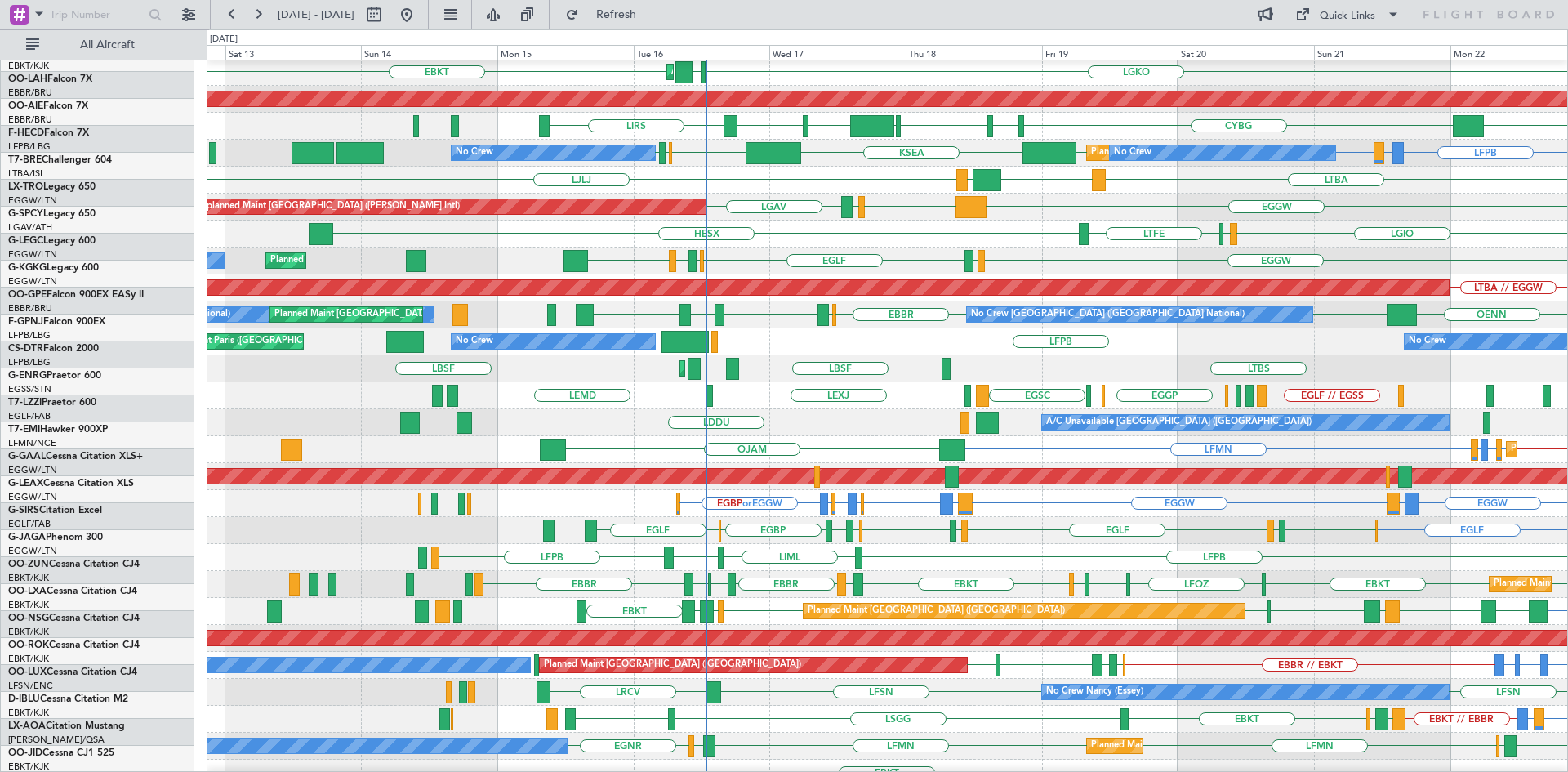
scroll to position [147, 0]
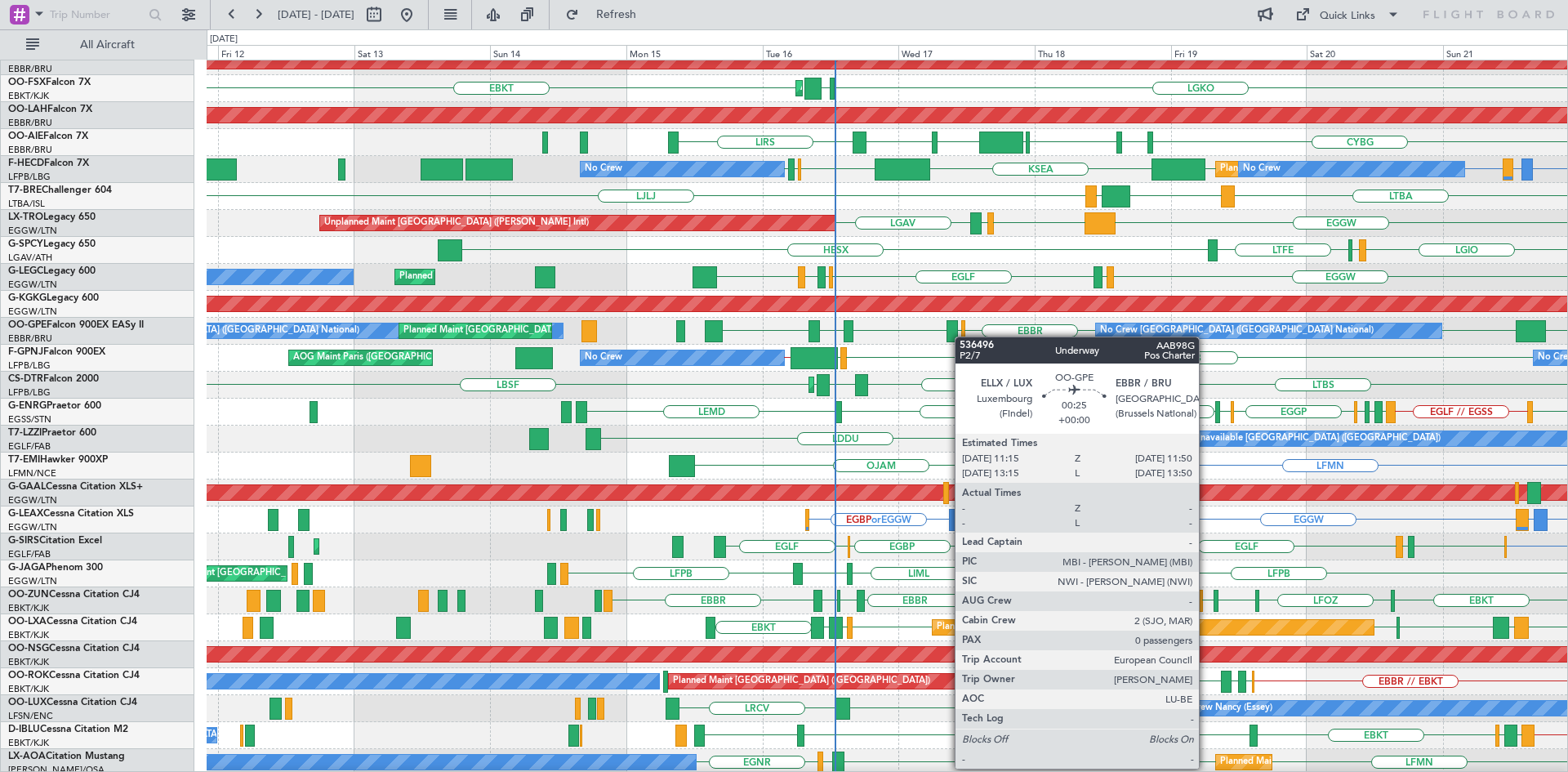
click at [963, 336] on div "EBBR ELLX LEMD LFPB LIRA OENN EBBR No Crew Brussels (Brussels National) No Crew…" at bounding box center [887, 331] width 1360 height 27
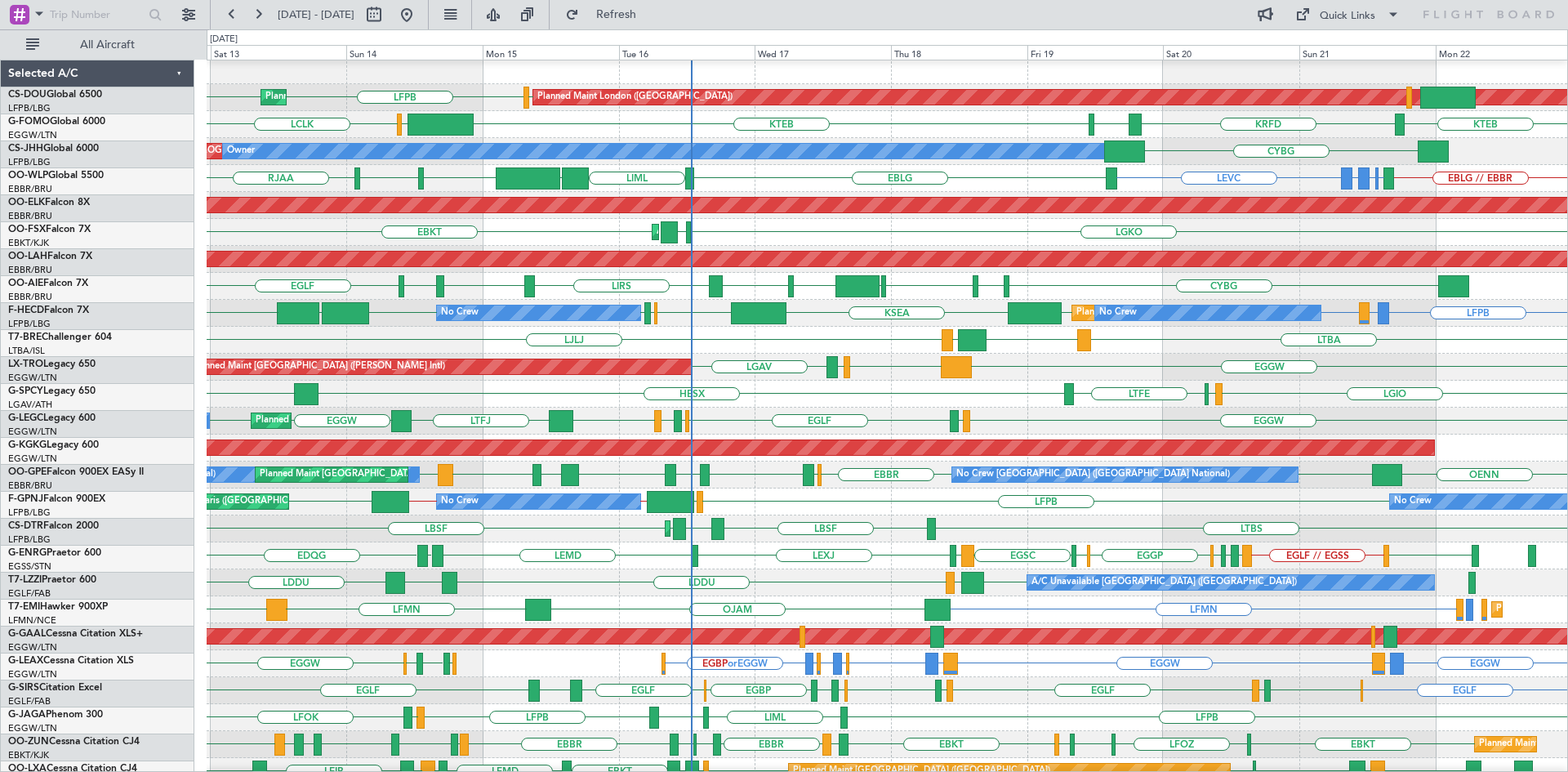
scroll to position [76, 0]
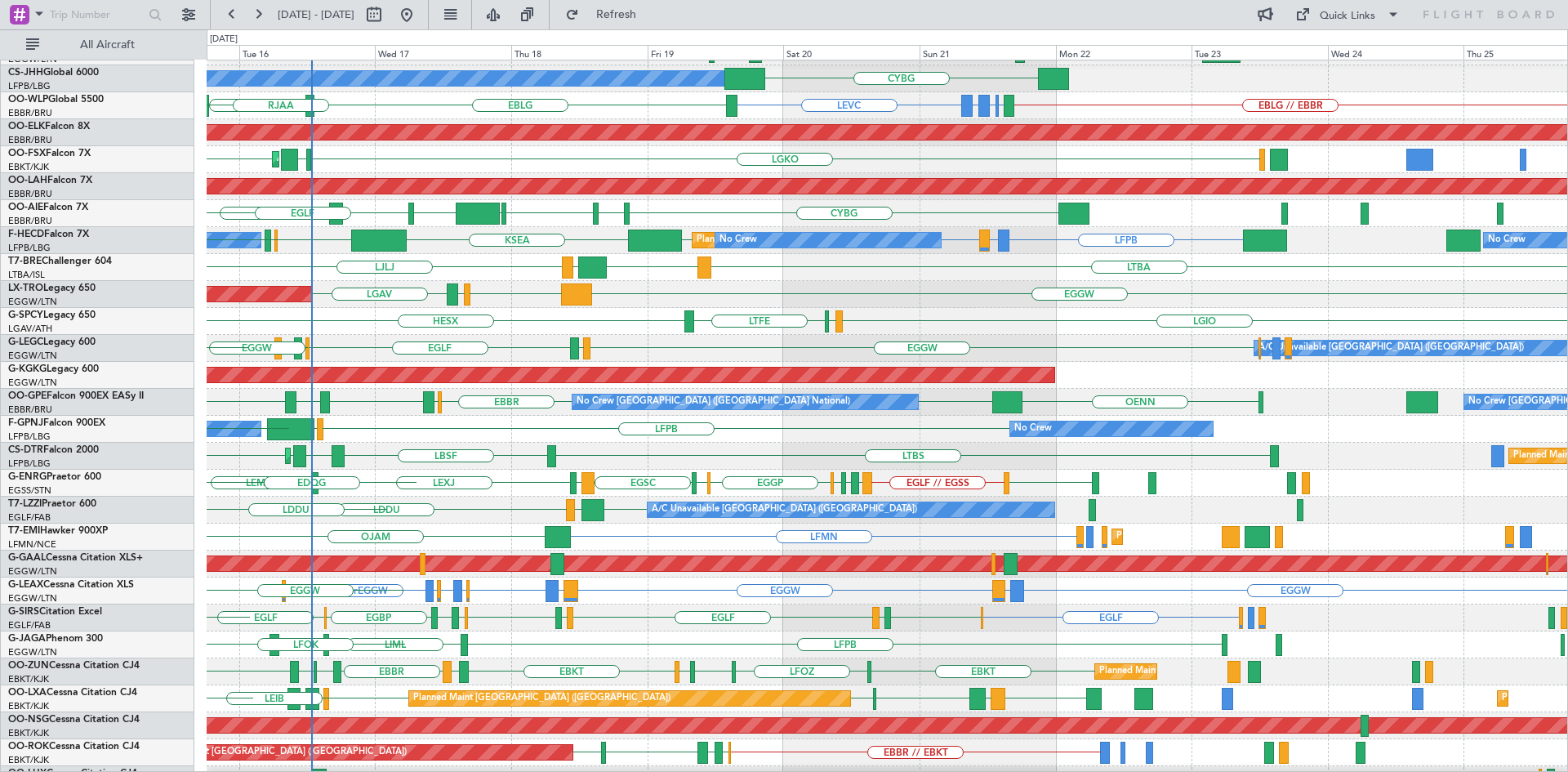
click at [603, 420] on div "No Crew No Crew LFPB LSGG LFPB // UCFM UCFM // LFPB LFPB AOG Maint Paris (Le Bo…" at bounding box center [887, 429] width 1360 height 27
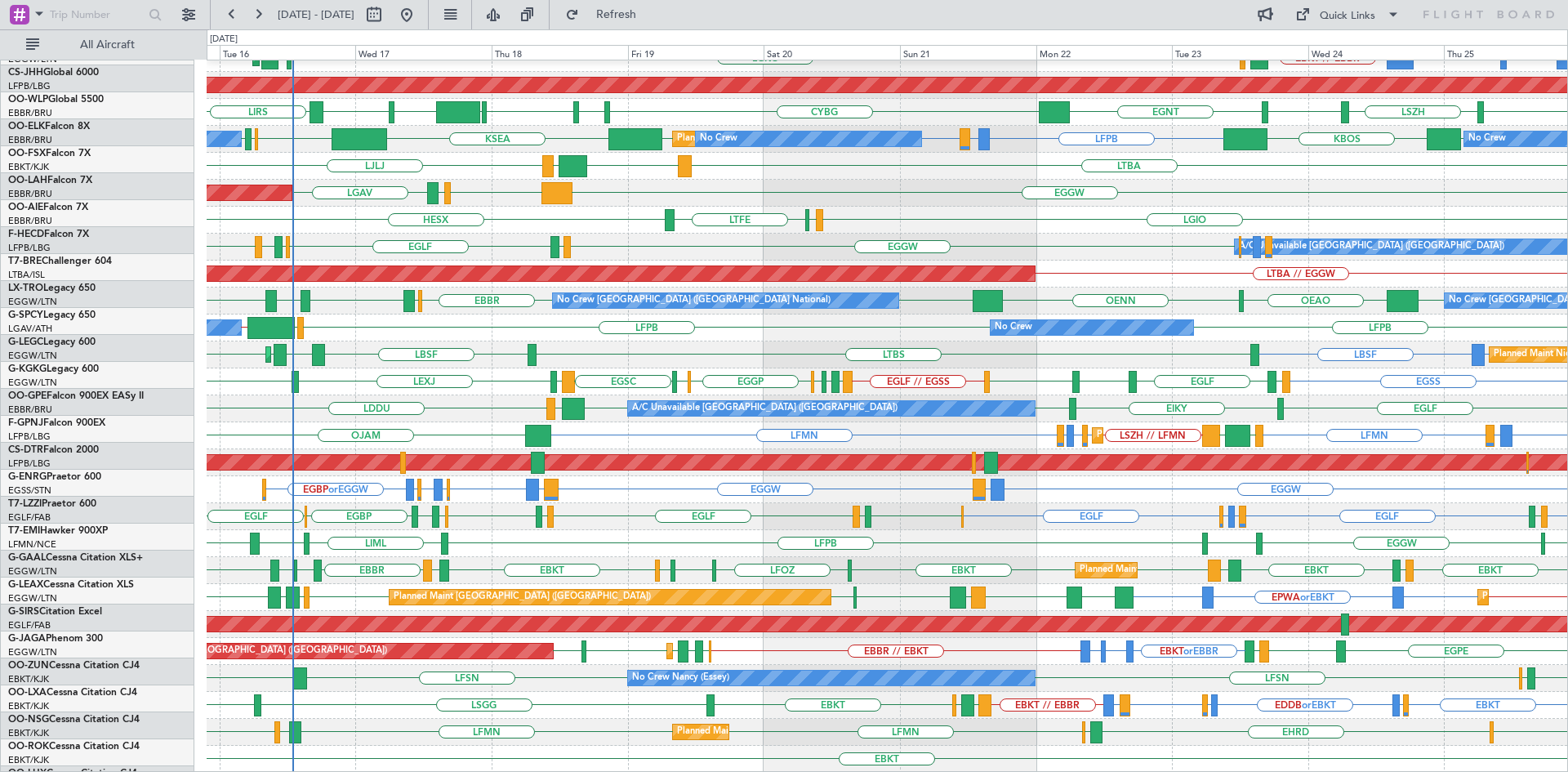
scroll to position [177, 0]
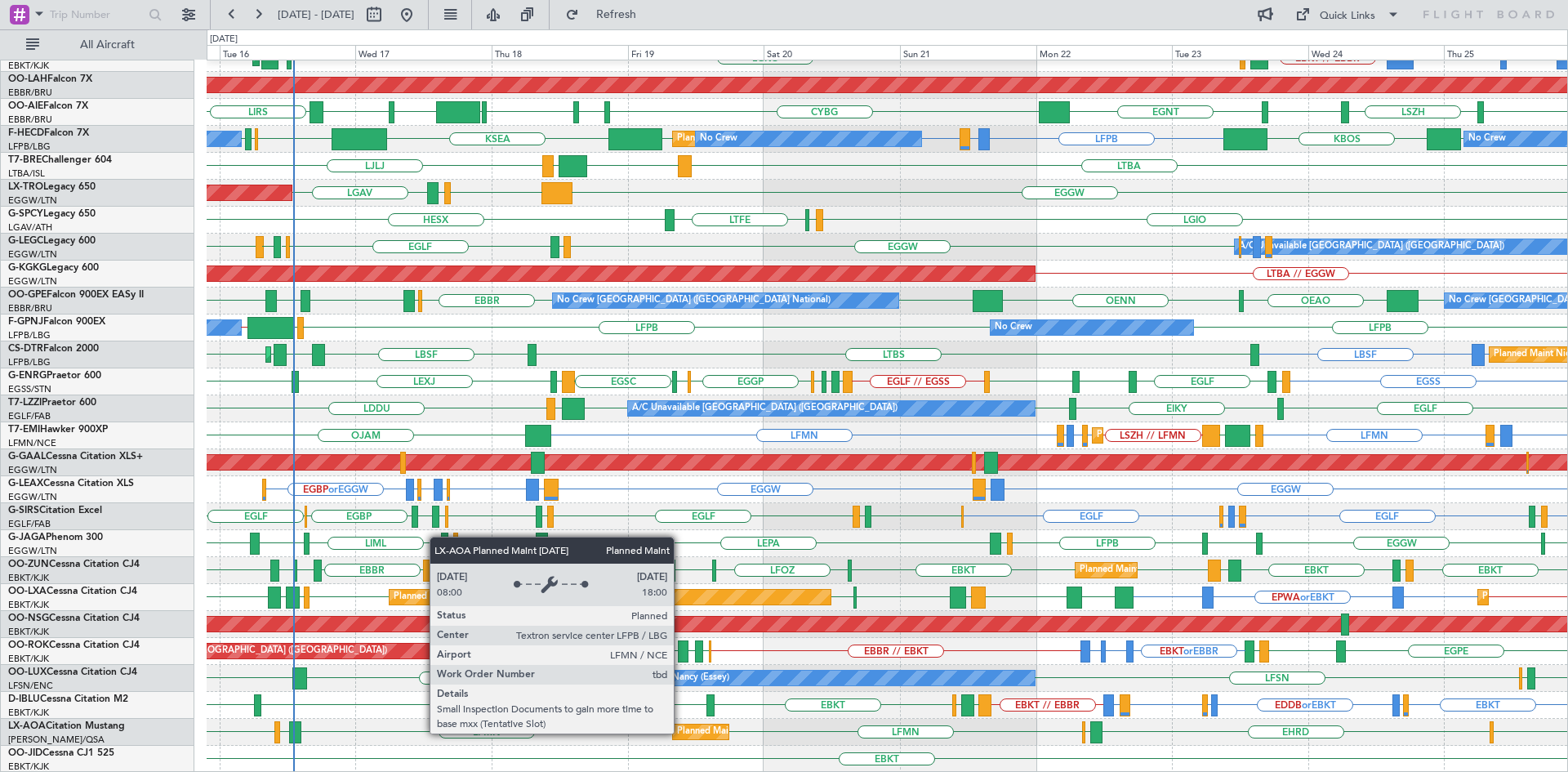
click at [681, 733] on div "Planned Maint Nice ([GEOGRAPHIC_DATA])" at bounding box center [769, 731] width 182 height 25
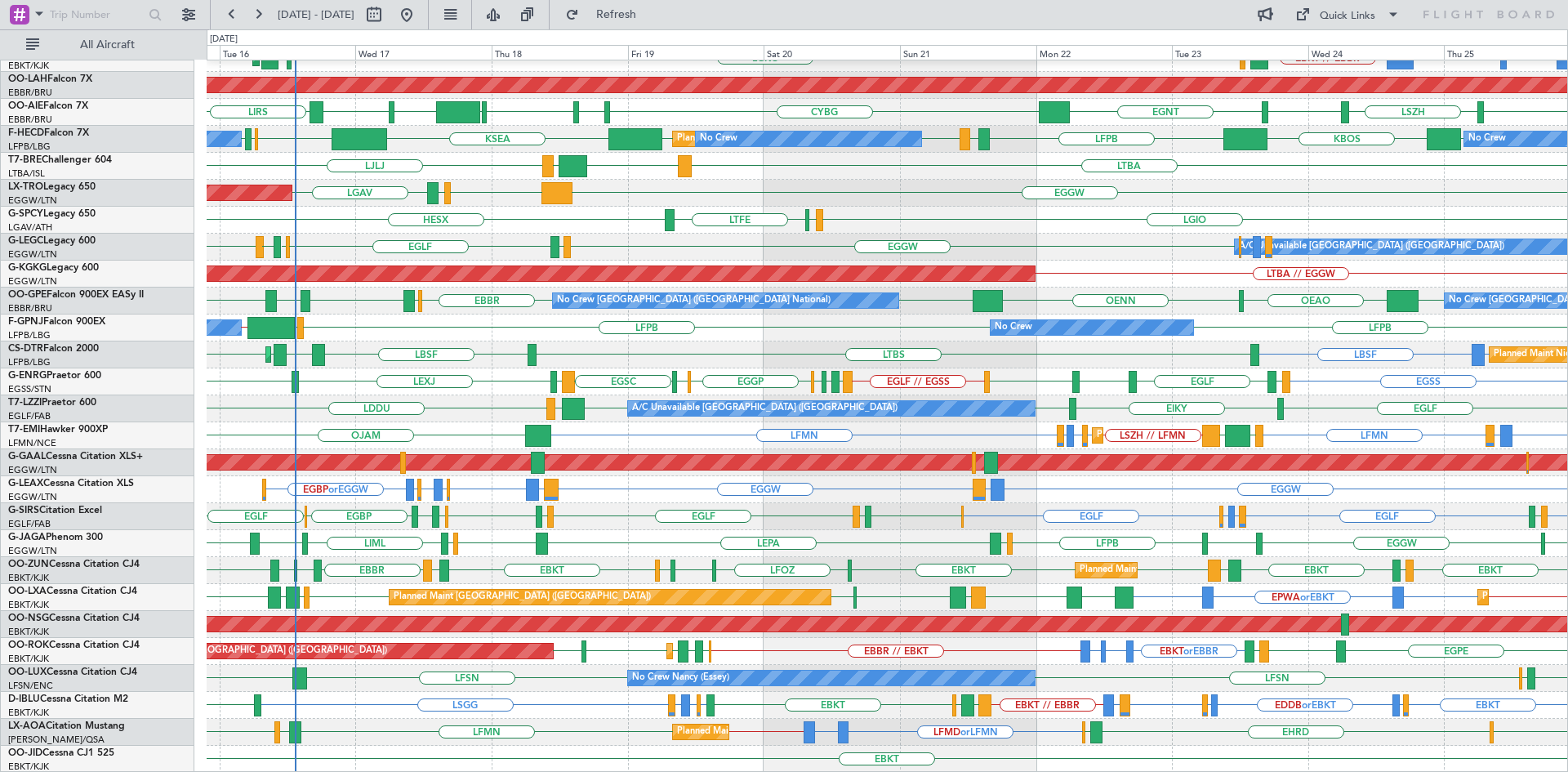
drag, startPoint x: 632, startPoint y: 6, endPoint x: 635, endPoint y: 30, distance: 24.2
click at [633, 6] on button "Refresh" at bounding box center [606, 15] width 98 height 26
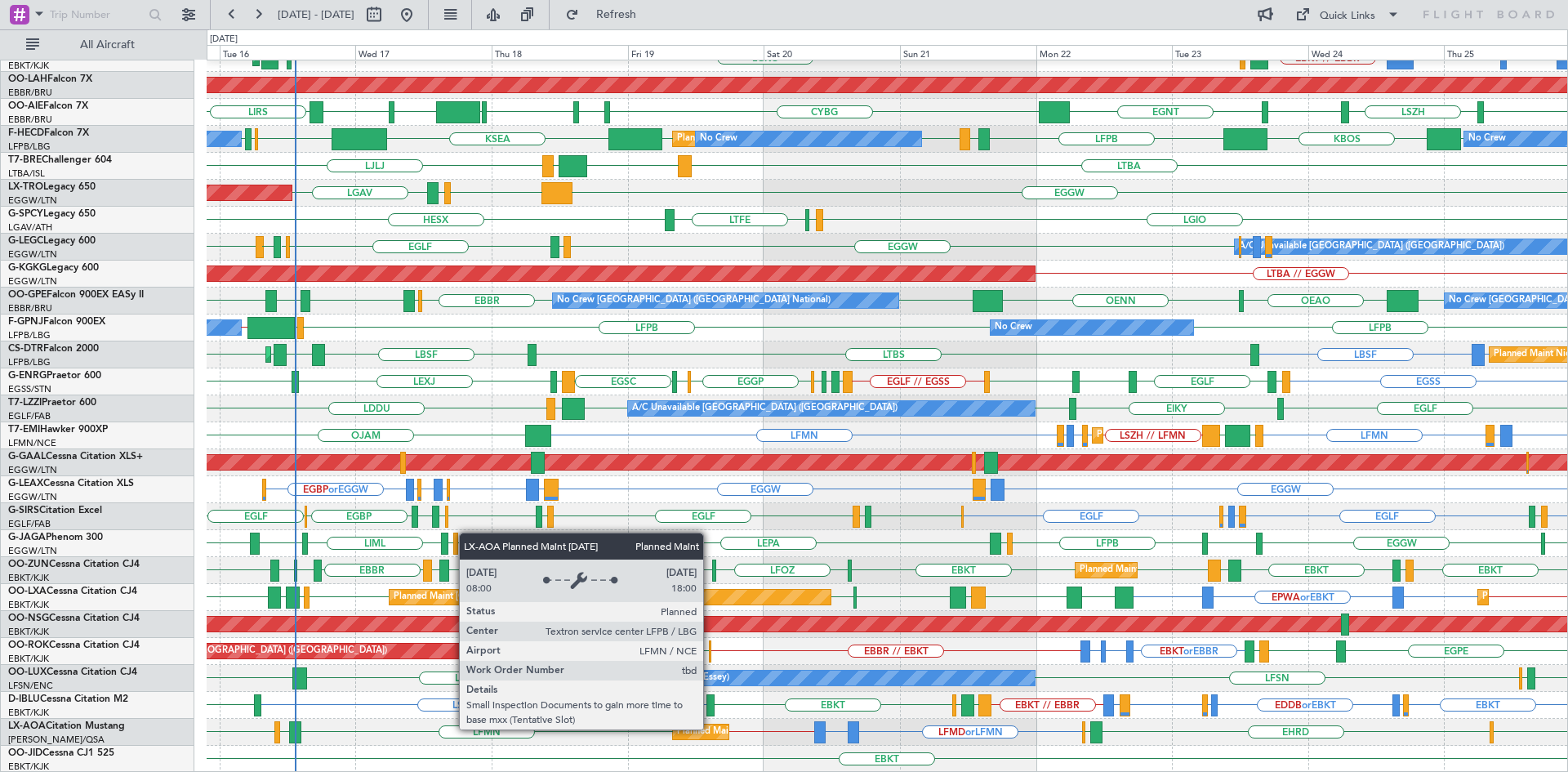
click at [710, 728] on div "Planned Maint Nice ([GEOGRAPHIC_DATA])" at bounding box center [769, 731] width 182 height 25
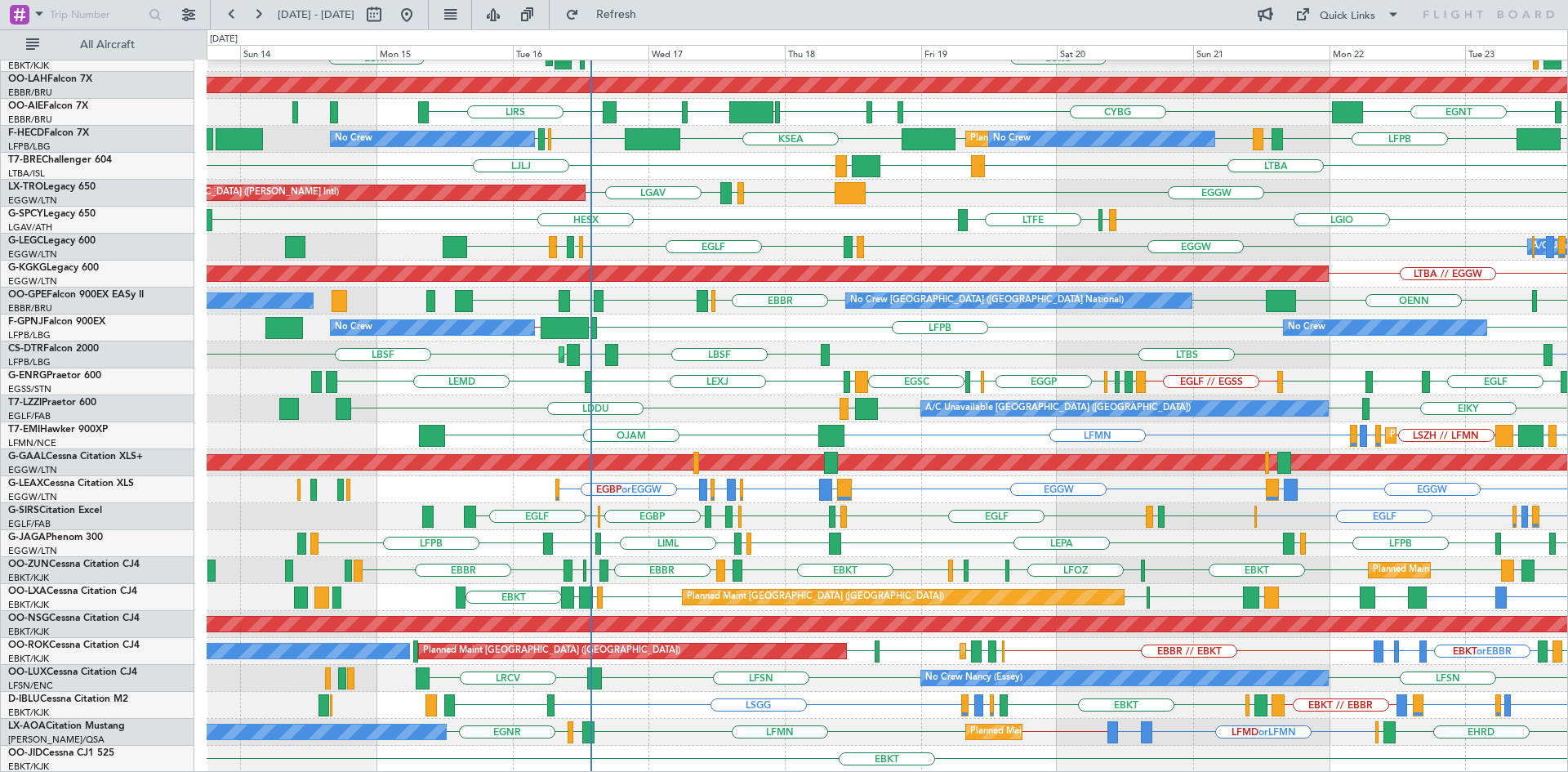
click at [1135, 647] on div "Planned Maint Kortrijk-Wevelgem LGKO LGAV LGAV EBKT AOG Maint Kortrijk-Wevelgem…" at bounding box center [887, 328] width 1360 height 890
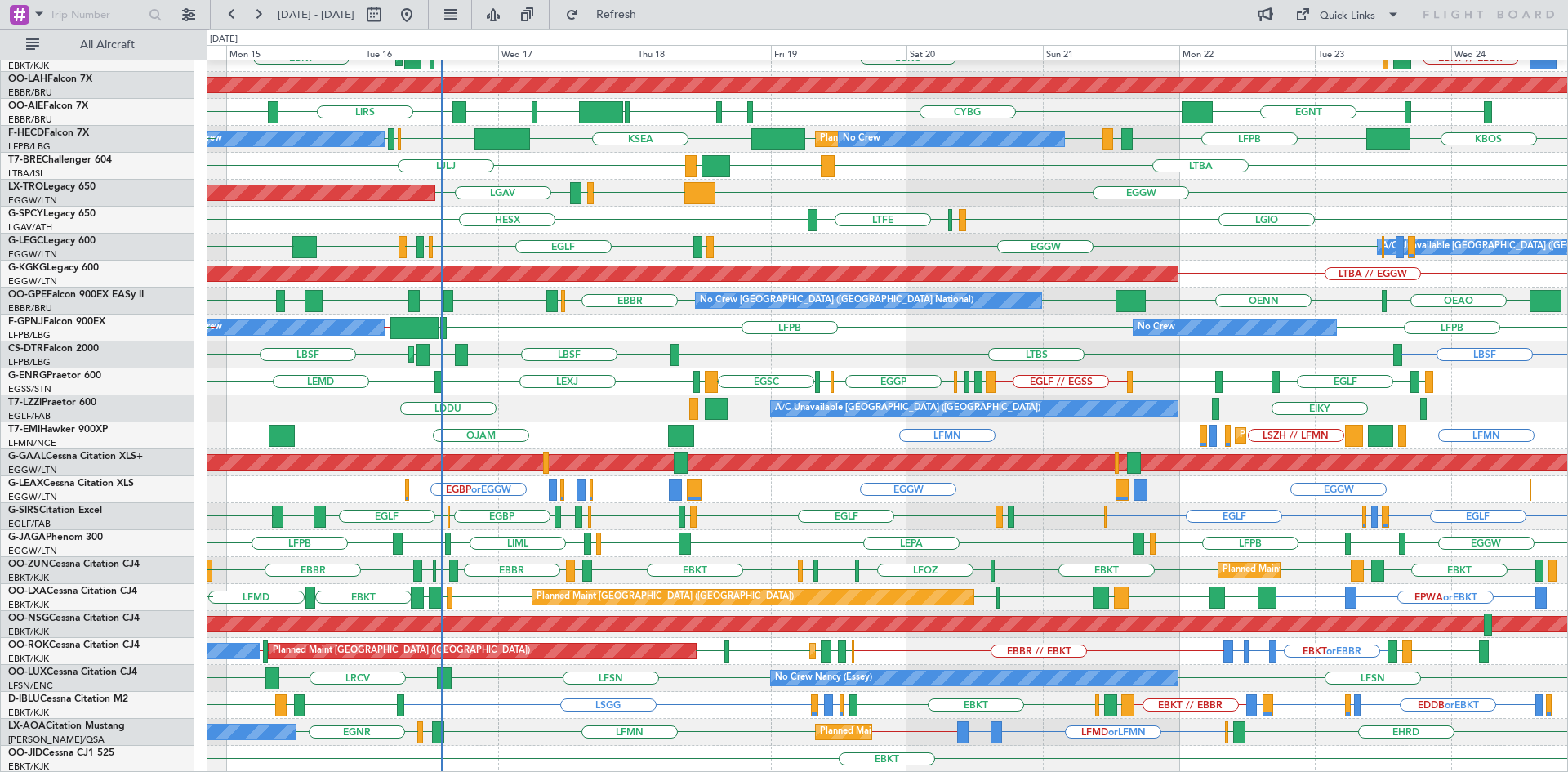
click at [912, 382] on div "Planned Maint Kortrijk-Wevelgem AOG Maint Kortrijk-Wevelgem EBKT // EBBR LGKO L…" at bounding box center [887, 328] width 1360 height 890
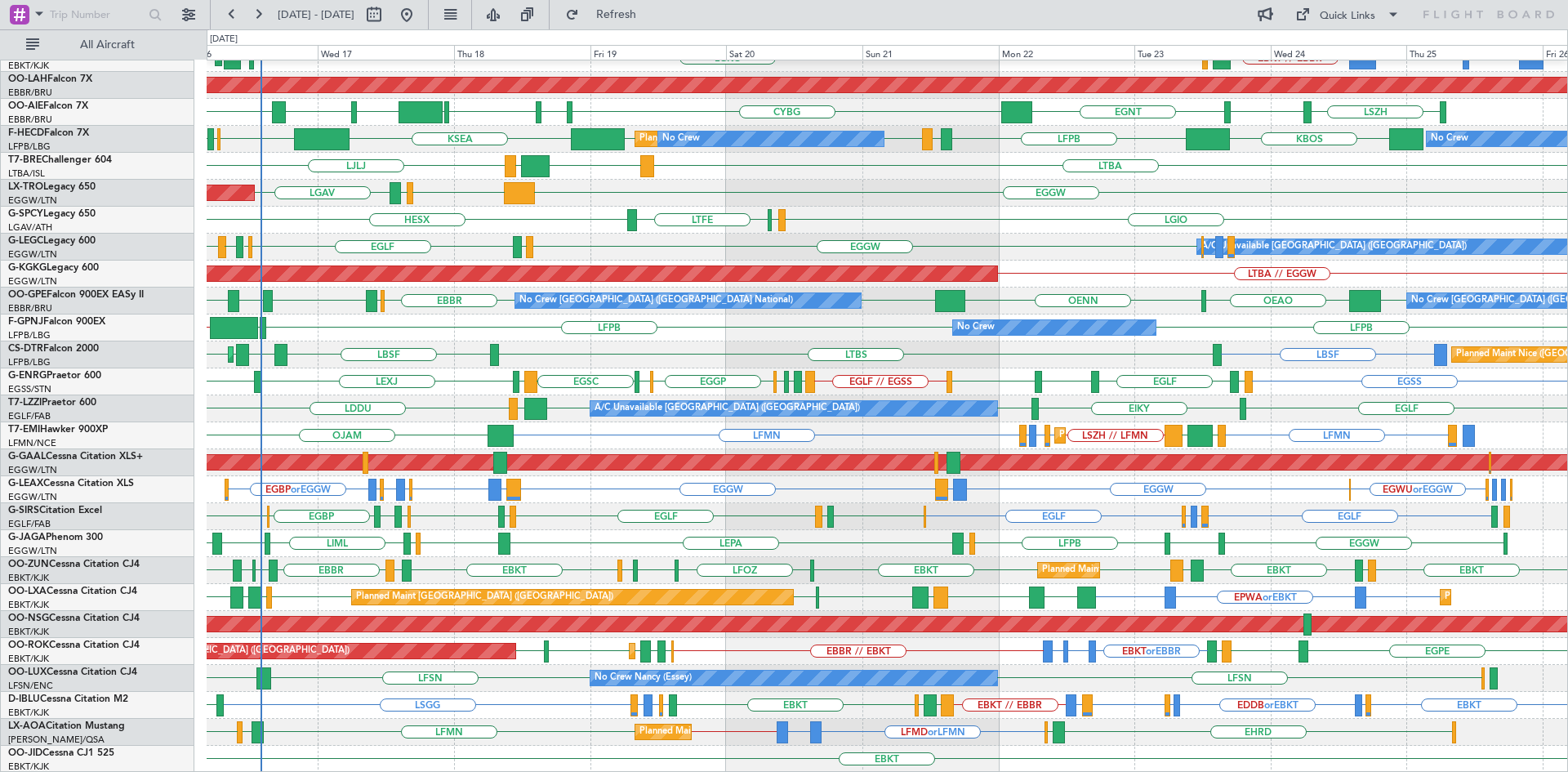
click at [387, 387] on div "Planned Maint Kortrijk-Wevelgem BGGH or EBKT EBKT // EBBR LGKO LGAV LGAV EBKT L…" at bounding box center [887, 328] width 1360 height 890
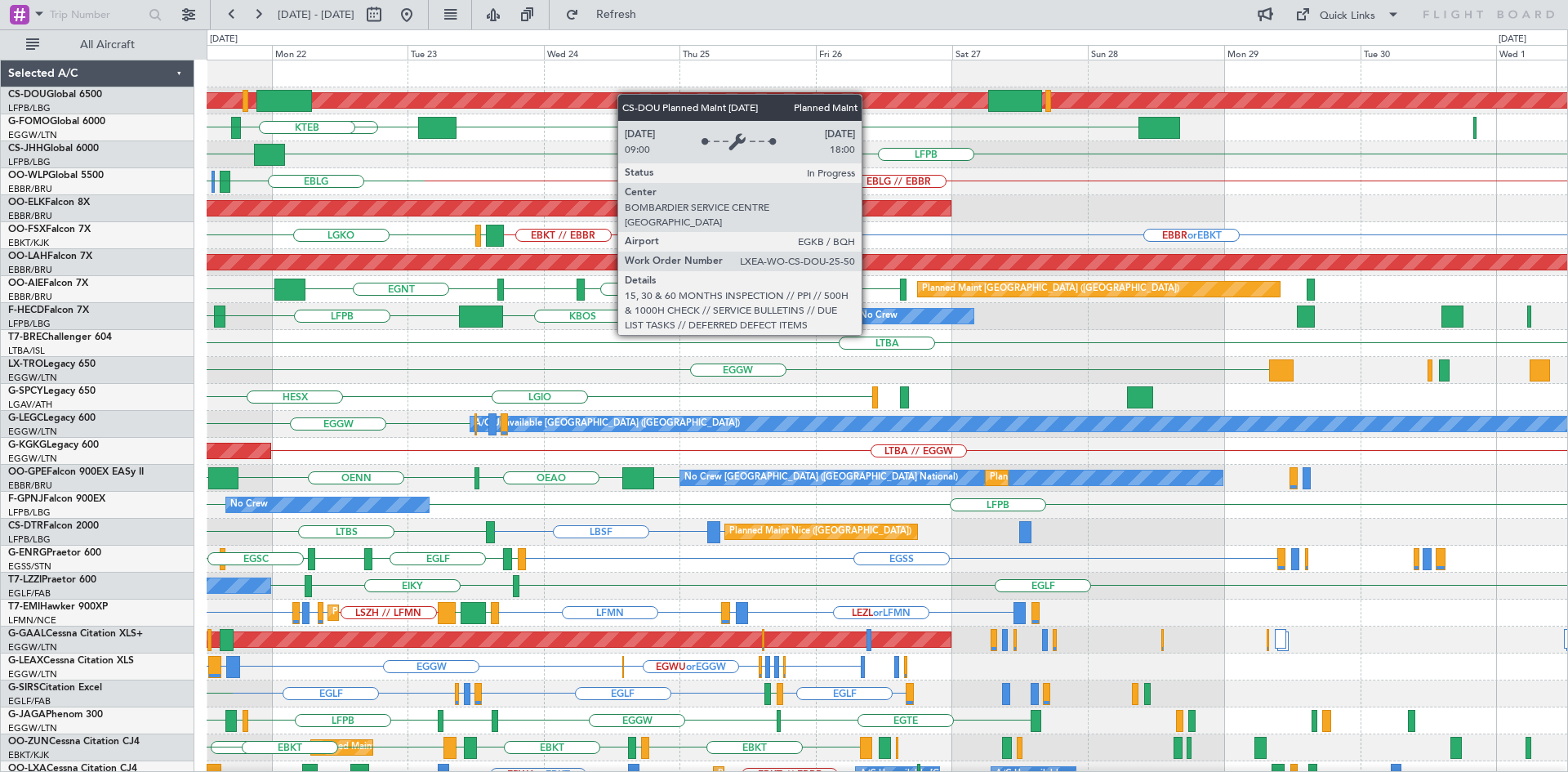
click at [625, 94] on div "Planned Maint London ([GEOGRAPHIC_DATA]) EGGW KTEB KRFD KBOS KTEB LFPB CYBG Own…" at bounding box center [887, 505] width 1360 height 890
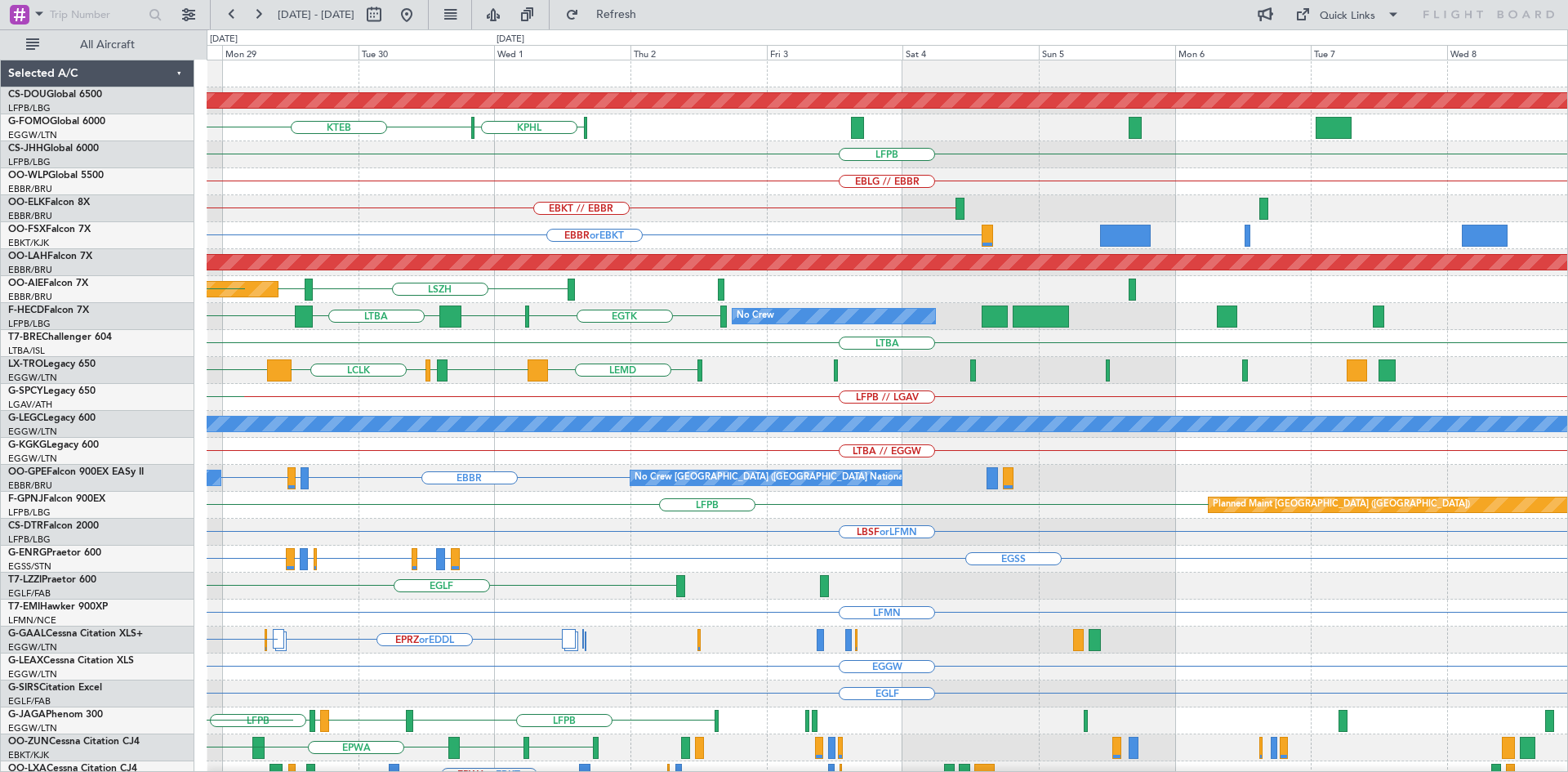
click at [312, 376] on div "Planned Maint London ([GEOGRAPHIC_DATA]) KPHL KTEB EGGW LFPB EBLG // EBBR EBKT …" at bounding box center [887, 505] width 1360 height 890
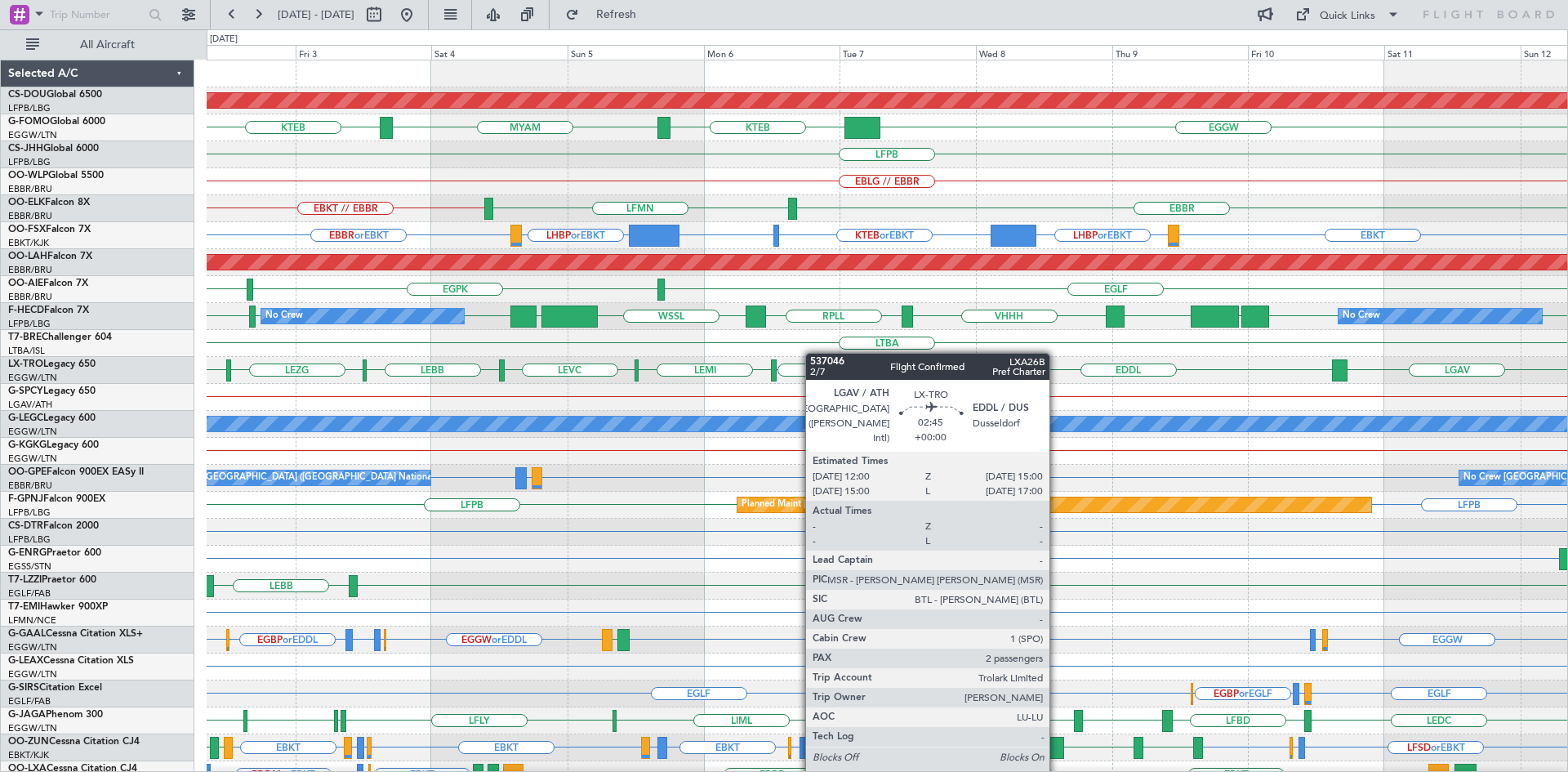
click at [1215, 385] on div "LFPB // LGAV" at bounding box center [887, 397] width 1360 height 27
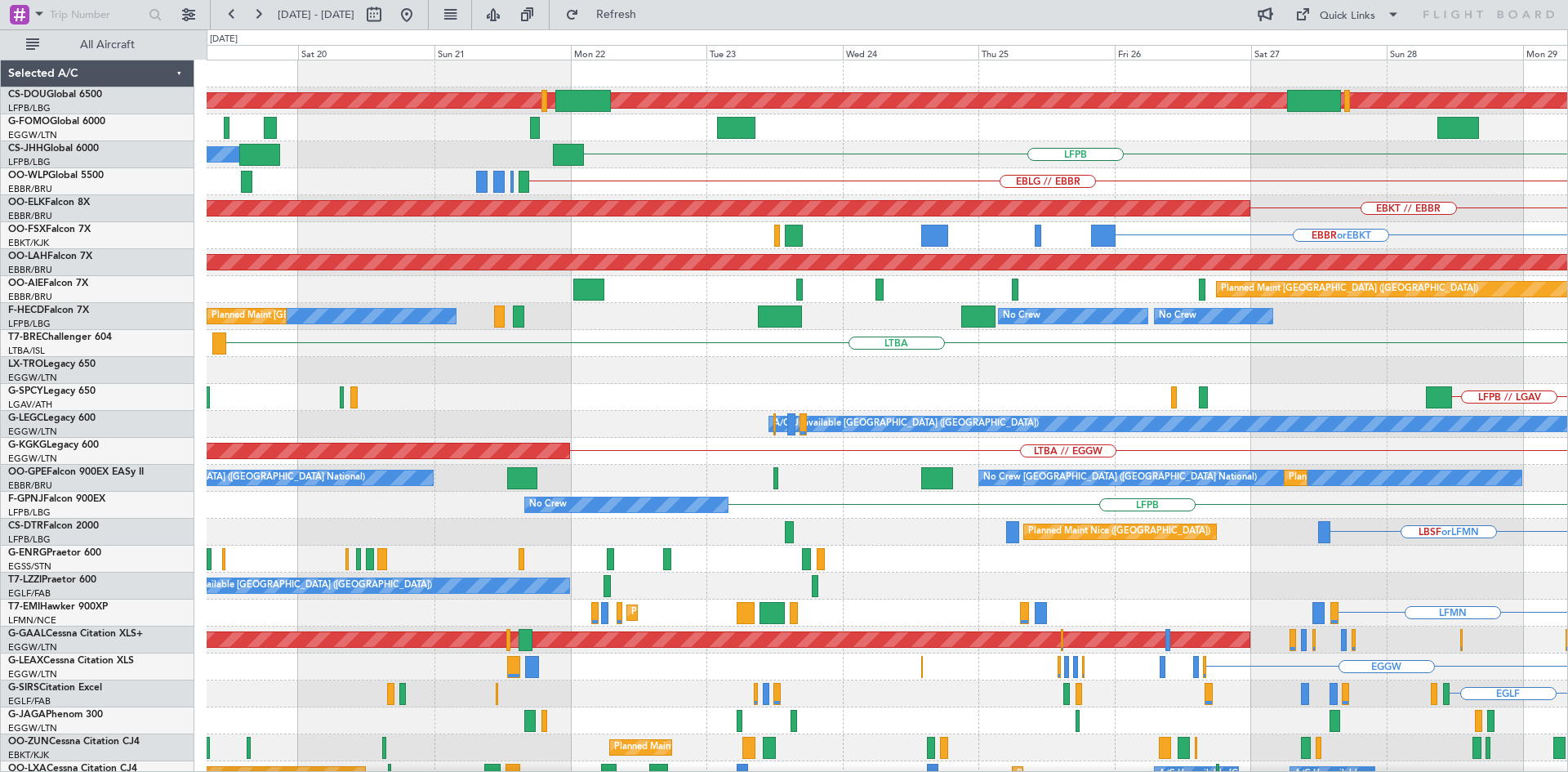
click at [1567, 493] on html "[DATE] - [DATE] Refresh Quick Links All Aircraft Planned Maint [GEOGRAPHIC_DATA…" at bounding box center [784, 386] width 1568 height 772
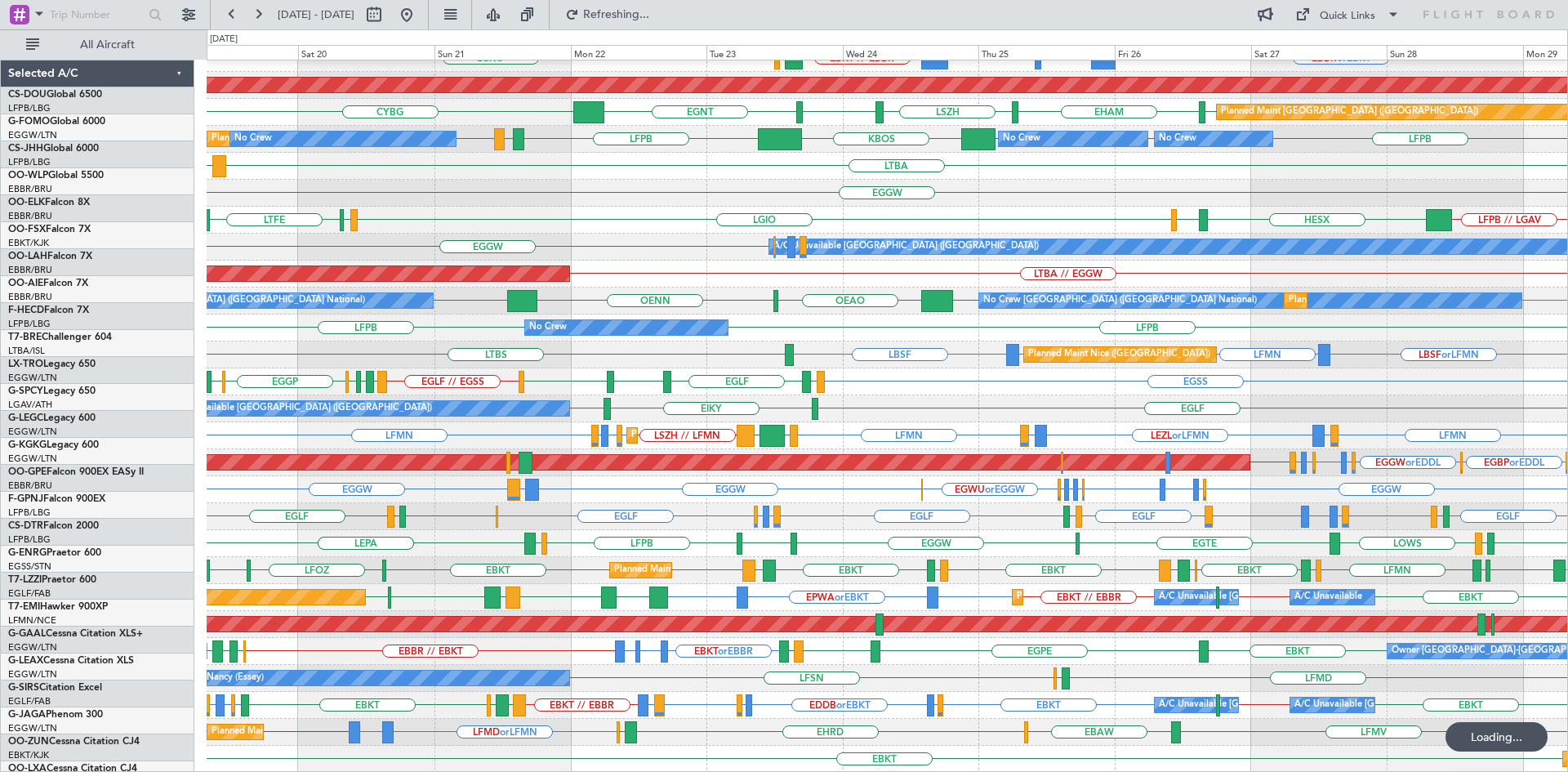
scroll to position [177, 0]
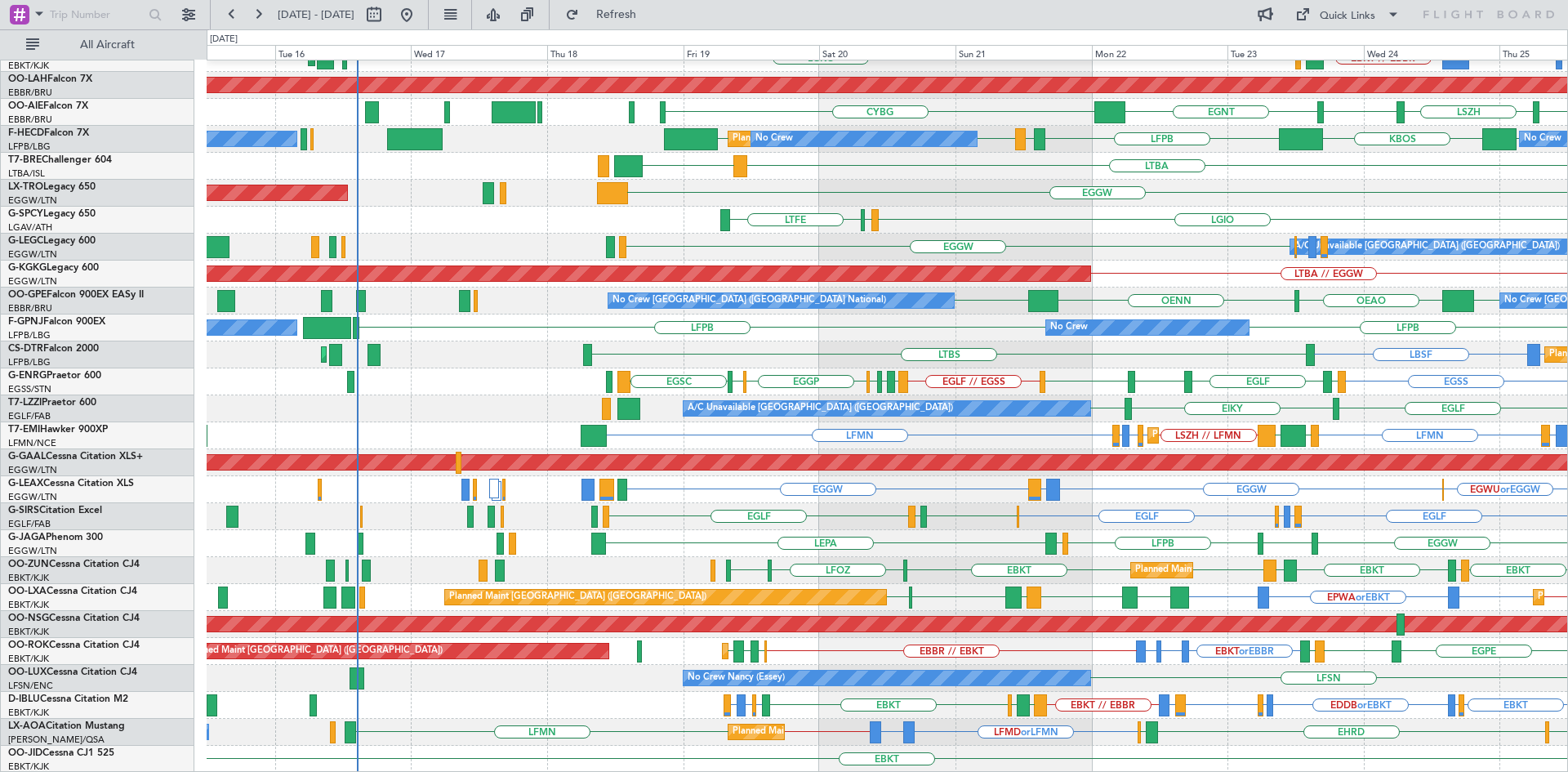
click at [1040, 549] on div "Planned Maint Kortrijk-[GEOGRAPHIC_DATA] EBKT // EBBR BGBW or EBKT BGGH or EBKT…" at bounding box center [887, 328] width 1360 height 890
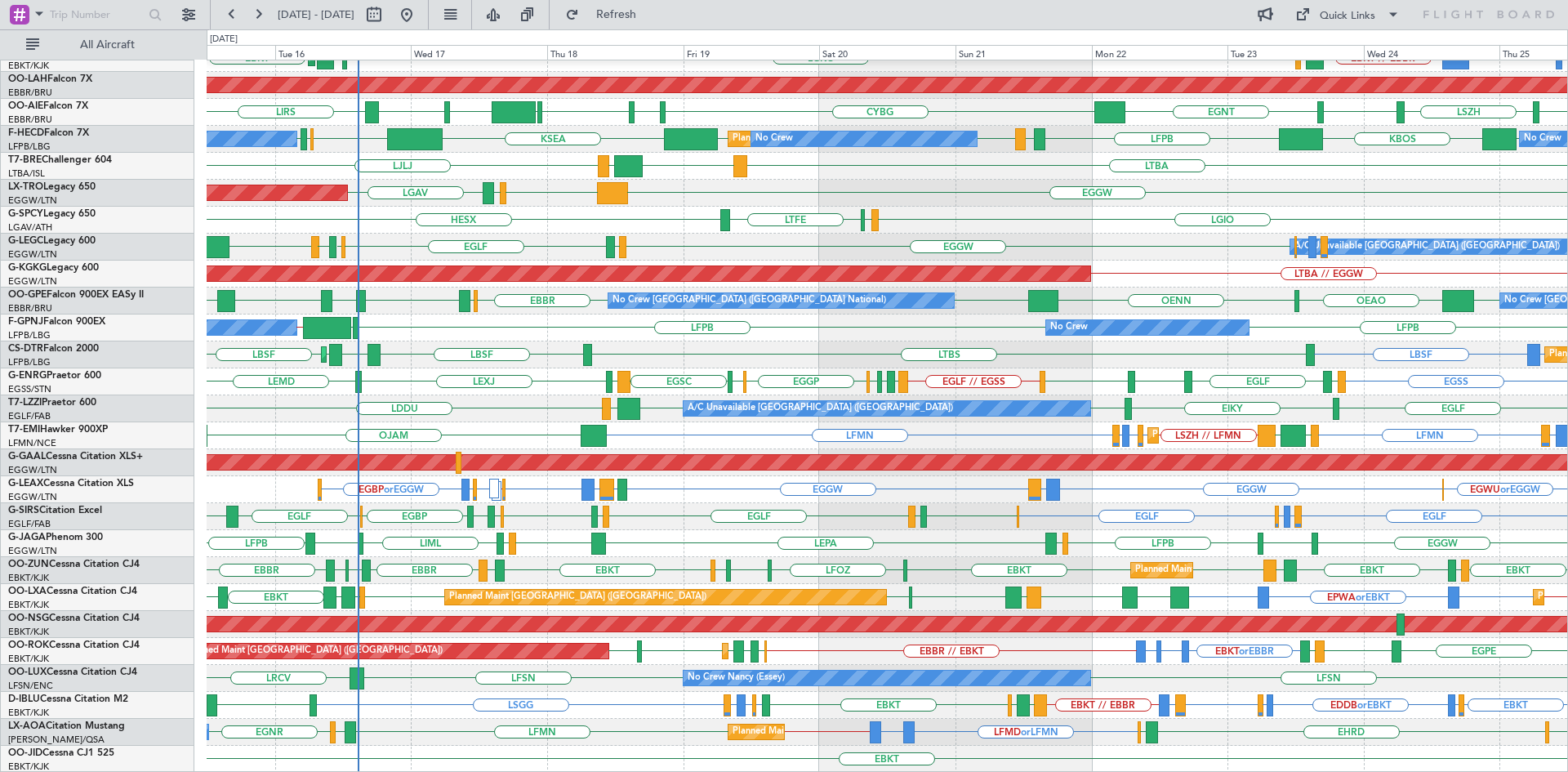
scroll to position [0, 0]
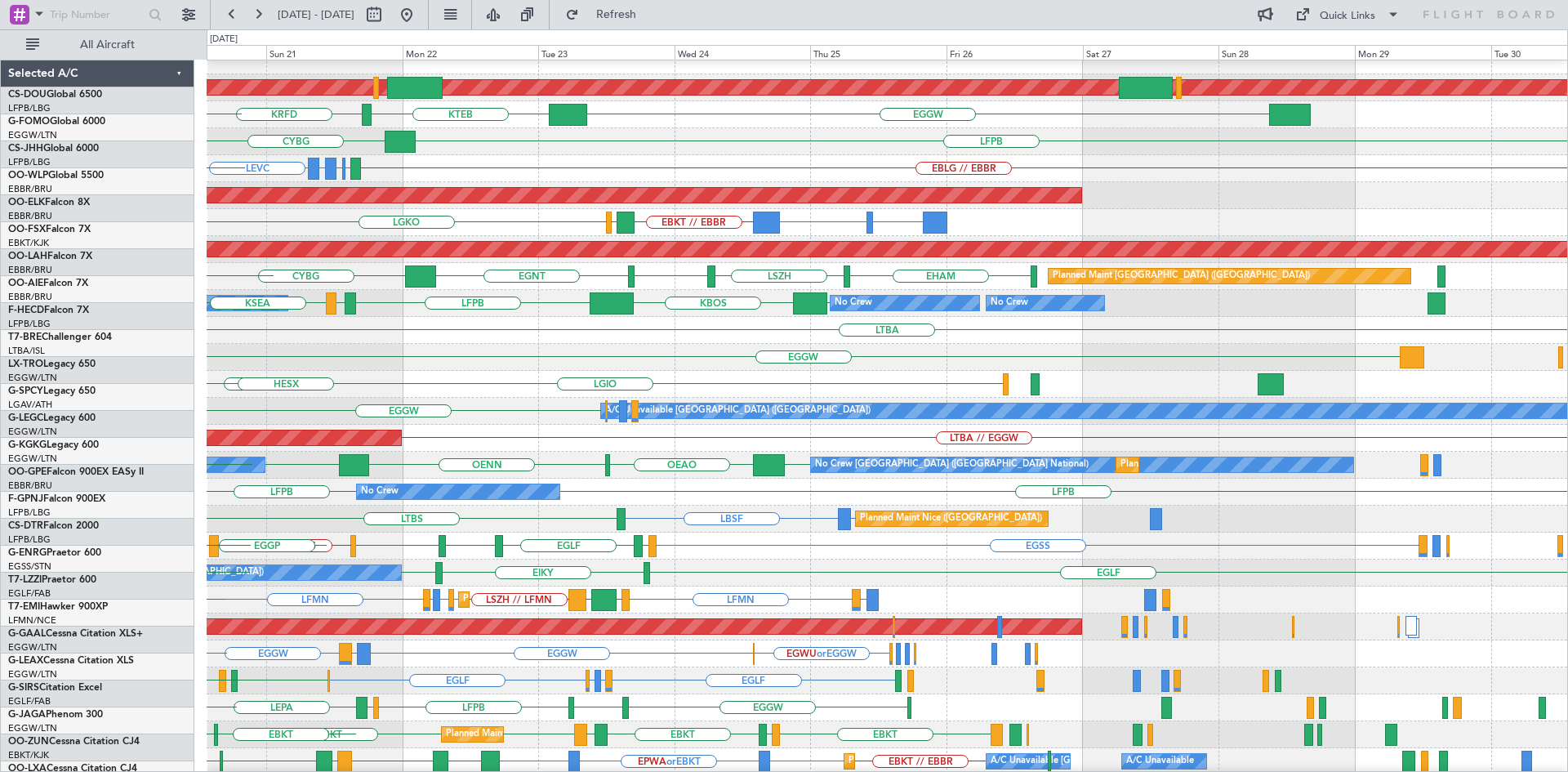
click at [129, 287] on div "Planned Maint London ([GEOGRAPHIC_DATA]) EGGW KTEB KRFD KBOS KTEB LFPB CYBG Own…" at bounding box center [784, 400] width 1568 height 742
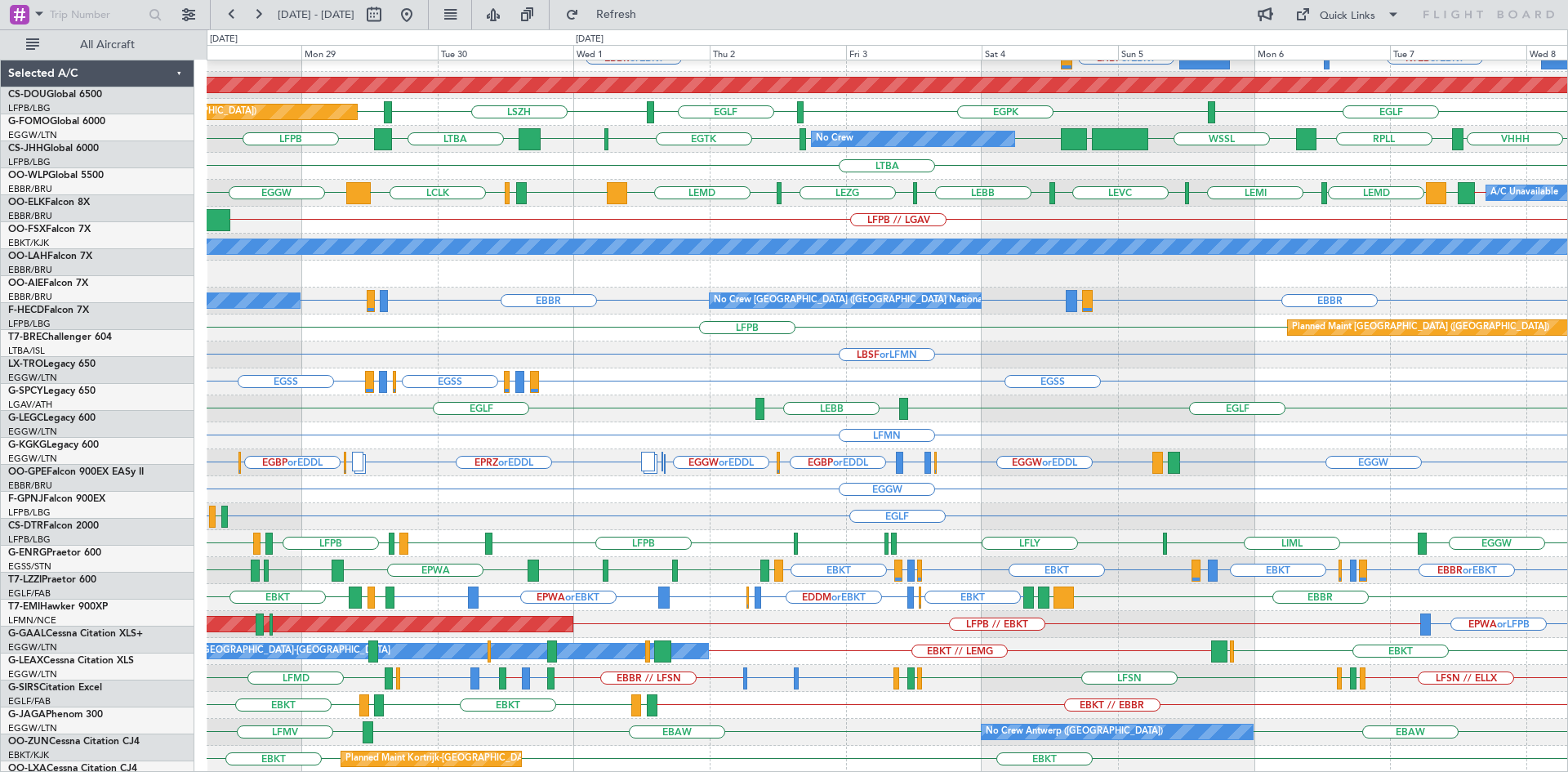
scroll to position [177, 0]
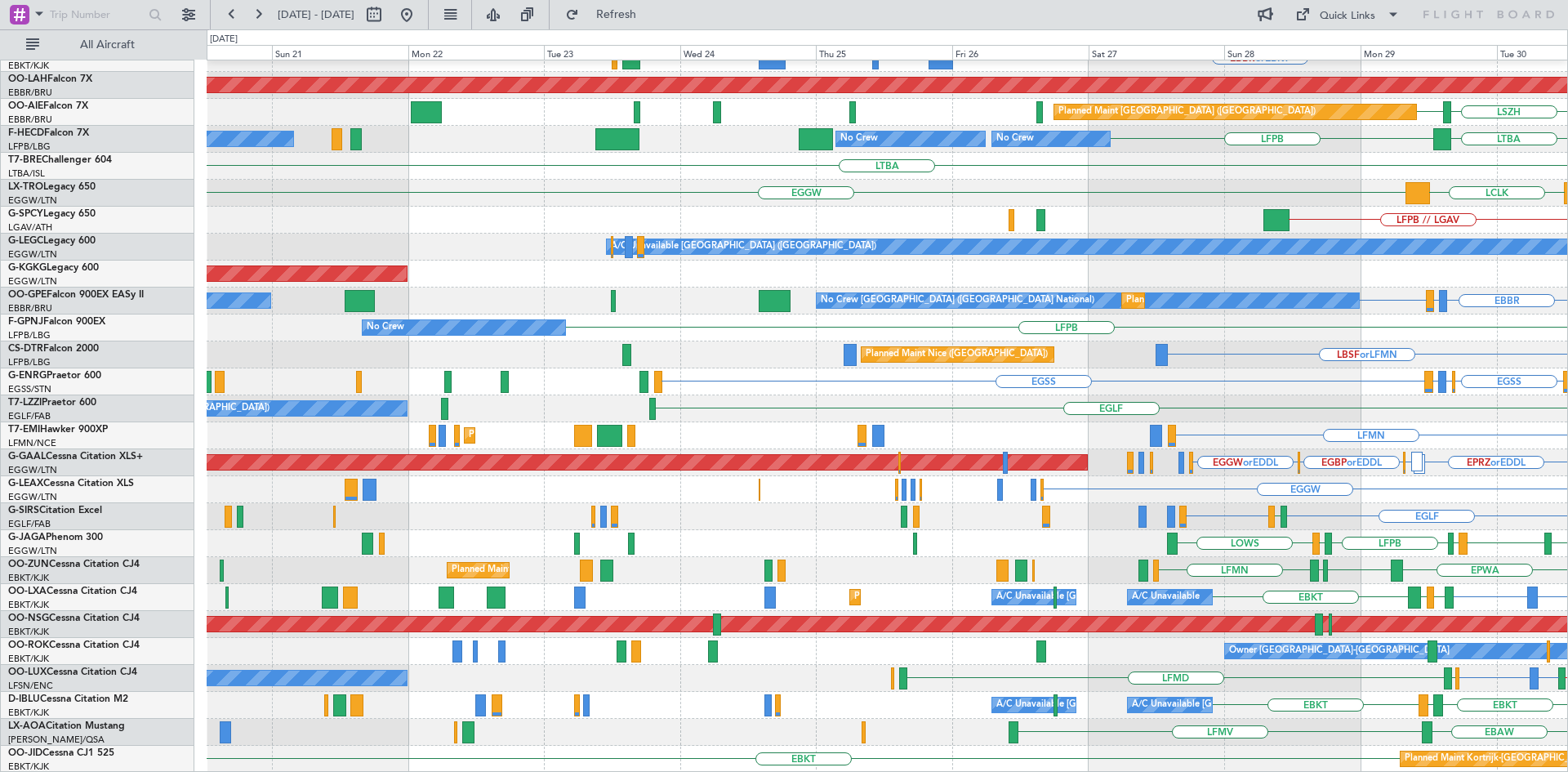
click at [1567, 421] on html "[DATE] - [DATE] Refresh Quick Links All Aircraft EBKT // EBBR Planned Maint [GE…" at bounding box center [784, 386] width 1568 height 772
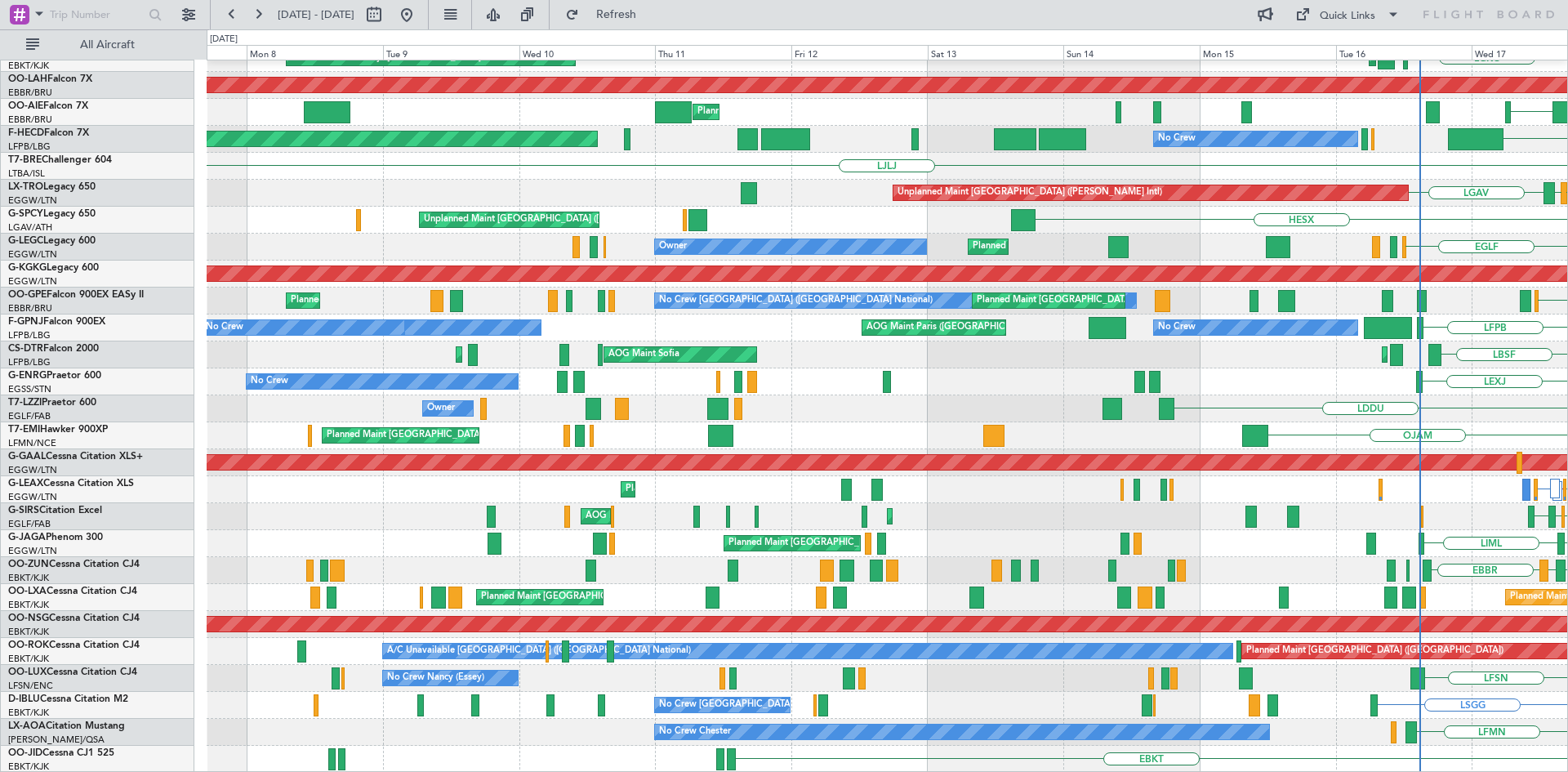
click at [1567, 111] on html "[DATE] - [DATE] Refresh Quick Links All Aircraft Planned Maint [GEOGRAPHIC_DATA…" at bounding box center [784, 386] width 1568 height 772
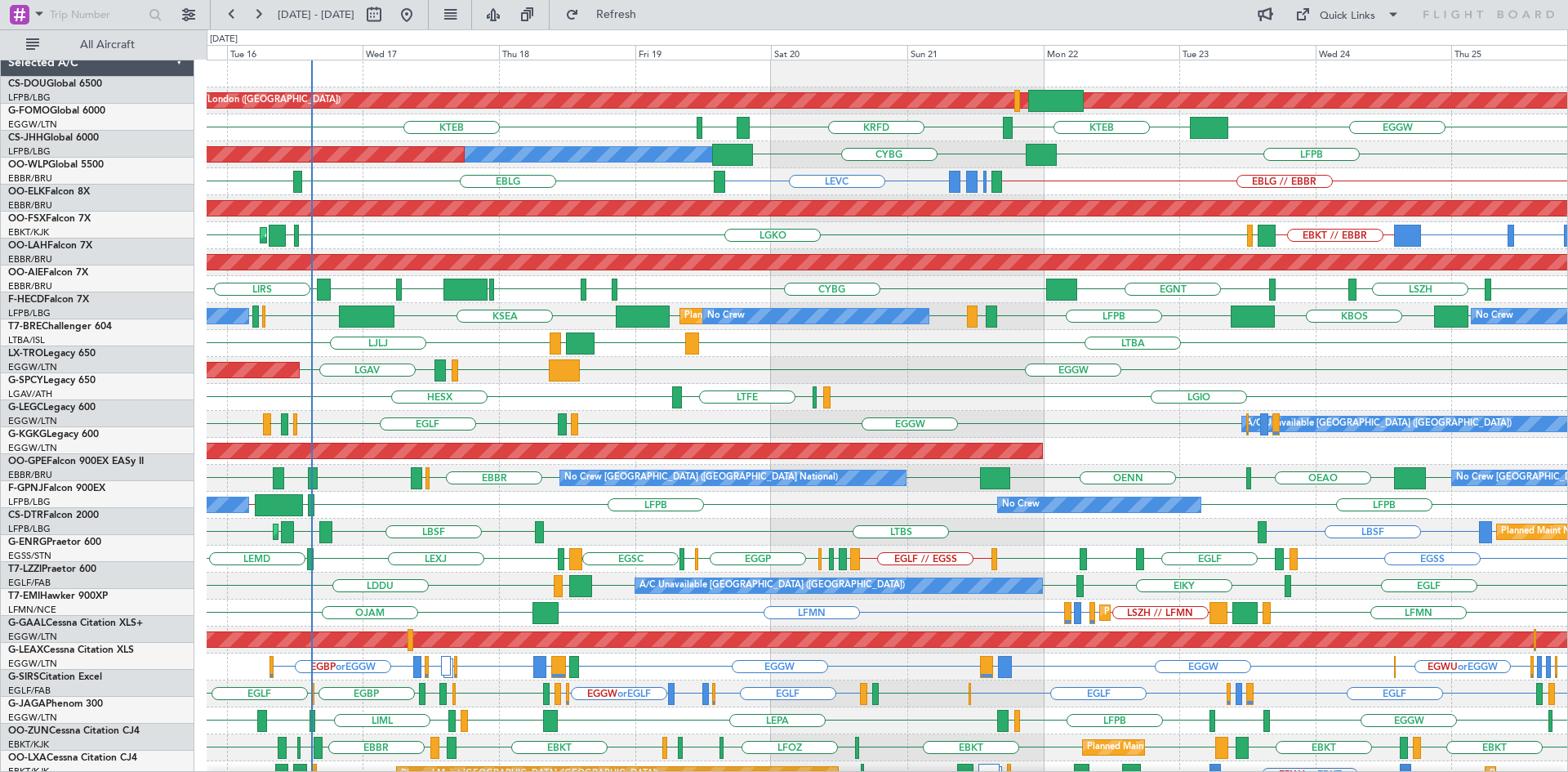
scroll to position [0, 0]
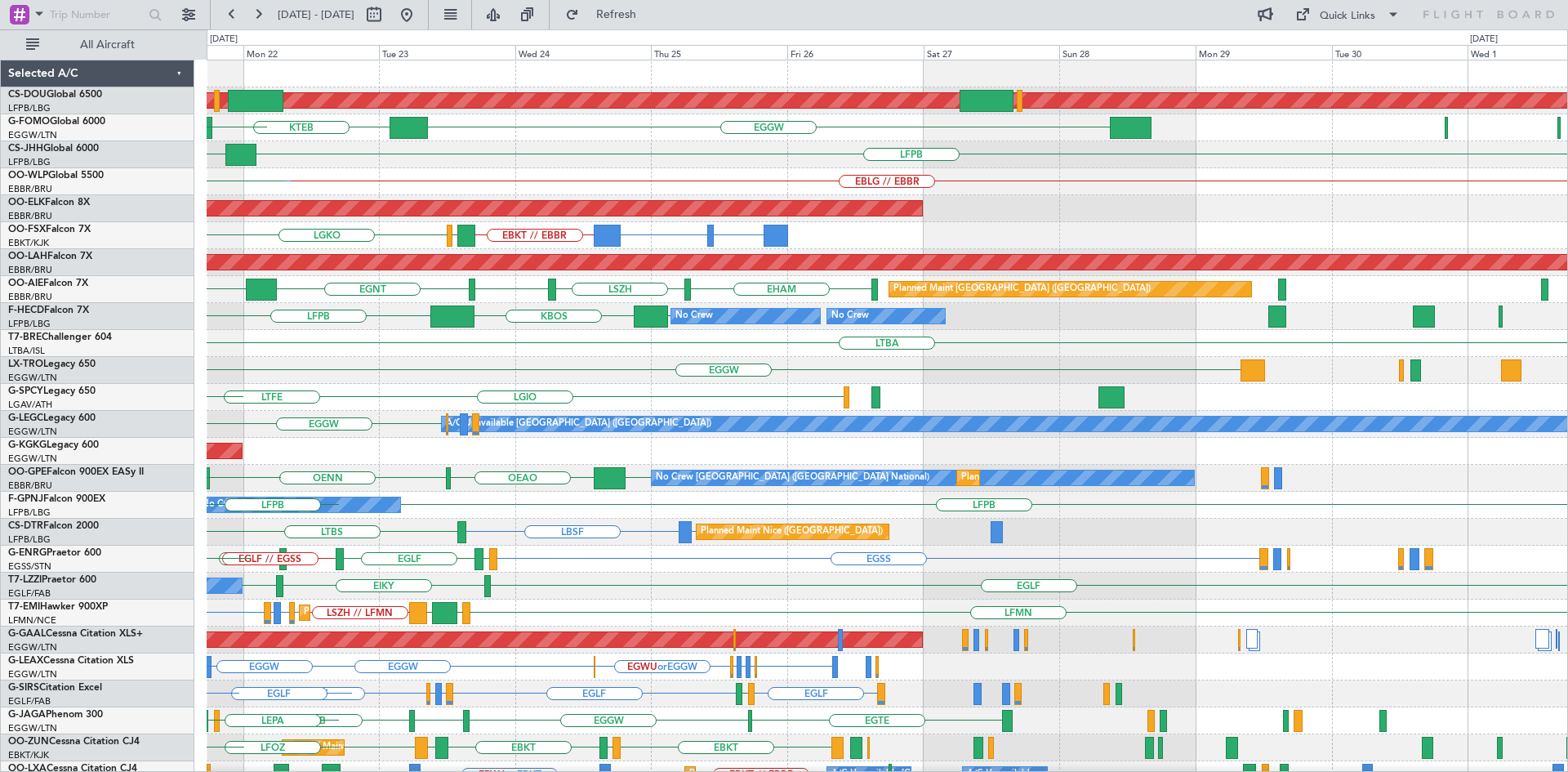
click at [624, 435] on div "Planned Maint London ([GEOGRAPHIC_DATA]) EGGW KTEB KRFD KBOS KTEB LFPB CYBG Own…" at bounding box center [887, 505] width 1360 height 890
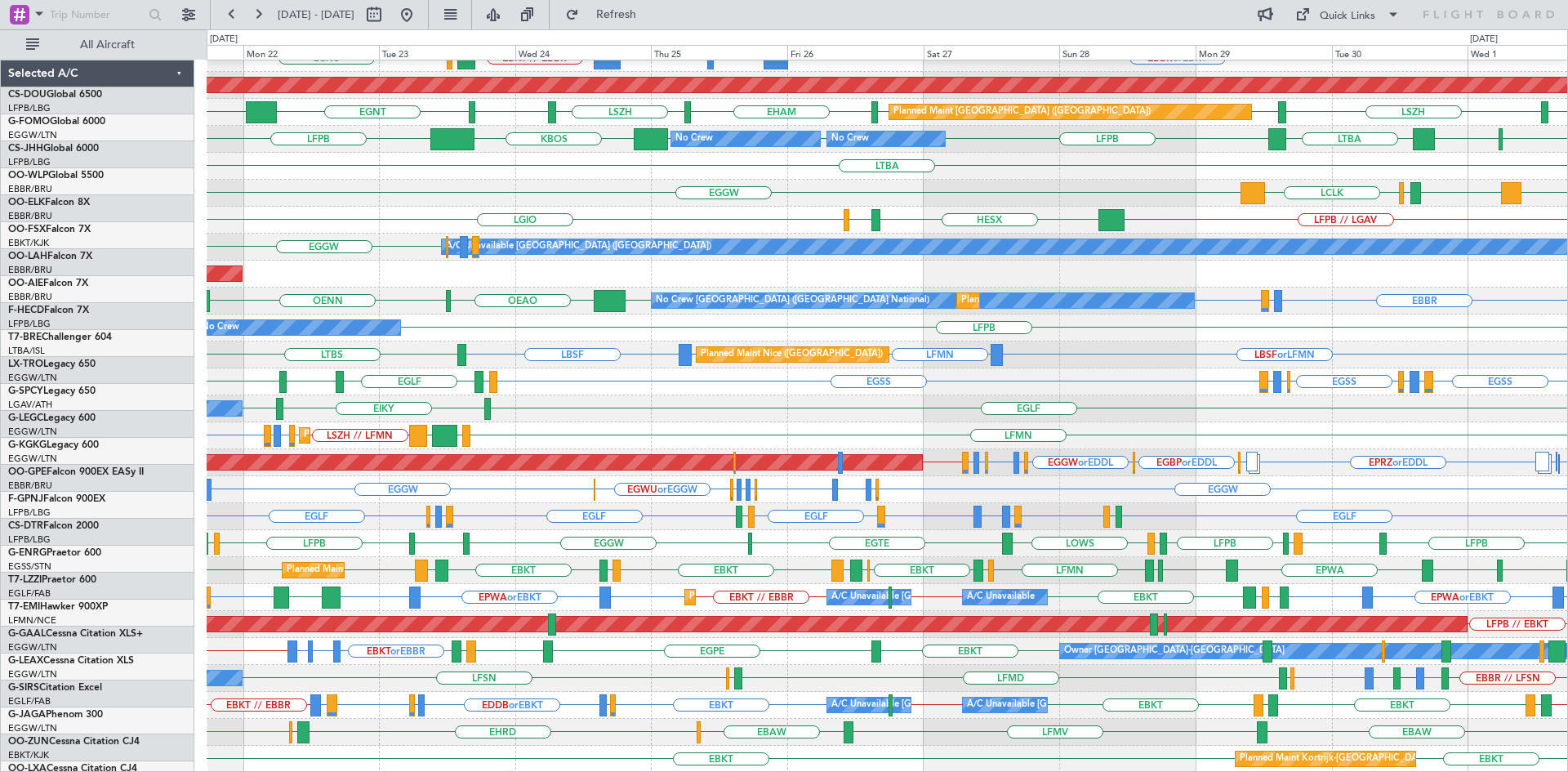
scroll to position [177, 0]
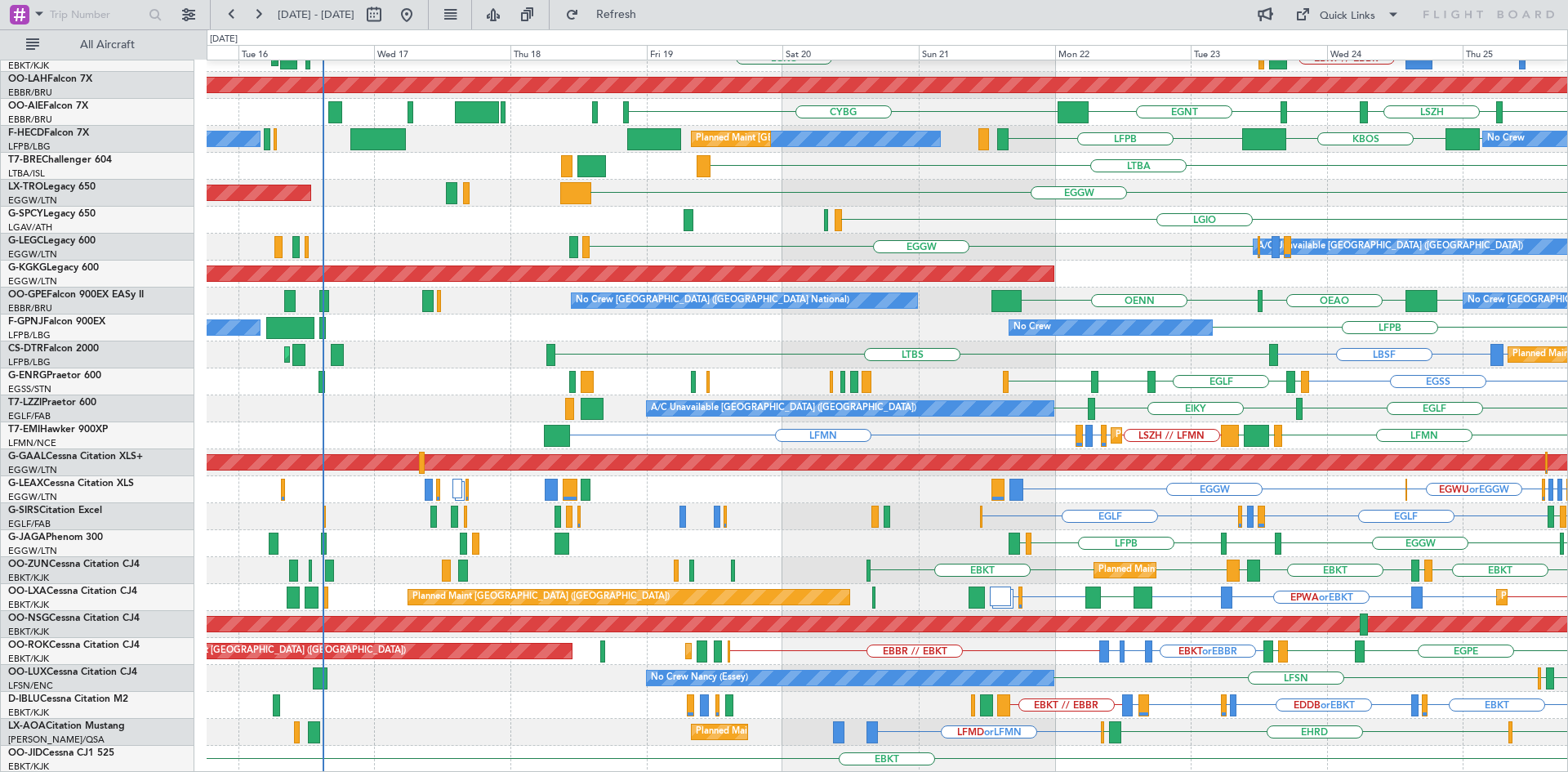
click at [1462, 376] on div "Planned Maint Kortrijk-[GEOGRAPHIC_DATA] EBKT // EBBR EBKT // EBBR LGKO LGAV AO…" at bounding box center [887, 328] width 1360 height 890
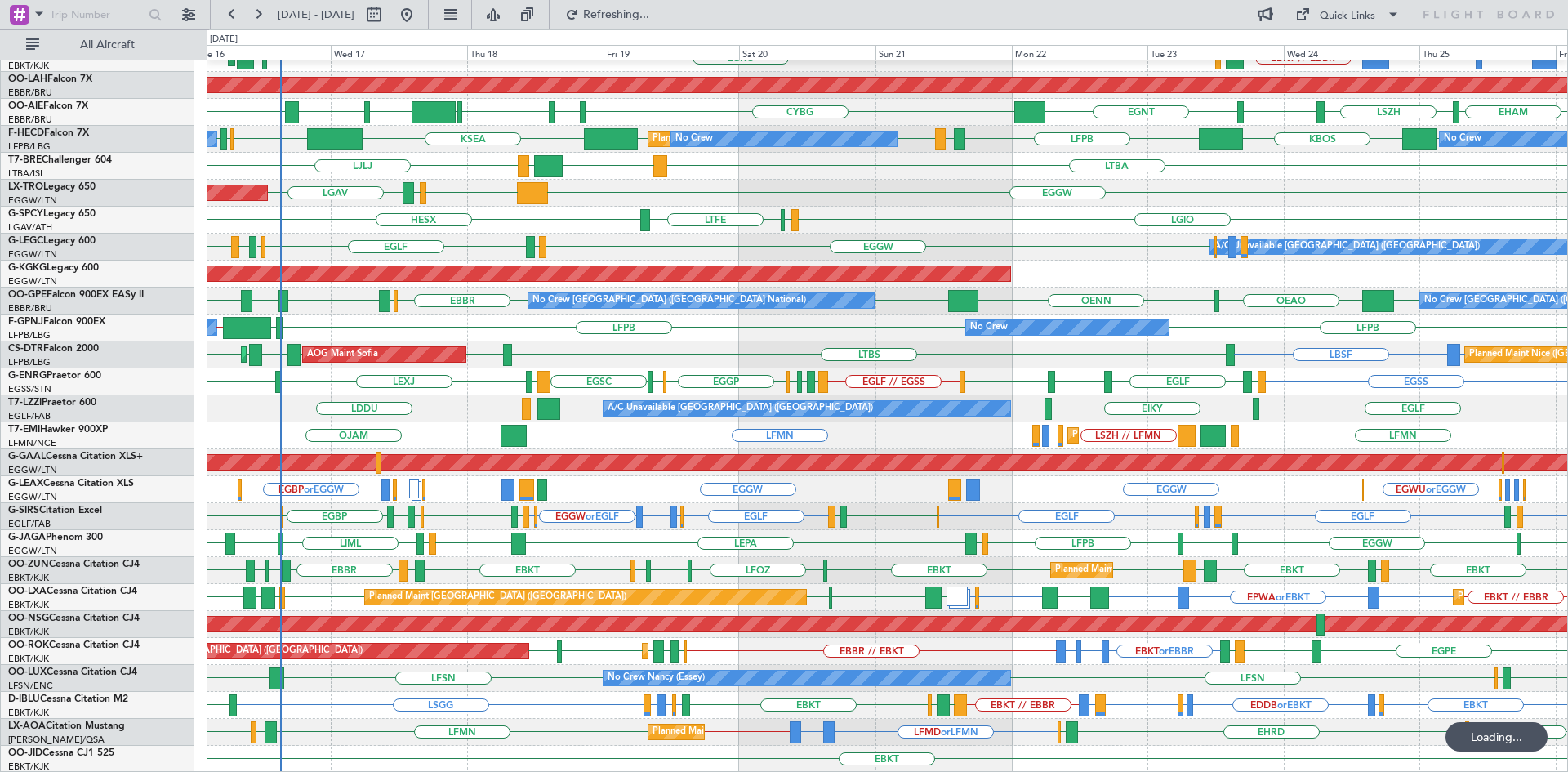
click at [1005, 368] on div "LFMN or LBSF LBSF LTBS LBSF LBSF EDDB LBSF LBSF AOG Maint Sofia Planned Maint S…" at bounding box center [887, 355] width 1360 height 27
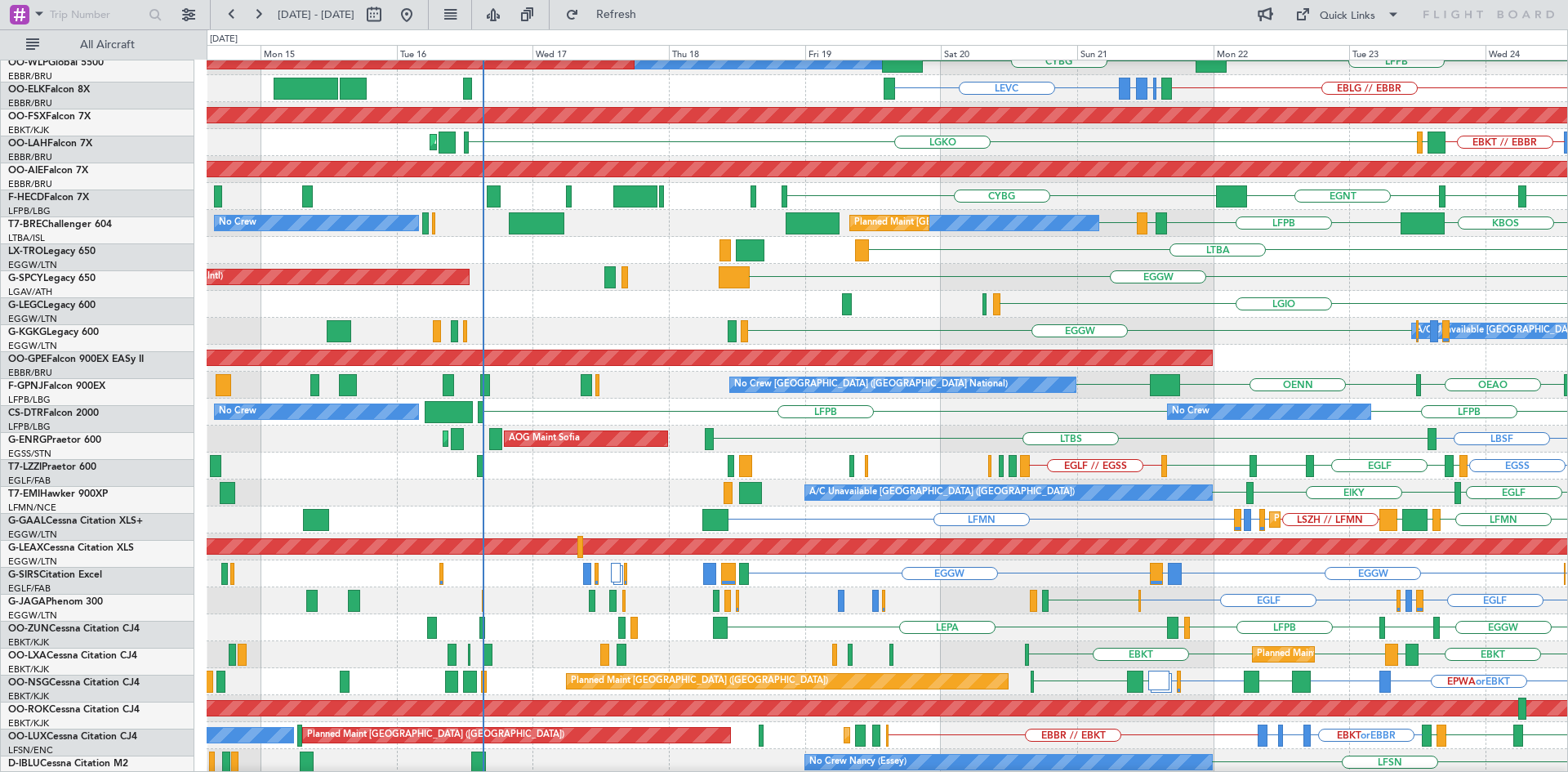
scroll to position [89, 0]
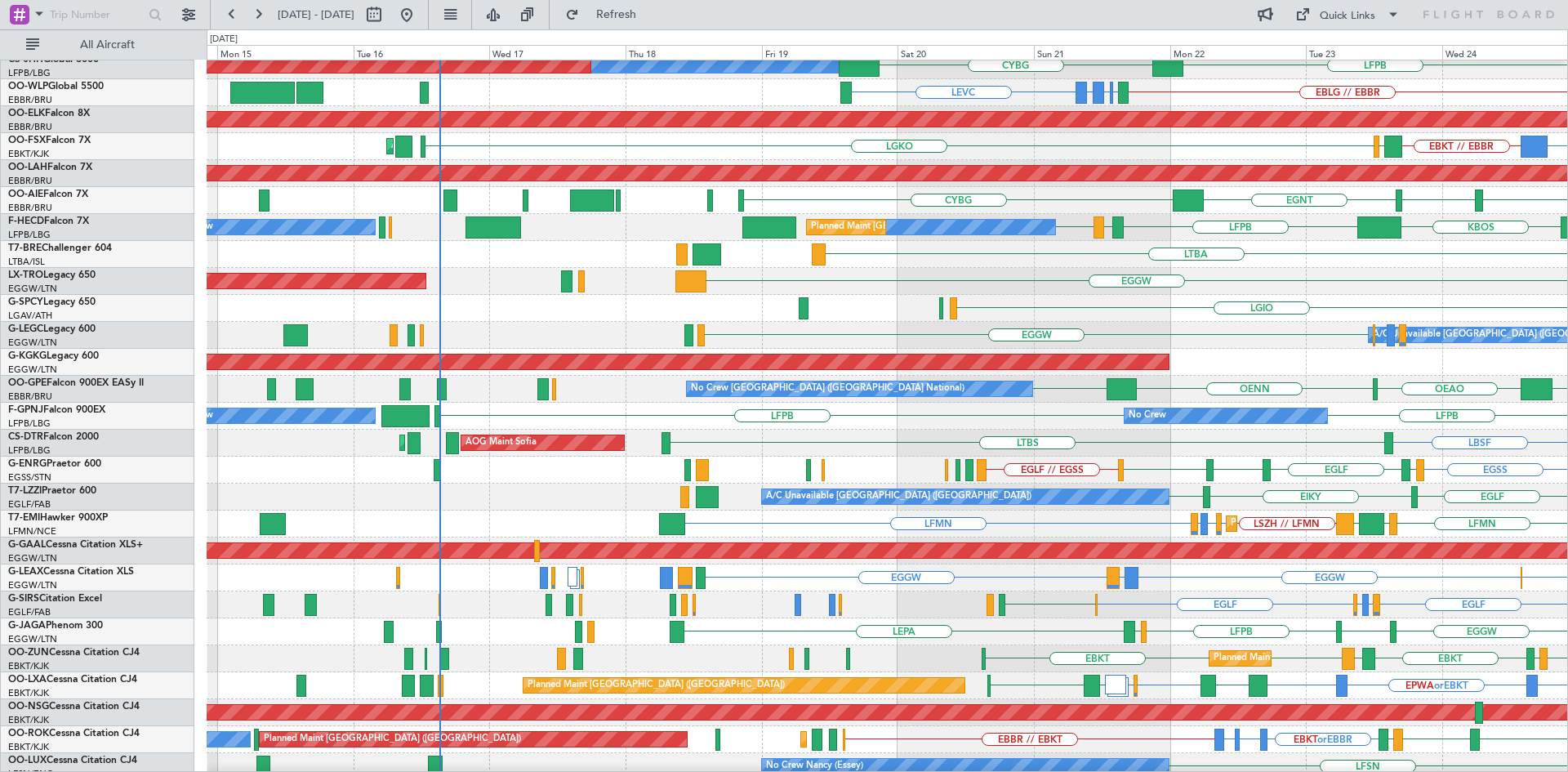
click at [1133, 300] on div "LGIO LGMK HESX" at bounding box center [887, 308] width 1360 height 27
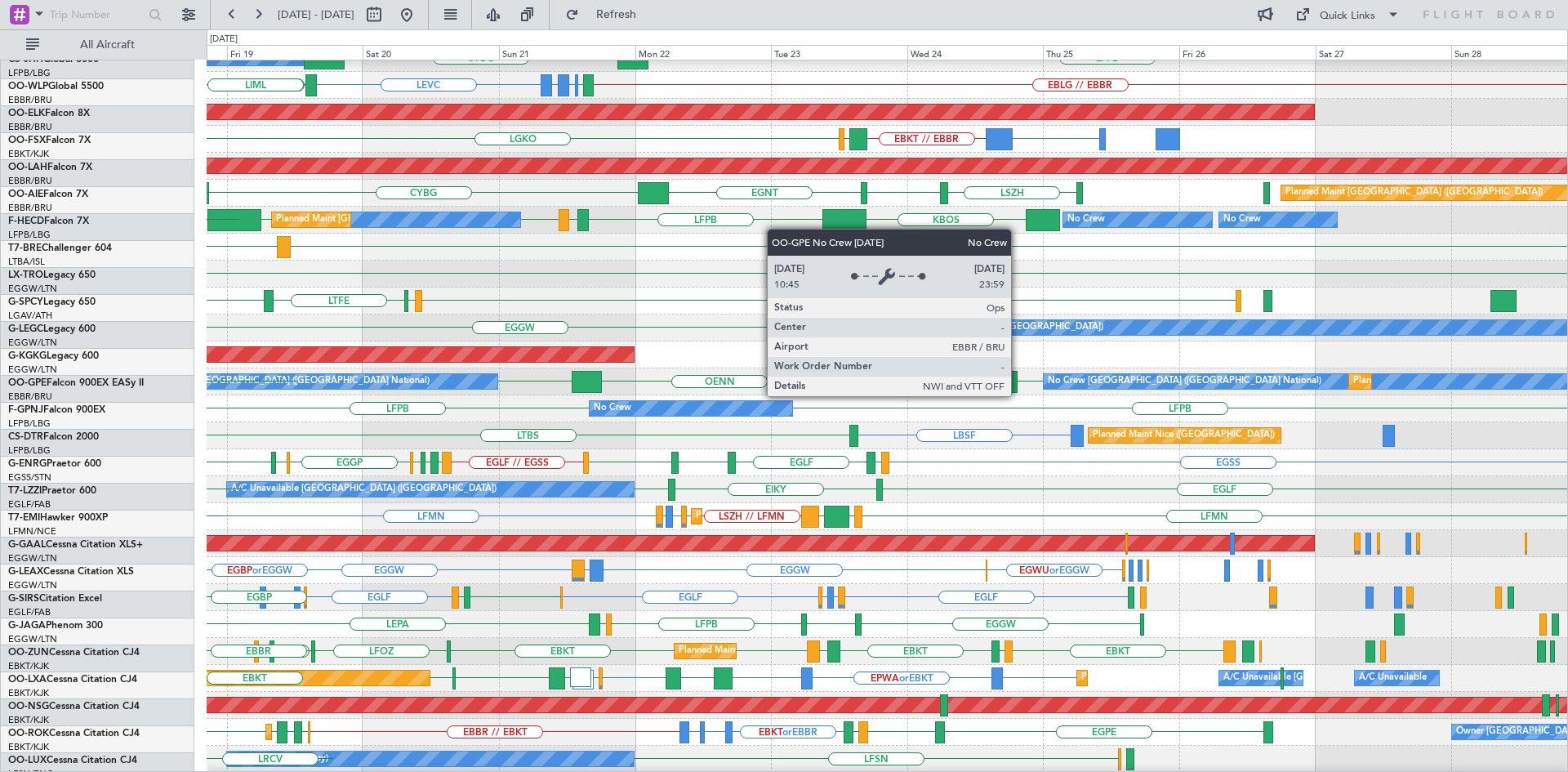
click at [476, 388] on div "No Crew [GEOGRAPHIC_DATA] ([GEOGRAPHIC_DATA] National)" at bounding box center [325, 381] width 346 height 15
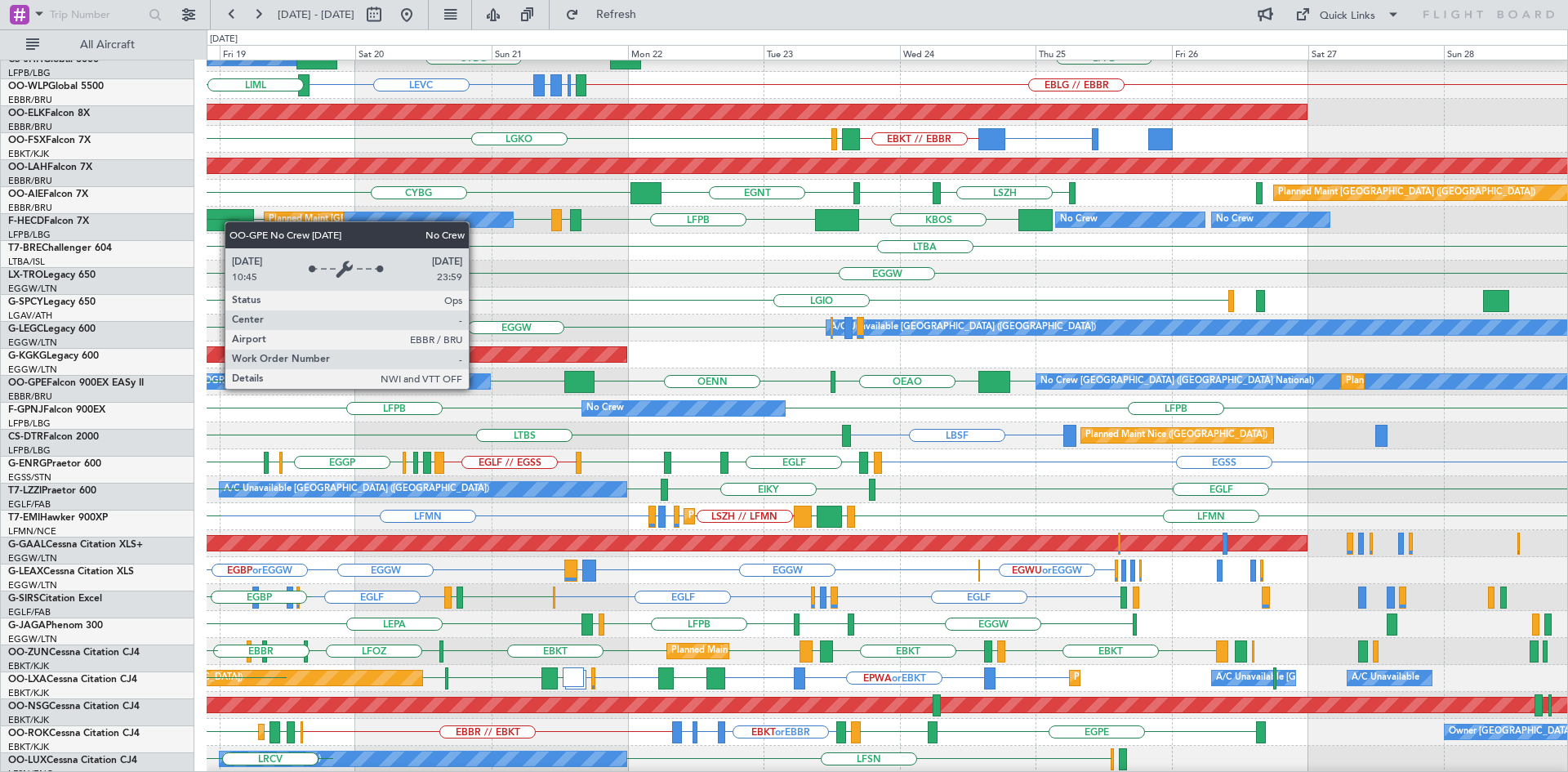
scroll to position [97, 0]
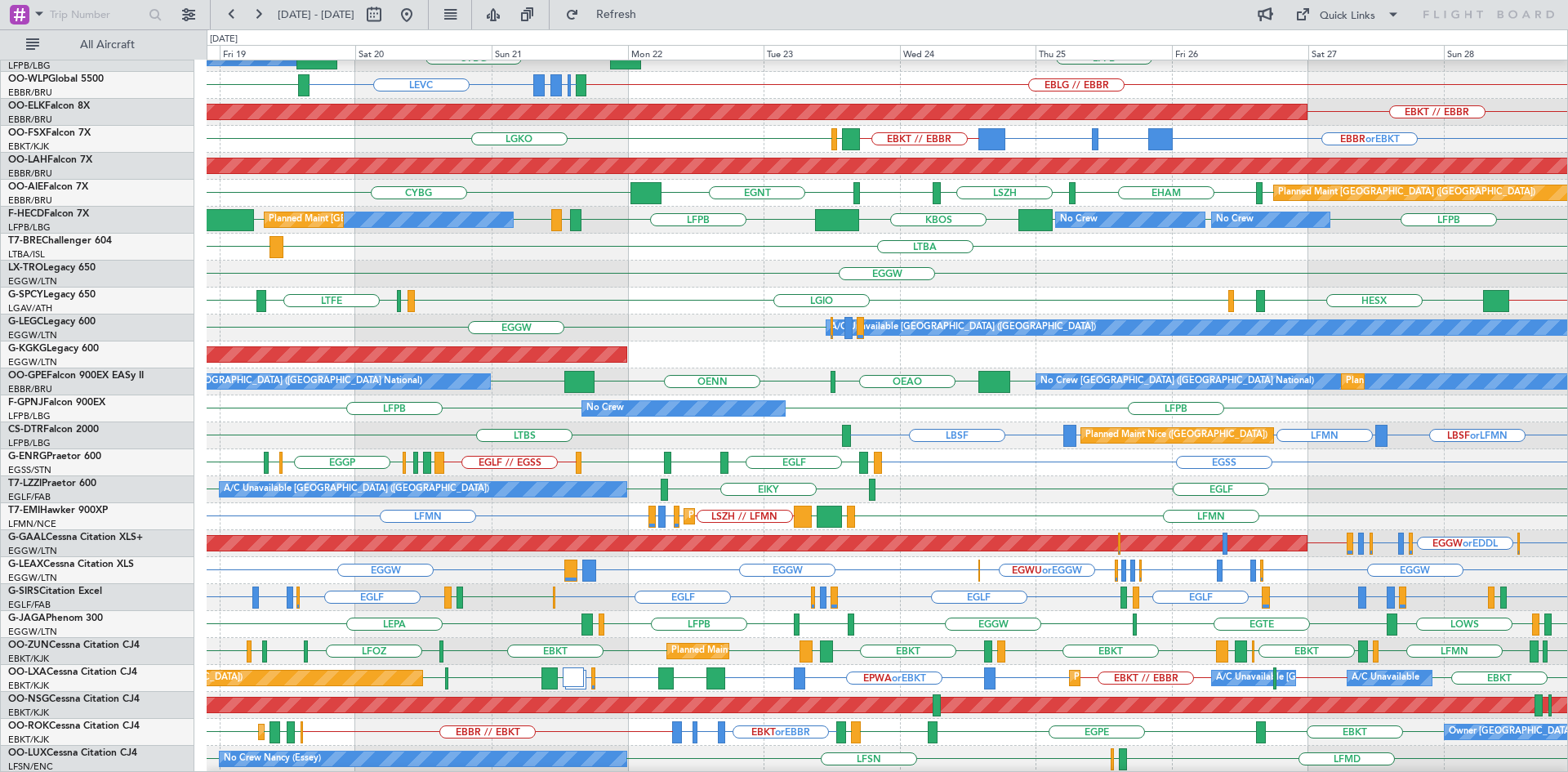
click at [737, 729] on div "Planned Maint Kortrijk-[GEOGRAPHIC_DATA] Owner [GEOGRAPHIC_DATA]-[GEOGRAPHIC_DA…" at bounding box center [887, 732] width 1360 height 27
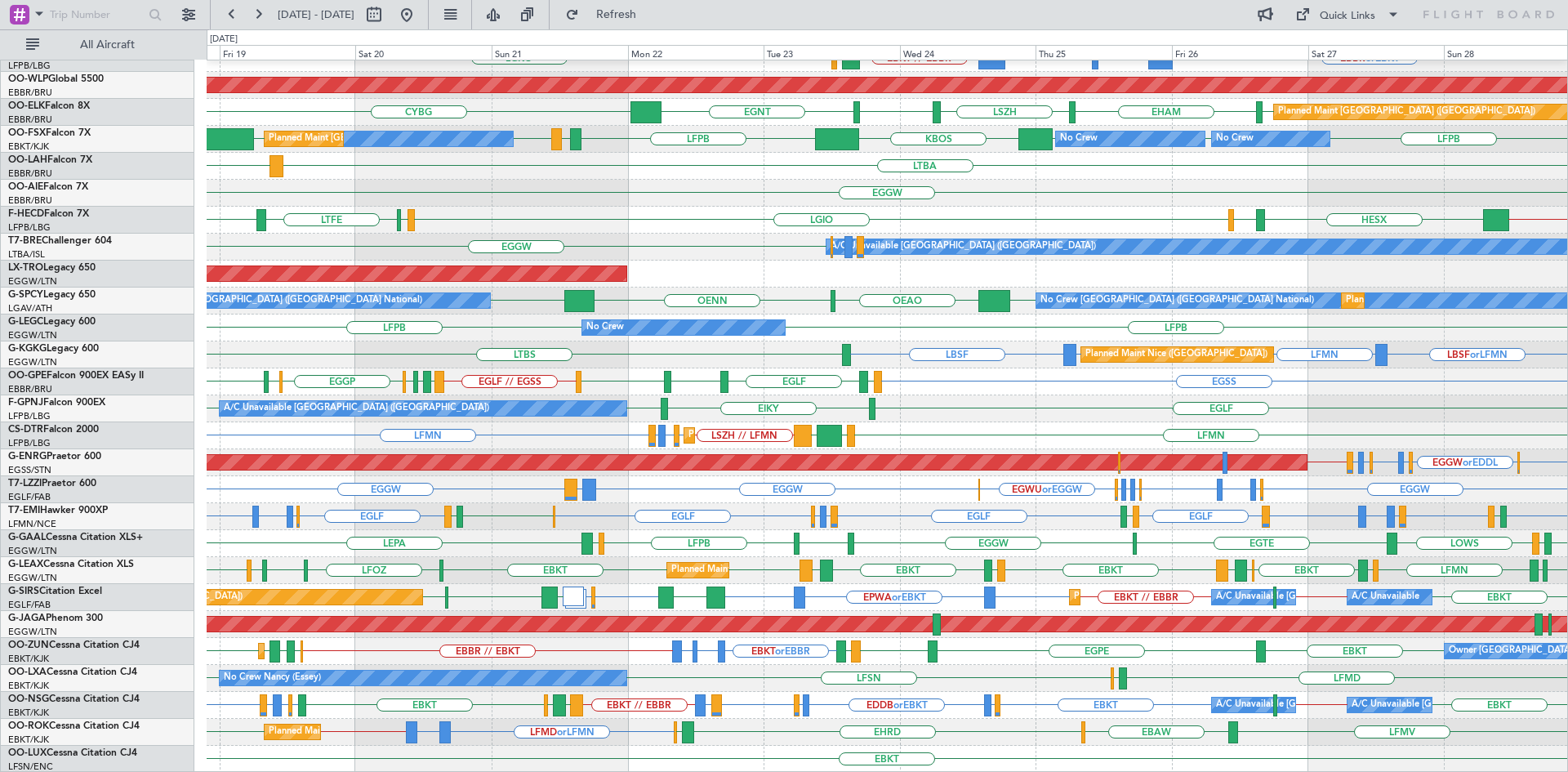
scroll to position [177, 0]
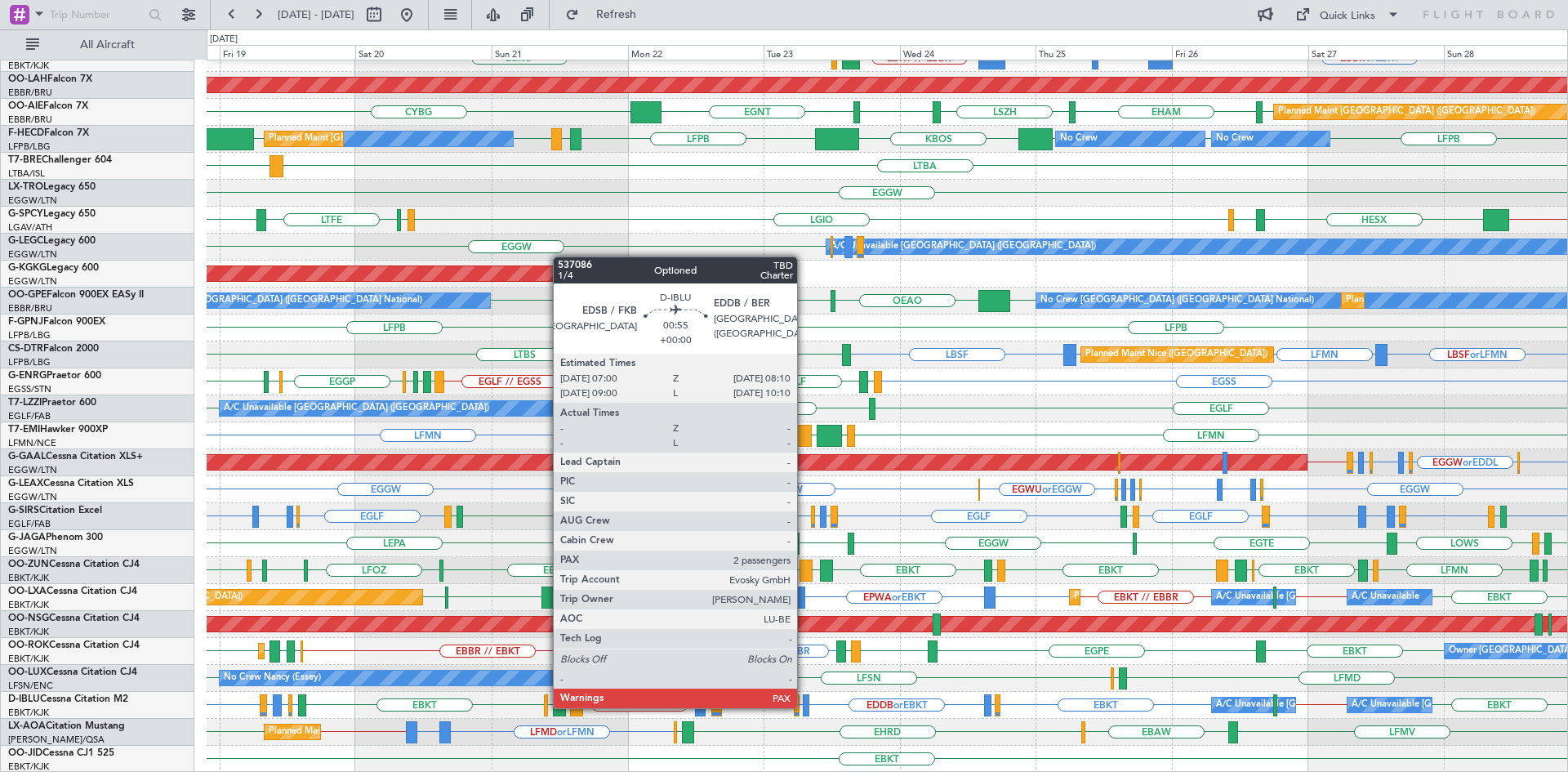
click at [804, 706] on div at bounding box center [807, 705] width 7 height 22
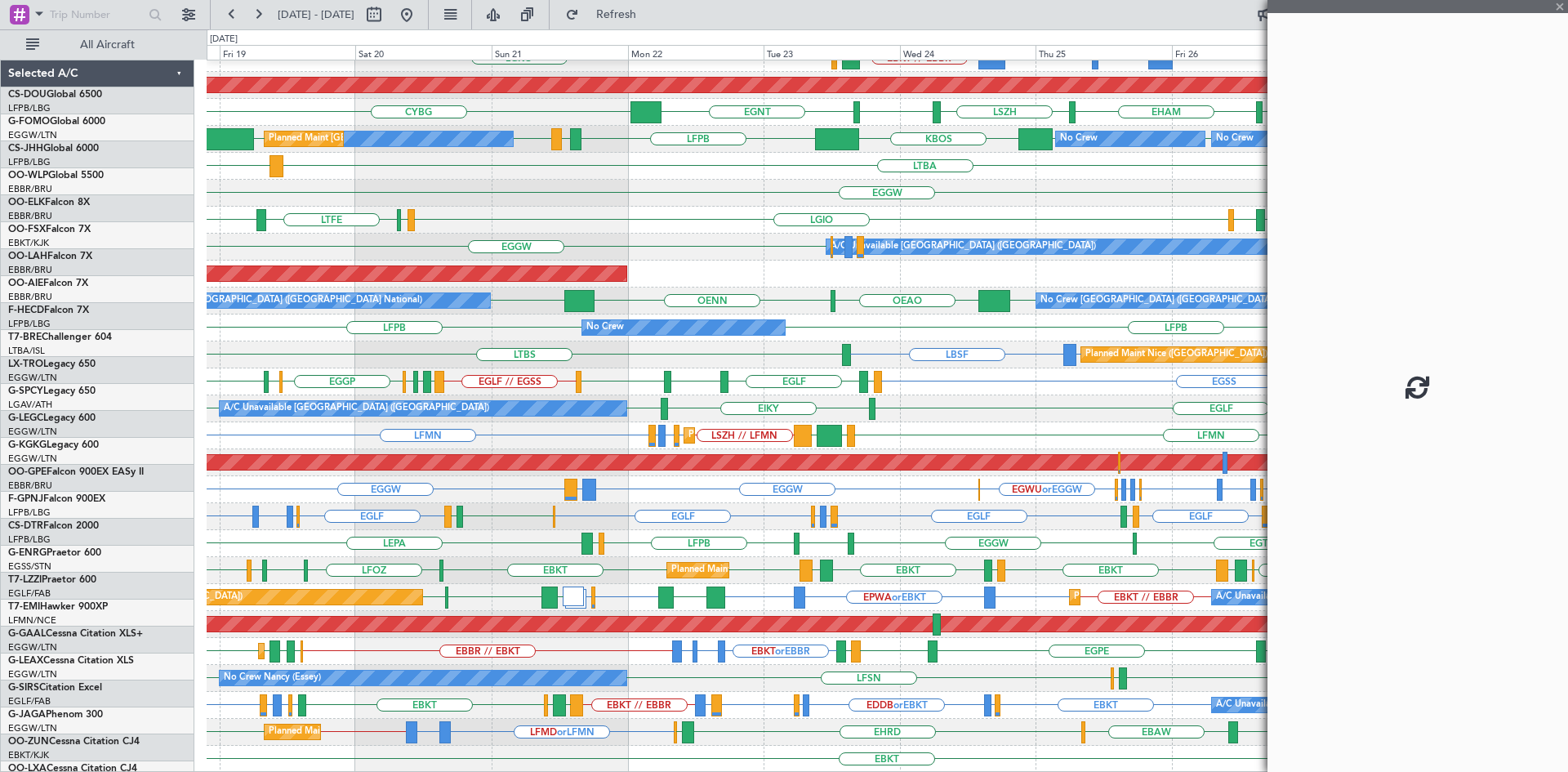
scroll to position [177, 0]
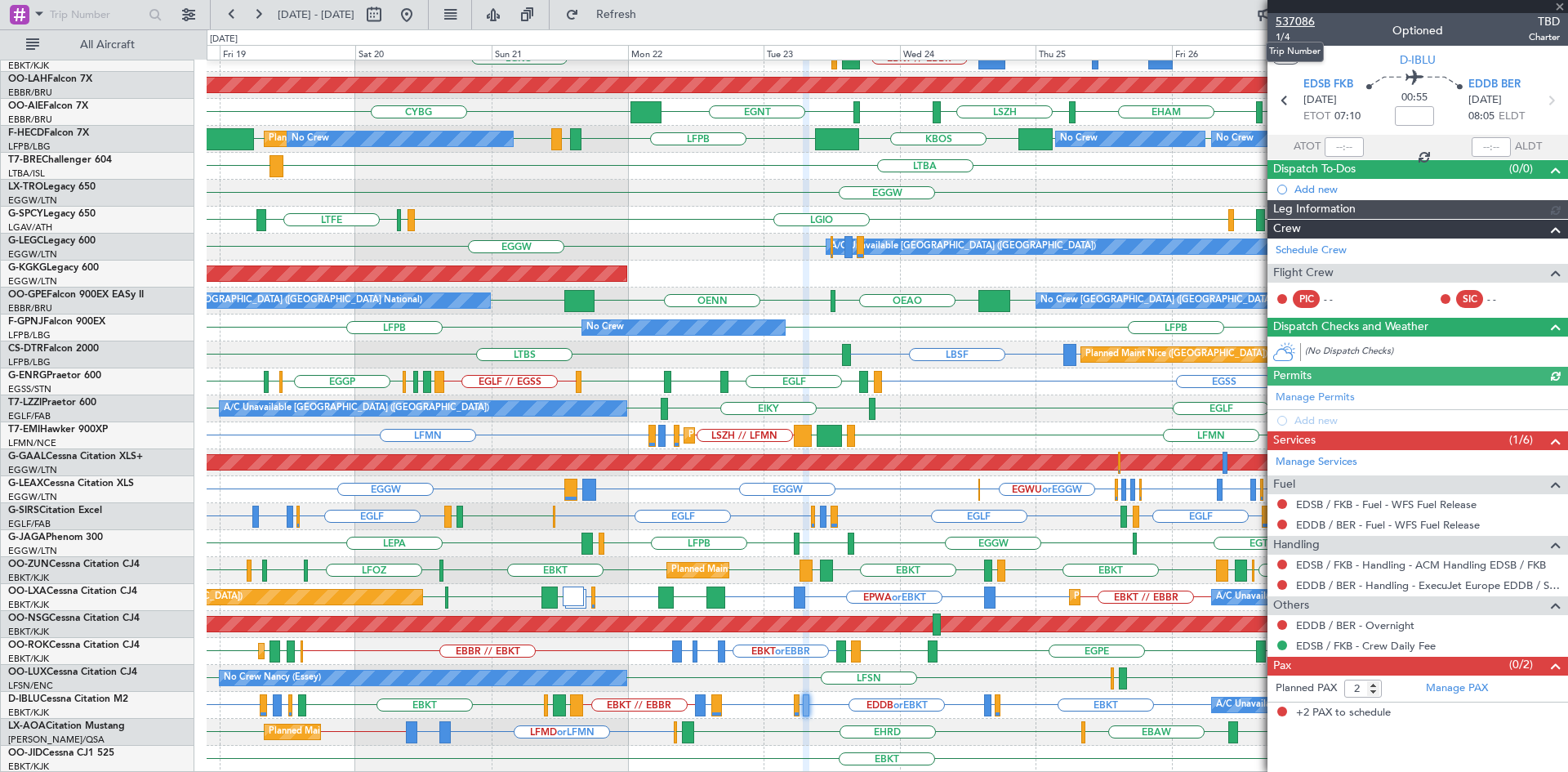
click at [1299, 24] on span "537086" at bounding box center [1295, 21] width 39 height 17
click at [1558, 10] on span at bounding box center [1560, 7] width 16 height 15
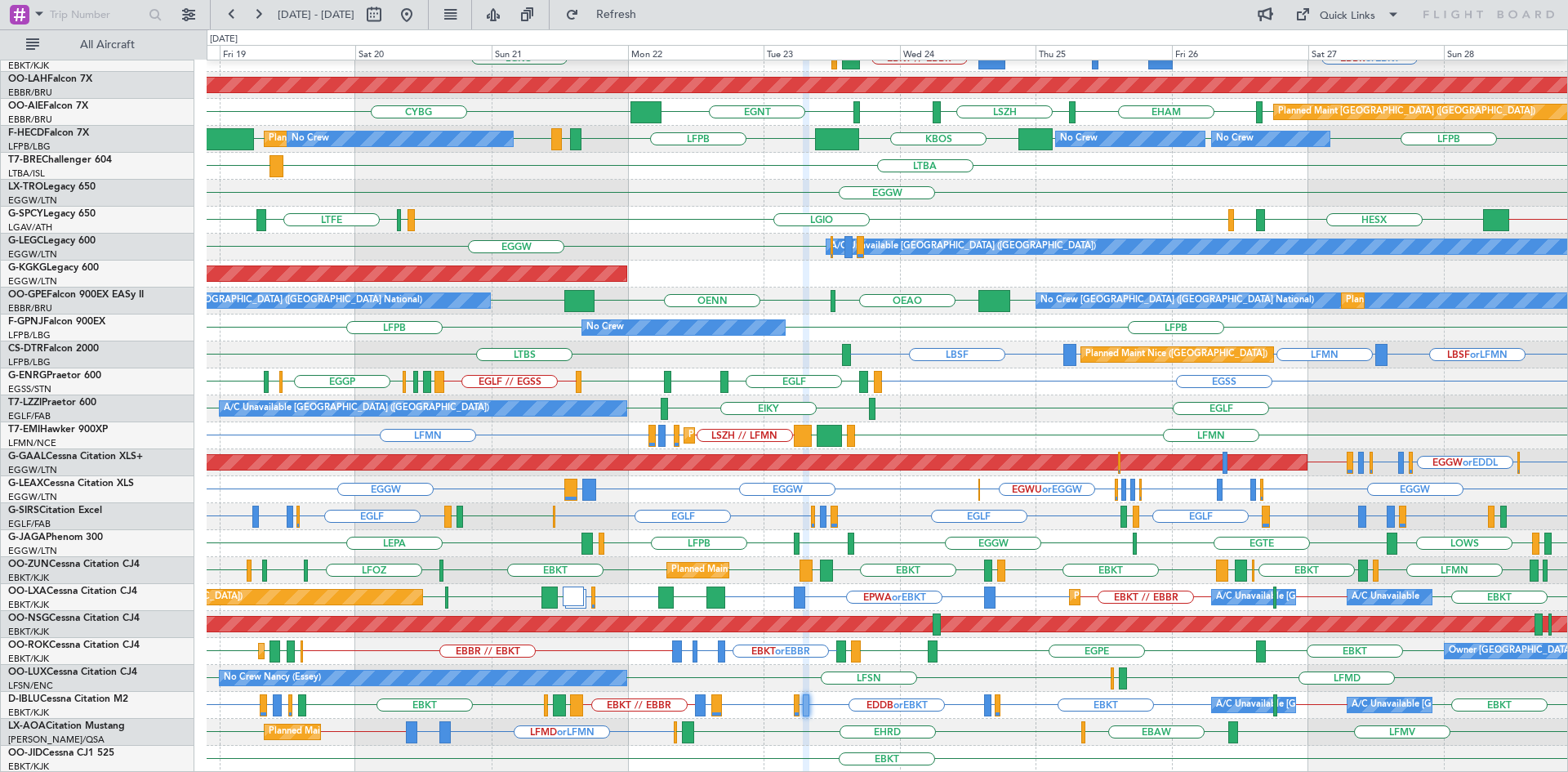
type input "0"
click at [651, 12] on span "Refresh" at bounding box center [616, 15] width 68 height 12
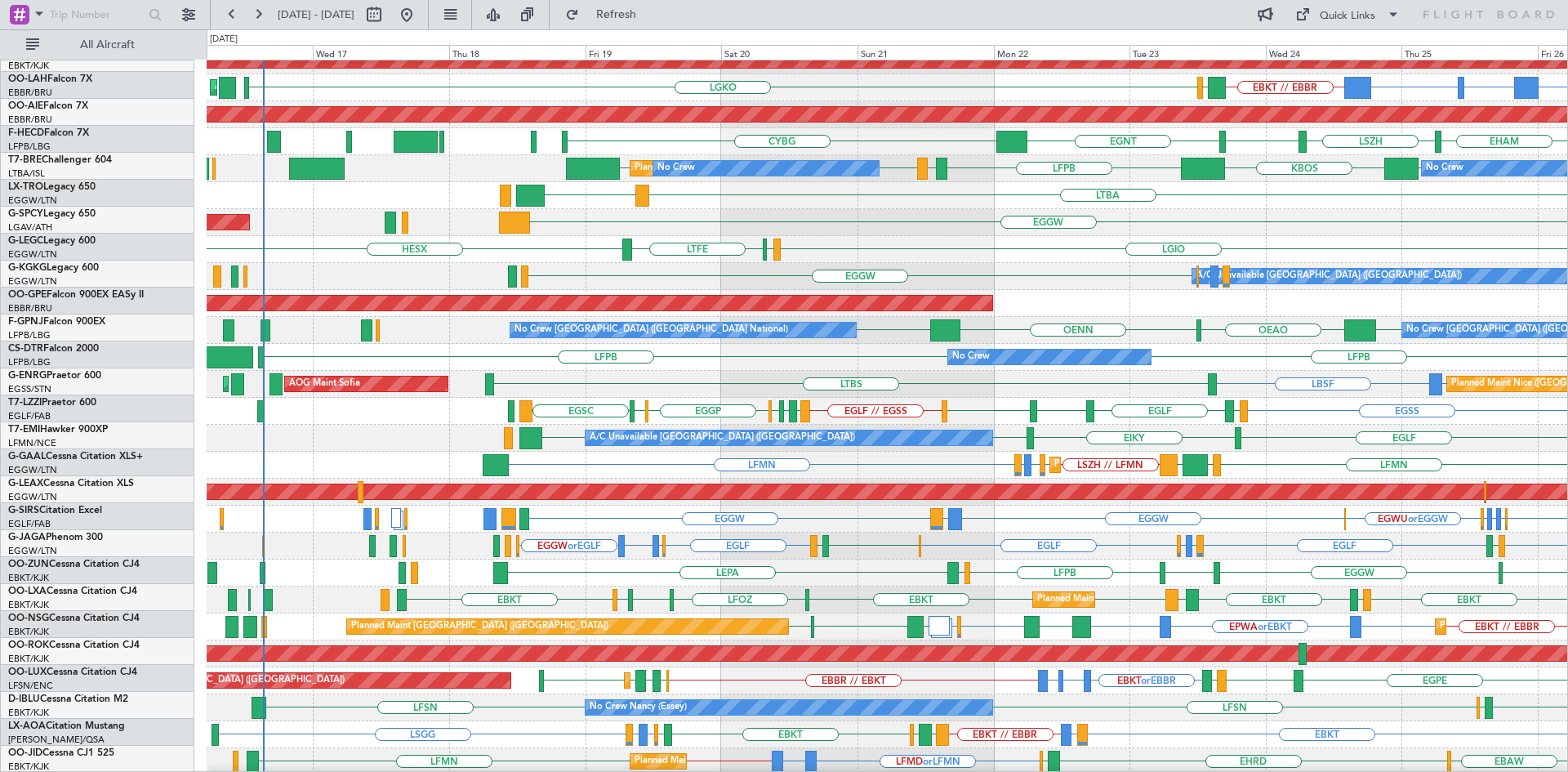
scroll to position [148, 0]
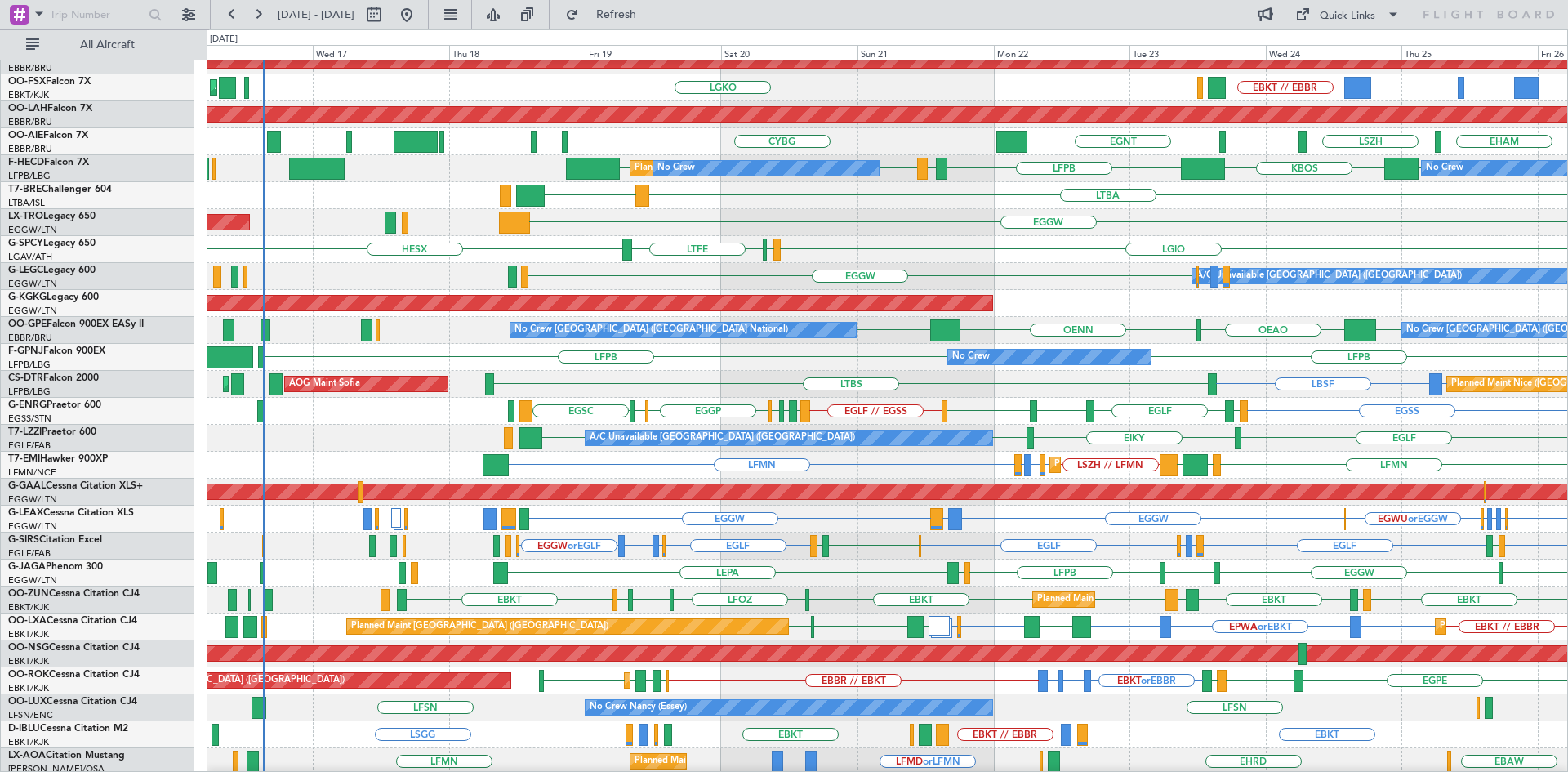
click at [965, 418] on div "EGSS EDDL EGLF EGNT EGLF EGLF // EGSS EGPE EGGW EGCC EGGP EGCC EGSC" at bounding box center [887, 411] width 1360 height 27
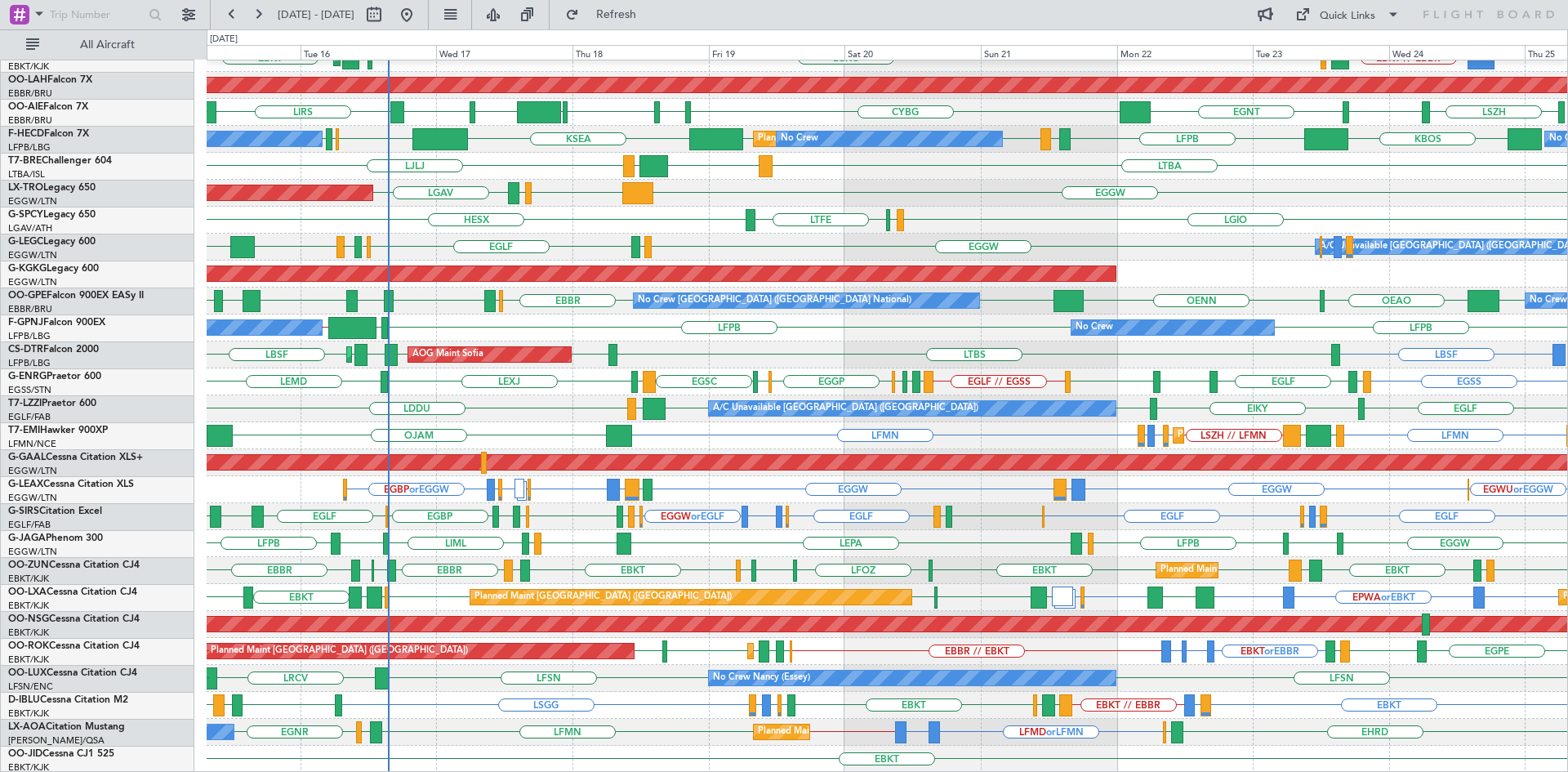
scroll to position [177, 0]
click at [992, 214] on div "LGIO LGMK LTFE HESX" at bounding box center [887, 221] width 1360 height 27
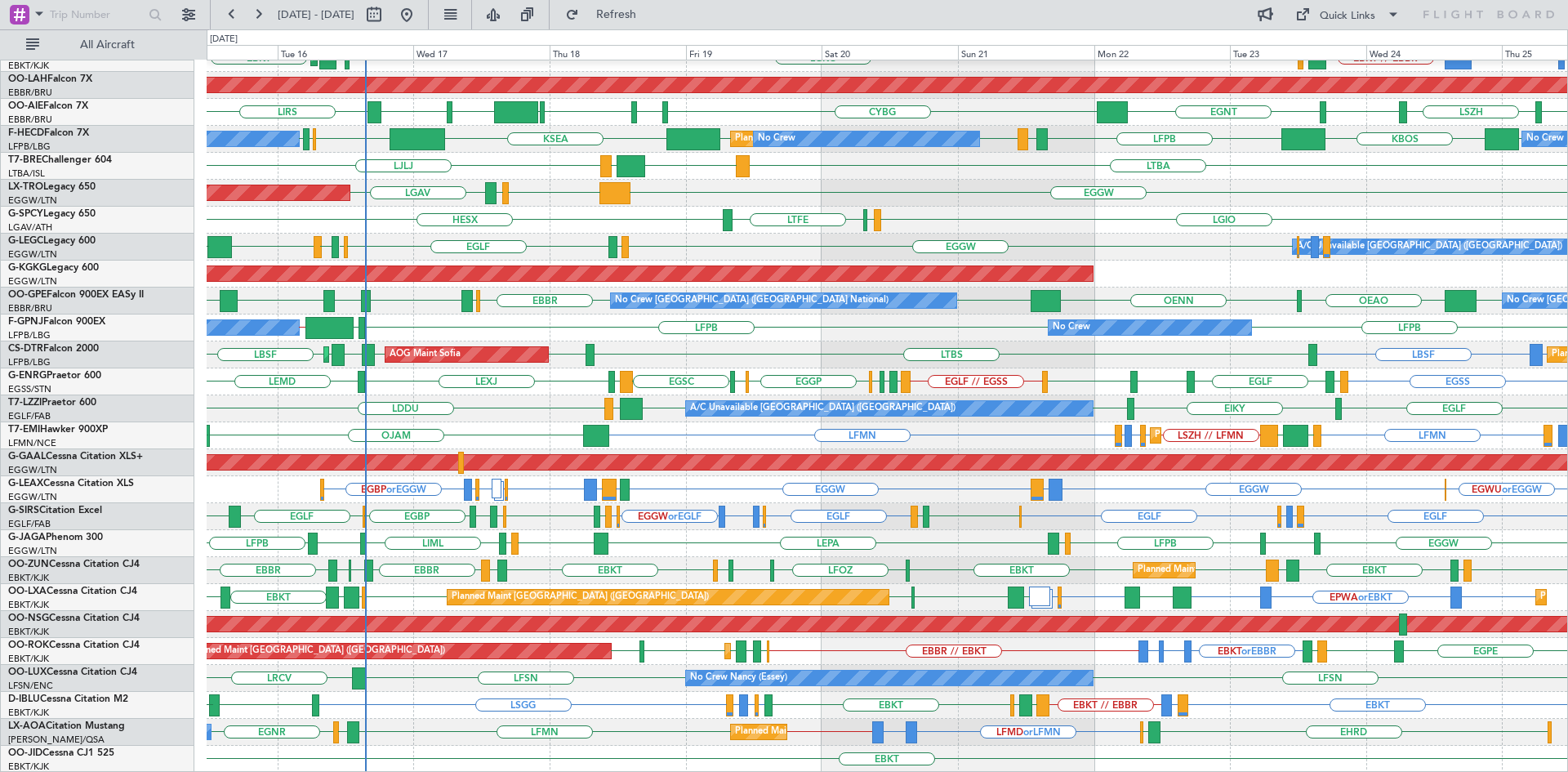
click at [1160, 302] on div "Planned Maint Kortrijk-Wevelgem BGGH or EBKT EBKT // EBBR LGKO LGAV LGAV LGAV A…" at bounding box center [887, 328] width 1360 height 890
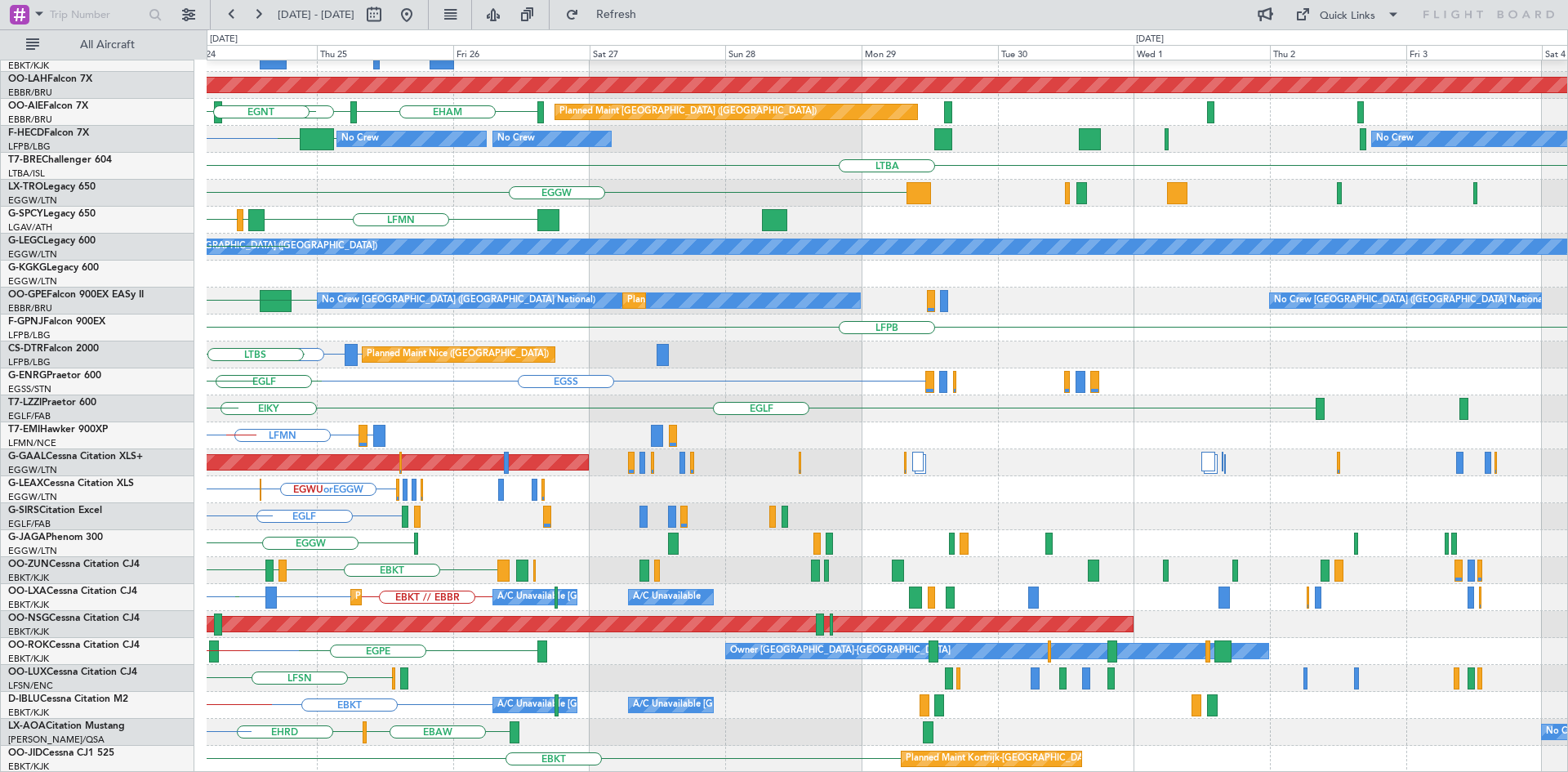
click at [0, 227] on div "Planned Maint Kortrijk-Wevelgem BGBW or EBKT BGGH or EBKT EBKT // EBBR LGAV LGK…" at bounding box center [784, 400] width 1568 height 742
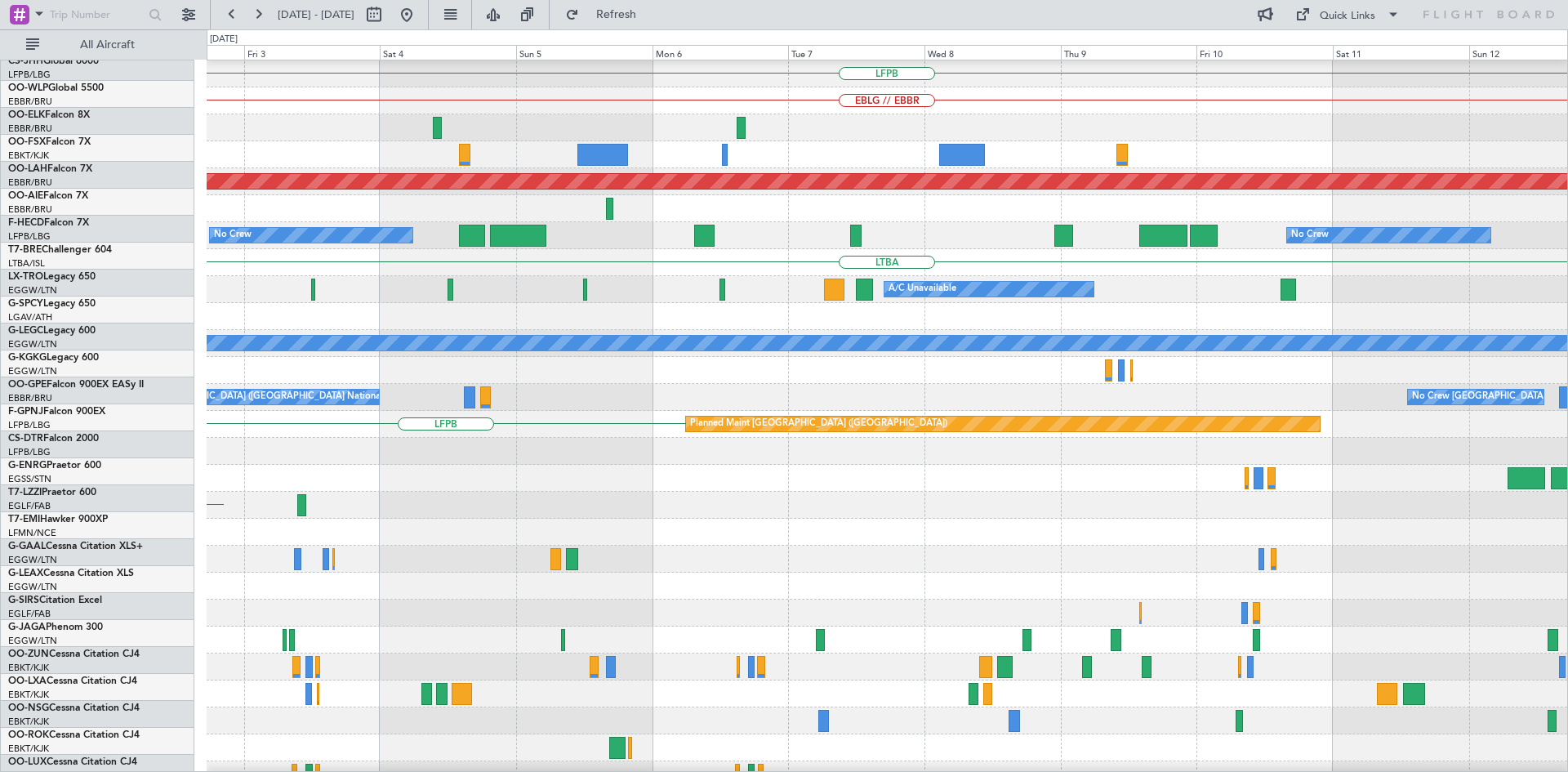
scroll to position [81, 0]
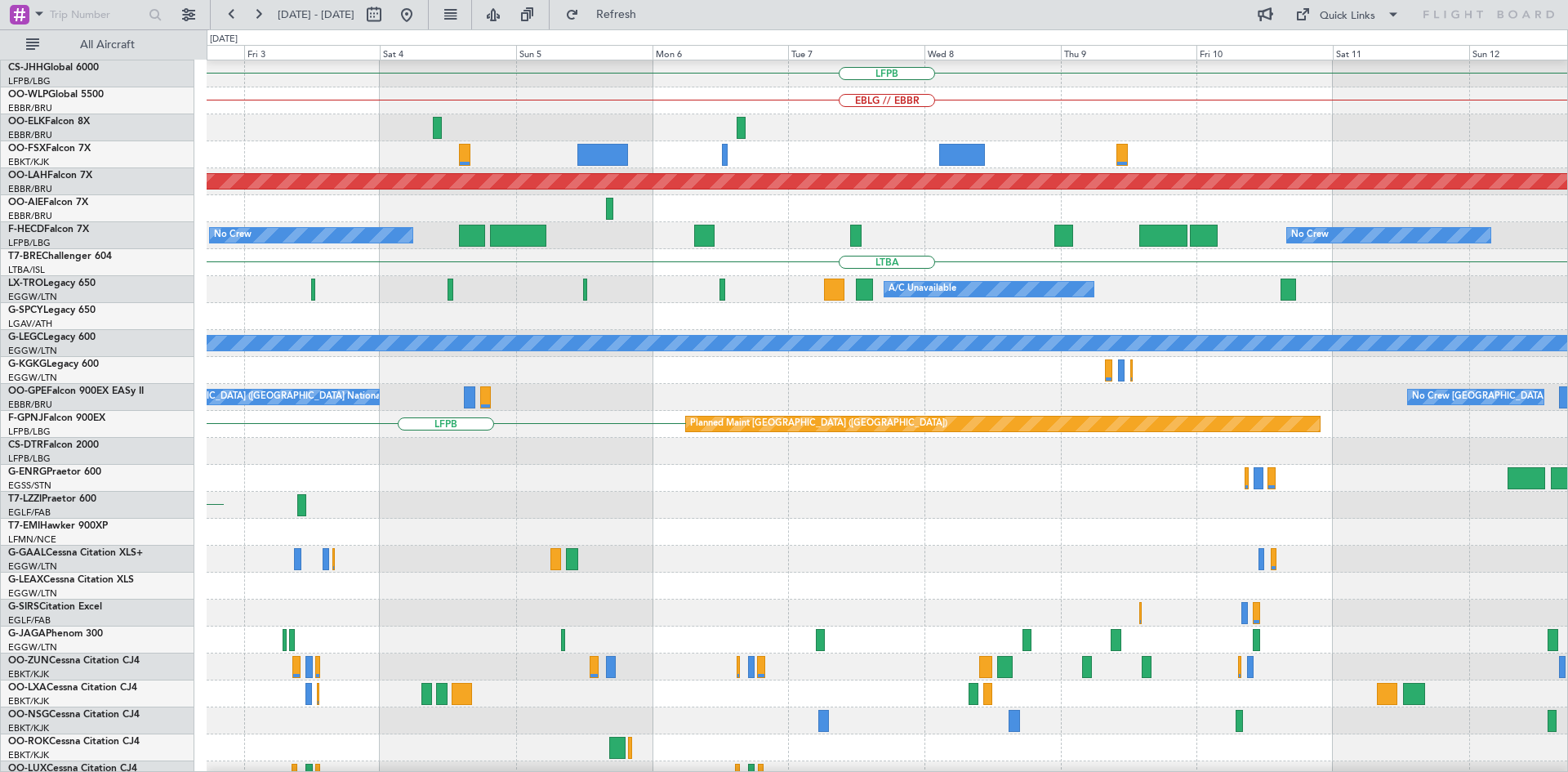
click at [106, 404] on div "LFPB EBLG // EBBR Planned Maint Alton-st Louis (St Louis Regl) No Crew No Crew …" at bounding box center [784, 400] width 1568 height 742
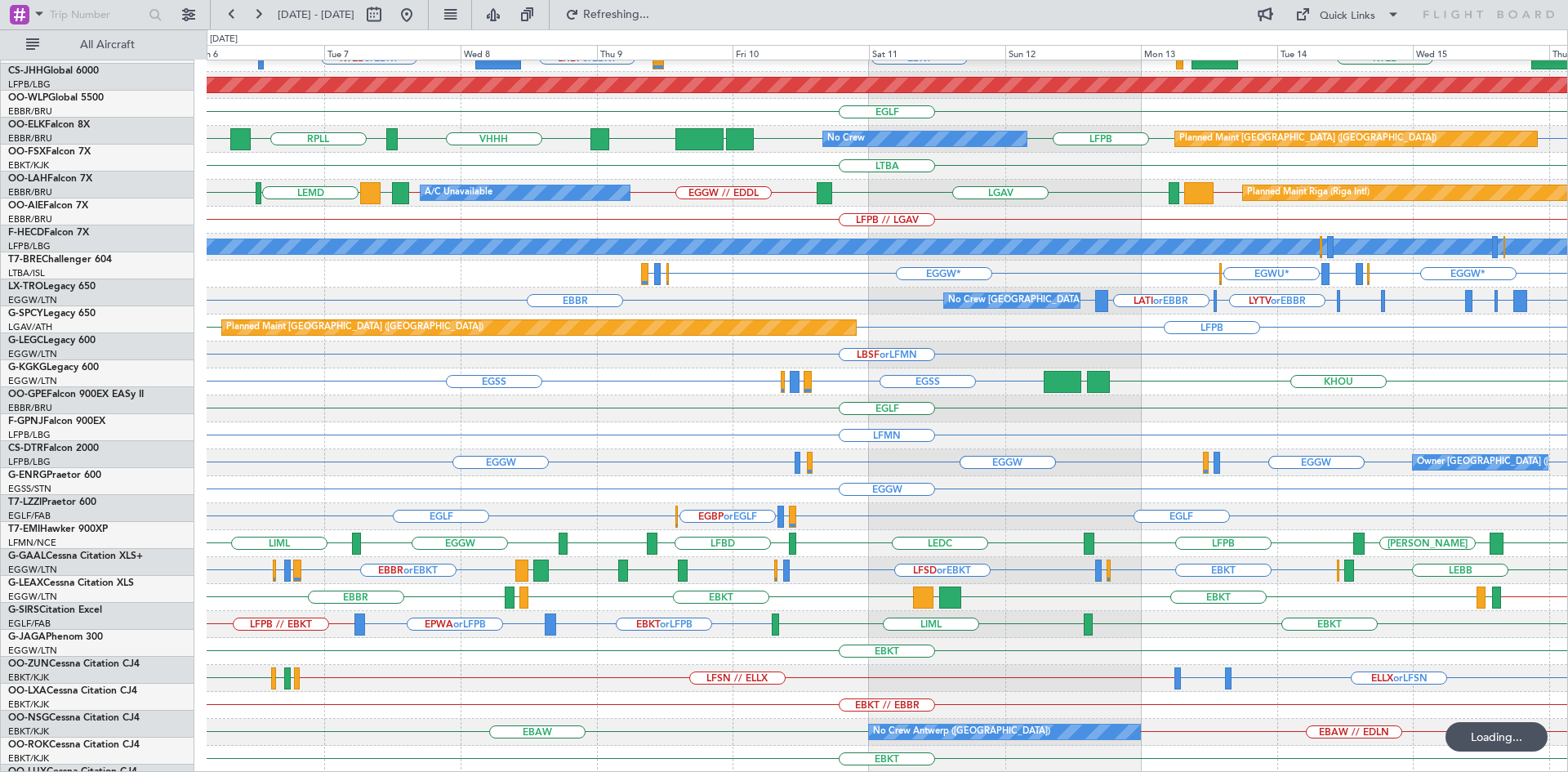
scroll to position [177, 0]
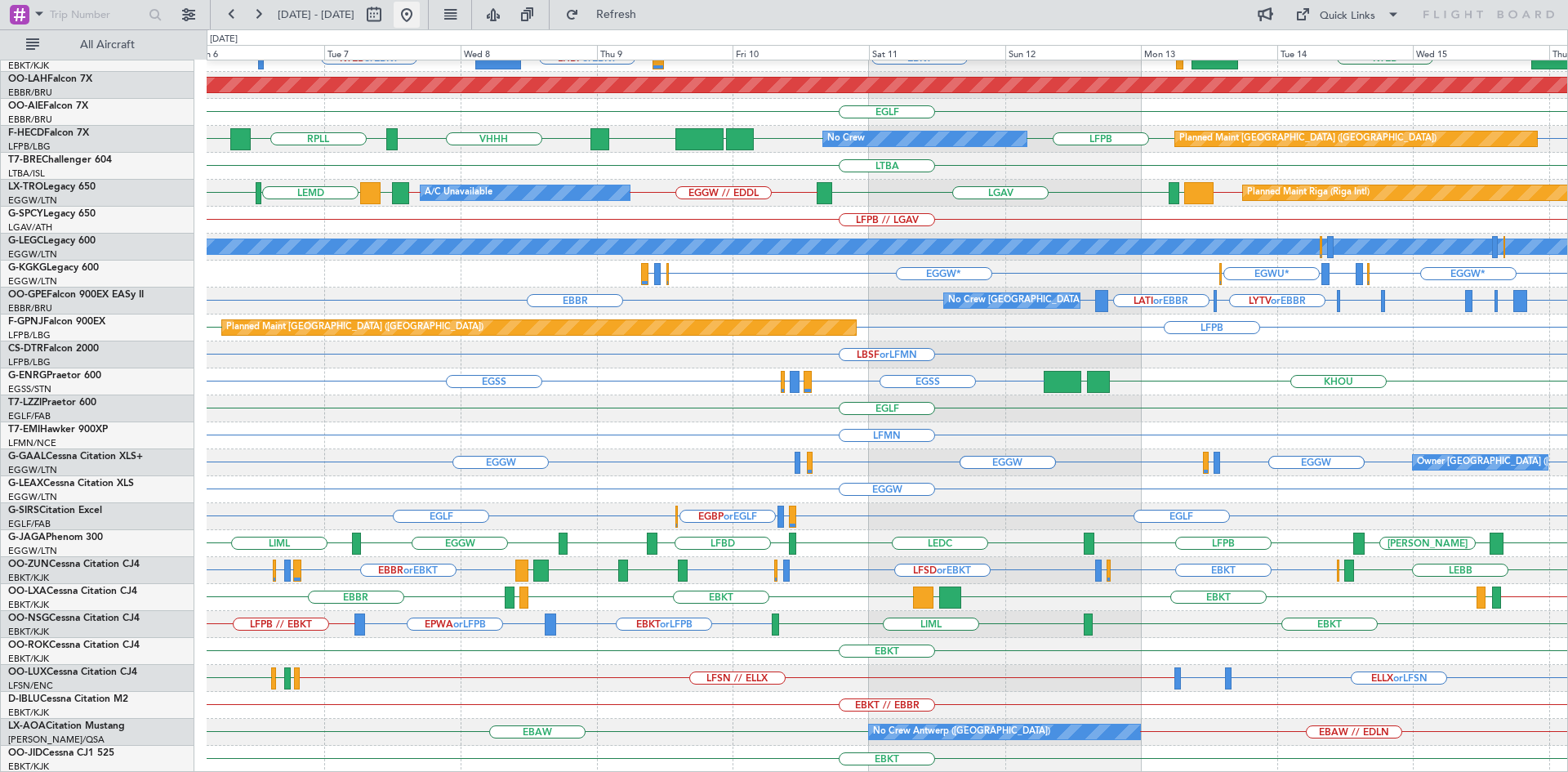
click at [419, 5] on button at bounding box center [407, 15] width 26 height 26
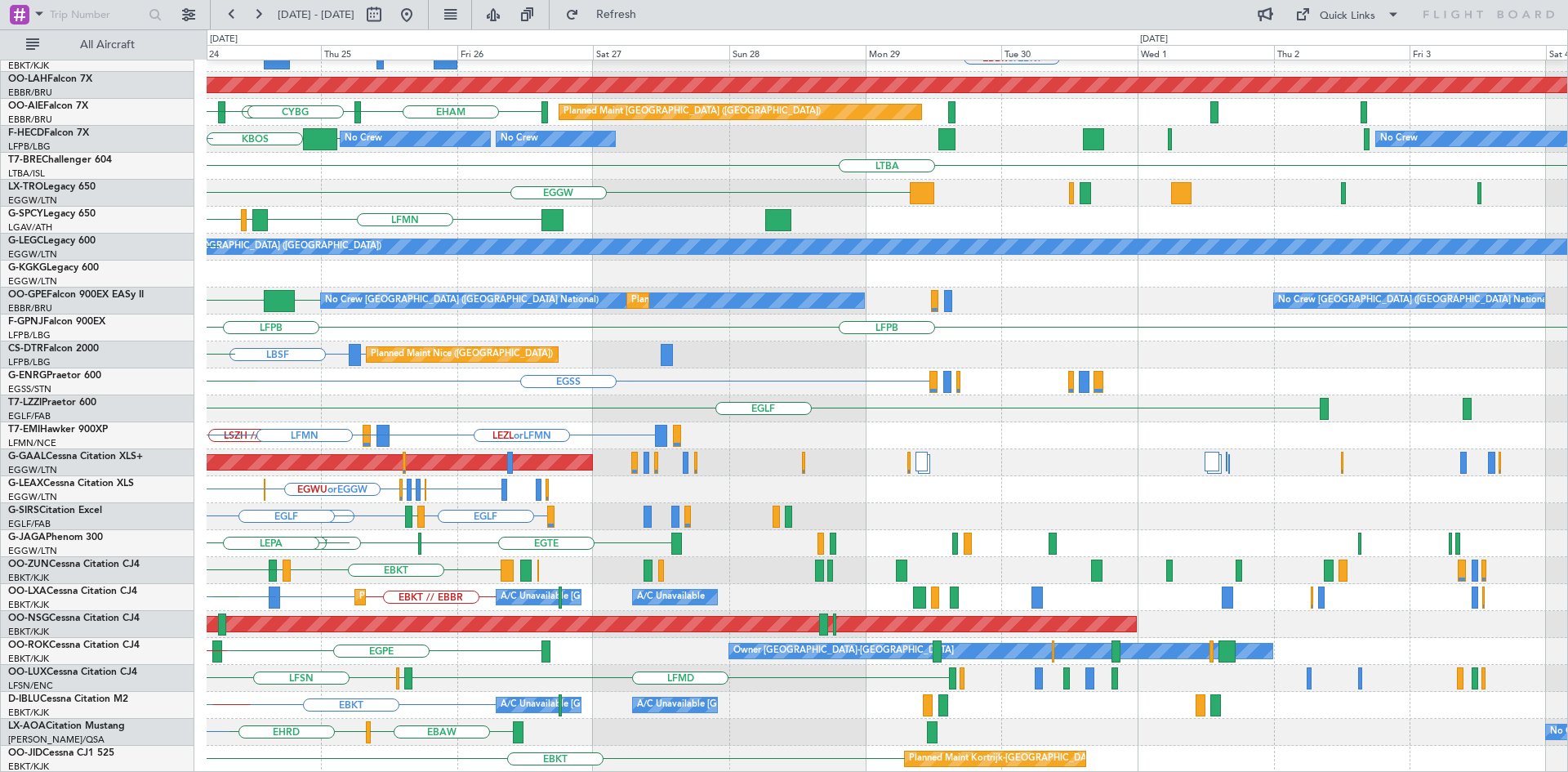
click at [0, 222] on div "Planned Maint Kortrijk-Wevelgem EBBR or EBKT BGBW or EBKT BGGH or EBKT EBKT // …" at bounding box center [784, 400] width 1568 height 742
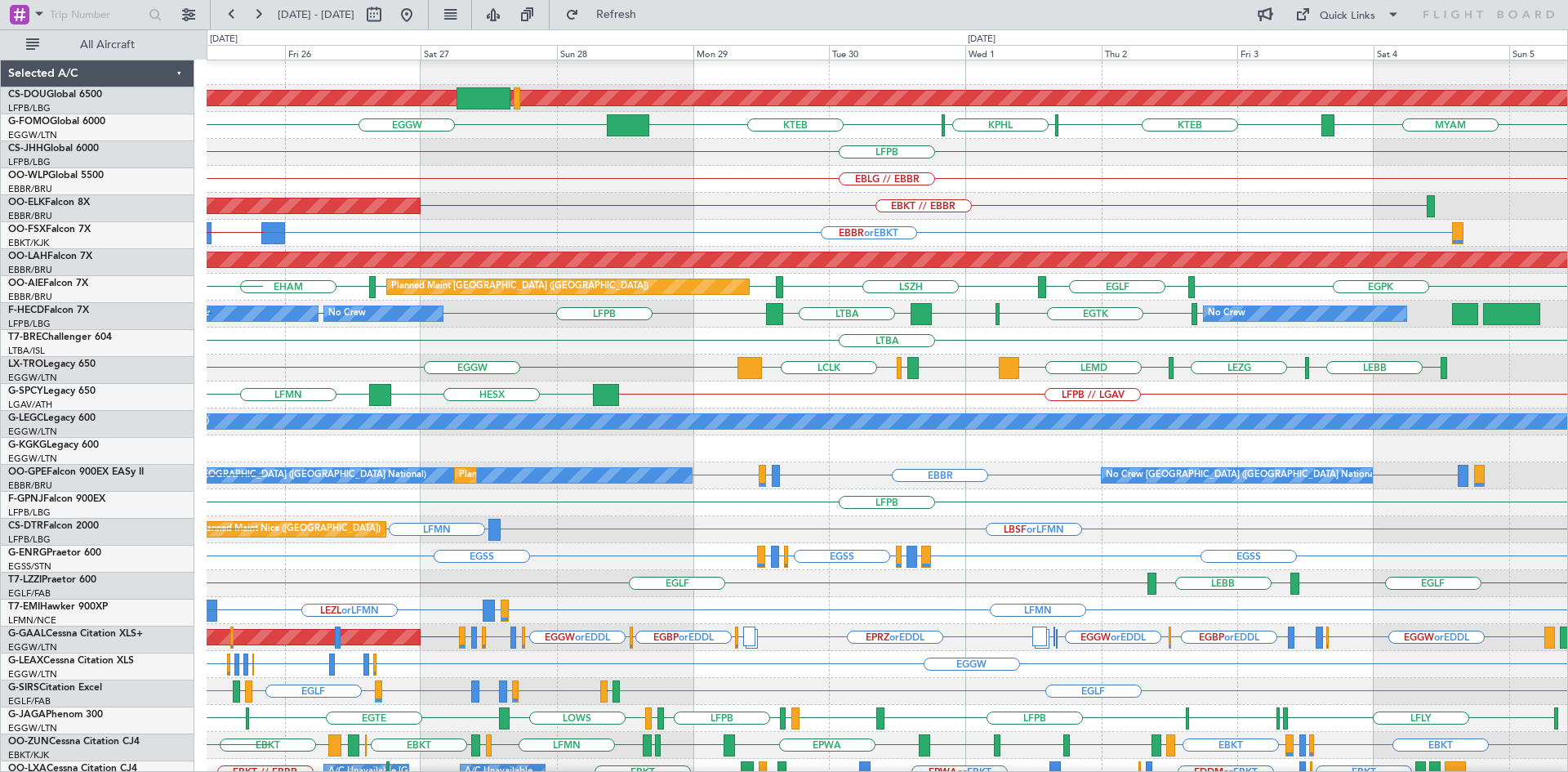
scroll to position [3, 0]
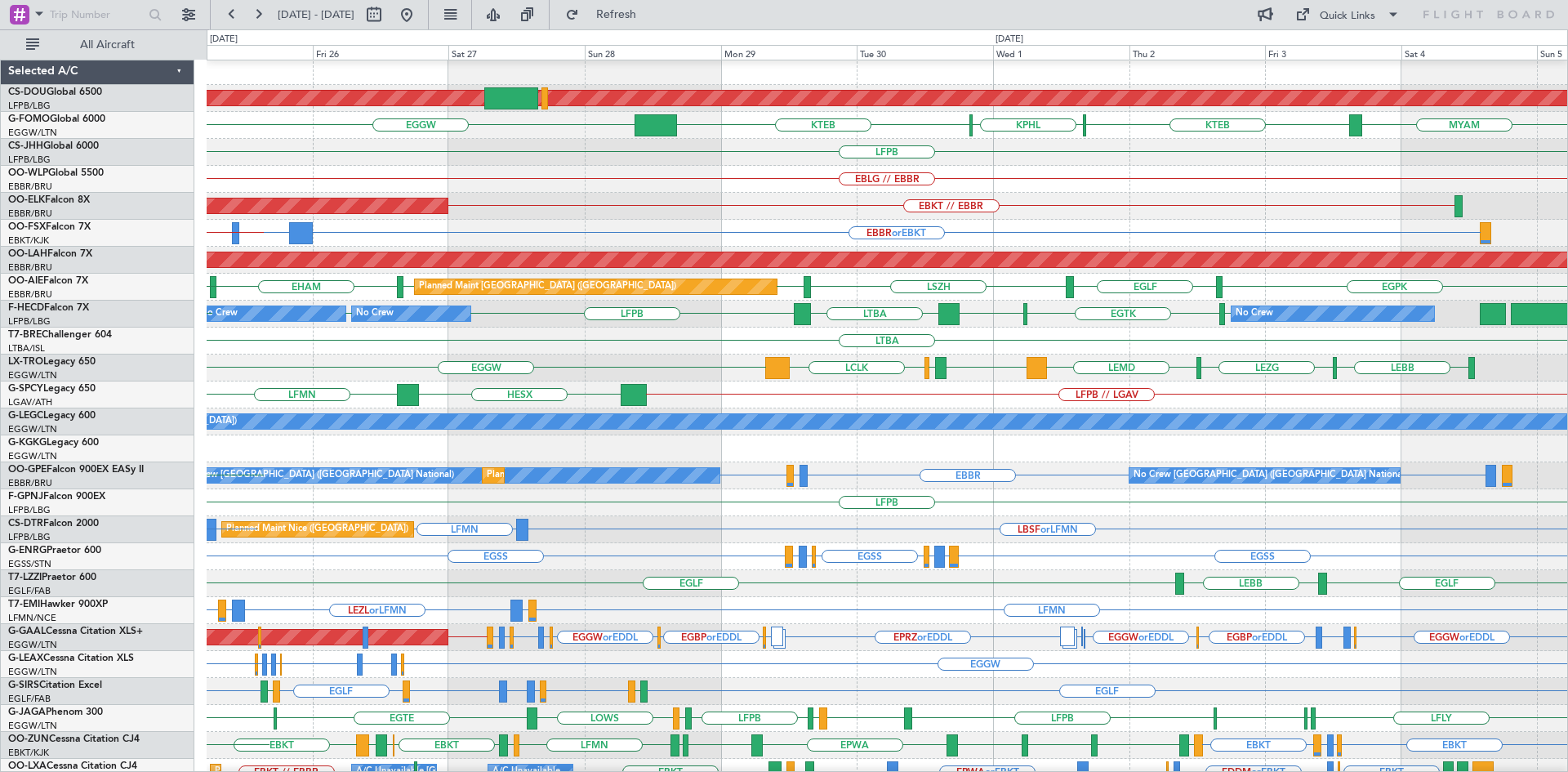
click at [941, 154] on div "LFPB" at bounding box center [887, 152] width 1360 height 27
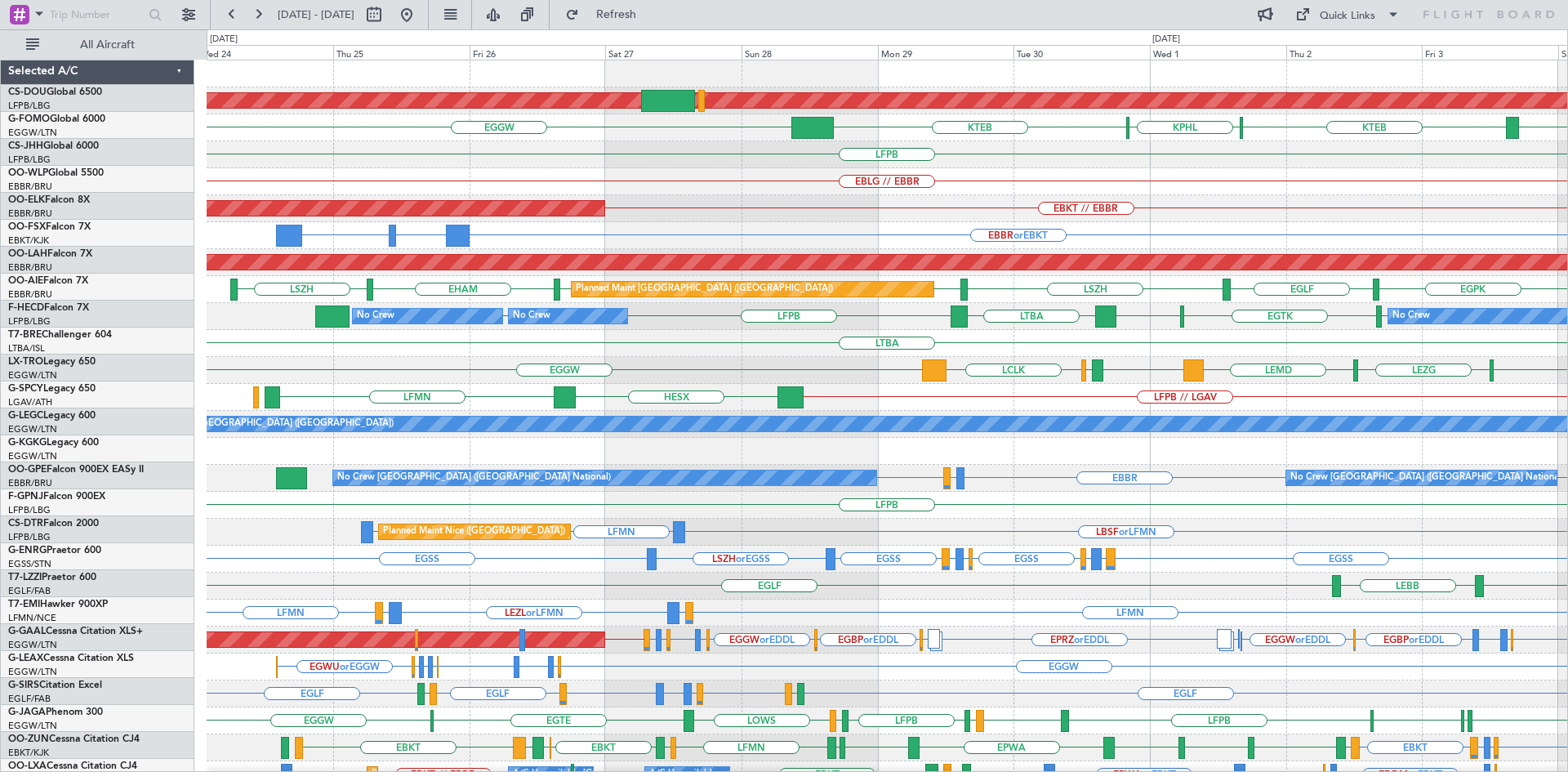
scroll to position [0, 0]
click at [822, 355] on div "LTBA" at bounding box center [887, 344] width 1360 height 27
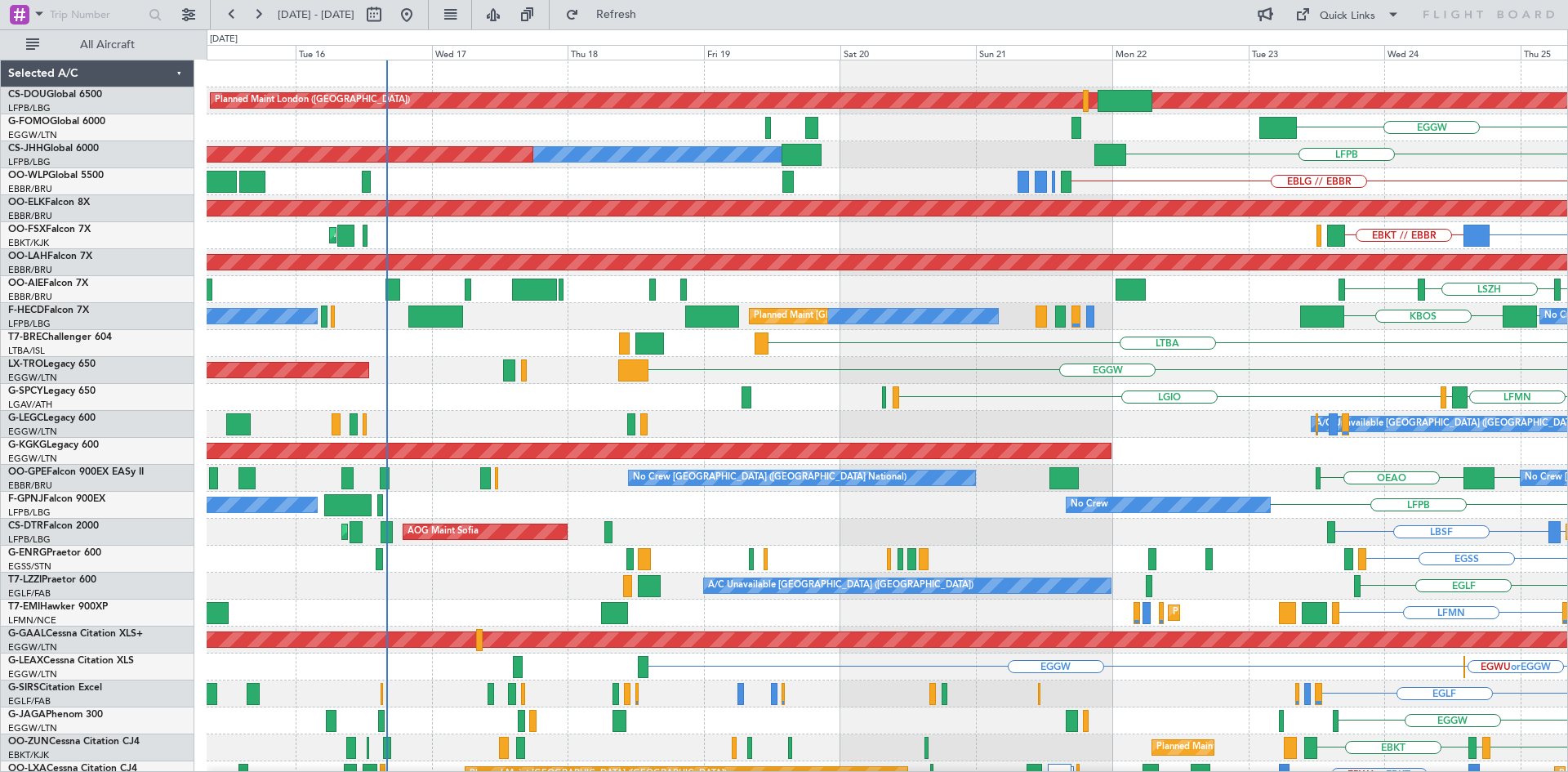
click at [1567, 361] on html "24 Sep 2025 - 04 Oct 2025 Refresh Quick Links All Aircraft Planned Maint London…" at bounding box center [784, 386] width 1568 height 772
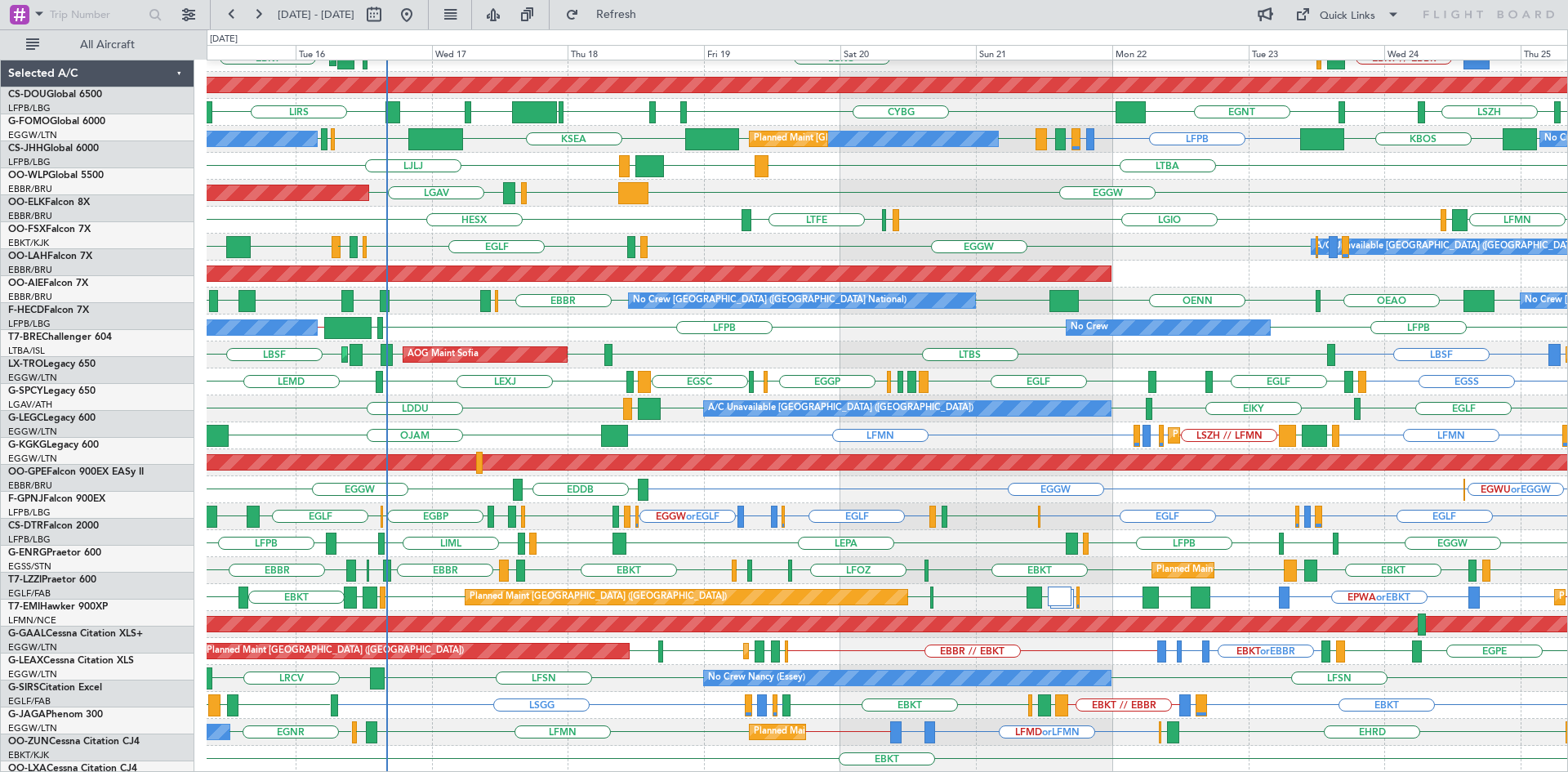
scroll to position [177, 0]
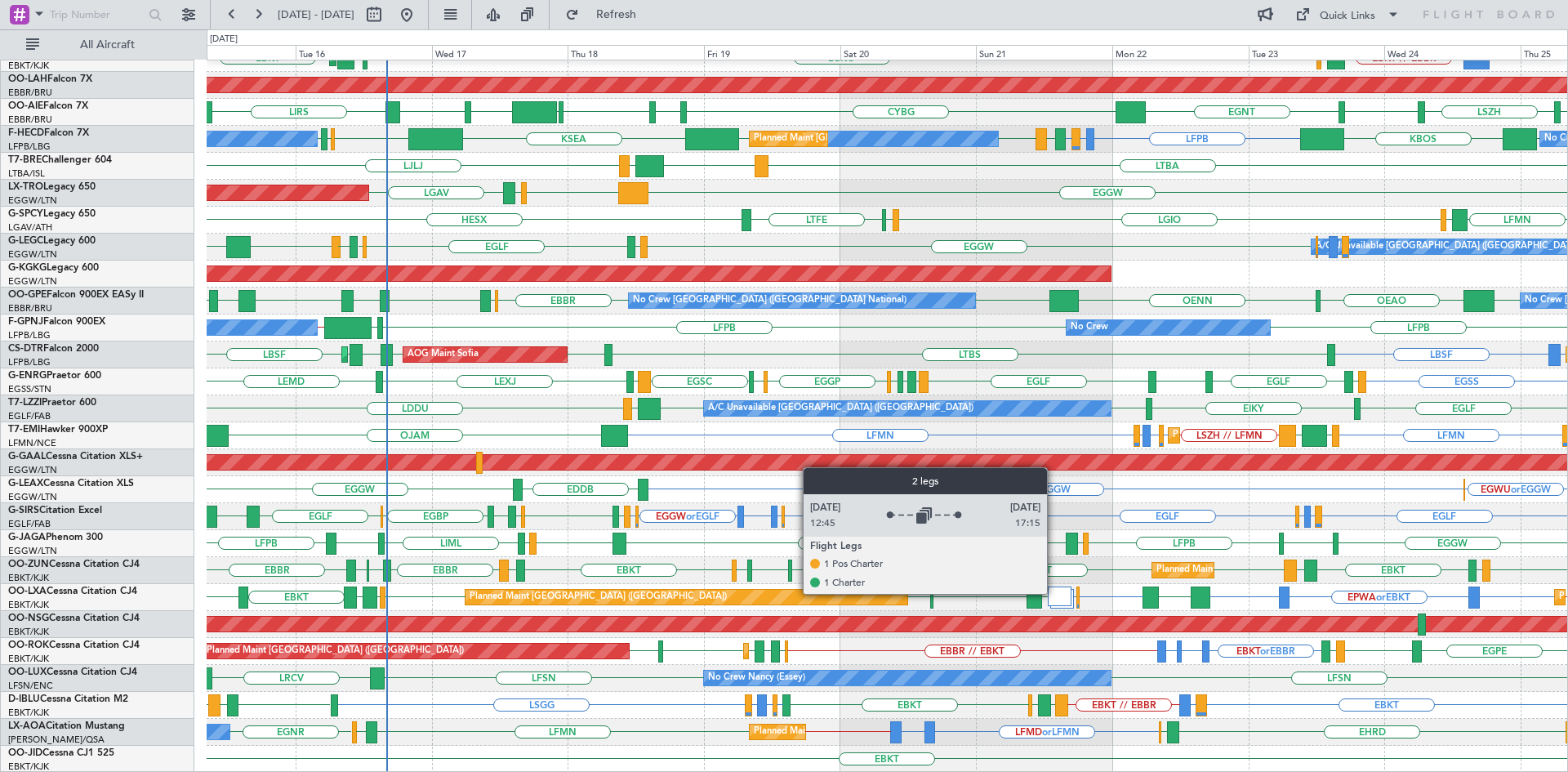
click at [1055, 592] on div at bounding box center [1059, 595] width 24 height 19
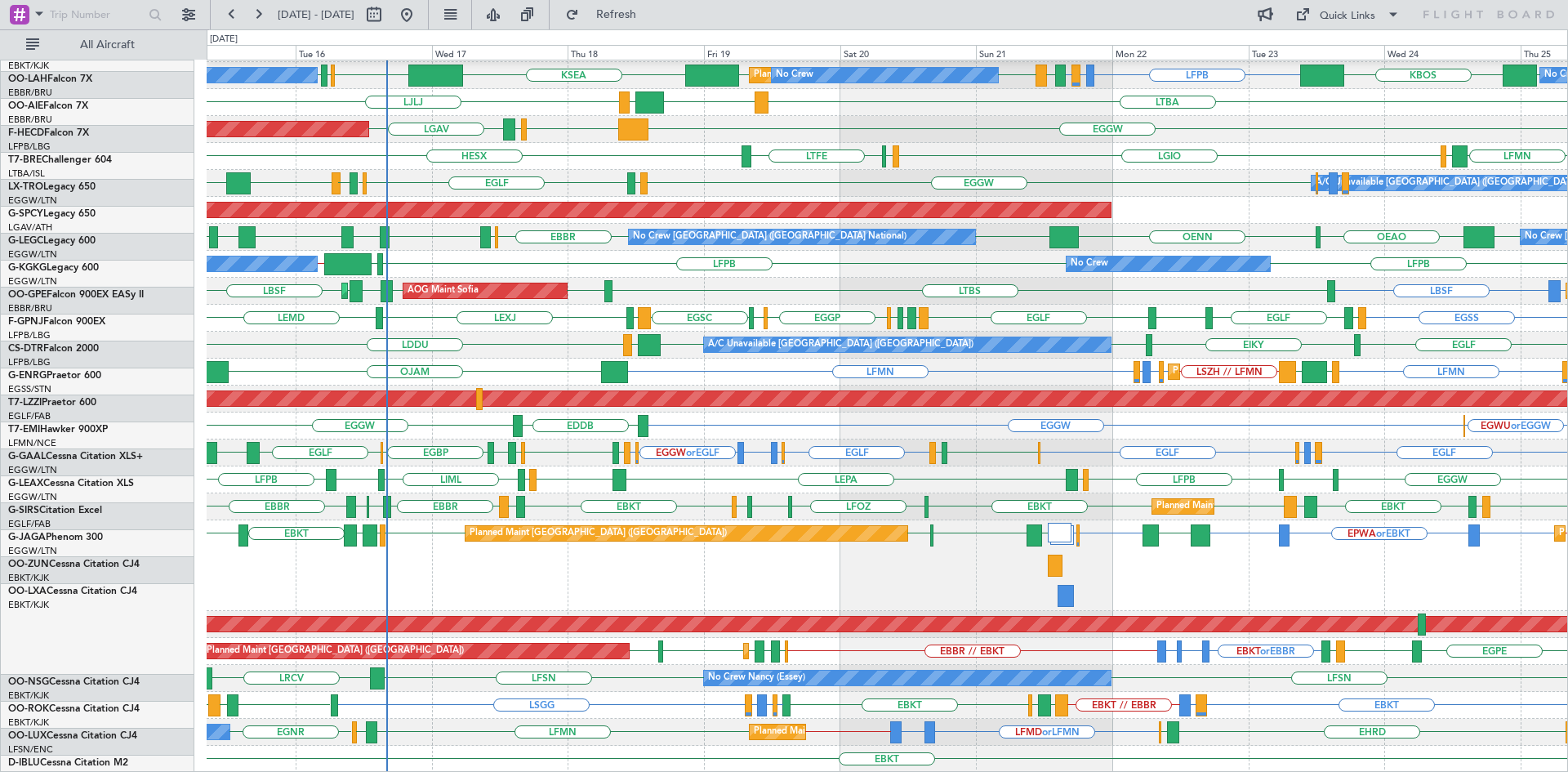
scroll to position [241, 0]
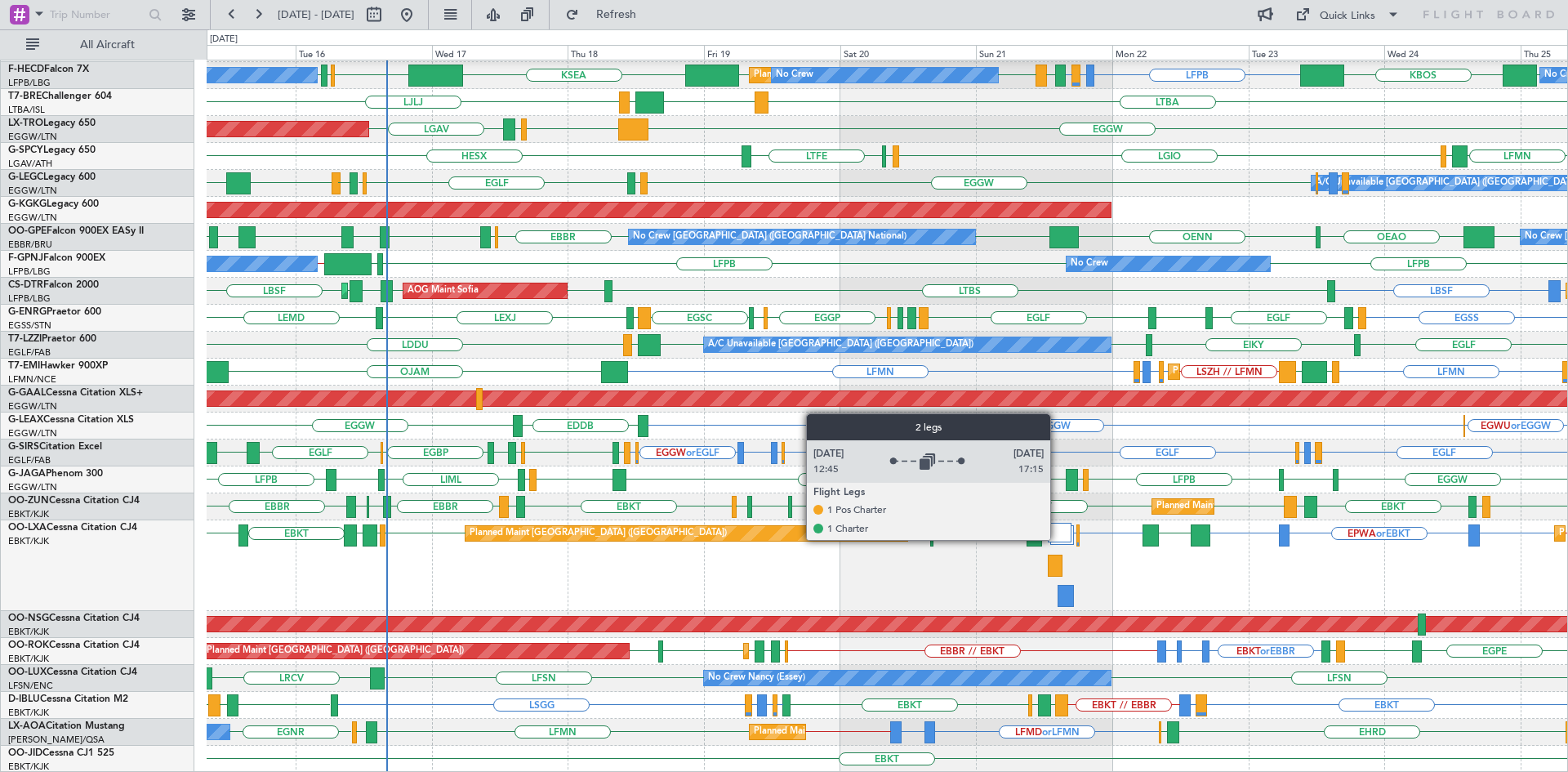
click at [1057, 539] on div at bounding box center [1059, 531] width 24 height 19
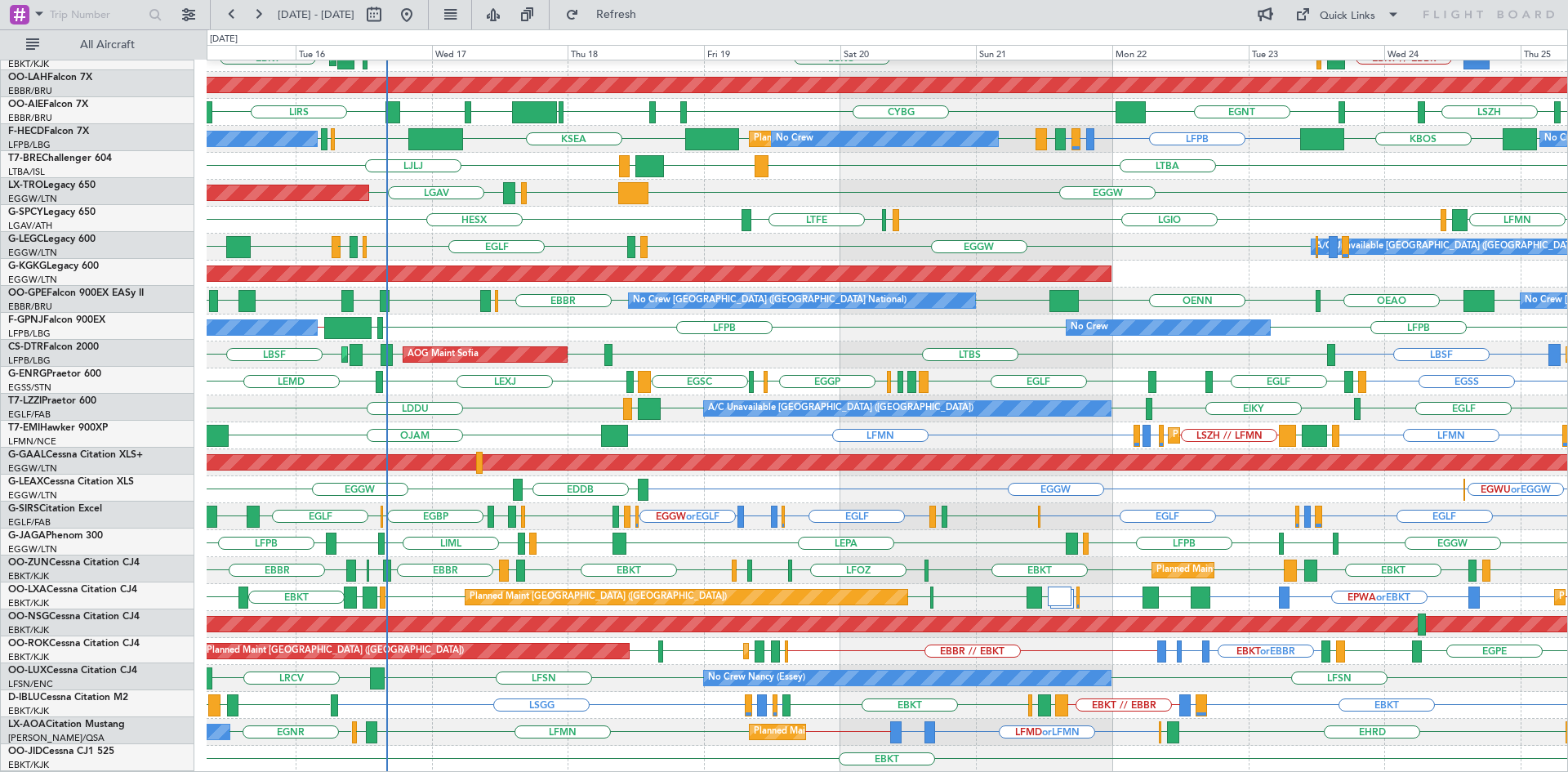
scroll to position [177, 0]
click at [449, 725] on div "LFMD or LFMN EBBR or LFMN LFMN // LFMD EHRD LFMD LFMN [GEOGRAPHIC_DATA] [GEOGRA…" at bounding box center [887, 732] width 1360 height 27
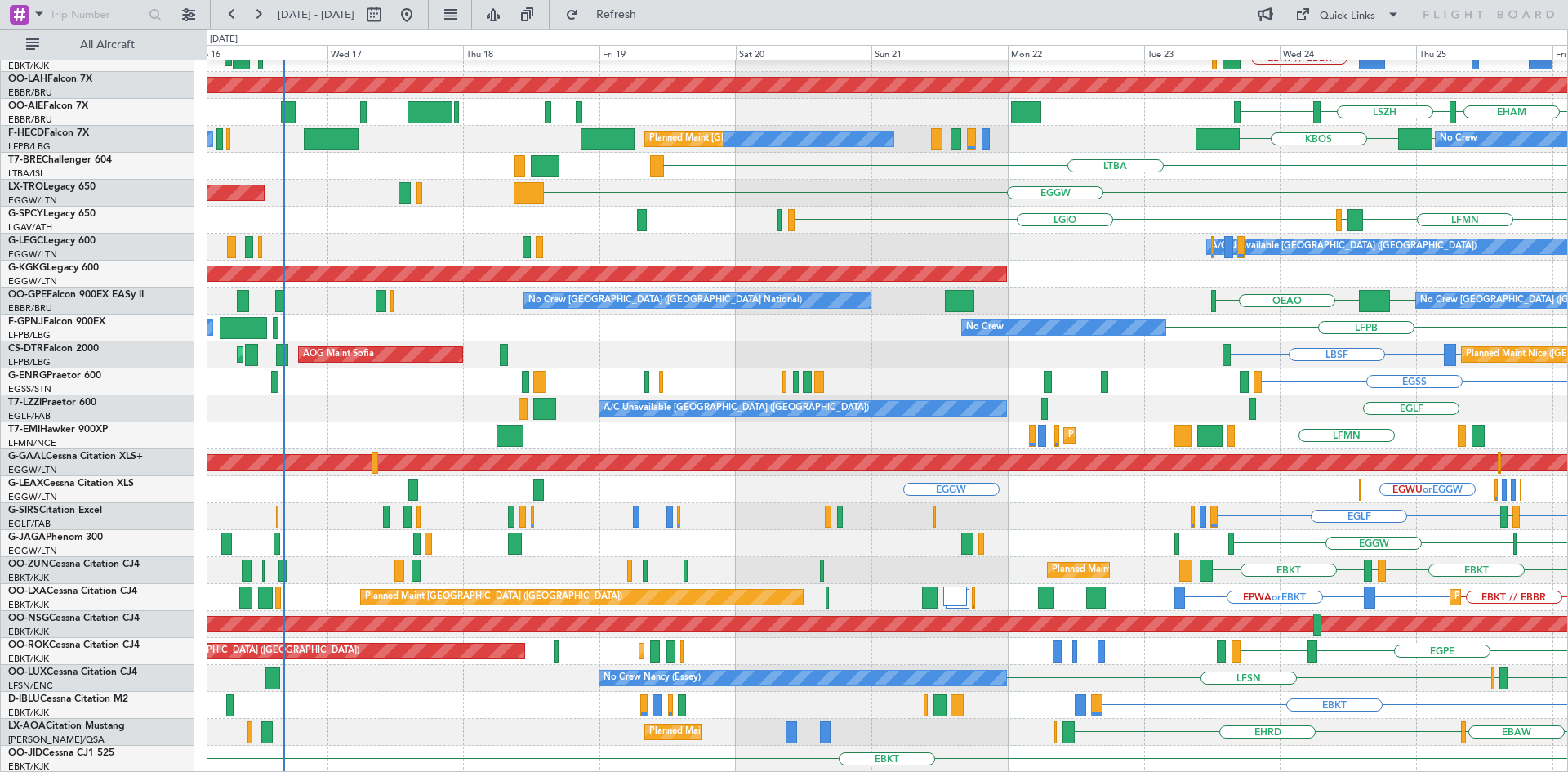
click at [1567, 413] on html "[DATE] - [DATE] Refresh Quick Links All Aircraft Planned Maint [GEOGRAPHIC_DATA…" at bounding box center [784, 386] width 1568 height 772
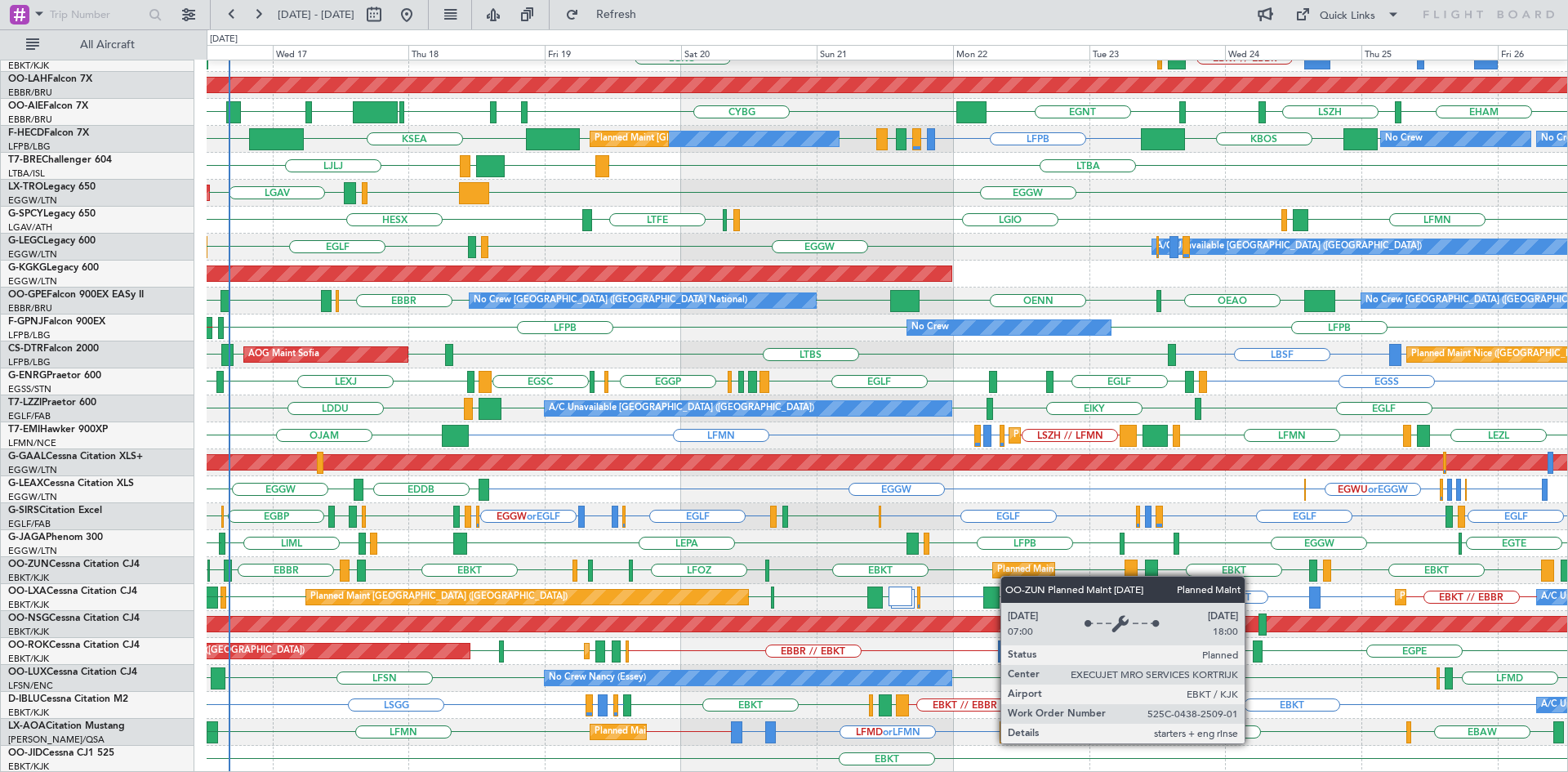
click at [1008, 576] on div "Planned Maint Kortrijk-[GEOGRAPHIC_DATA] EBBR or EBKT BGBW or EBKT BGGH or EBKT…" at bounding box center [887, 328] width 1360 height 890
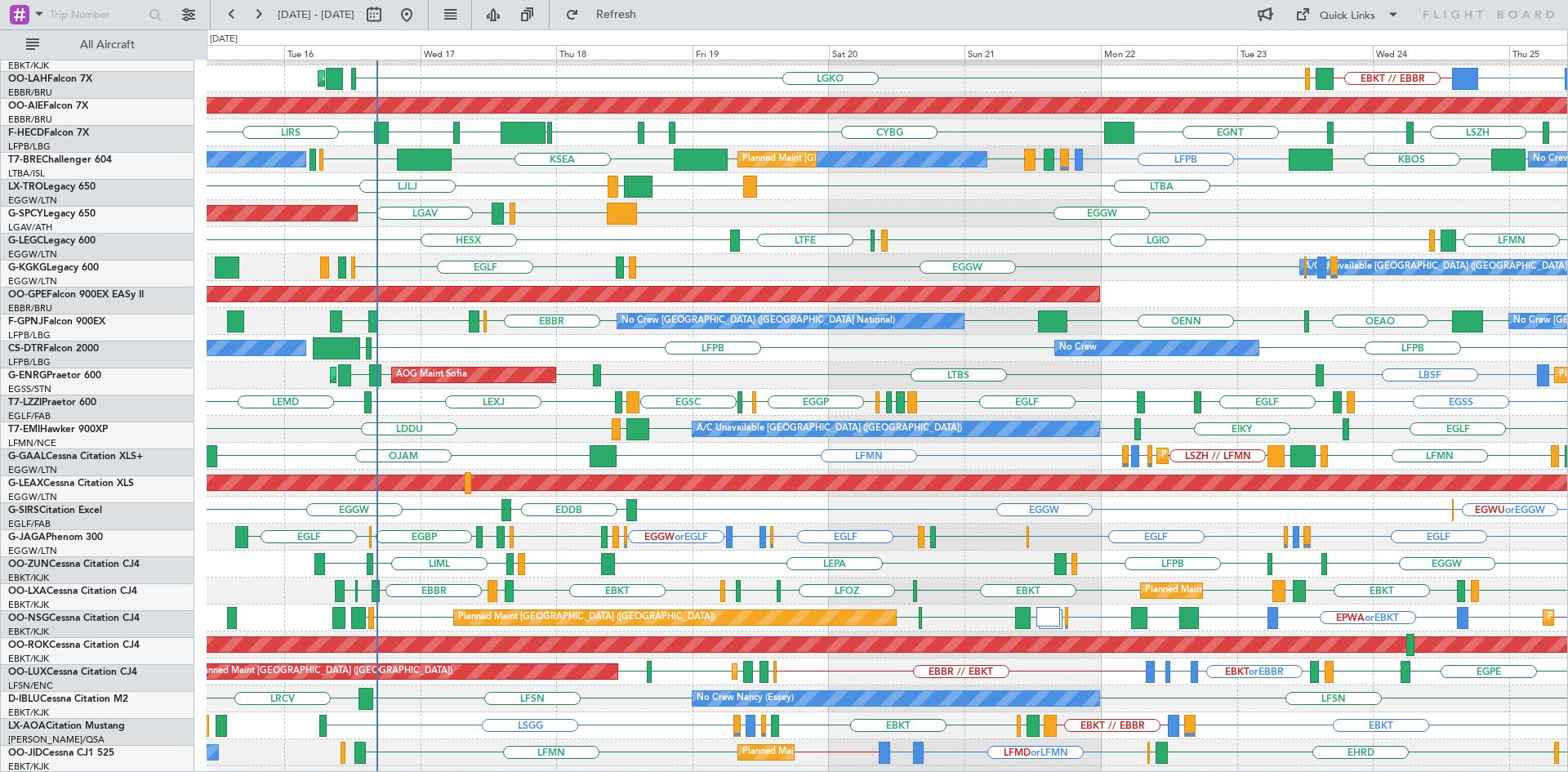
scroll to position [157, 0]
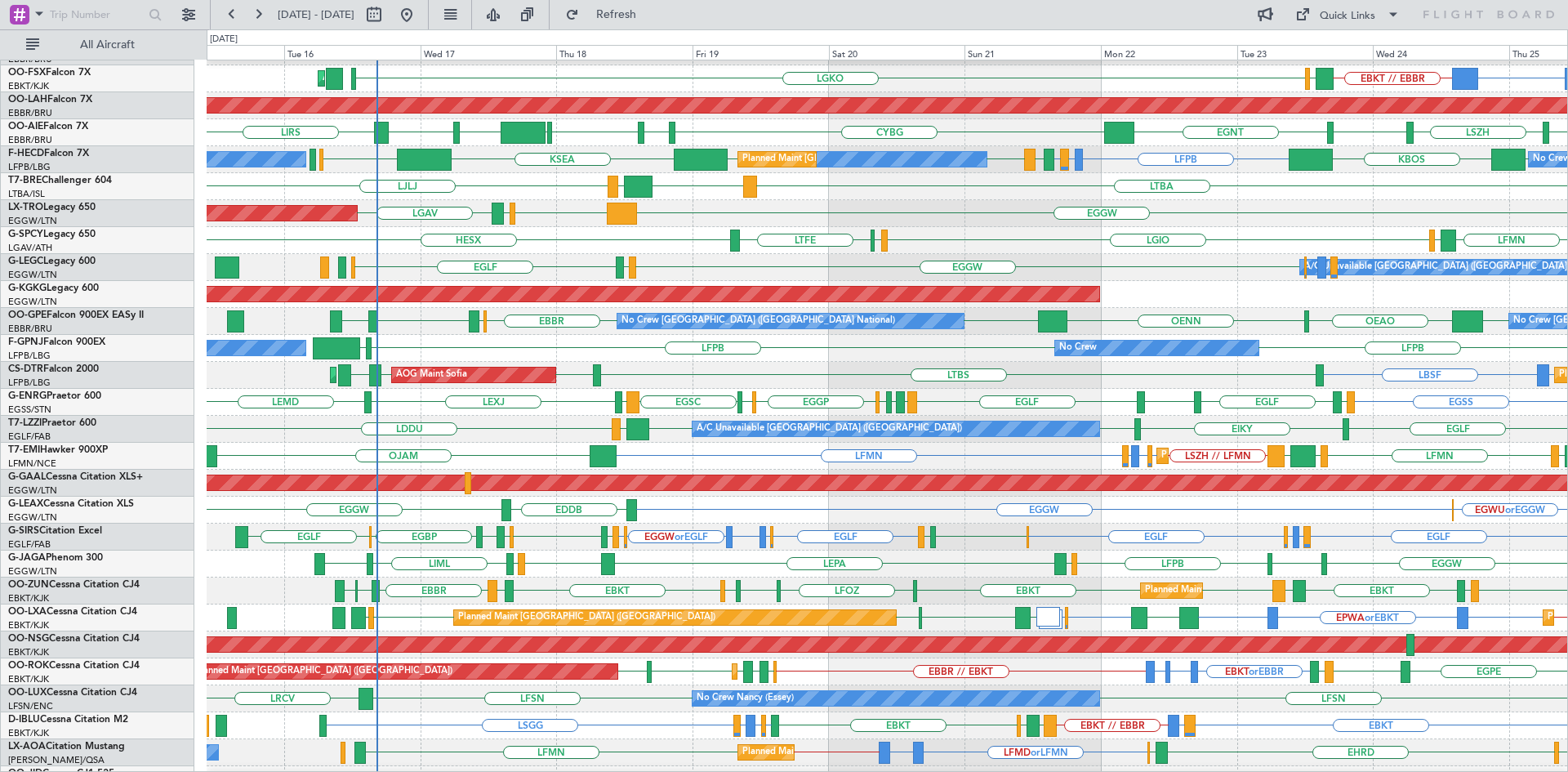
click at [927, 506] on div "EGWU or EGGW EGGW EDDB EGGW EGLF or EGGW EGGP or EGGW EGWU or EGGW EGGW EGNV or…" at bounding box center [887, 510] width 1360 height 27
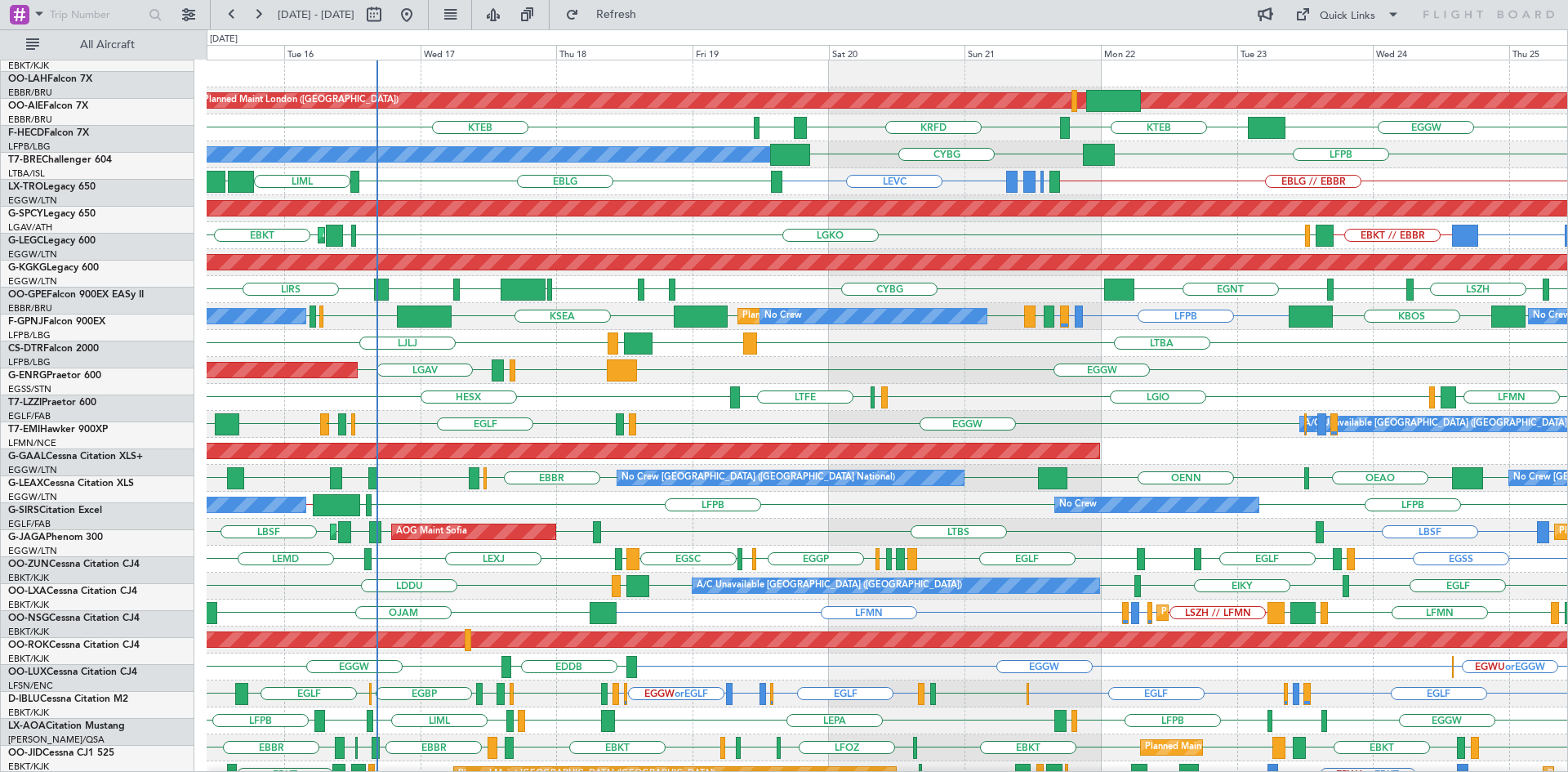
scroll to position [0, 0]
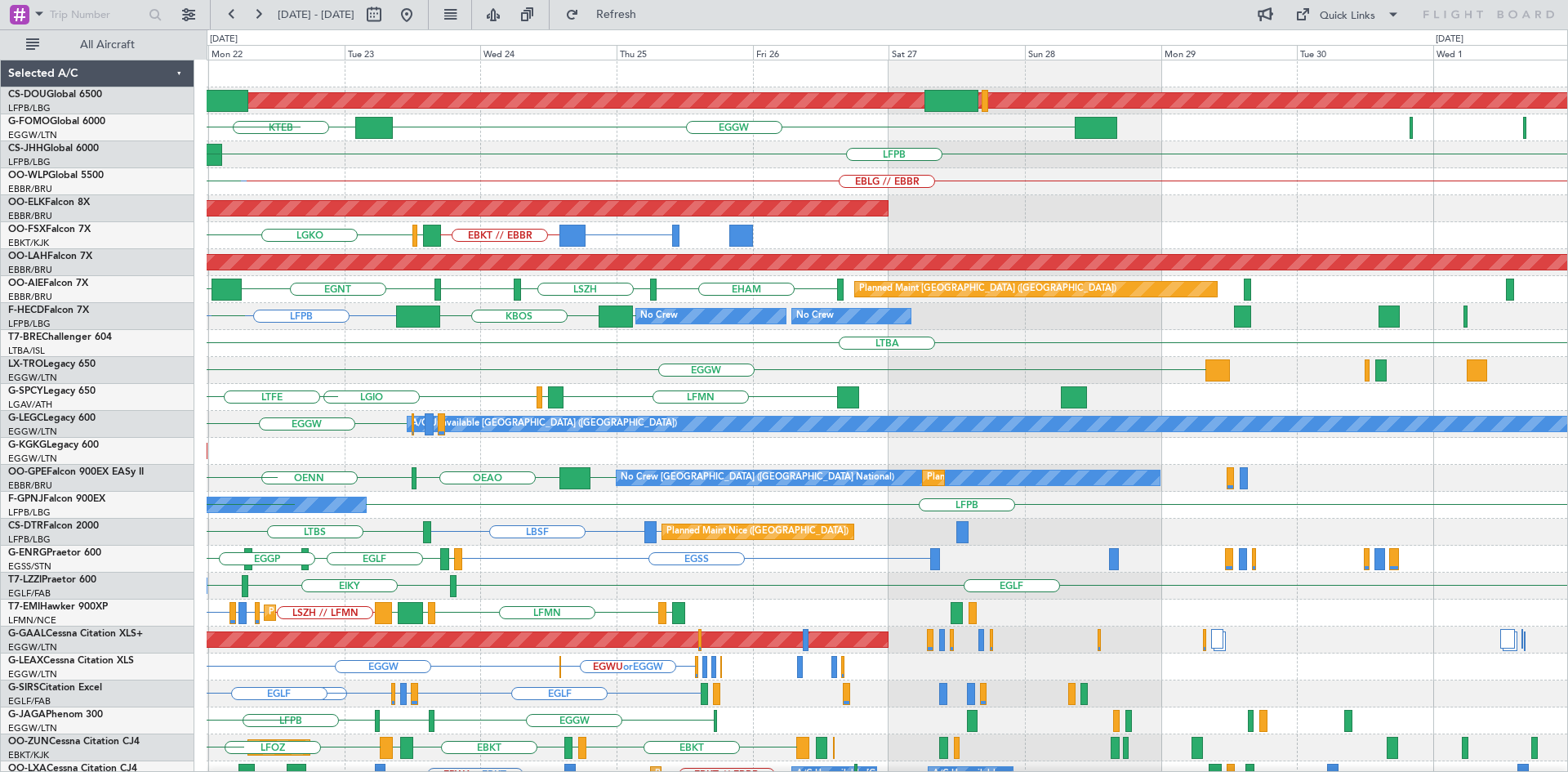
click at [341, 388] on div "Planned Maint London ([GEOGRAPHIC_DATA]) EGGW KTEB KBOS KRFD LFPB CYBG Owner EB…" at bounding box center [887, 505] width 1360 height 890
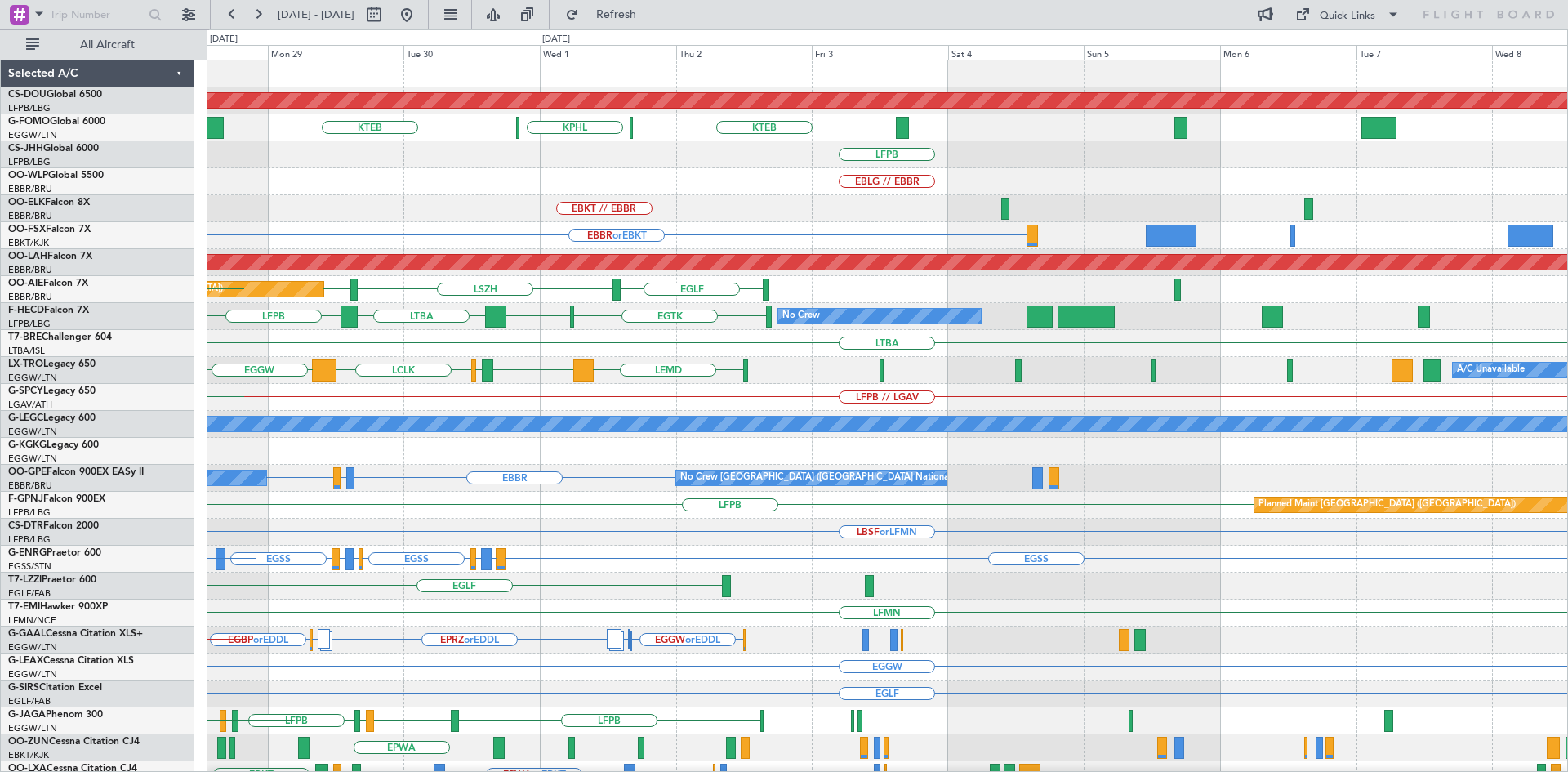
click at [407, 509] on div "Planned Maint London ([GEOGRAPHIC_DATA]) KTEB KPHL KTEB EGGW LFPB EBLG // EBBR …" at bounding box center [887, 505] width 1360 height 890
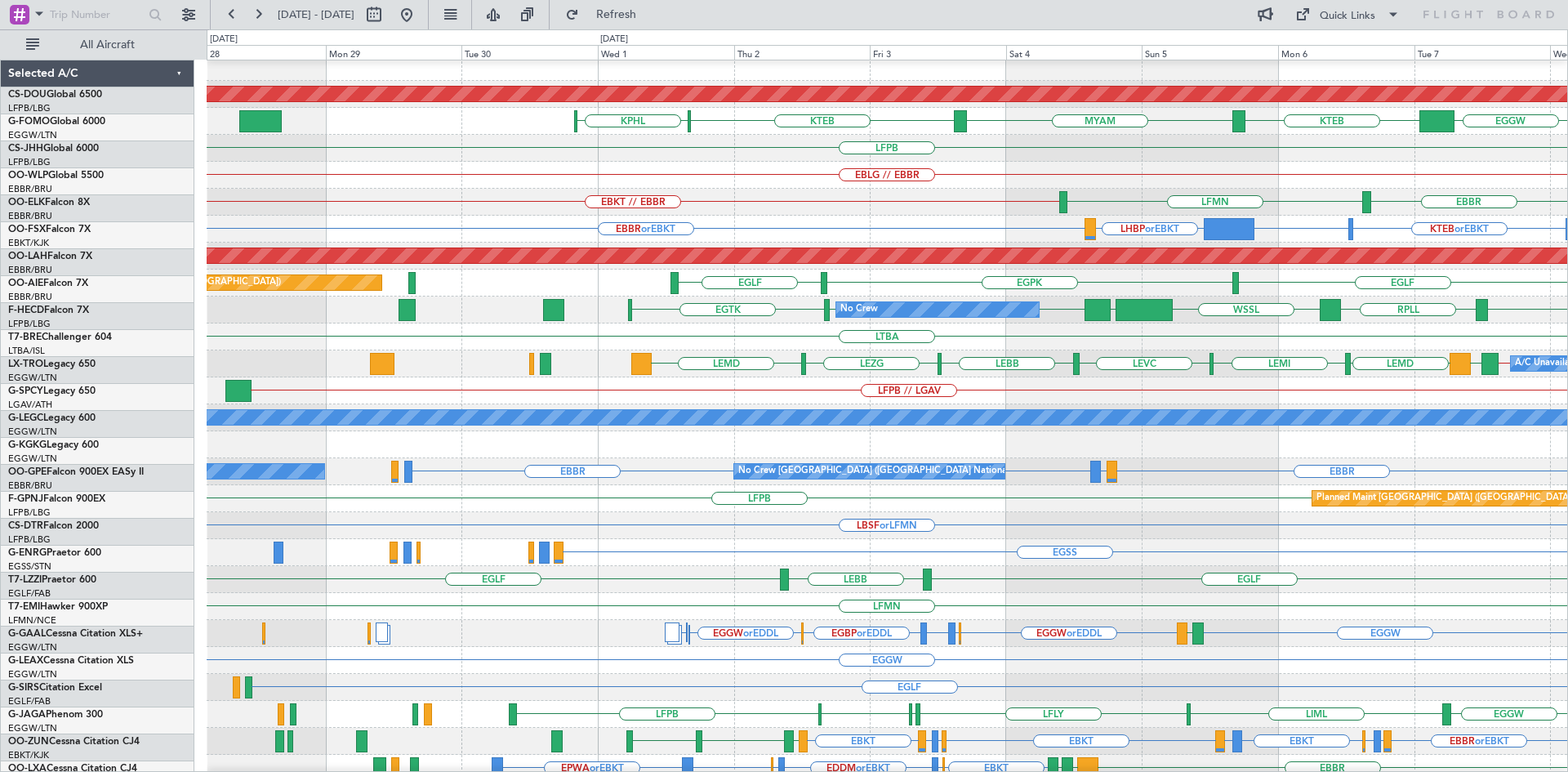
click at [1567, 293] on html "[DATE] - [DATE] Refresh Quick Links All Aircraft Planned Maint [GEOGRAPHIC_DATA…" at bounding box center [784, 386] width 1568 height 772
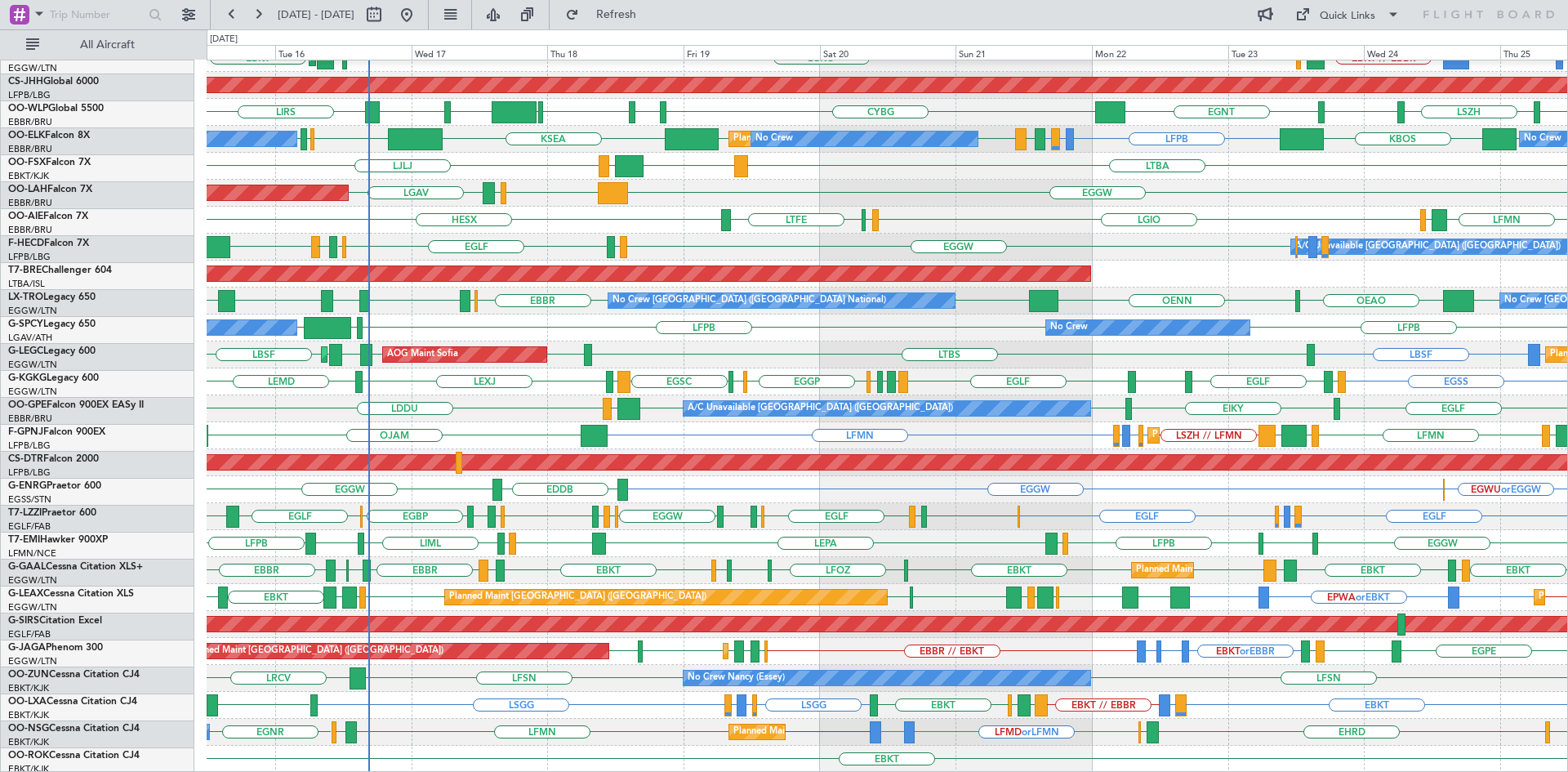
scroll to position [177, 0]
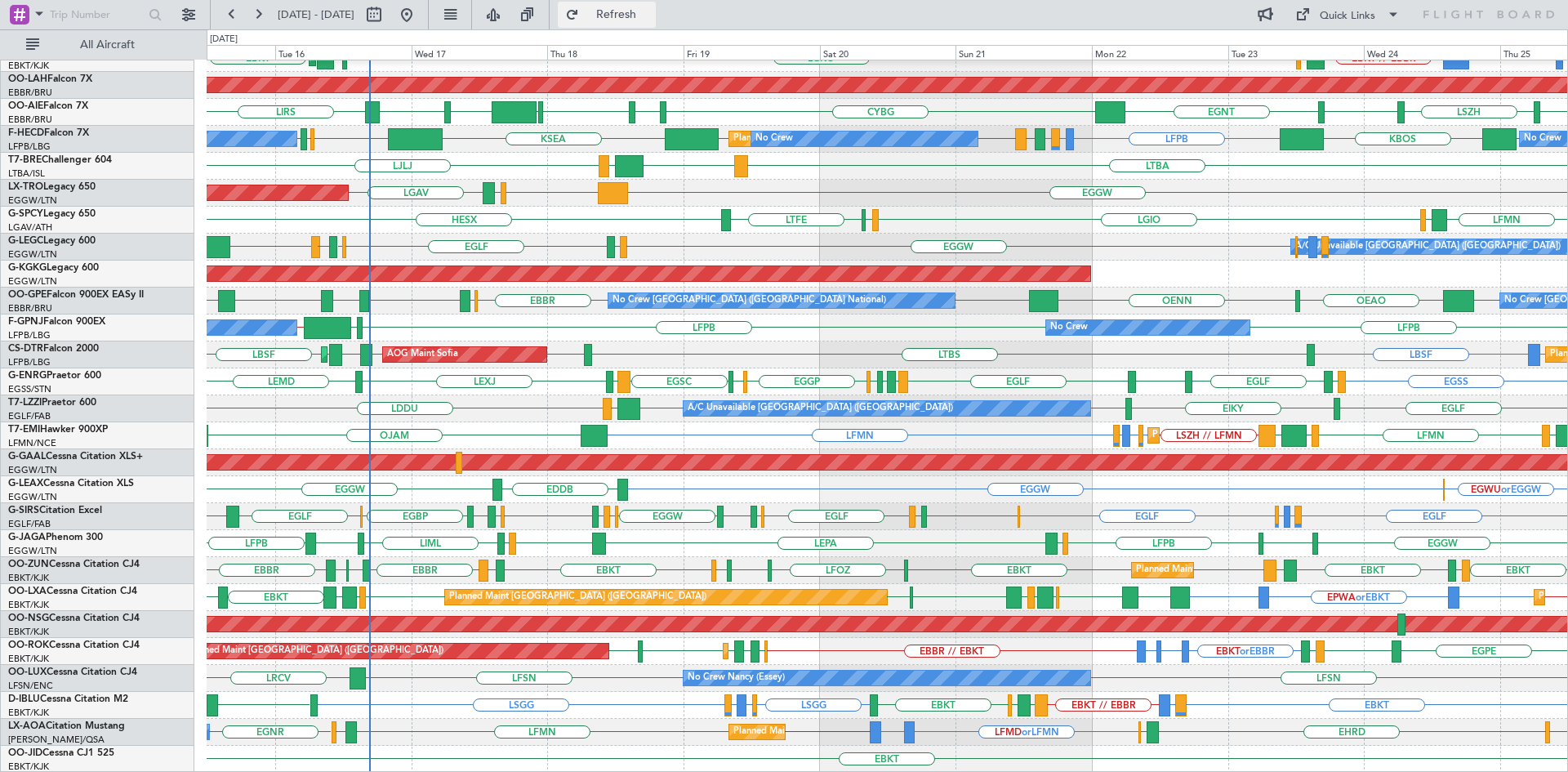
click at [651, 9] on span "Refresh" at bounding box center [616, 15] width 68 height 12
